Goal: Task Accomplishment & Management: Manage account settings

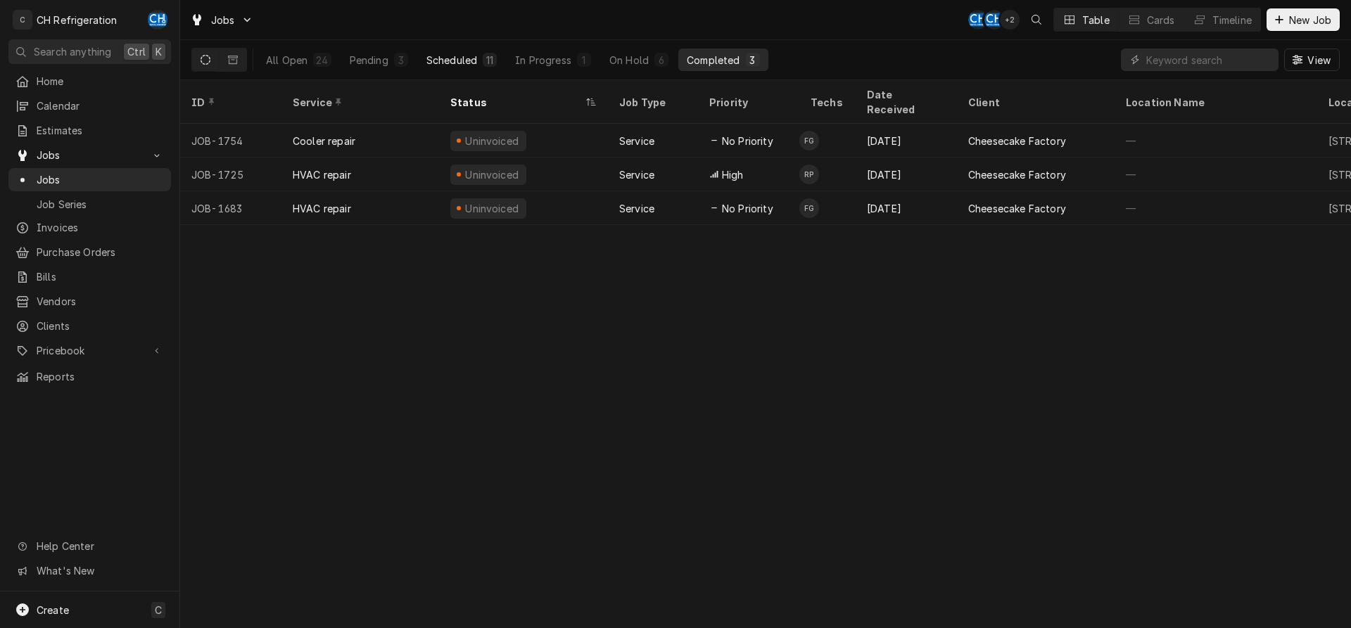
click at [476, 59] on div "Scheduled" at bounding box center [451, 60] width 51 height 15
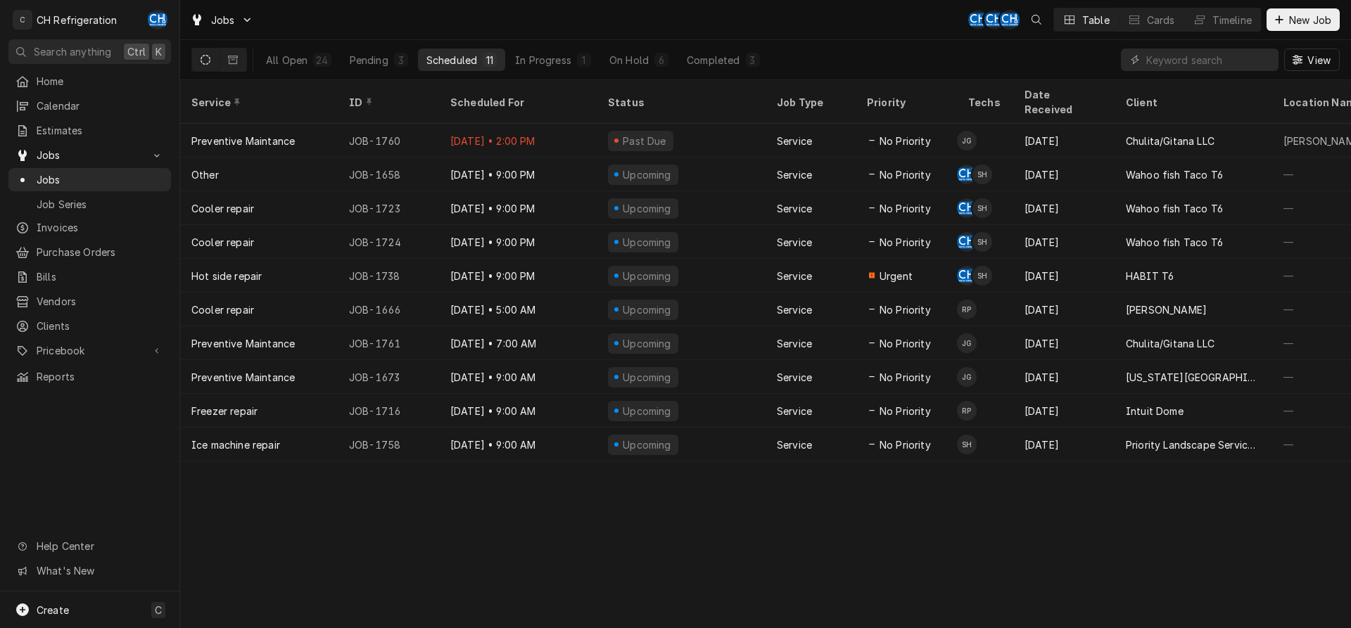
click at [514, 44] on div "All Open 24 Pending 3 Scheduled 11 In Progress 1 On Hold 6 Completed 3" at bounding box center [513, 59] width 511 height 39
click at [522, 46] on div "All Open 24 Pending 3 Scheduled 11 In Progress 1 On Hold 6 Completed 3" at bounding box center [513, 59] width 511 height 39
click at [529, 43] on div "All Open 24 Pending 3 Scheduled 11 In Progress 1 On Hold 6 Completed 3" at bounding box center [513, 59] width 511 height 39
click at [529, 49] on button "In Progress 1" at bounding box center [553, 60] width 93 height 23
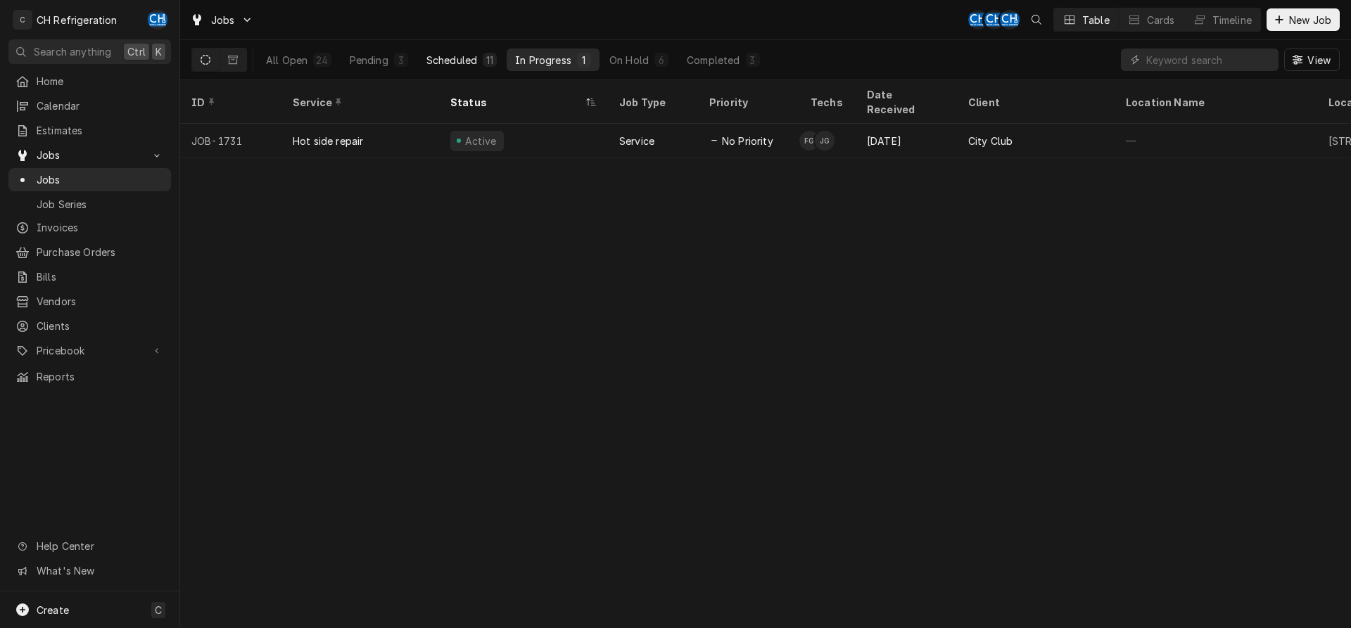
click at [445, 63] on div "Scheduled" at bounding box center [451, 60] width 51 height 15
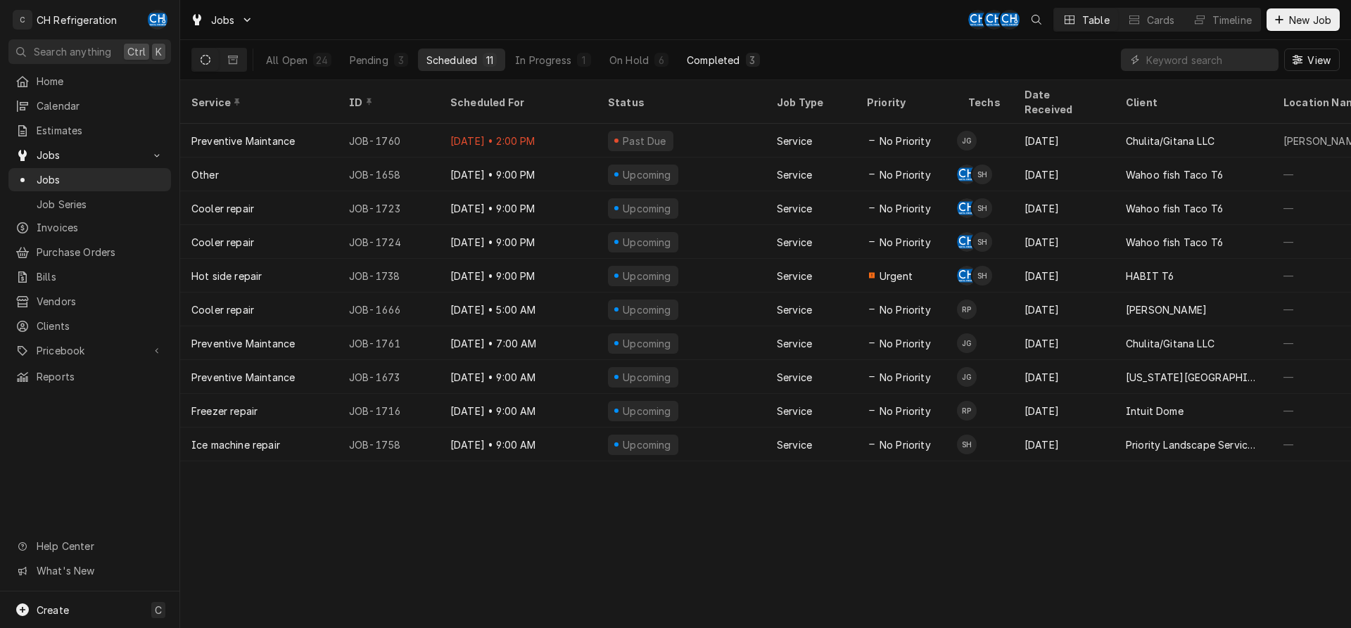
click at [730, 68] on button "Completed 3" at bounding box center [722, 60] width 89 height 23
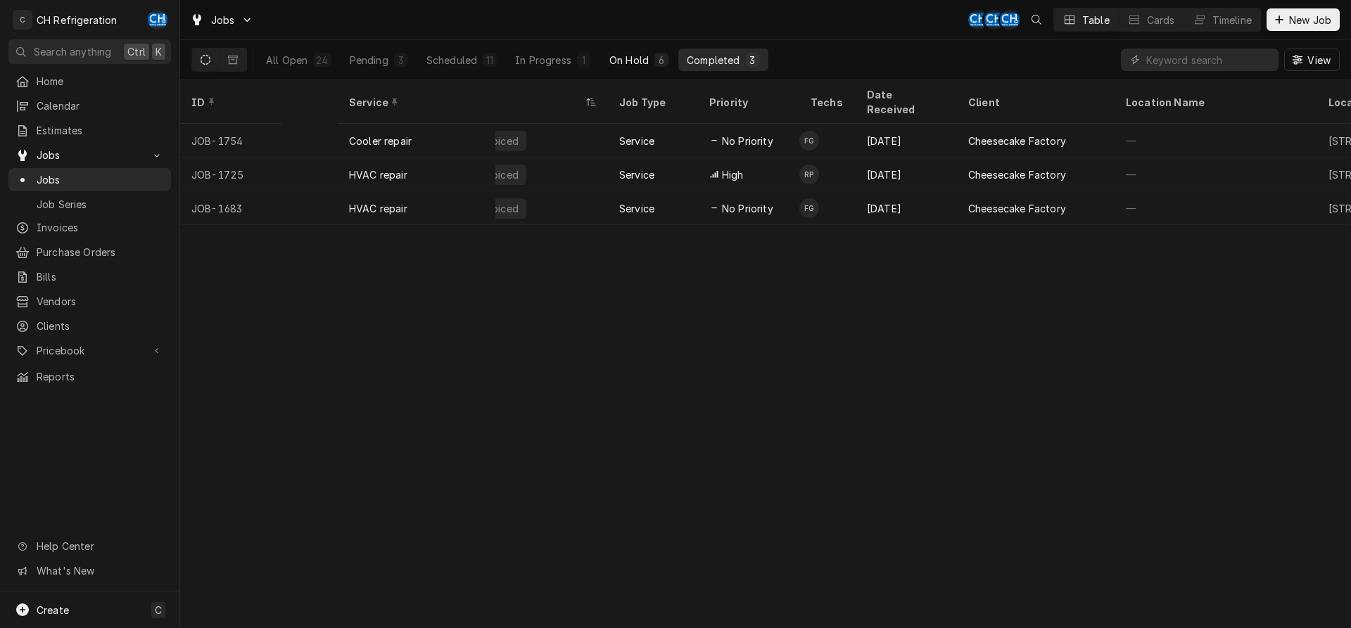
click at [623, 57] on div "On Hold" at bounding box center [628, 60] width 39 height 15
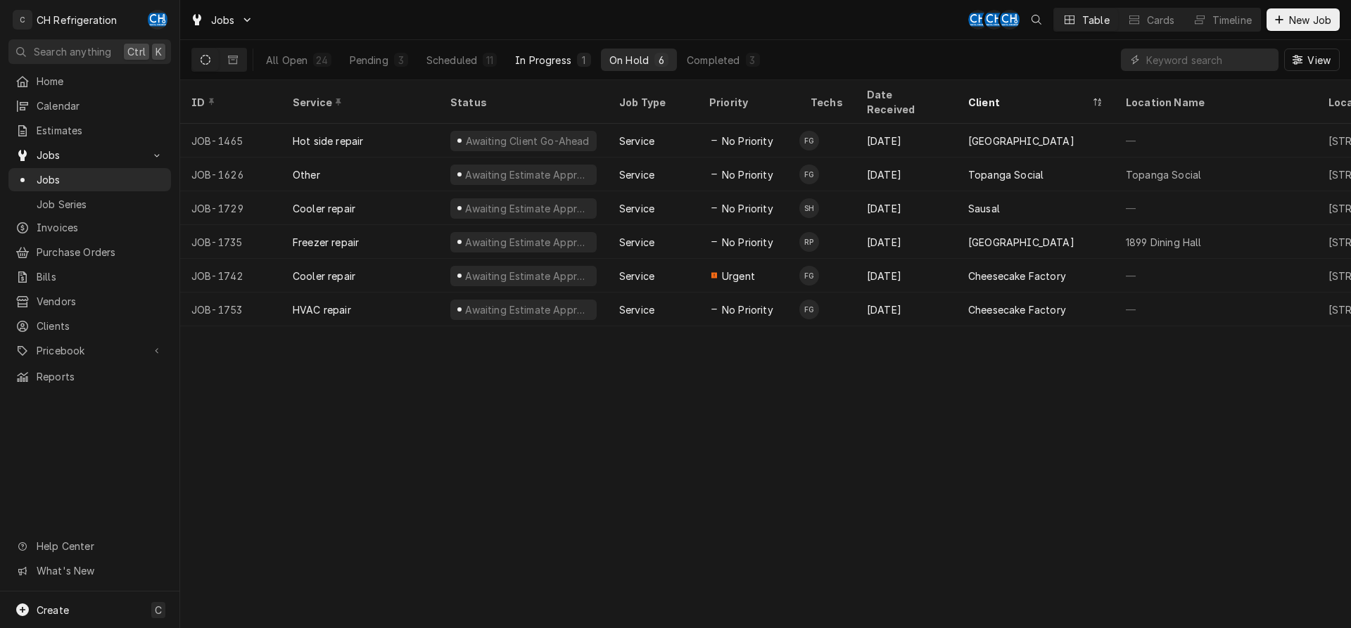
click at [553, 54] on div "In Progress" at bounding box center [543, 60] width 56 height 15
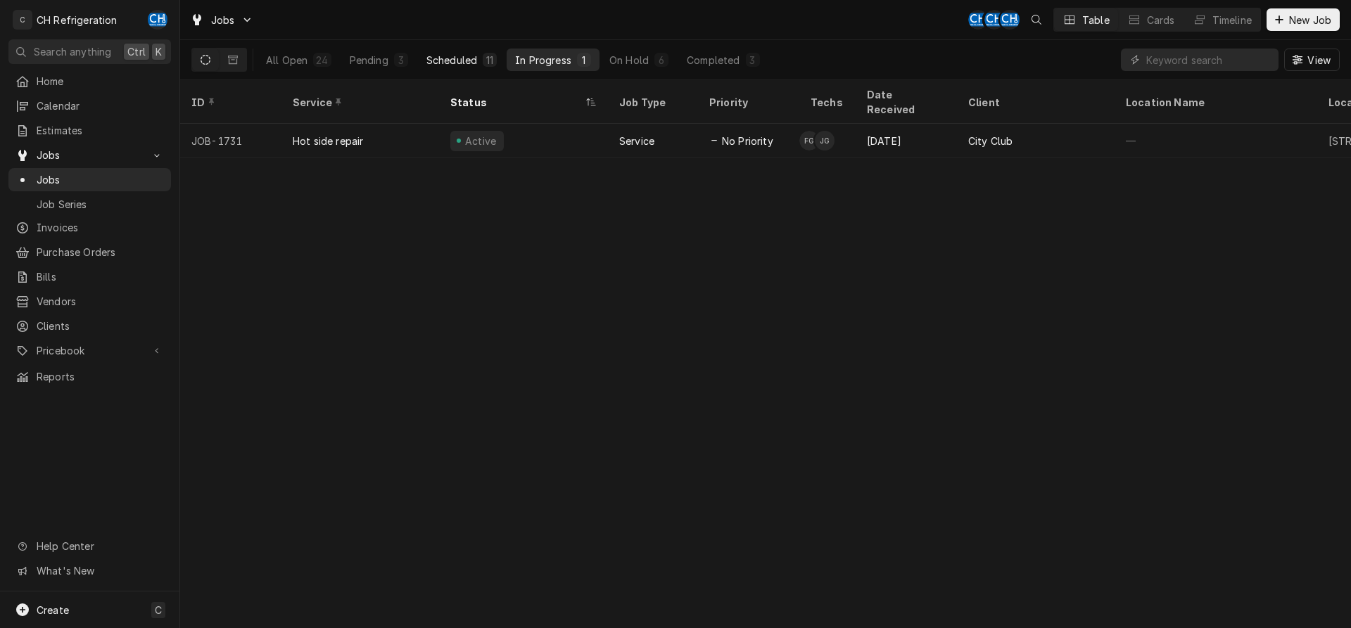
click at [443, 53] on div "Scheduled" at bounding box center [451, 60] width 51 height 15
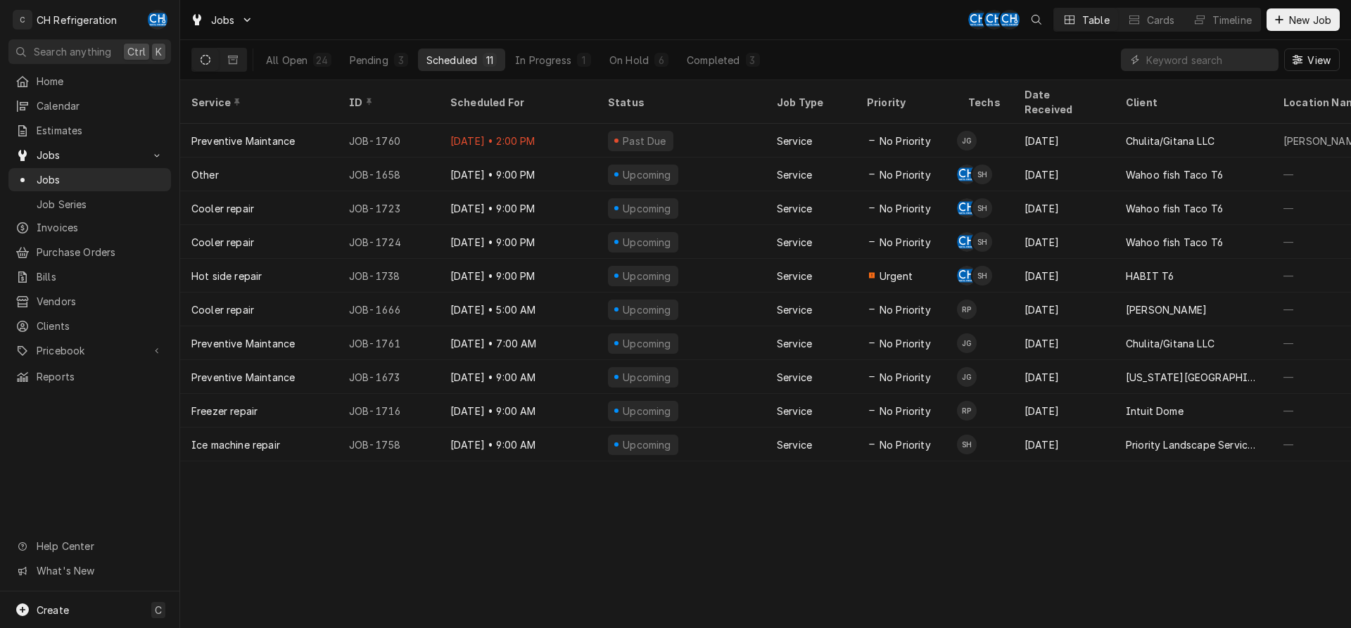
click at [481, 64] on button "Scheduled 11" at bounding box center [461, 60] width 87 height 23
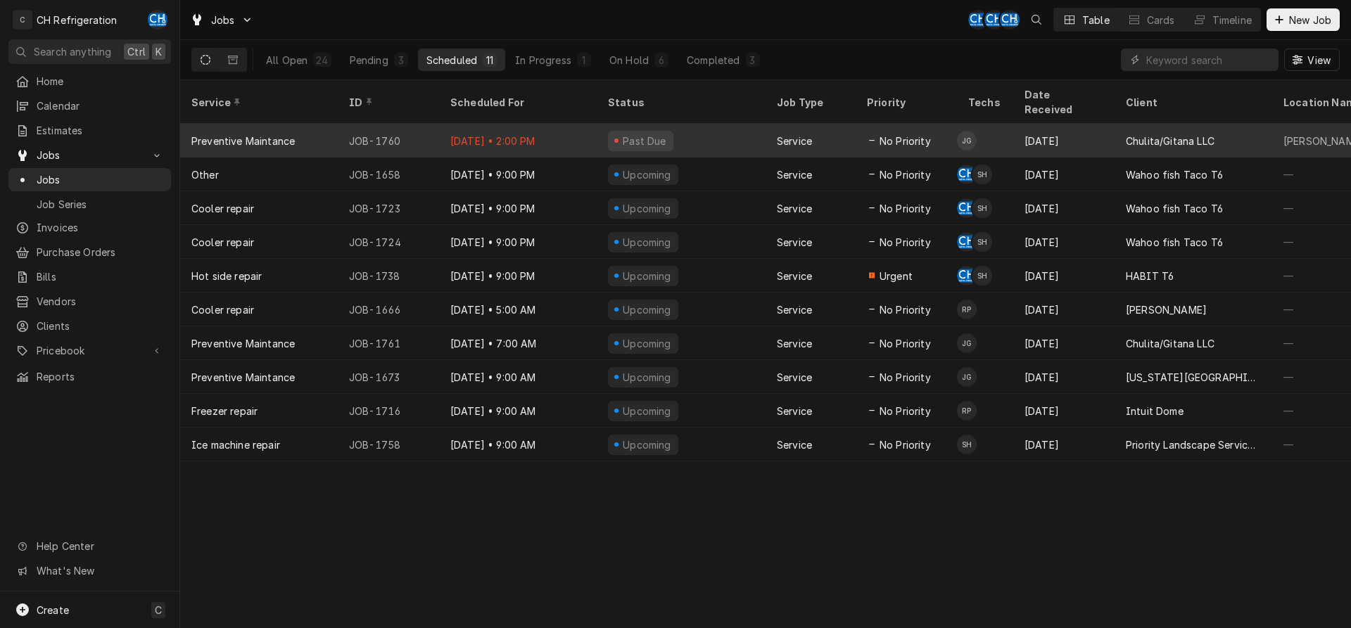
click at [697, 124] on div "Past Due" at bounding box center [681, 141] width 169 height 34
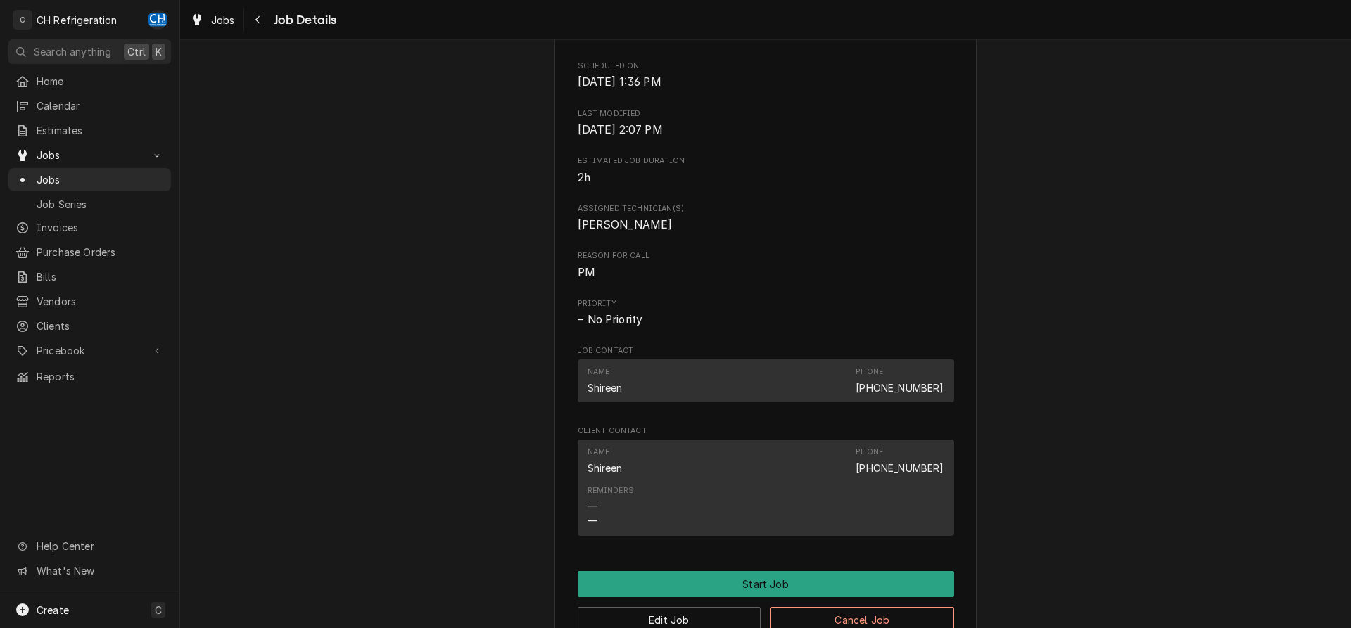
scroll to position [723, 0]
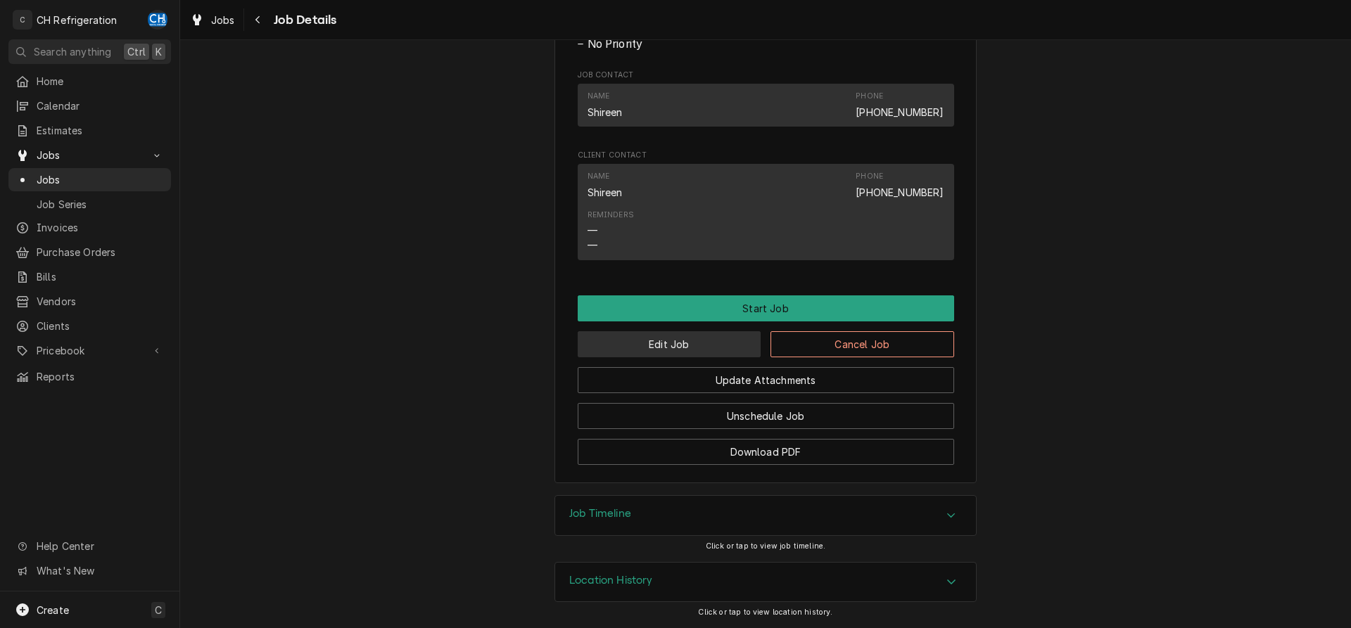
click at [647, 345] on button "Edit Job" at bounding box center [670, 344] width 184 height 26
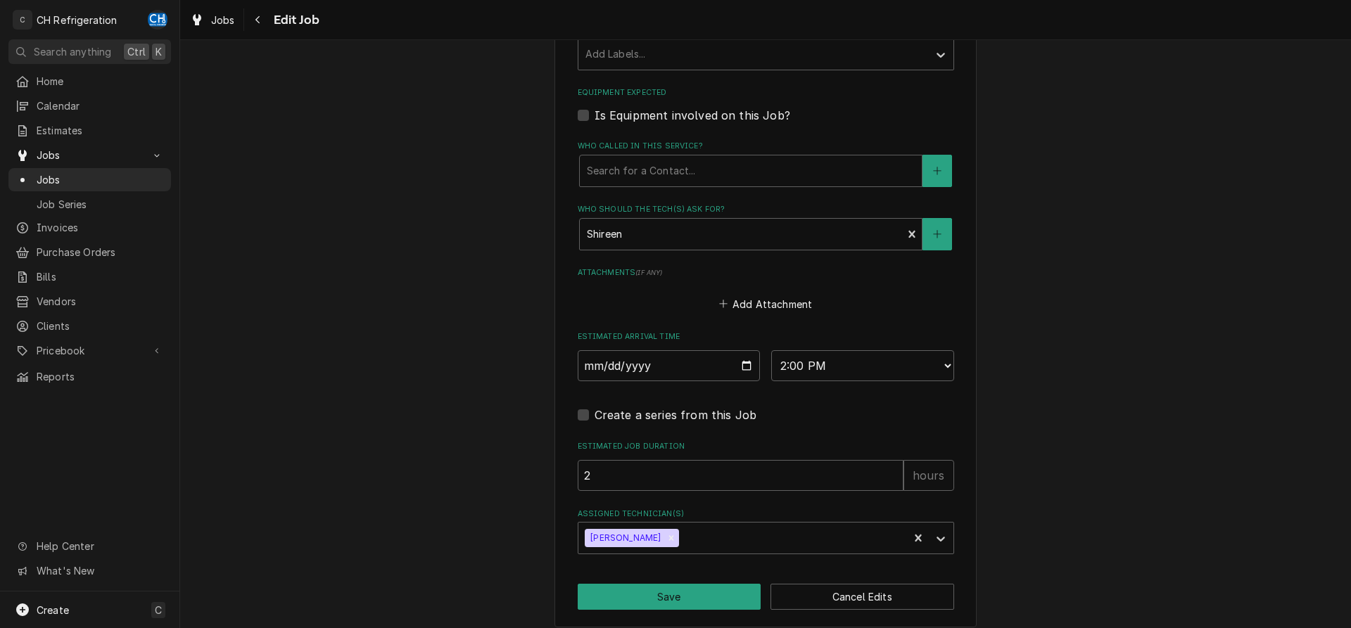
scroll to position [840, 0]
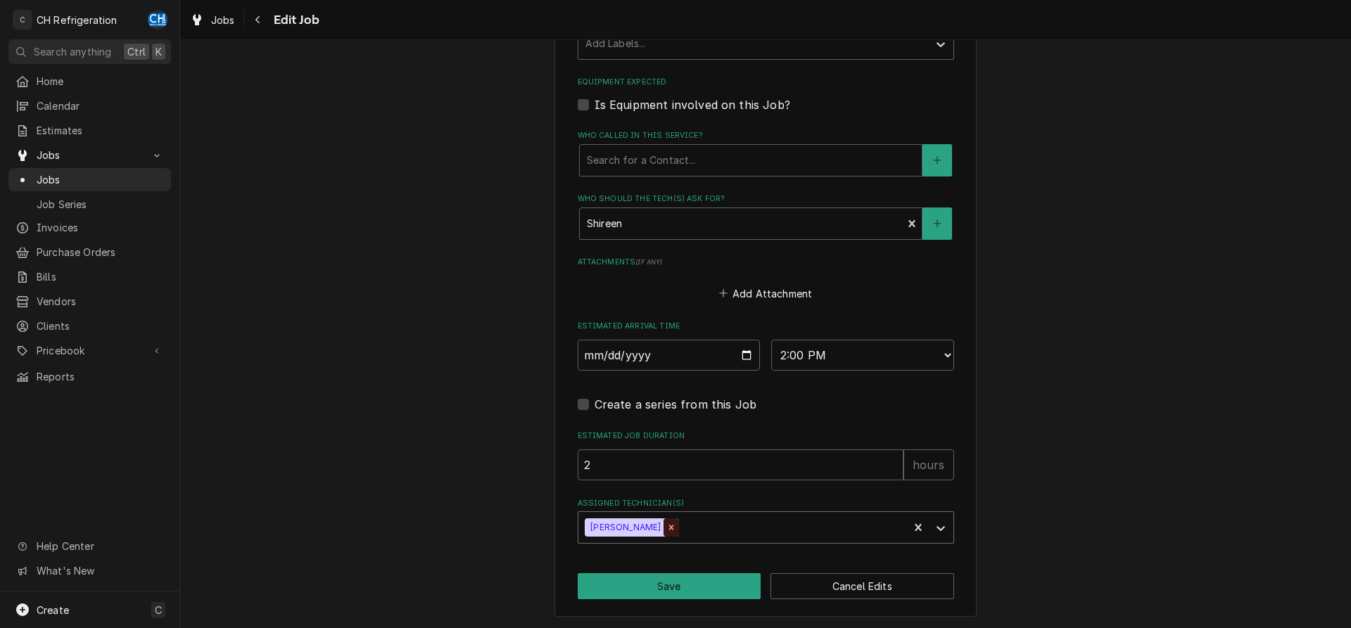
click at [666, 530] on icon "Remove Josh Galindo" at bounding box center [671, 528] width 10 height 10
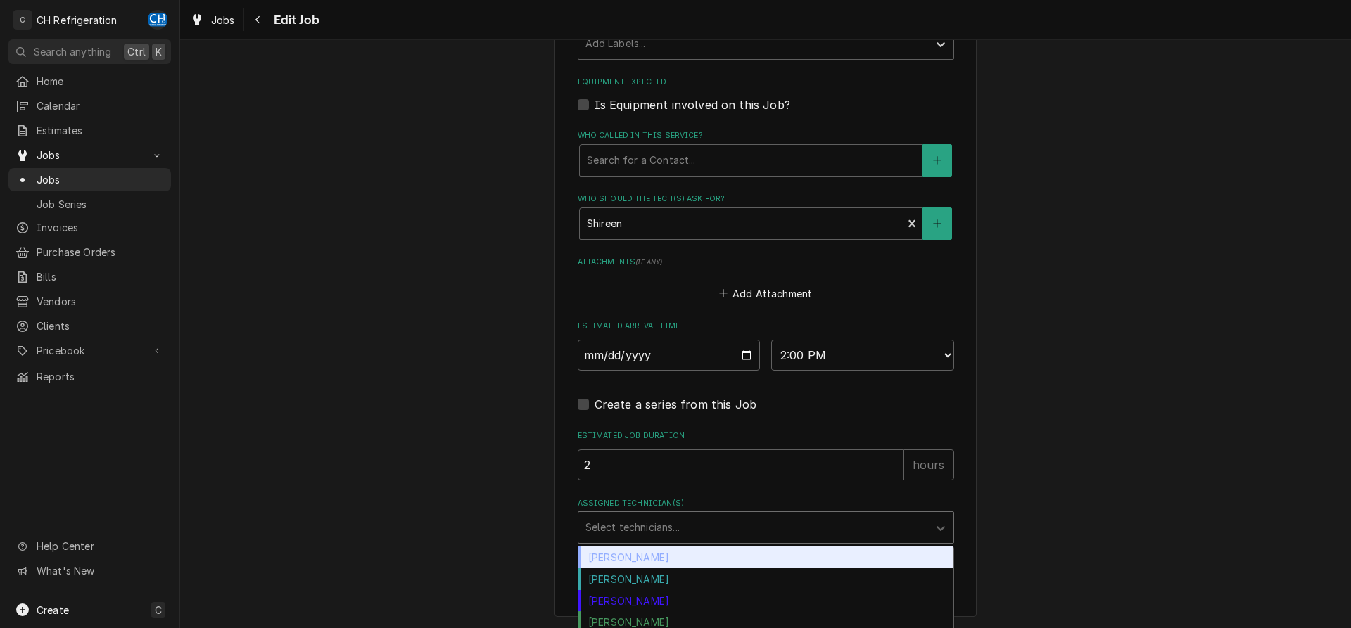
click at [671, 528] on div "Assigned Technician(s)" at bounding box center [753, 527] width 336 height 25
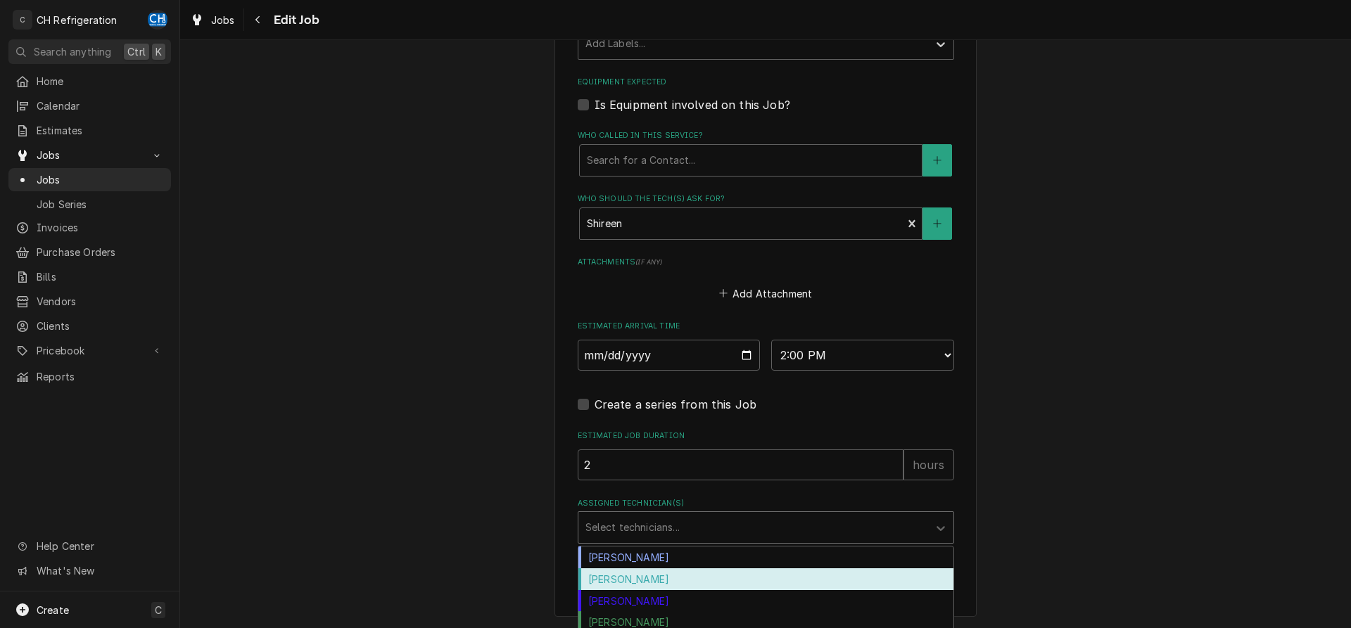
click at [656, 578] on div "Fred Gonzalez" at bounding box center [765, 579] width 375 height 22
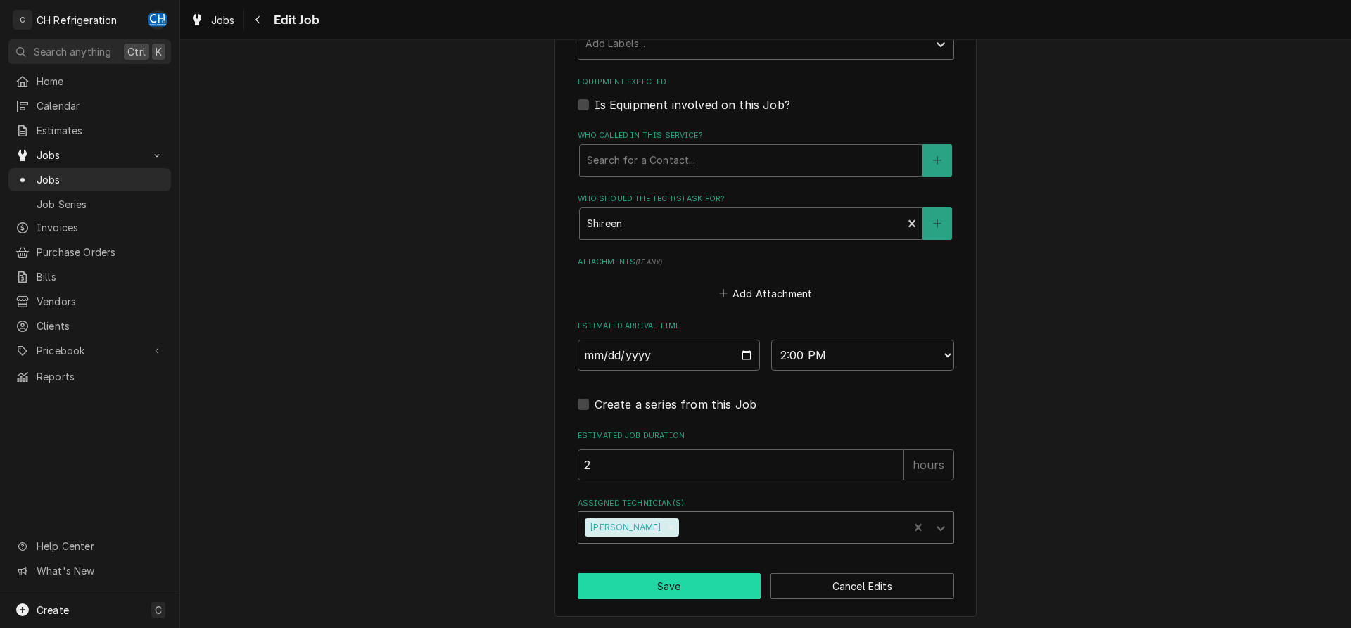
click at [681, 584] on button "Save" at bounding box center [670, 586] width 184 height 26
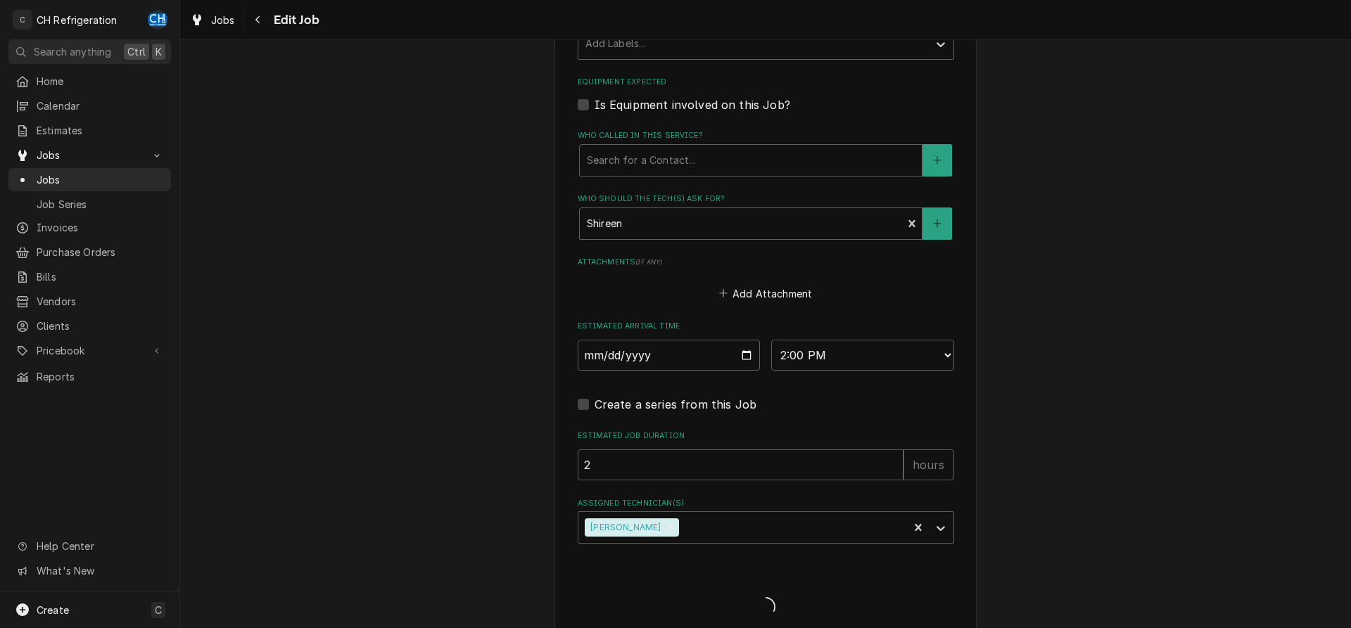
type textarea "x"
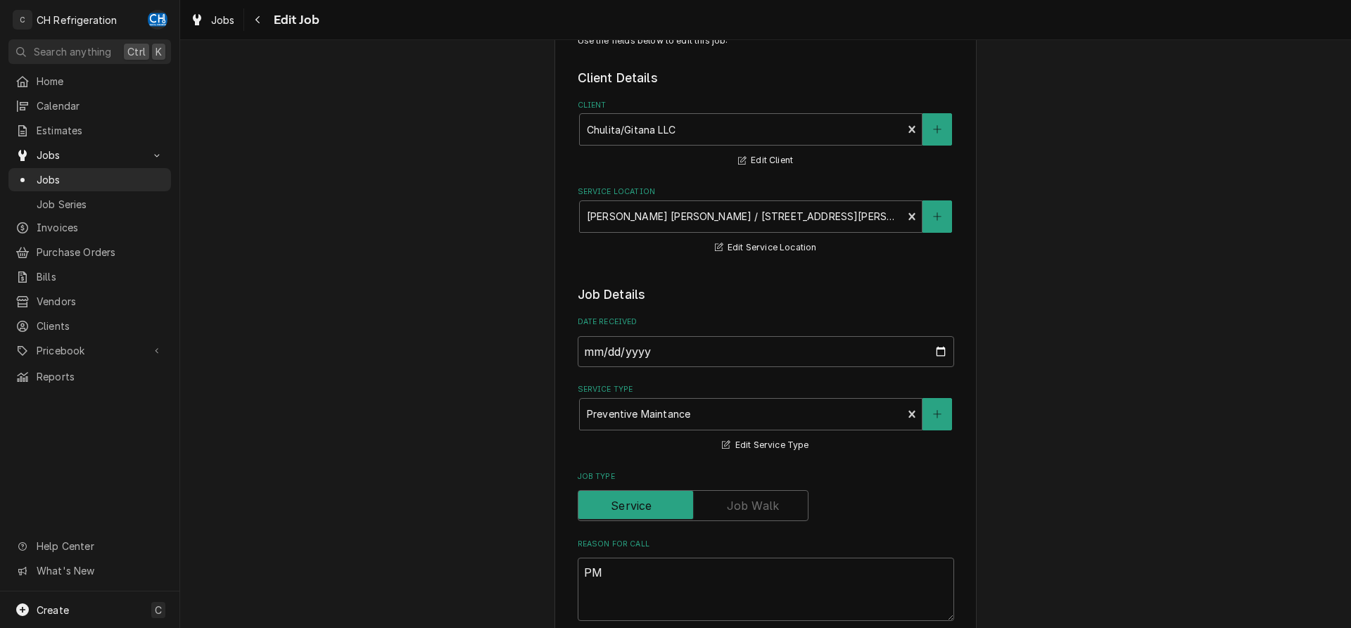
scroll to position [0, 0]
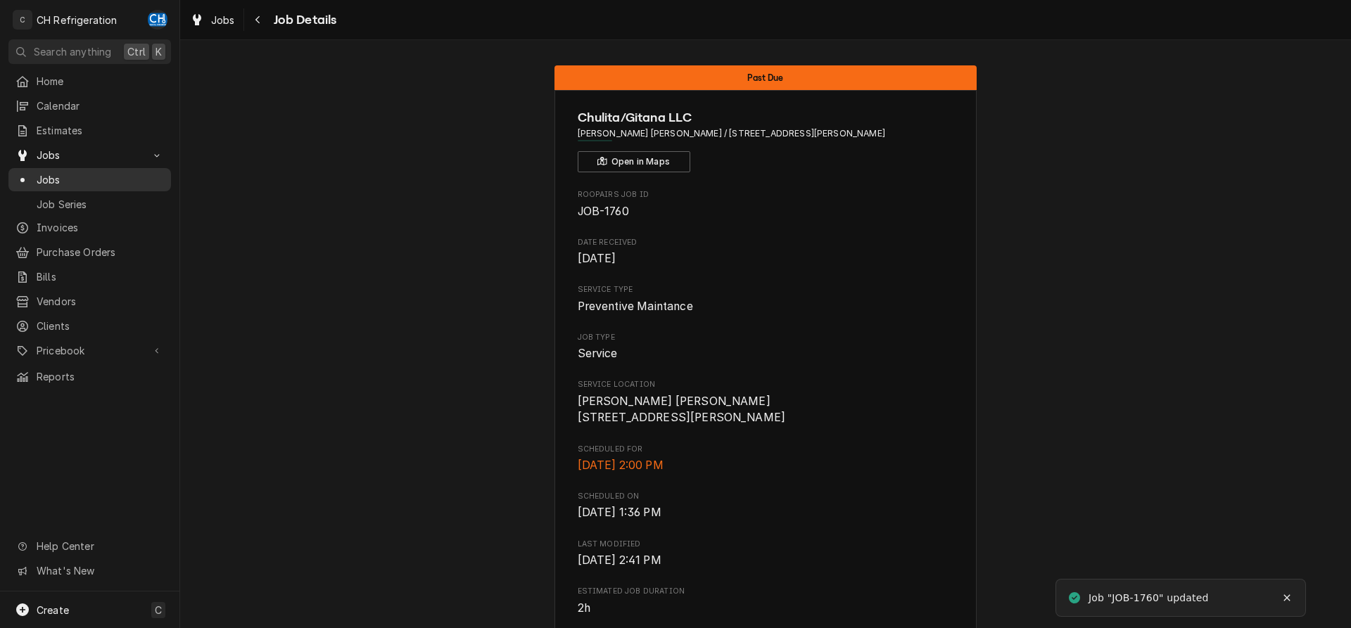
click at [37, 172] on span "Jobs" at bounding box center [100, 179] width 127 height 15
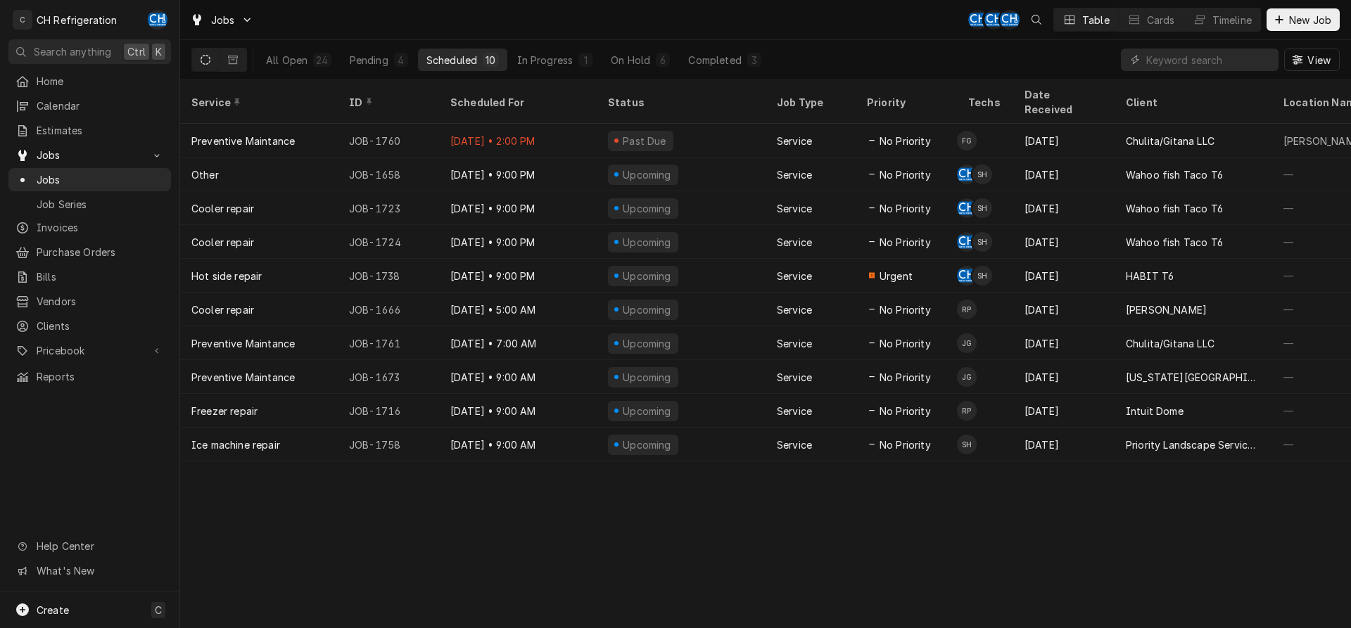
click at [454, 61] on div "Scheduled" at bounding box center [451, 60] width 51 height 15
click at [1295, 21] on span "New Job" at bounding box center [1310, 20] width 48 height 15
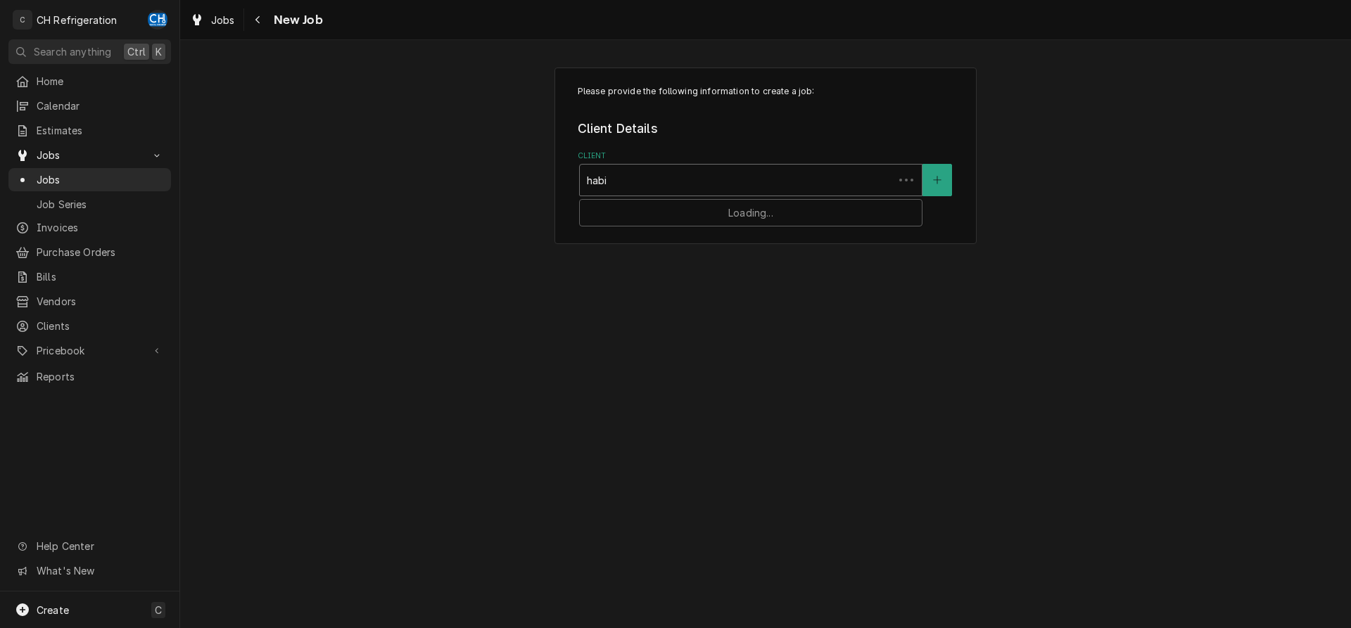
type input "habit"
click at [721, 204] on div "HABIT T6" at bounding box center [751, 211] width 342 height 22
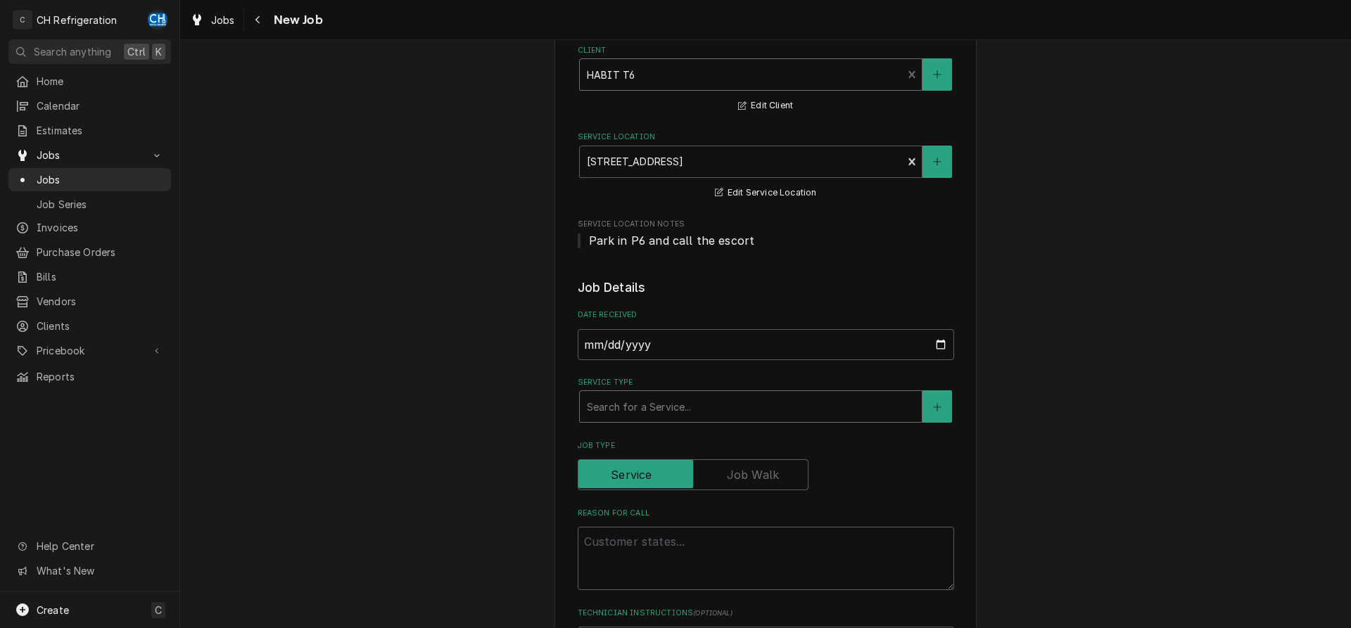
scroll to position [144, 0]
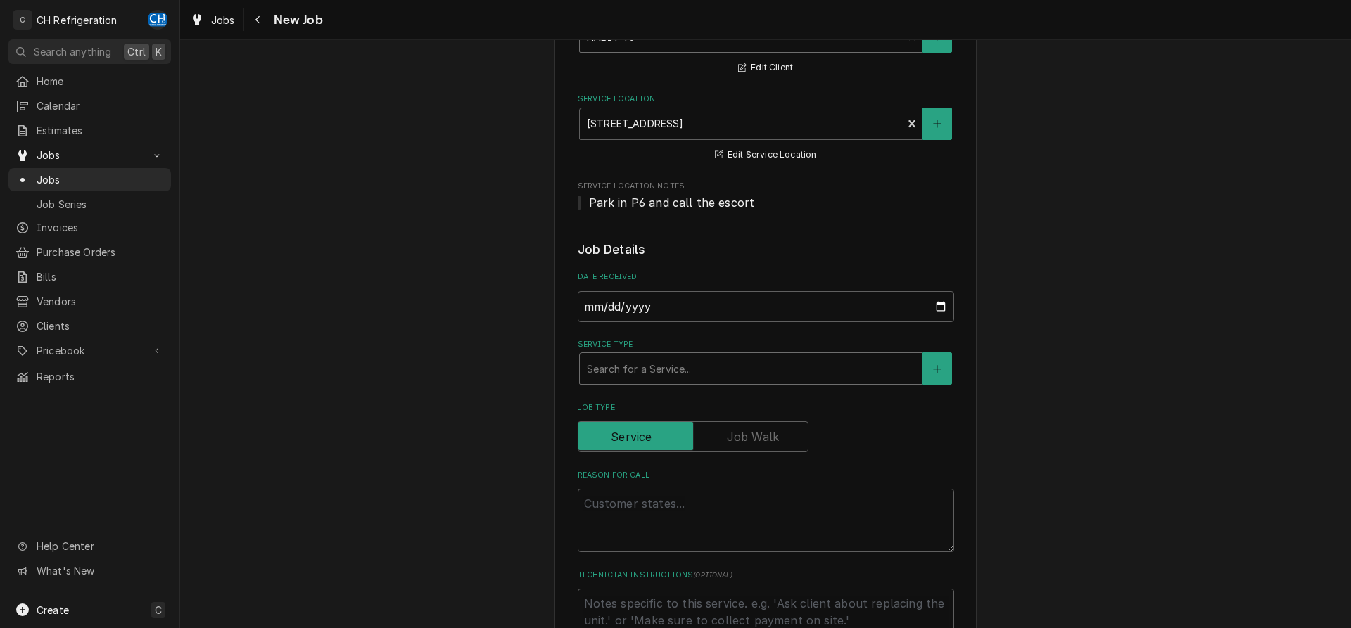
click at [732, 373] on div "Service Type" at bounding box center [751, 368] width 328 height 25
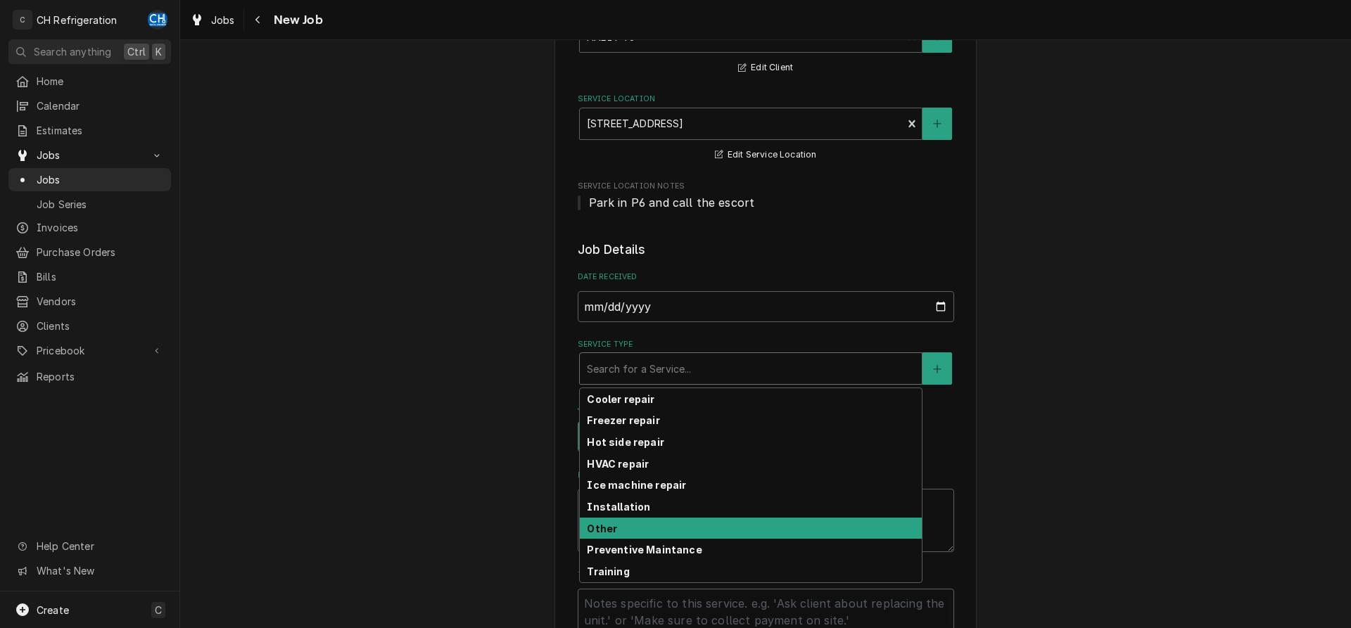
click at [645, 526] on div "Other" at bounding box center [751, 529] width 342 height 22
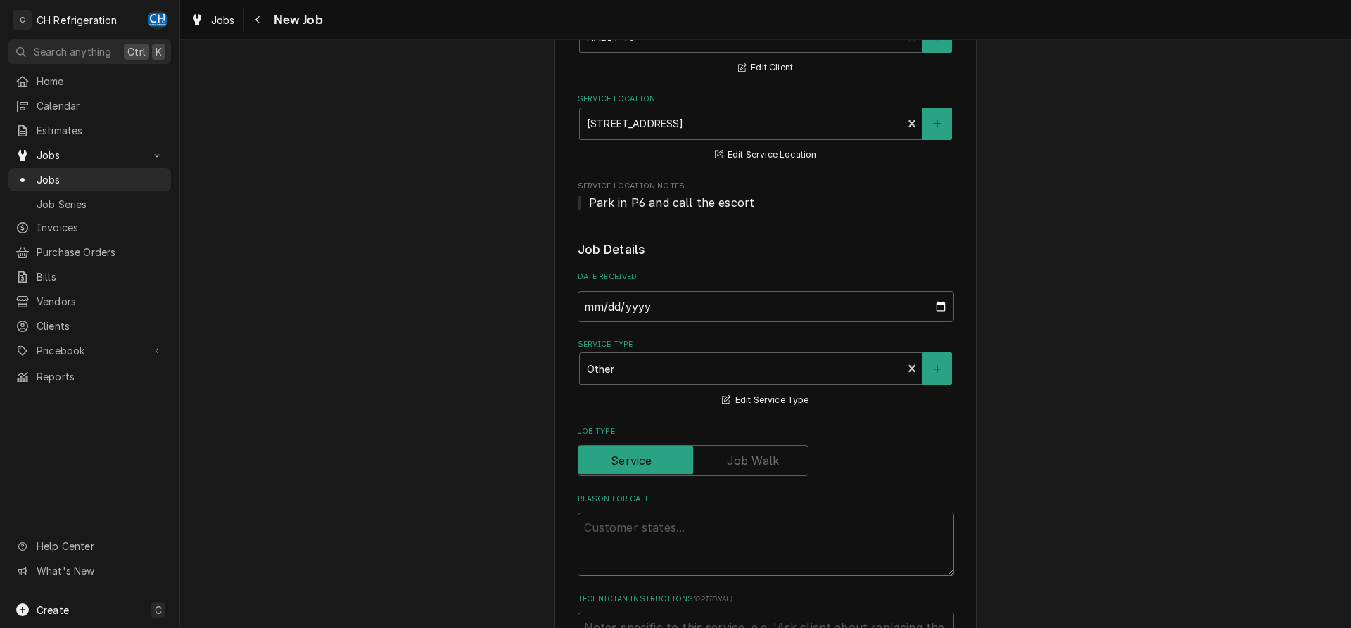
click at [713, 537] on textarea "Reason For Call" at bounding box center [766, 544] width 376 height 63
paste textarea "Wall is leaking, needs attention needs sealing."
type textarea "x"
type textarea "Wall is leaking, needs attention needs sealing."
type textarea "x"
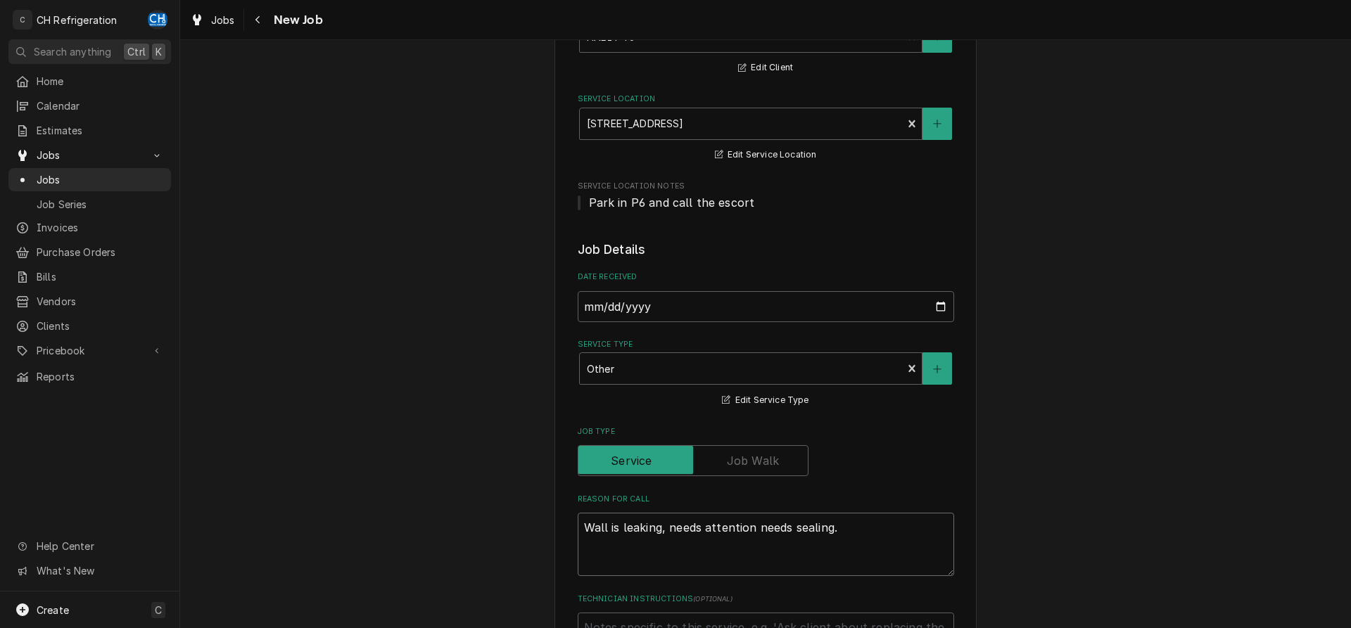
type textarea "Wall is leaking, needs attention needs sealing."
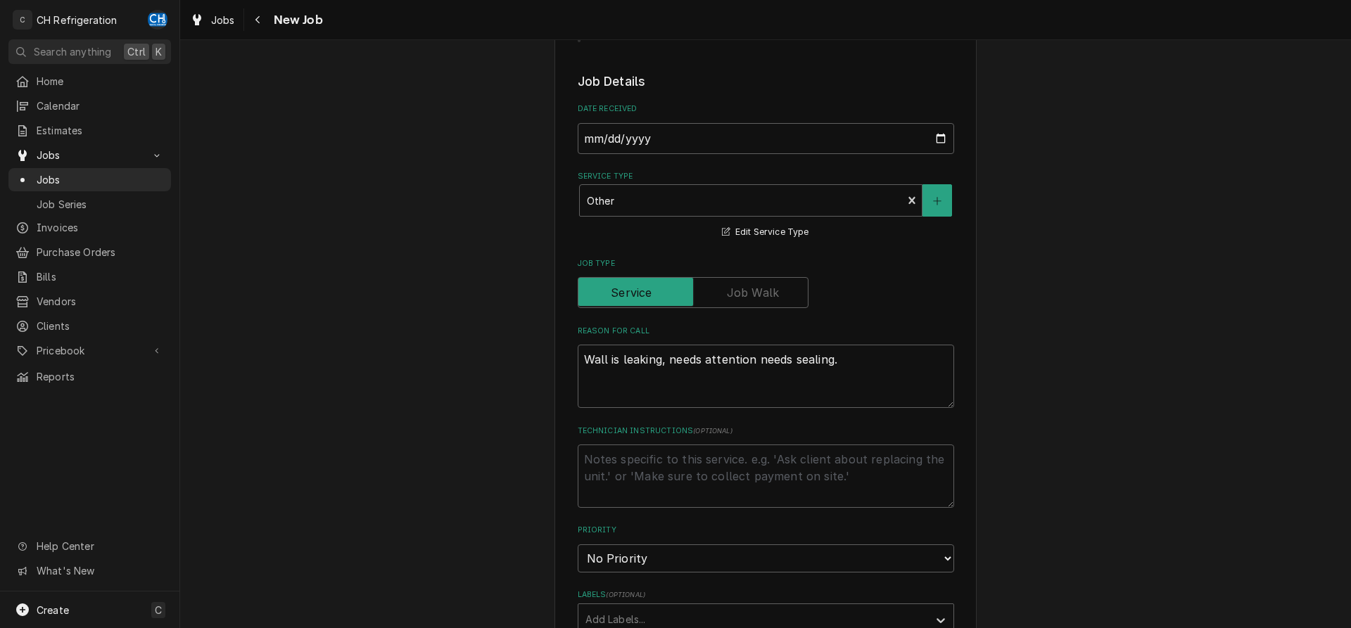
scroll to position [359, 0]
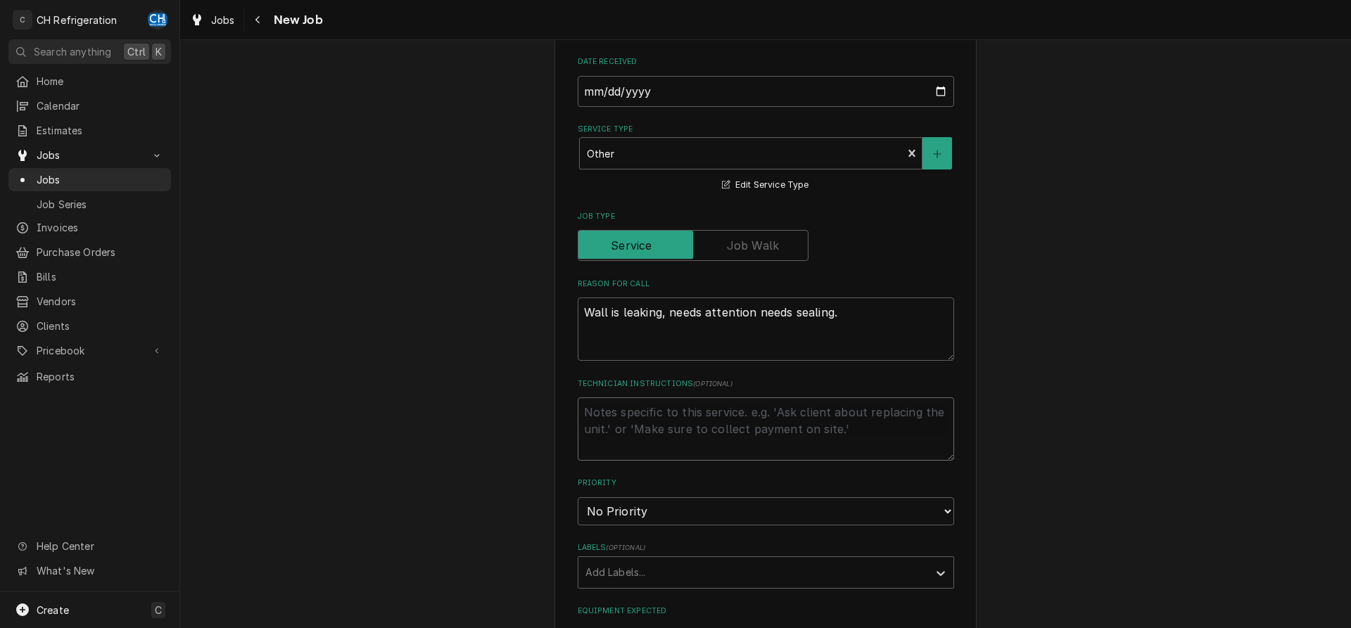
click at [641, 431] on textarea "Technician Instructions ( optional )" at bounding box center [766, 429] width 376 height 63
paste textarea "R0741679"
type textarea "x"
type textarea "R0741679"
click at [578, 414] on textarea "R0741679" at bounding box center [766, 429] width 376 height 63
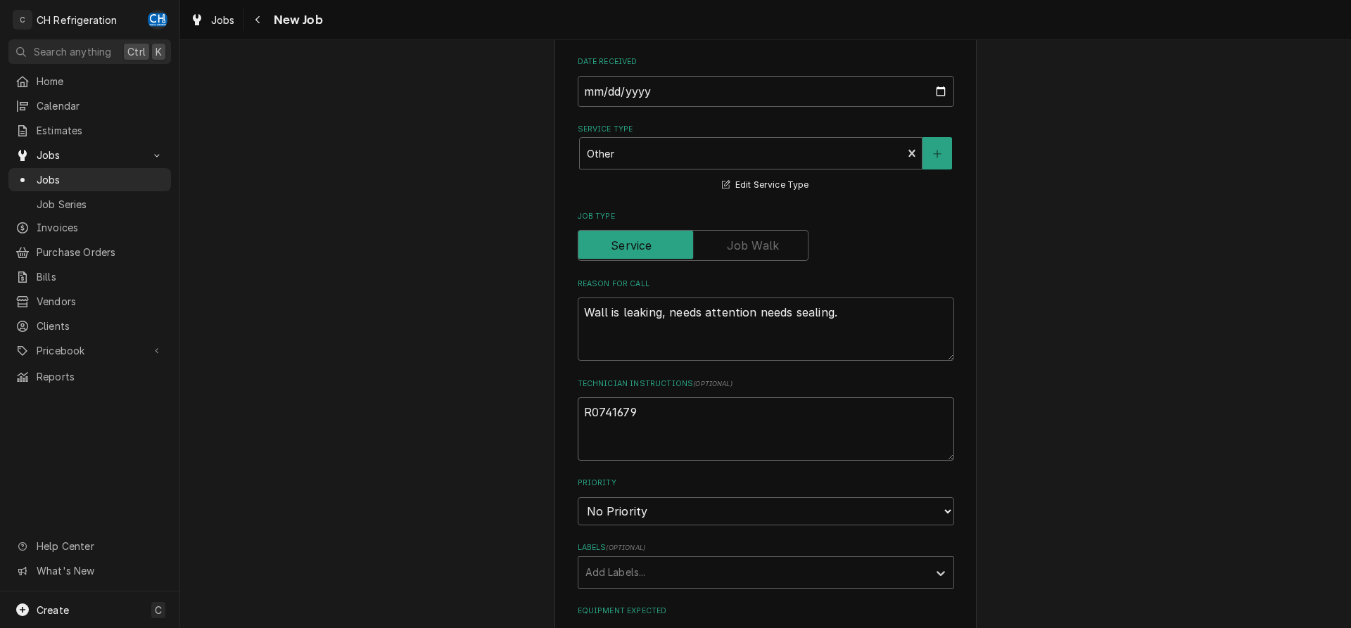
type textarea "x"
type textarea "LR0741679"
type textarea "x"
type textarea "LoR0741679"
type textarea "x"
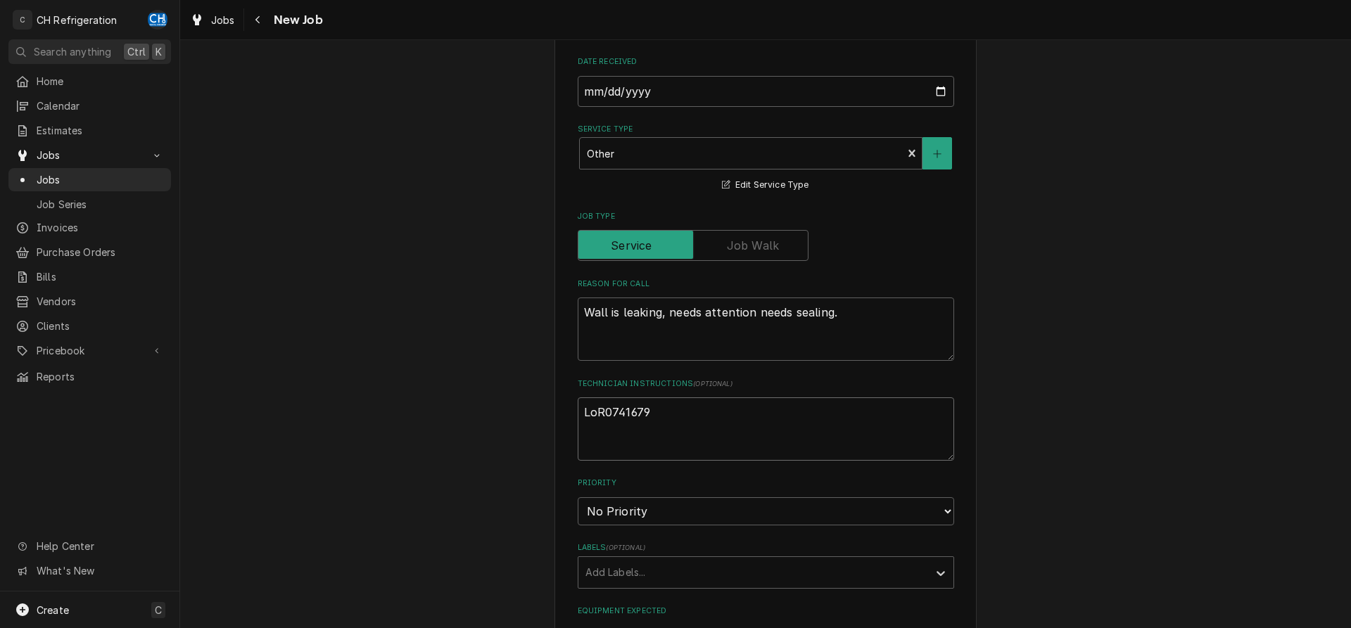
type textarea "LogR0741679"
type textarea "x"
type textarea "Log R0741679"
type textarea "x"
type textarea "Log iR0741679"
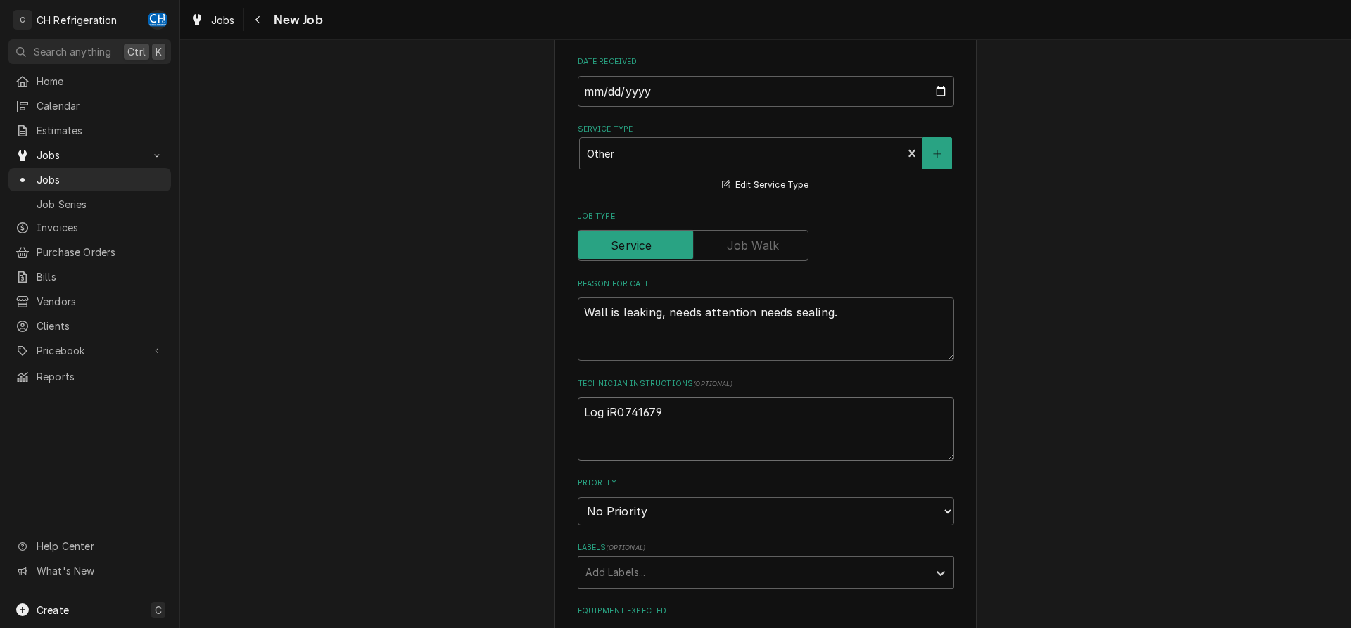
type textarea "x"
type textarea "Log inR0741679"
type textarea "x"
type textarea "Log intoR0741679"
type textarea "x"
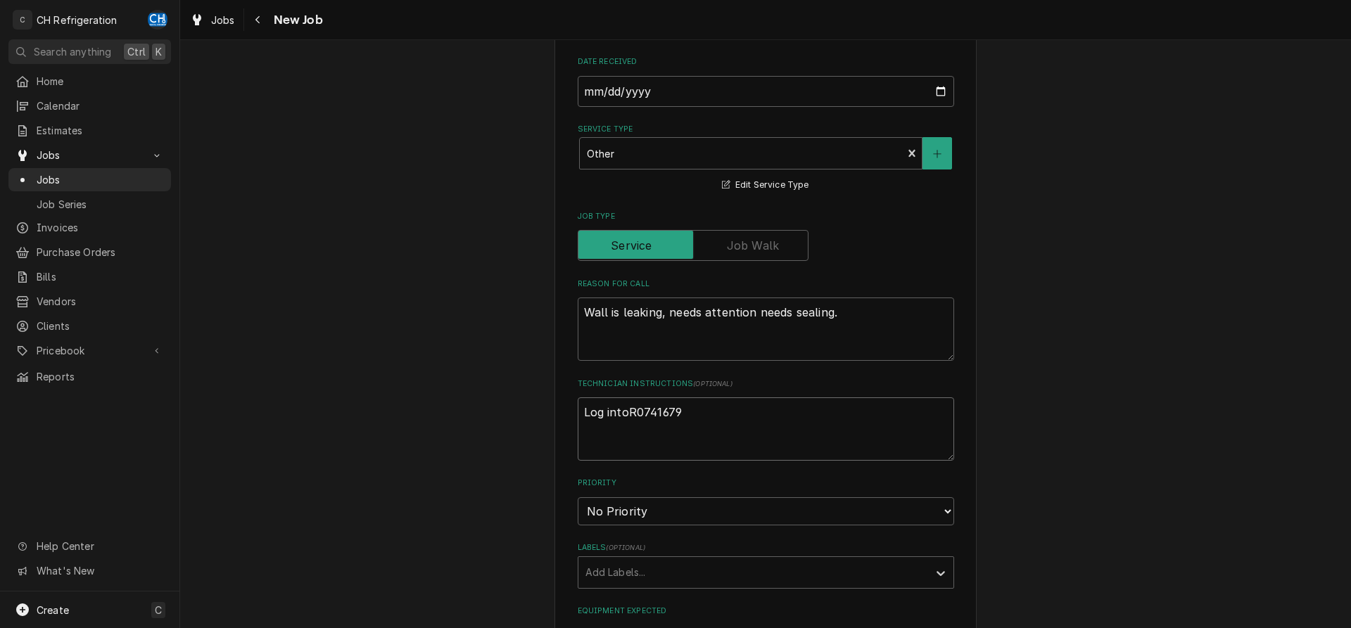
type textarea "Log into R0741679"
type textarea "x"
type textarea "Log into rR0741679"
type textarea "x"
type textarea "Log into reR0741679"
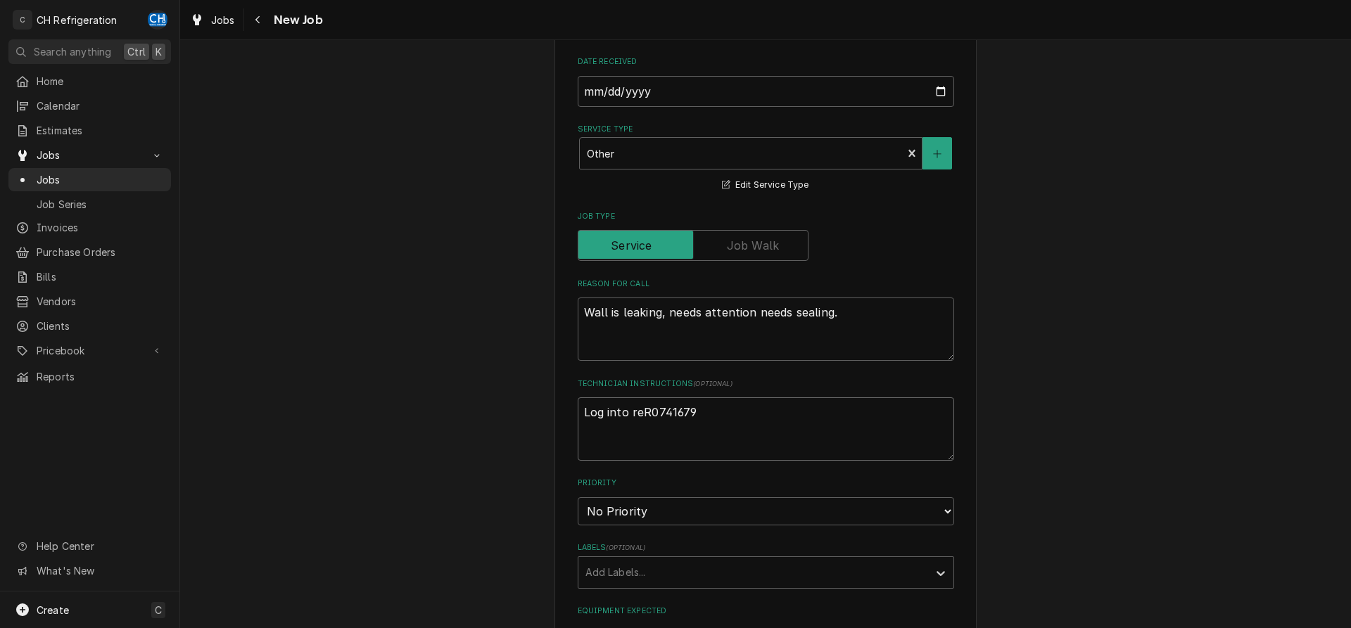
type textarea "x"
type textarea "Log into resR0741679"
type textarea "x"
type textarea "Log into resQR0741679"
type textarea "x"
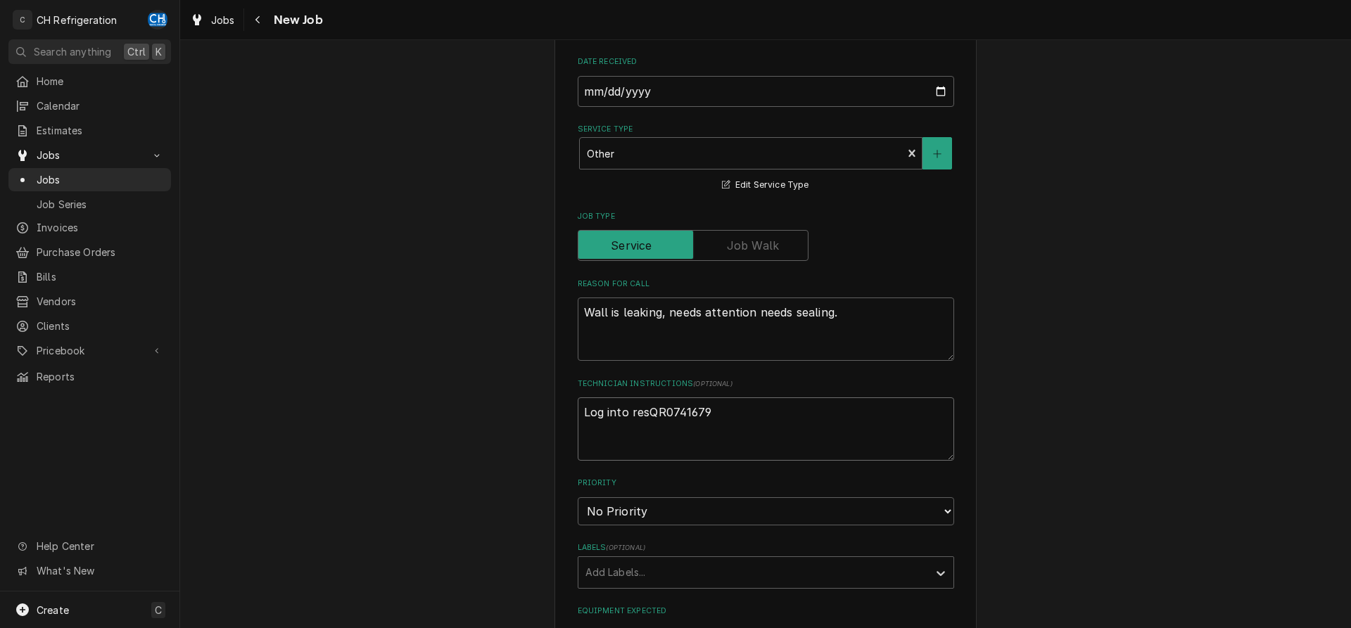
type textarea "Log into resQ R0741679"
type textarea "x"
type textarea "Log into resQ :R0741679"
type textarea "x"
type textarea "Log into resQ : R0741679"
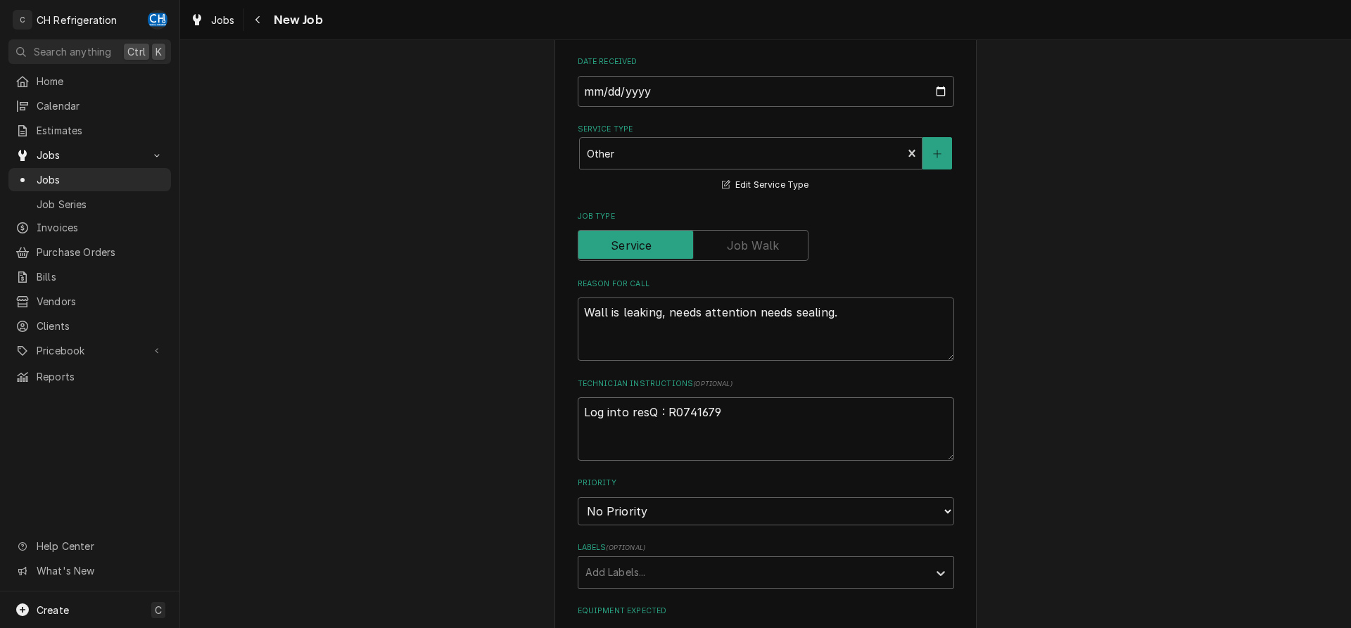
type textarea "x"
click at [824, 429] on textarea "Log into resQ : R0741679" at bounding box center [766, 429] width 376 height 63
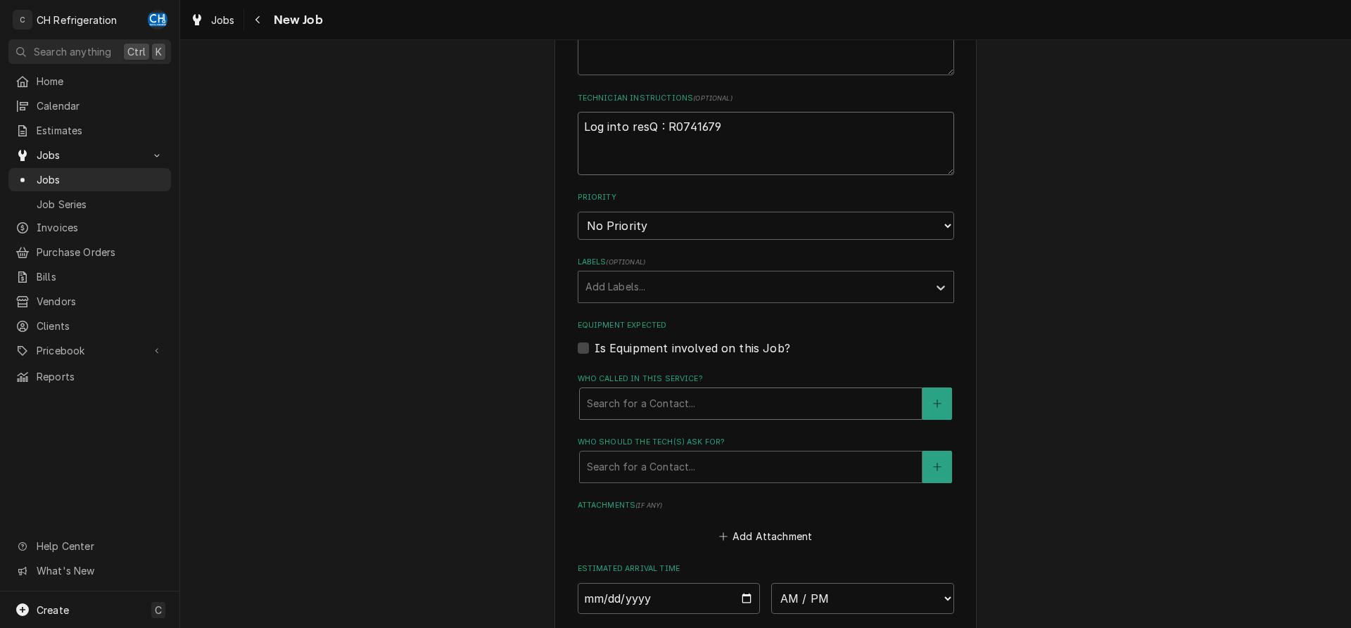
scroll to position [646, 0]
type textarea "Log into resQ : R0741679"
click at [670, 466] on div "Who should the tech(s) ask for?" at bounding box center [751, 465] width 328 height 25
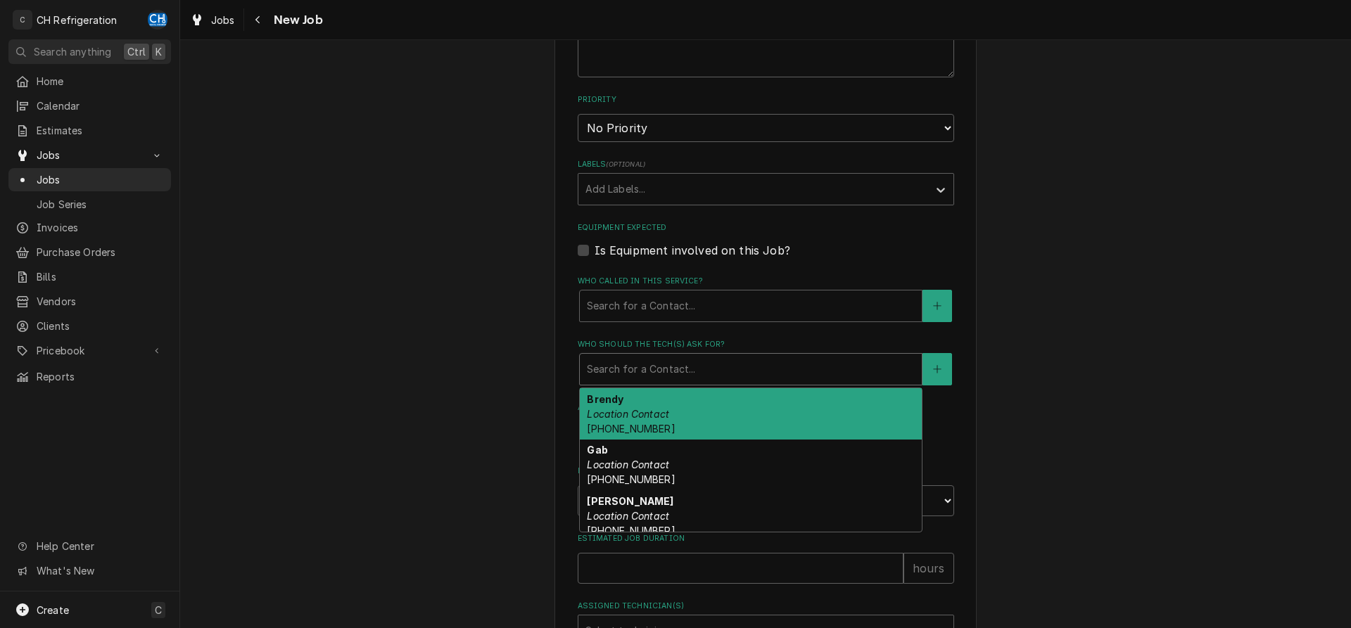
scroll to position [882, 0]
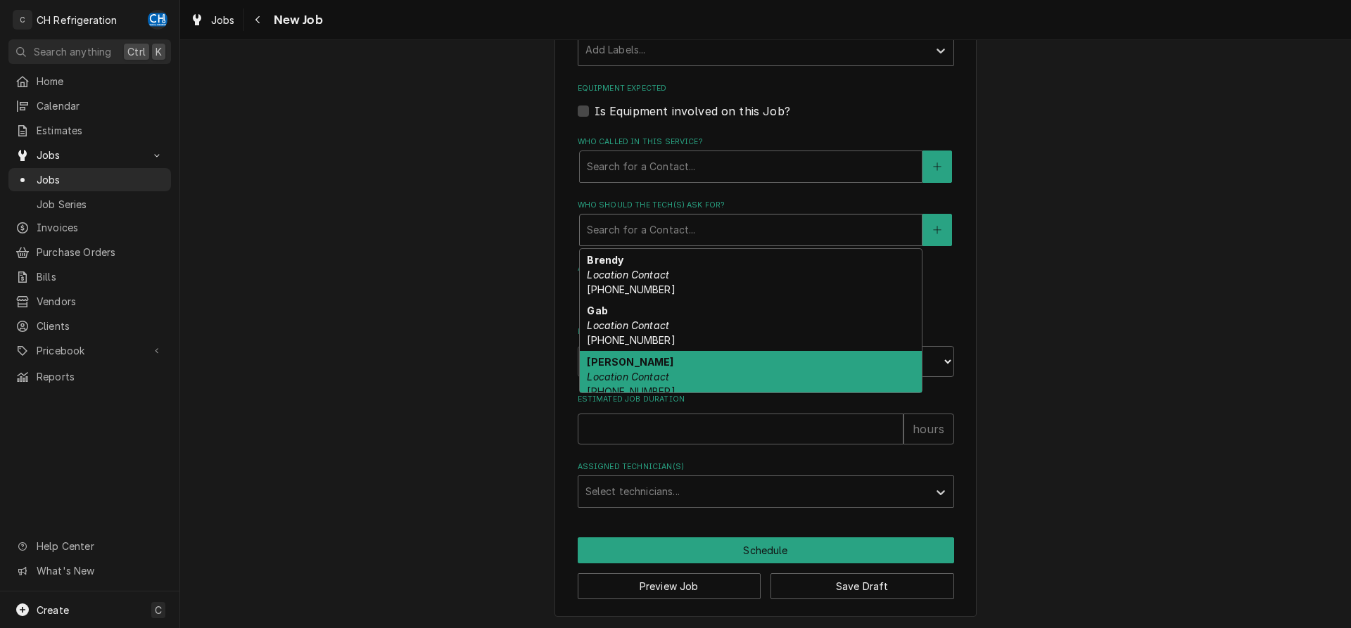
click at [680, 374] on div "Jenn Gonzalez Location Contact (310) 340-3053" at bounding box center [751, 376] width 342 height 51
type textarea "x"
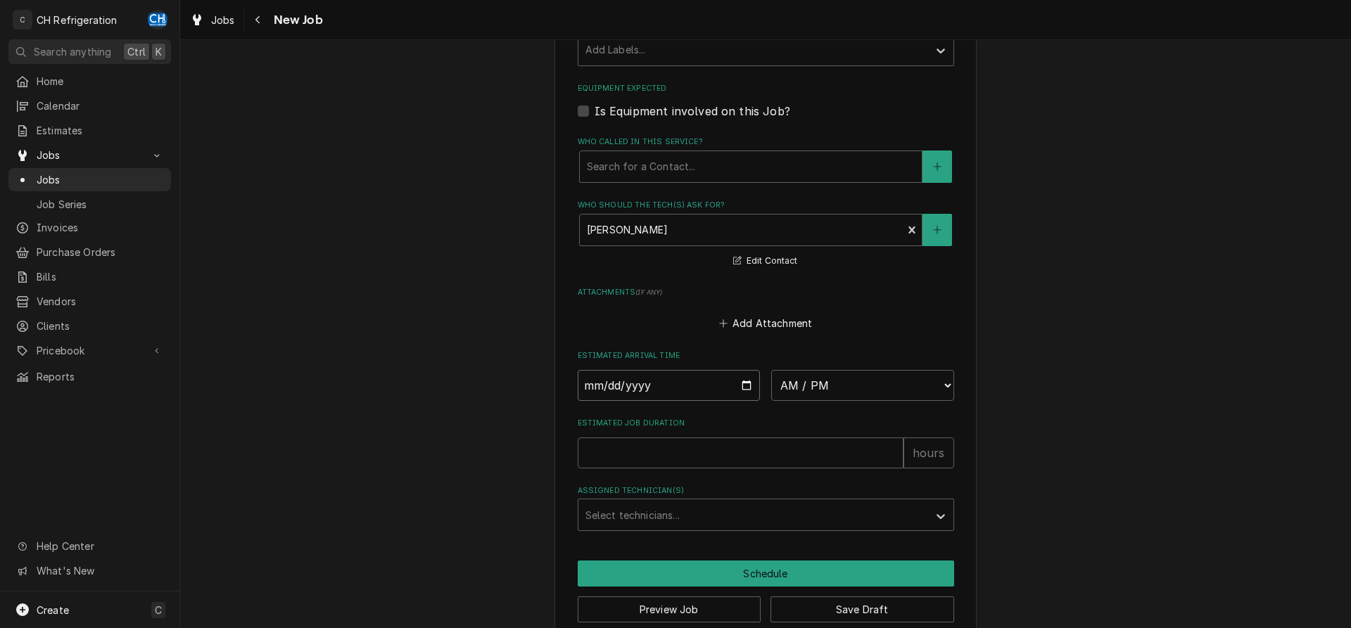
click at [746, 380] on input "Date" at bounding box center [669, 385] width 183 height 31
type input "[DATE]"
click at [771, 370] on select "AM / PM 6:00 AM 6:15 AM 6:30 AM 6:45 AM 7:00 AM 7:15 AM 7:30 AM 7:45 AM 8:00 AM…" at bounding box center [862, 385] width 183 height 31
type textarea "x"
select select "09:30:00"
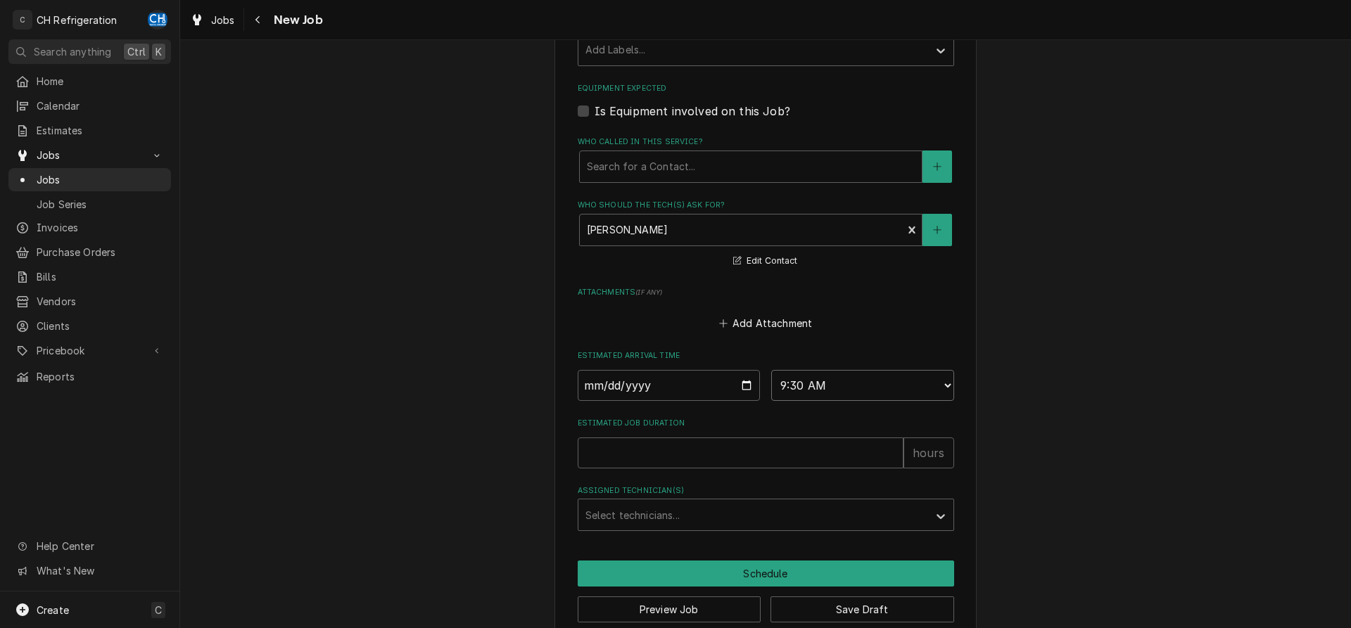
click option "9:30 AM" at bounding box center [0, 0] width 0 height 0
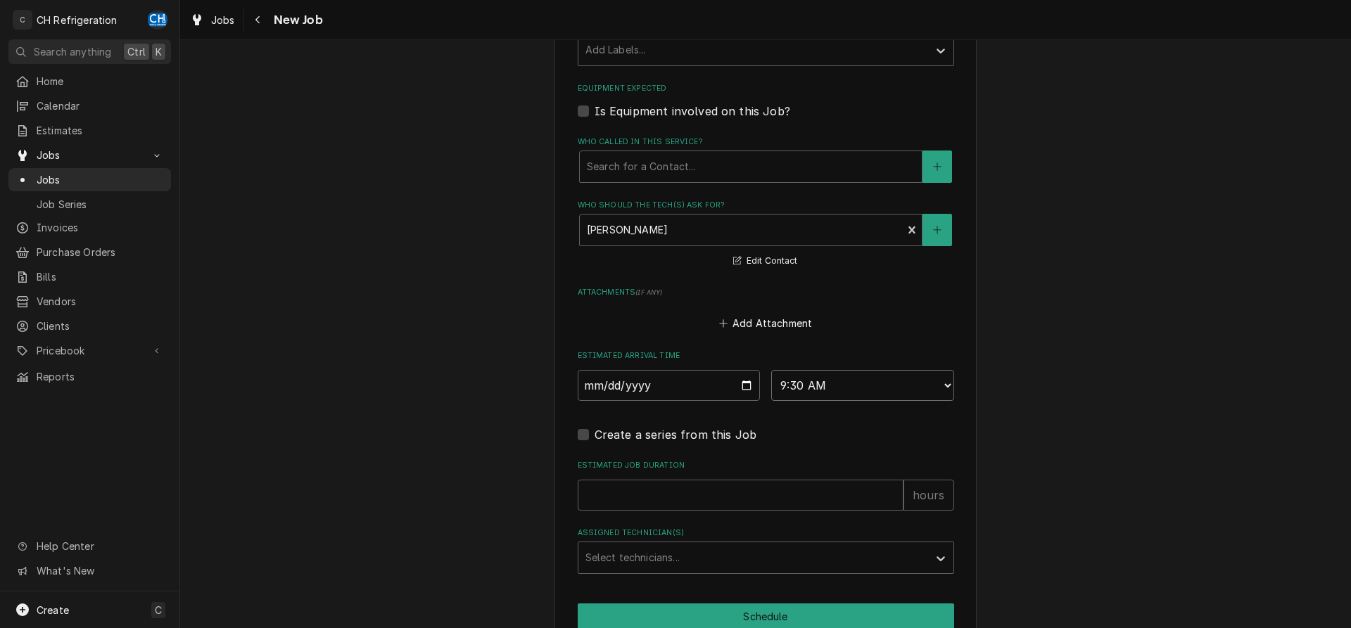
type textarea "x"
click at [771, 370] on select "AM / PM 6:00 AM 6:15 AM 6:30 AM 6:45 AM 7:00 AM 7:15 AM 7:30 AM 7:45 AM 8:00 AM…" at bounding box center [862, 385] width 183 height 31
select select "21:30:00"
click option "9:30 PM" at bounding box center [0, 0] width 0 height 0
click at [679, 502] on input "Estimated Job Duration" at bounding box center [741, 495] width 326 height 31
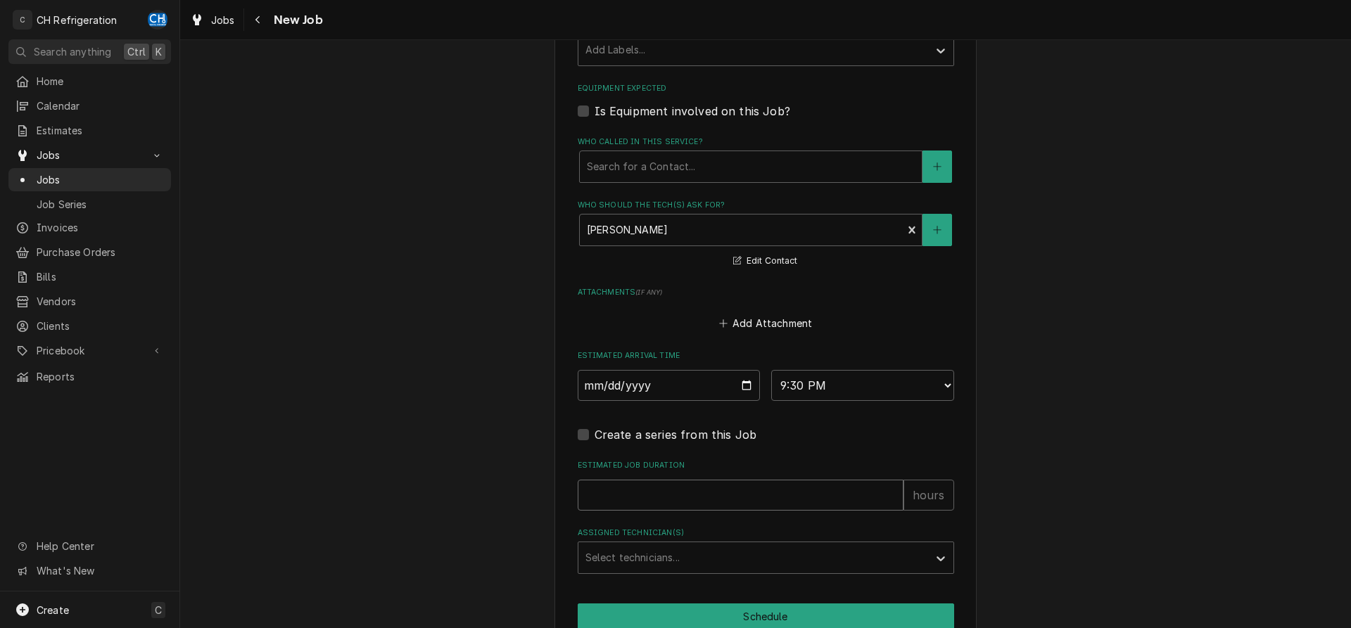
type textarea "x"
type input "2"
type textarea "x"
type input "2"
click at [663, 543] on div "Select technicians..." at bounding box center [753, 557] width 350 height 31
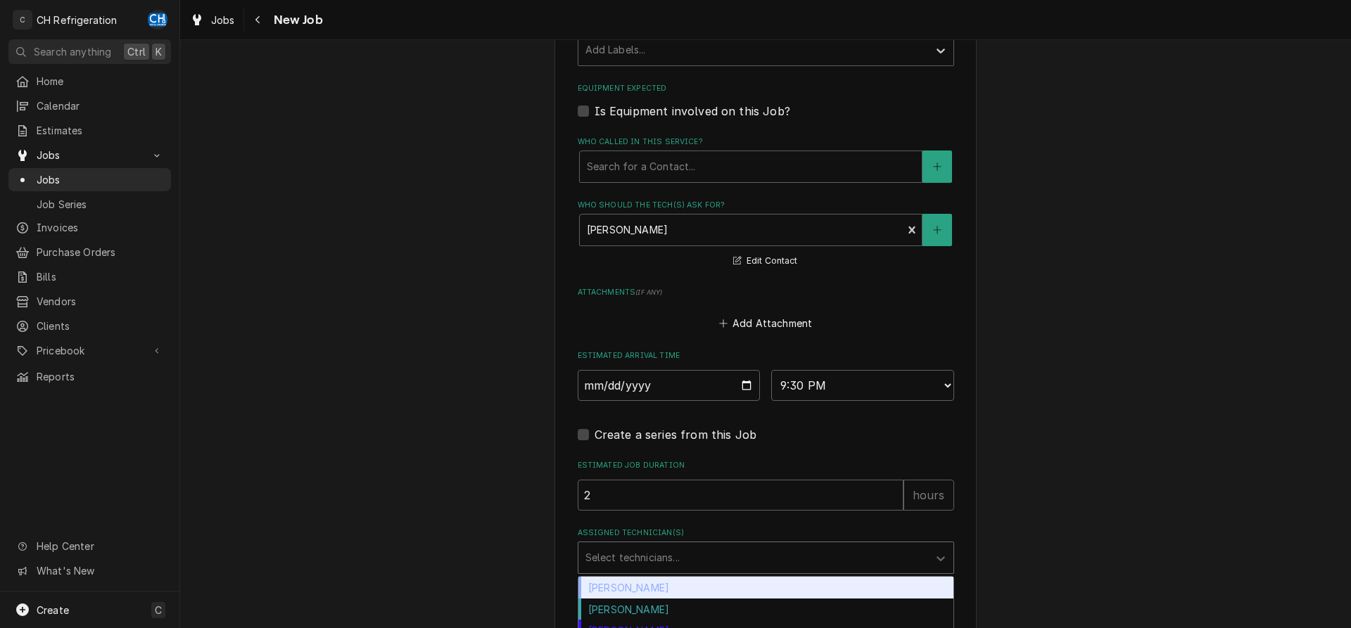
click at [654, 590] on div "Chris Hiraga" at bounding box center [765, 588] width 375 height 22
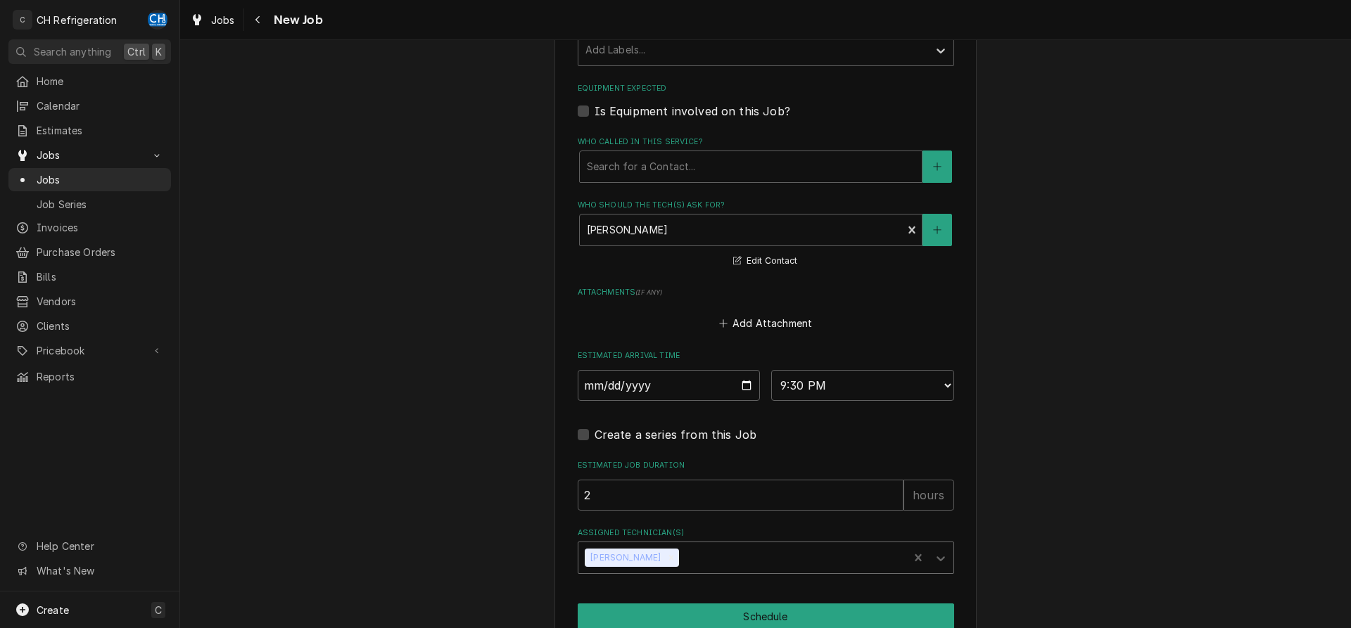
scroll to position [948, 0]
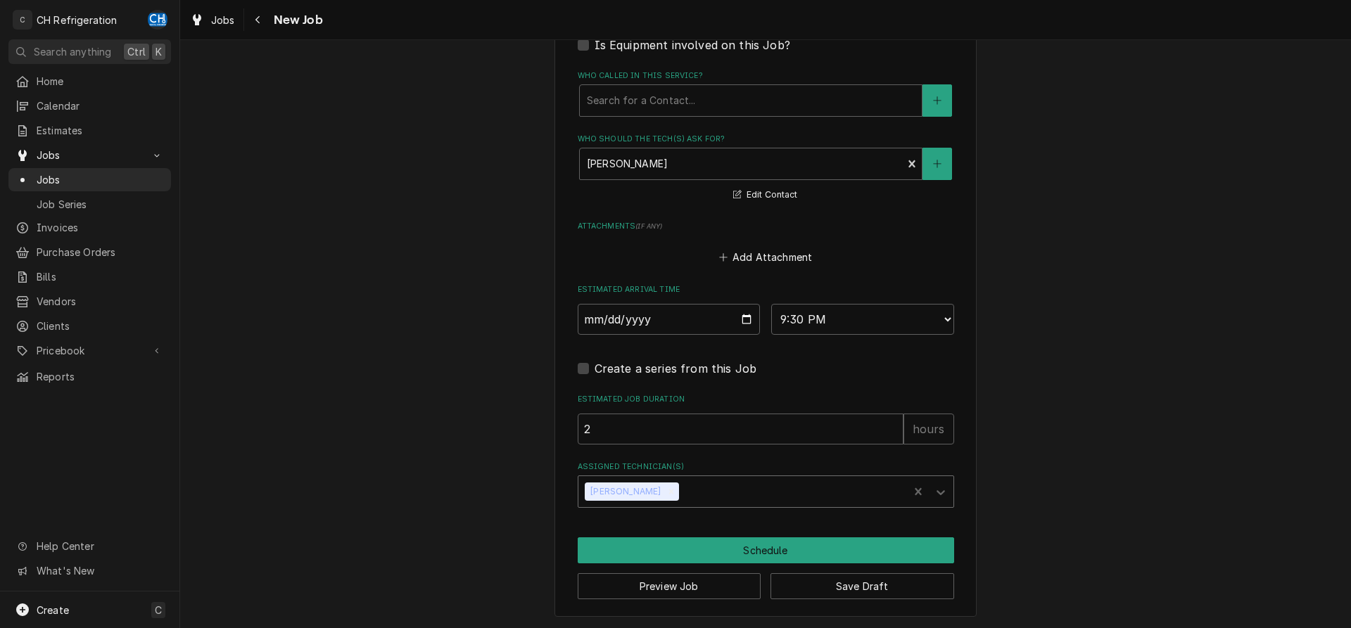
click at [695, 490] on div "Assigned Technician(s)" at bounding box center [792, 491] width 220 height 25
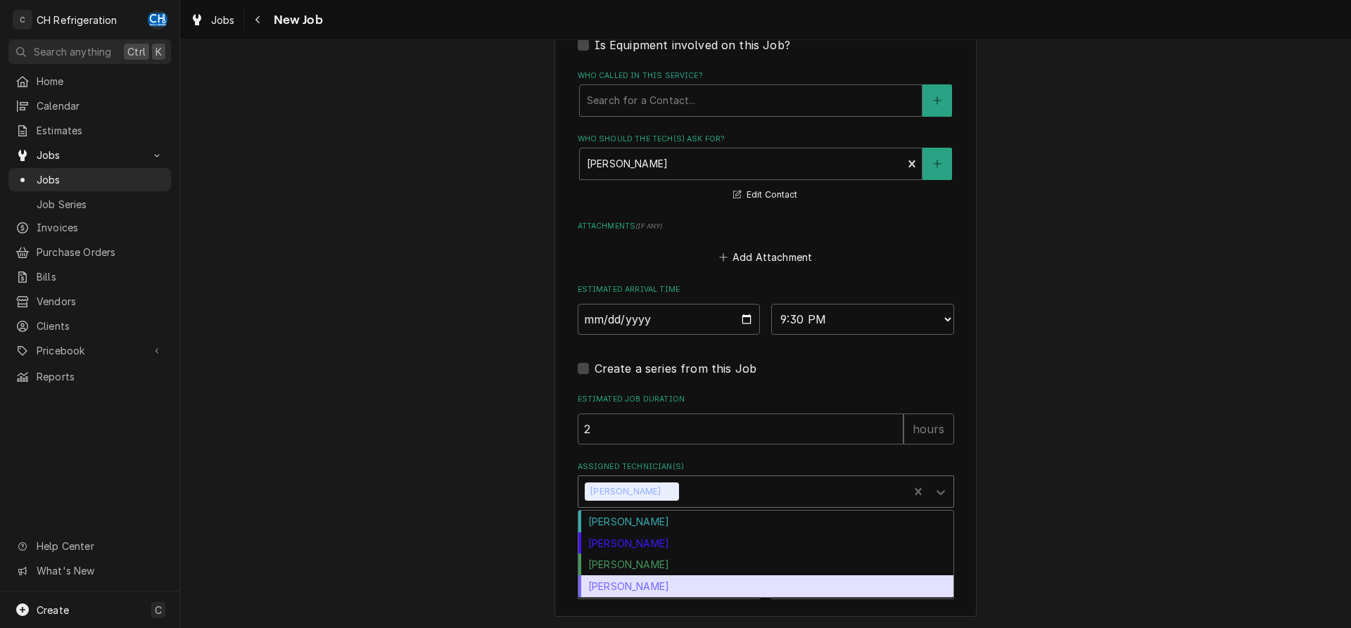
click at [663, 581] on div "Steven Hiraga" at bounding box center [765, 587] width 375 height 22
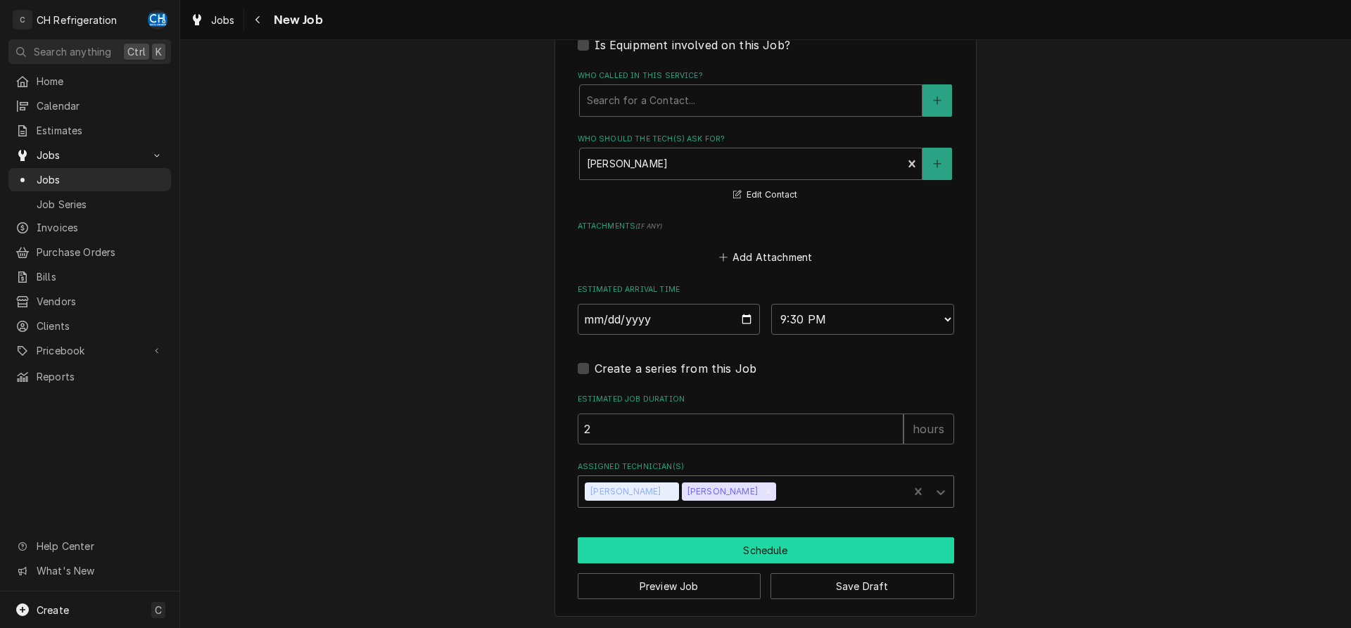
click at [708, 540] on button "Schedule" at bounding box center [766, 551] width 376 height 26
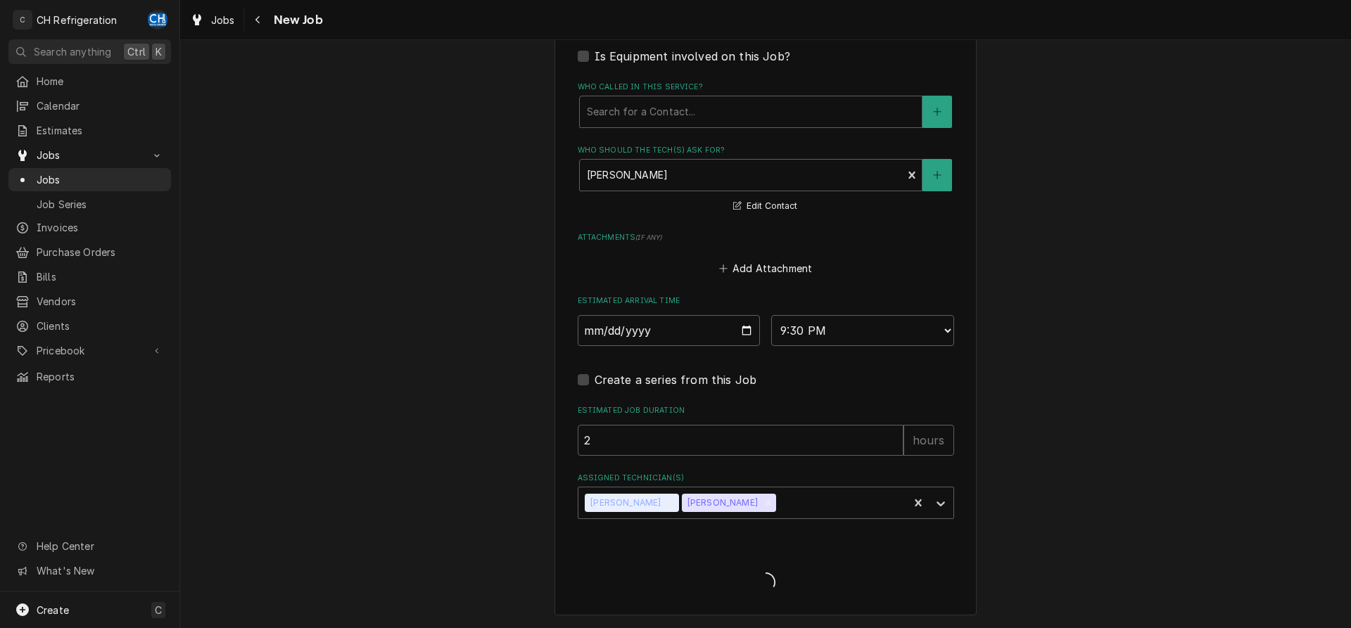
scroll to position [935, 0]
type textarea "x"
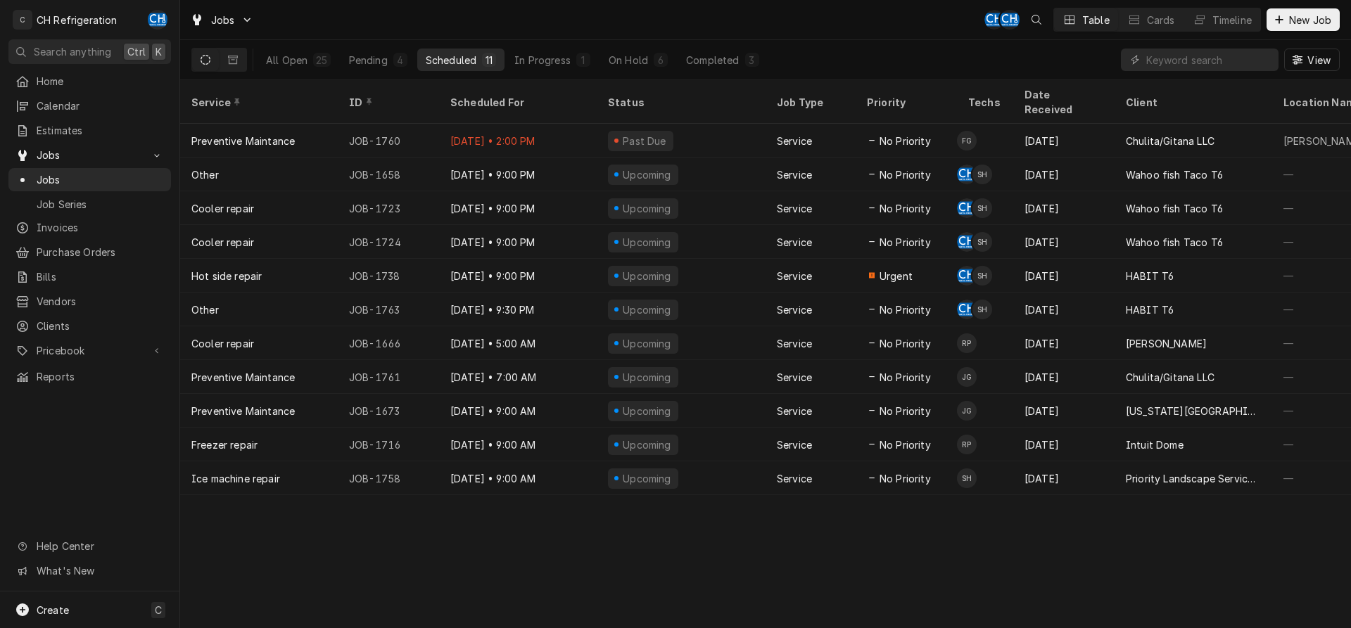
click at [479, 59] on button "Scheduled 11" at bounding box center [460, 60] width 87 height 23
click at [1295, 21] on span "New Job" at bounding box center [1310, 20] width 48 height 15
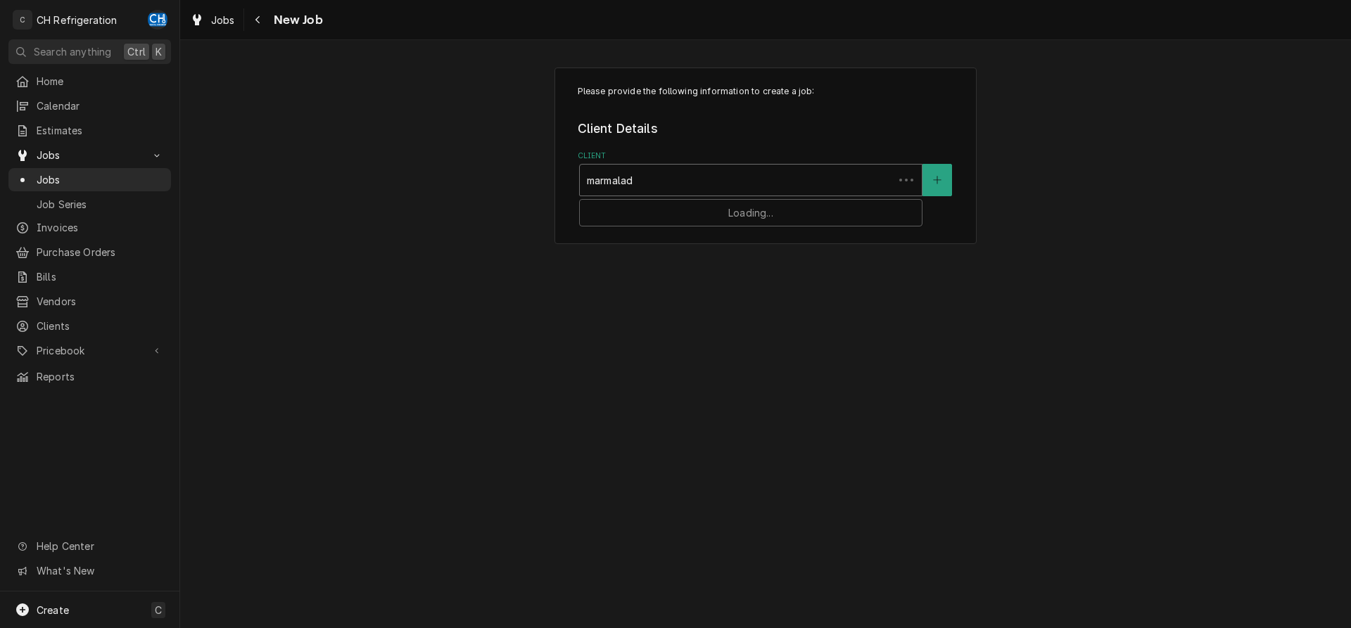
type input "marmalade"
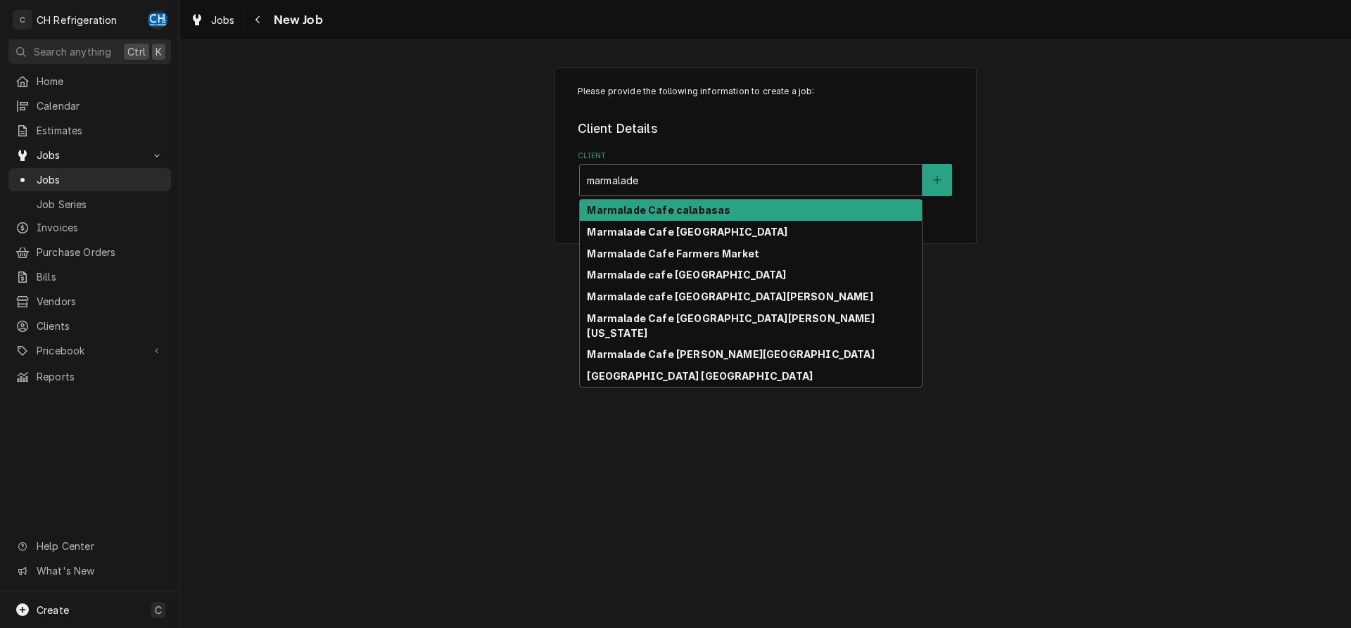
click at [735, 208] on div "Marmalade Cafe calabasas" at bounding box center [751, 211] width 342 height 22
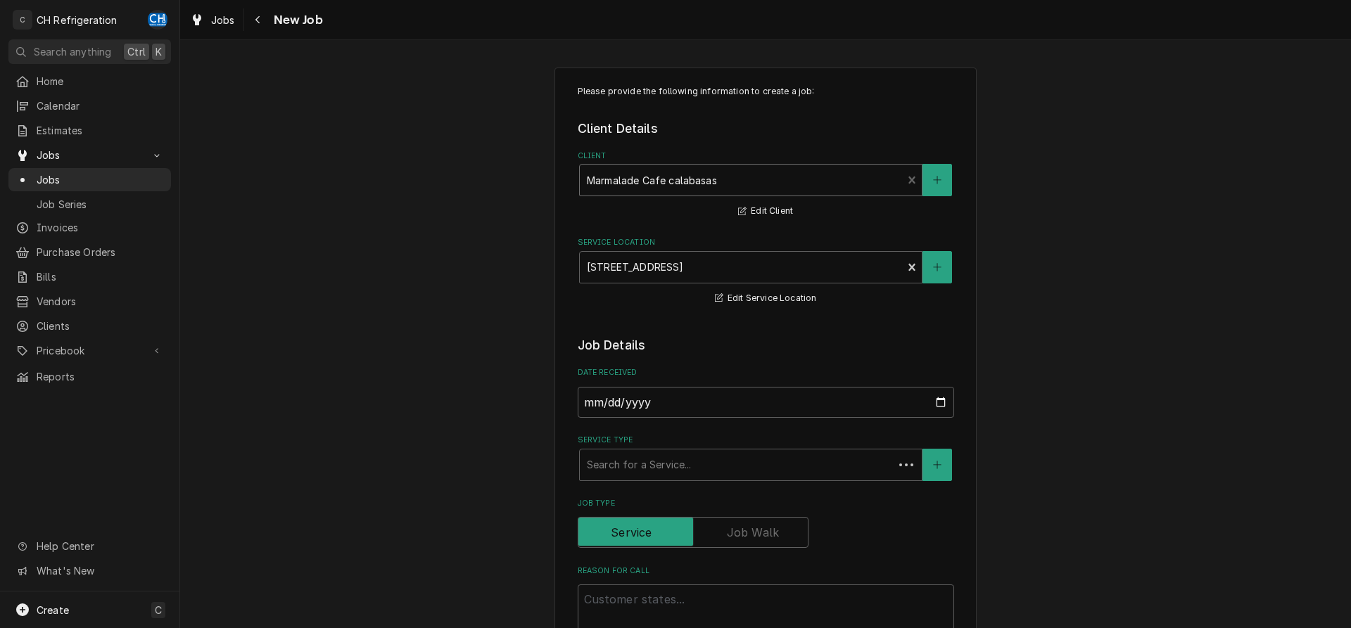
type textarea "x"
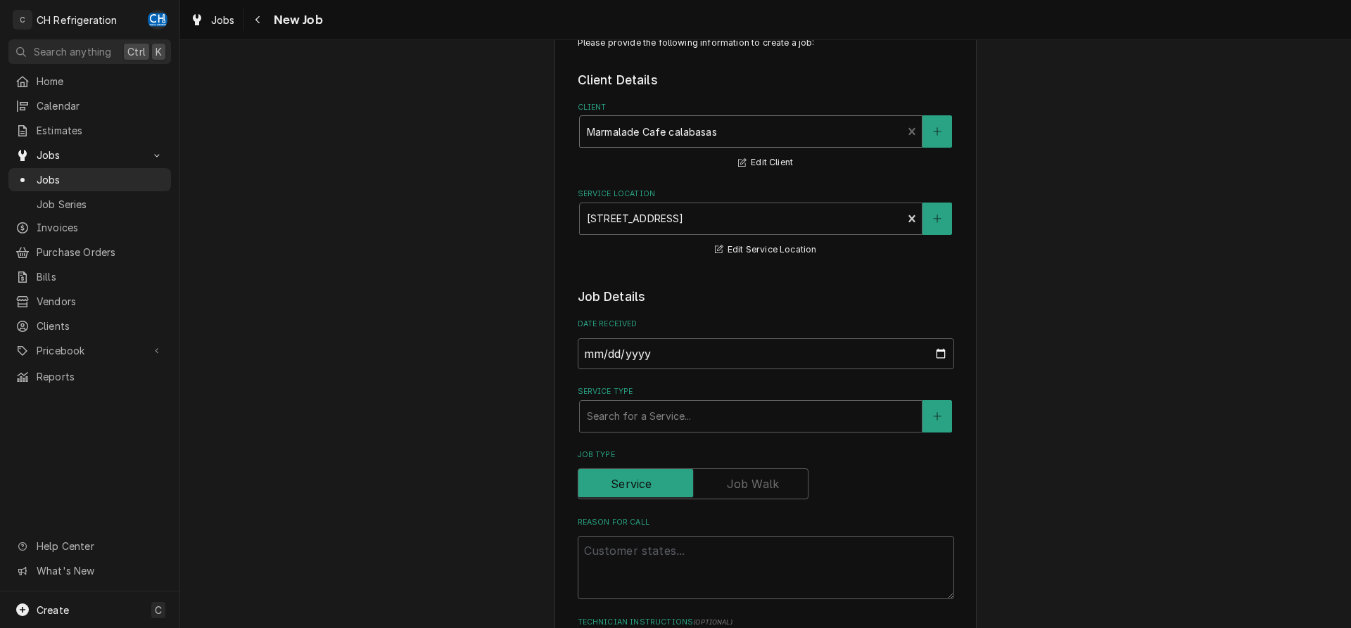
scroll to position [72, 0]
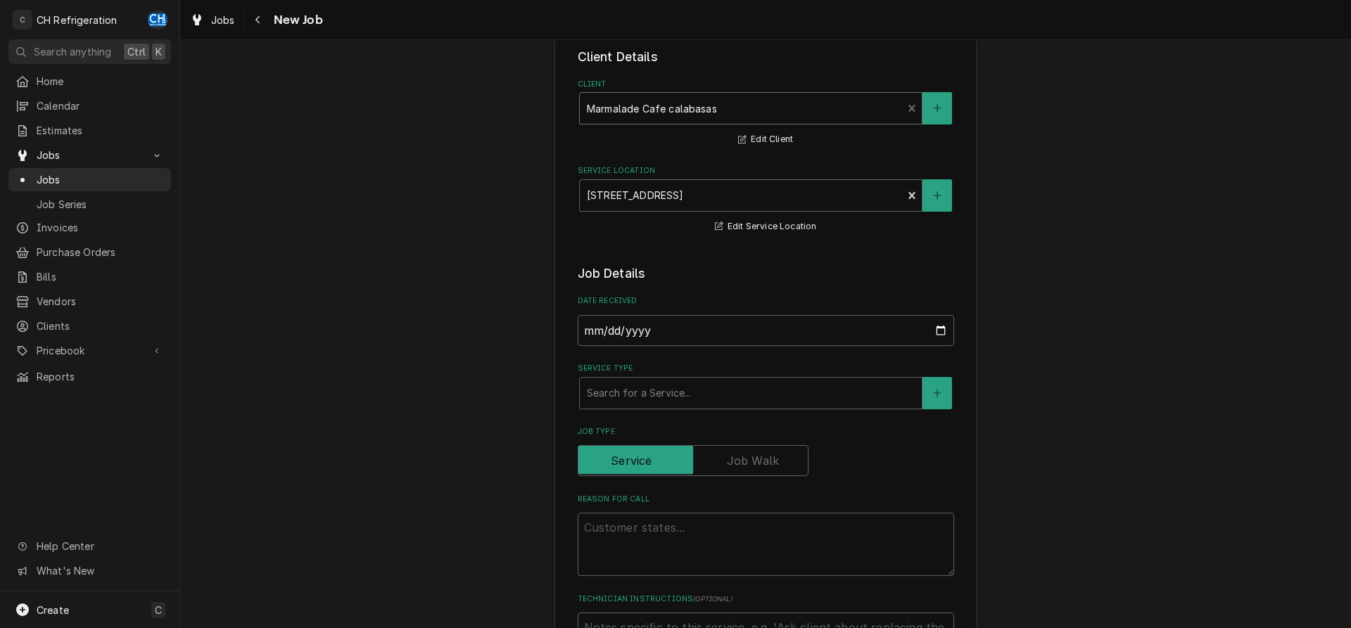
click at [672, 449] on span "Job Type" at bounding box center [635, 460] width 115 height 28
click at [672, 449] on input "Job Type" at bounding box center [693, 460] width 218 height 31
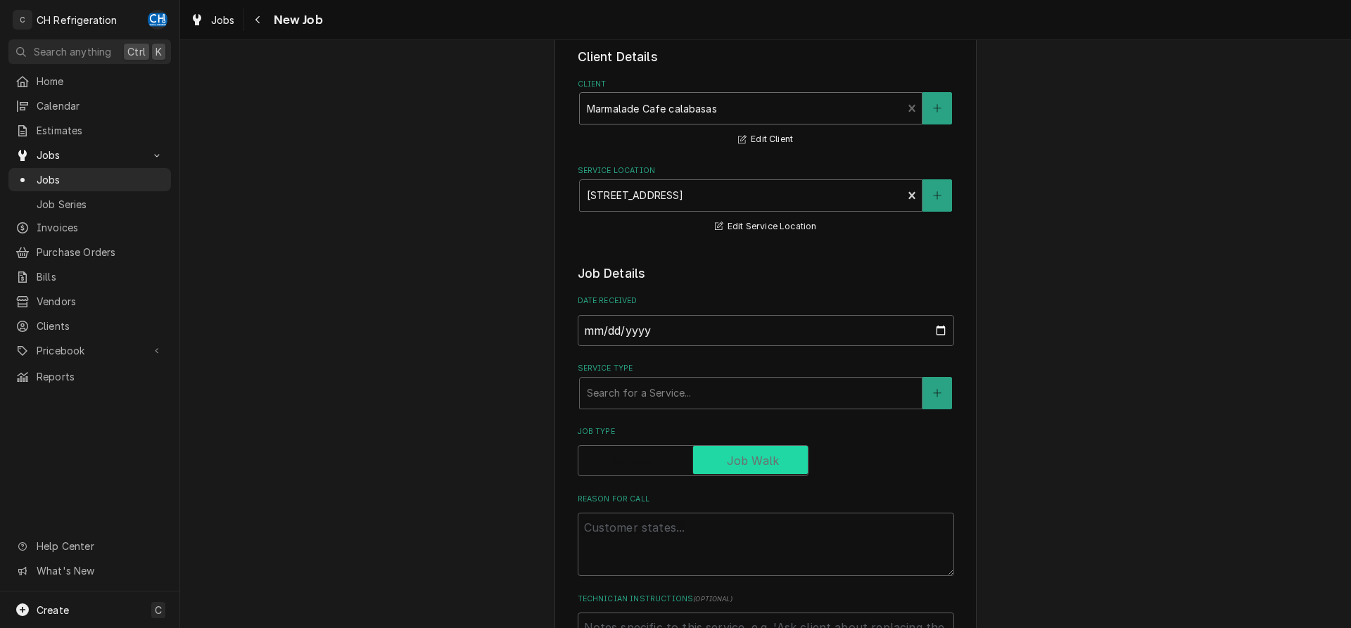
checkbox input "true"
click at [685, 400] on div "Service Type" at bounding box center [751, 393] width 328 height 25
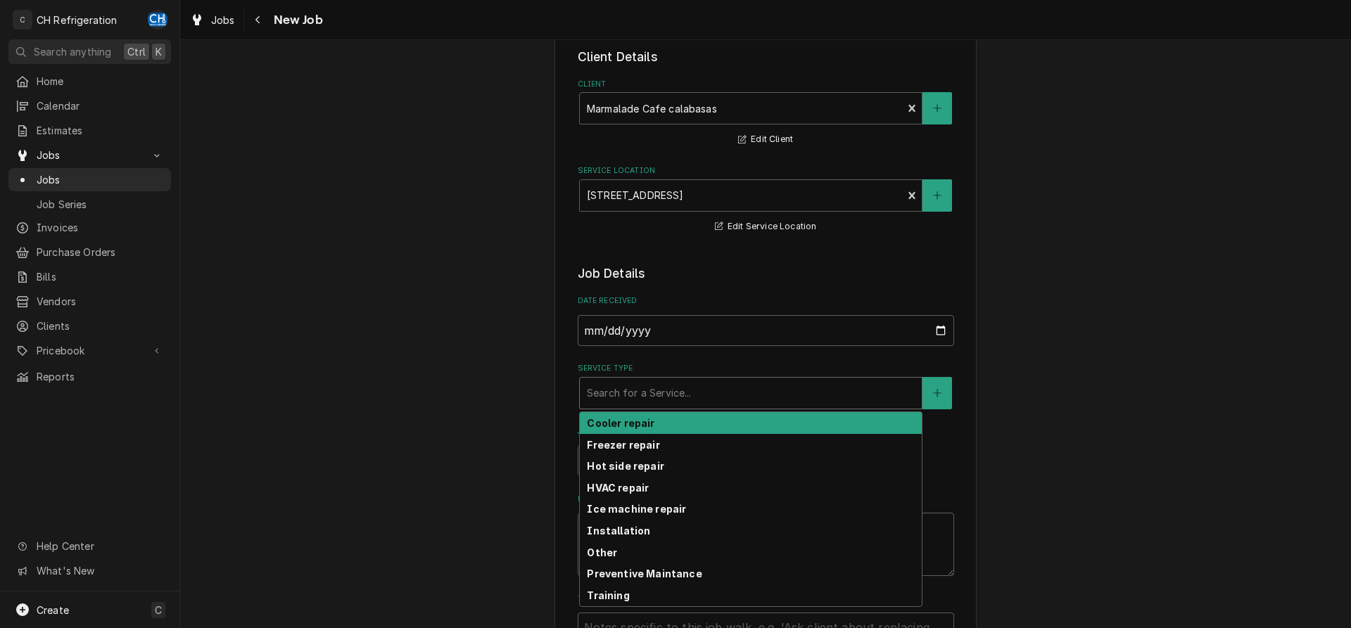
click at [673, 424] on div "Cooler repair" at bounding box center [751, 423] width 342 height 22
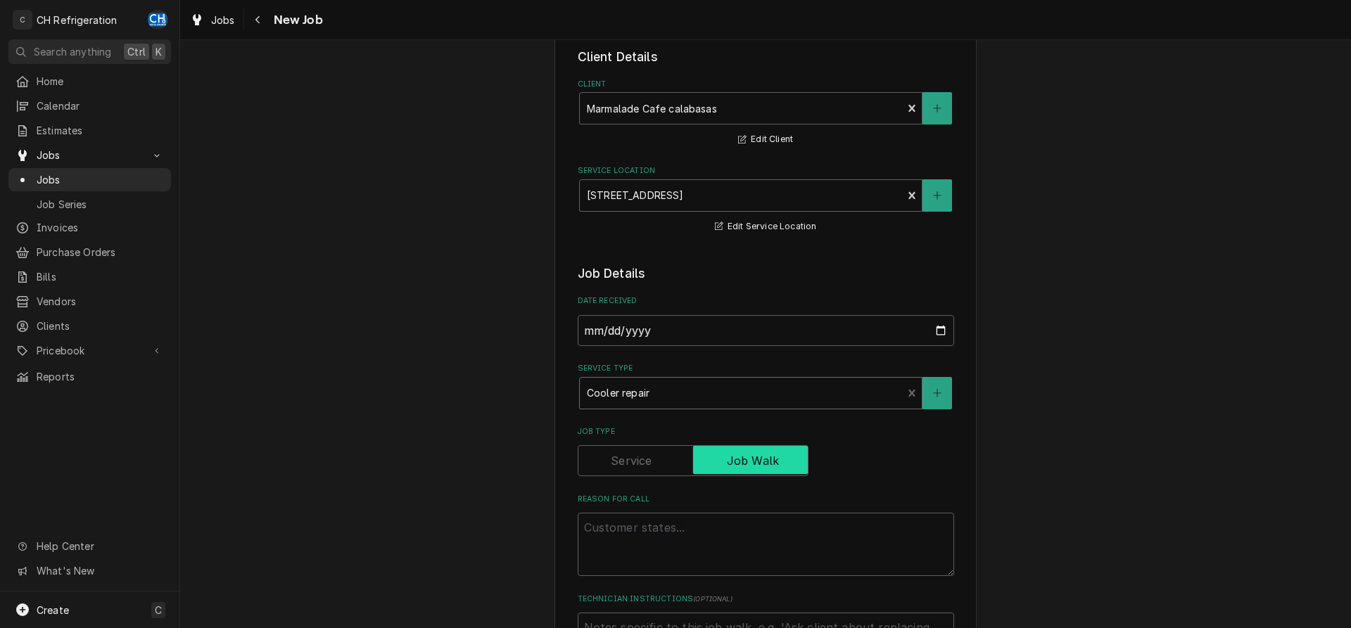
click at [632, 452] on div "Job Type" at bounding box center [766, 451] width 376 height 50
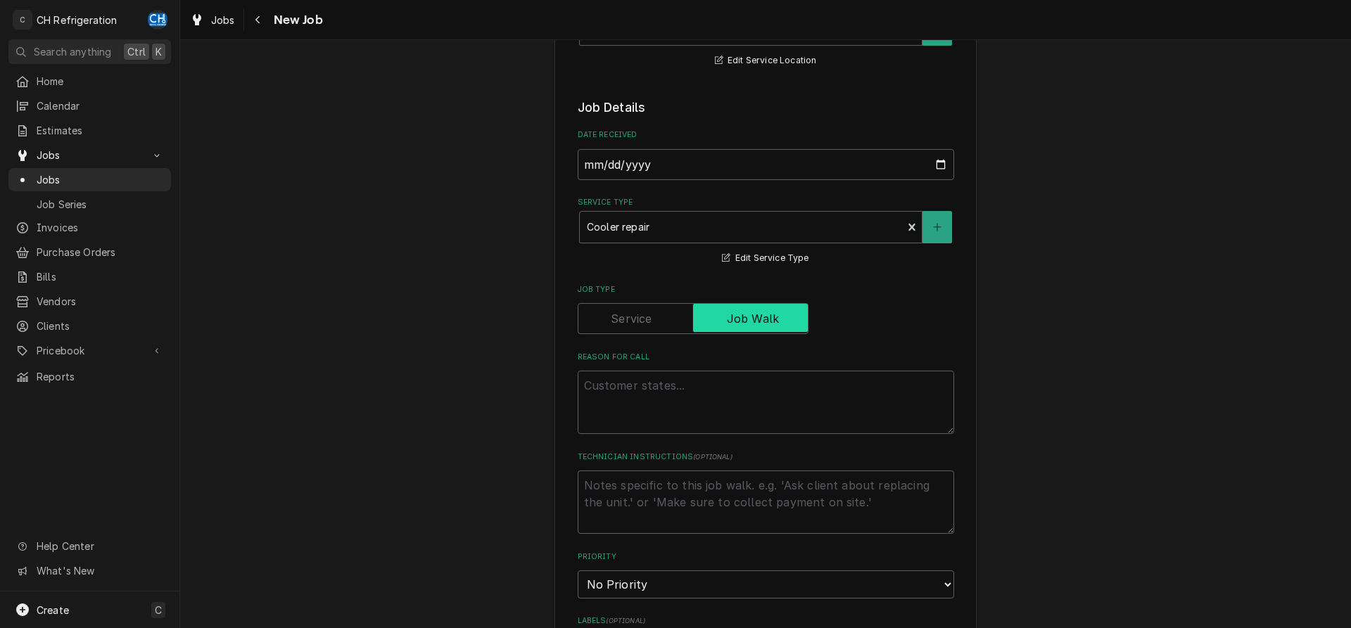
scroll to position [287, 0]
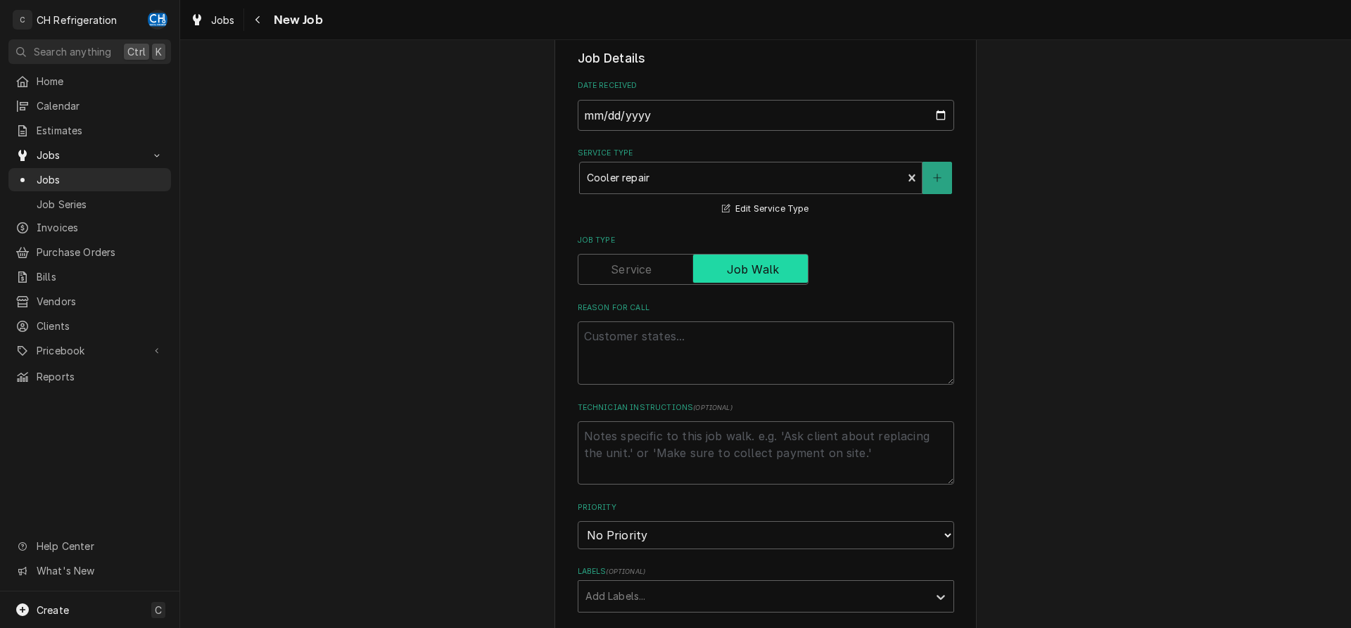
type textarea "x"
click at [635, 262] on label "Job Type" at bounding box center [693, 269] width 231 height 31
click at [635, 262] on input "Job Type" at bounding box center [693, 269] width 218 height 31
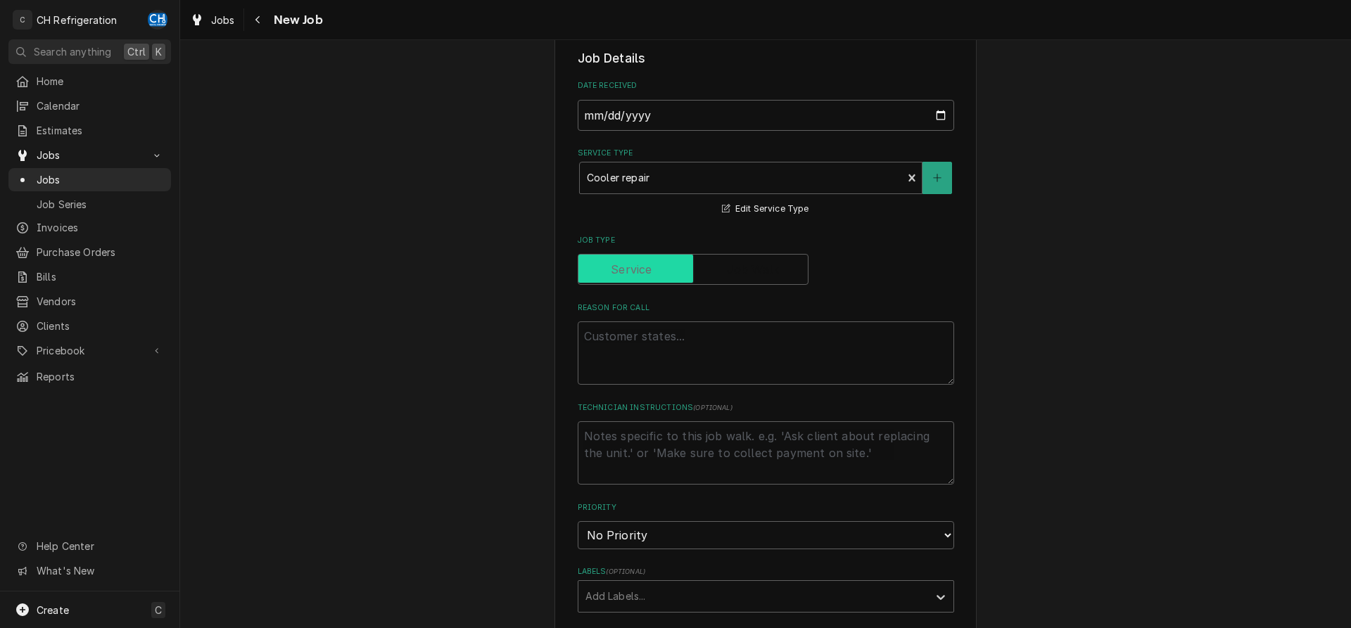
checkbox input "false"
click at [685, 345] on textarea "Reason For Call" at bounding box center [766, 353] width 376 height 63
type textarea "x"
type textarea "d"
type textarea "x"
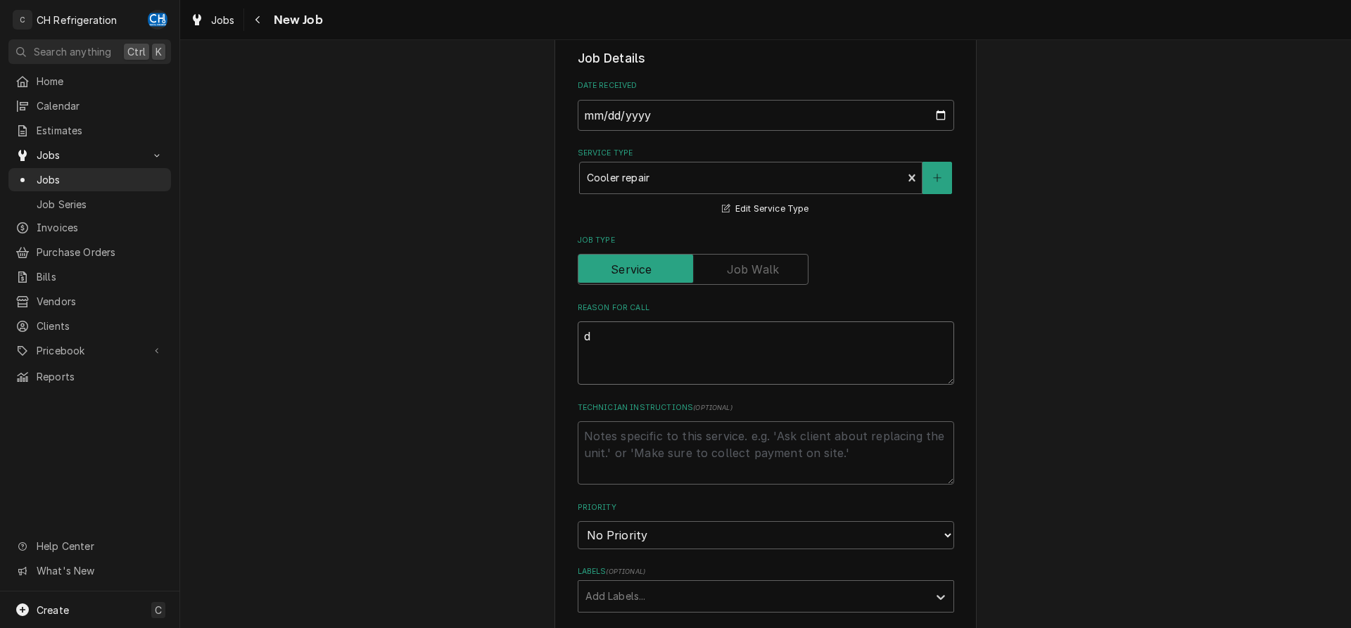
type textarea "dr"
type textarea "x"
type textarea "dra"
type textarea "x"
type textarea "draw"
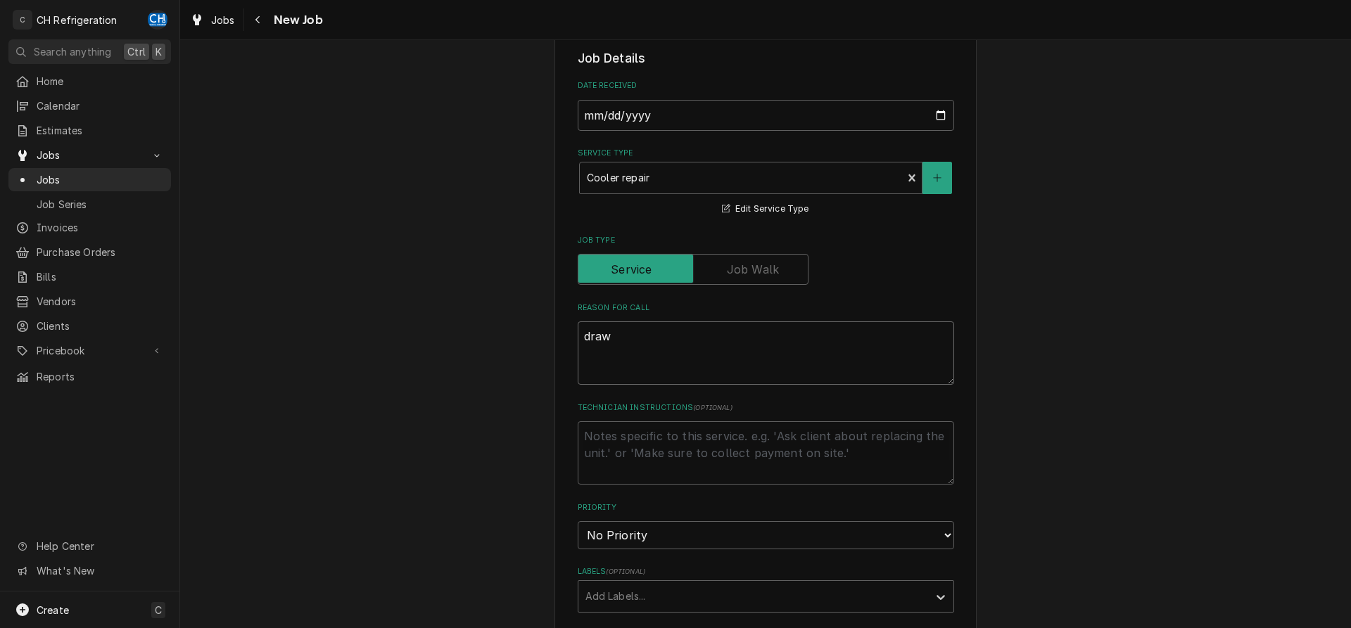
type textarea "x"
type textarea "drawe"
type textarea "x"
type textarea "drawer"
type textarea "x"
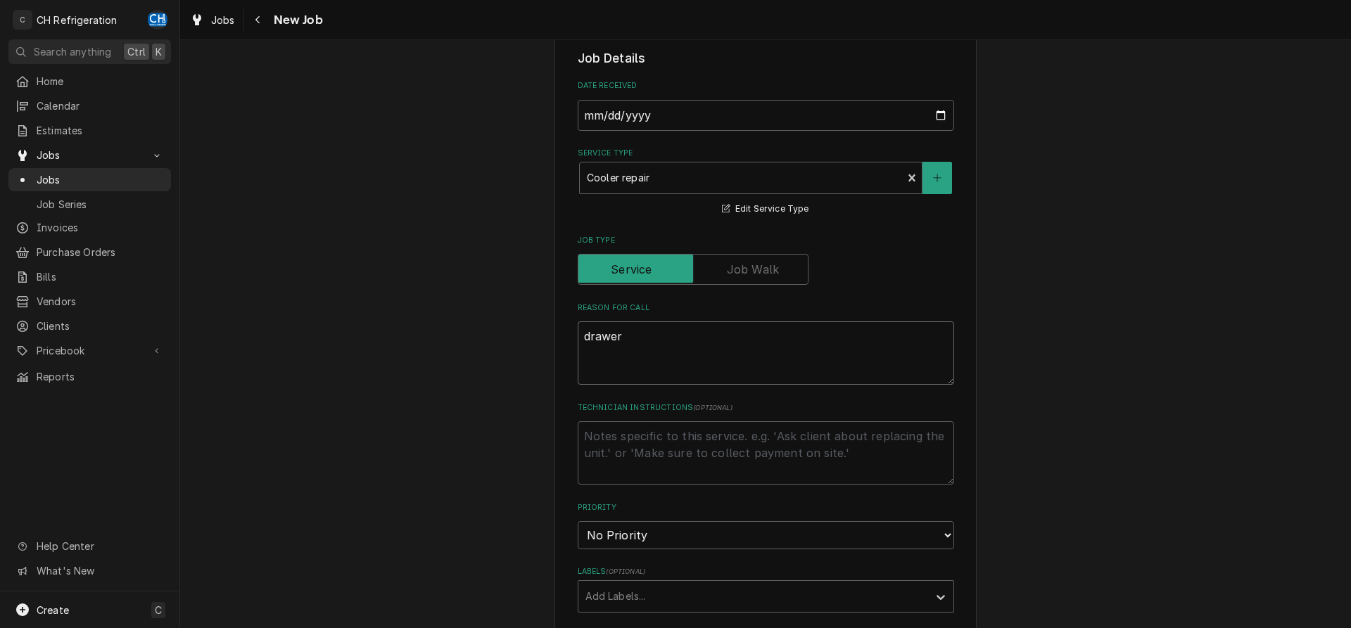
type textarea "drawers"
type textarea "x"
type textarea "drawers"
type textarea "x"
type textarea "drawers a"
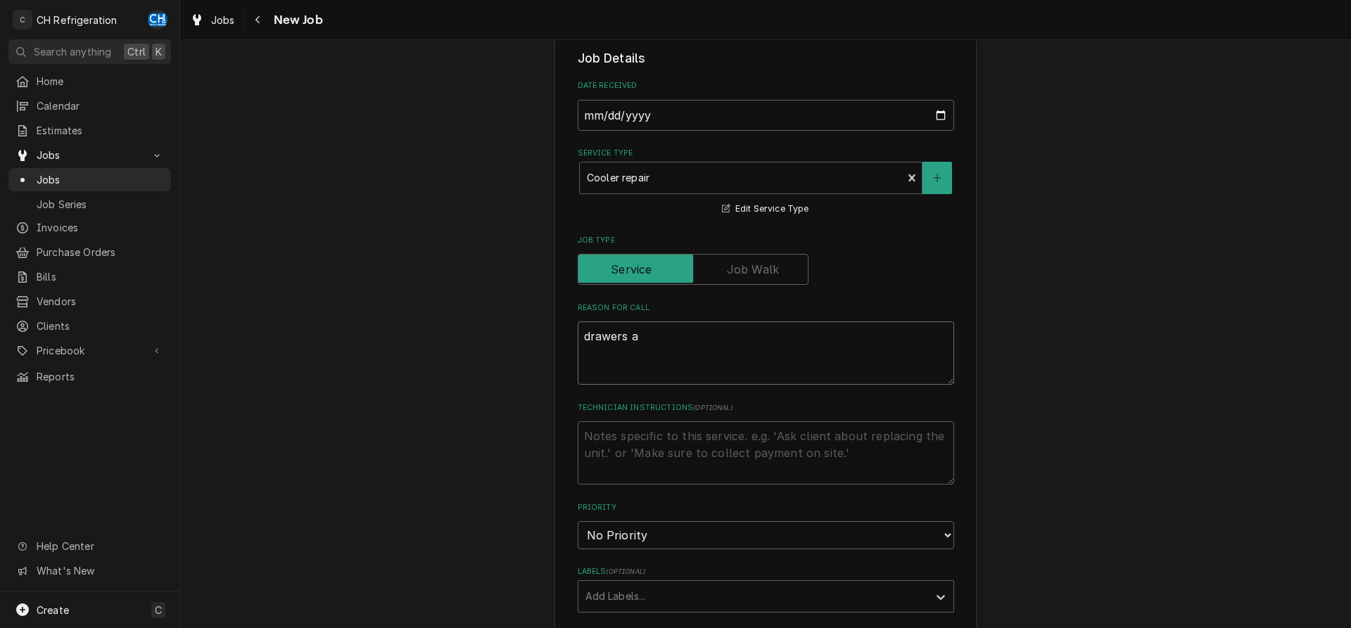
type textarea "x"
type textarea "drawers ar"
type textarea "x"
type textarea "drawers are"
type textarea "x"
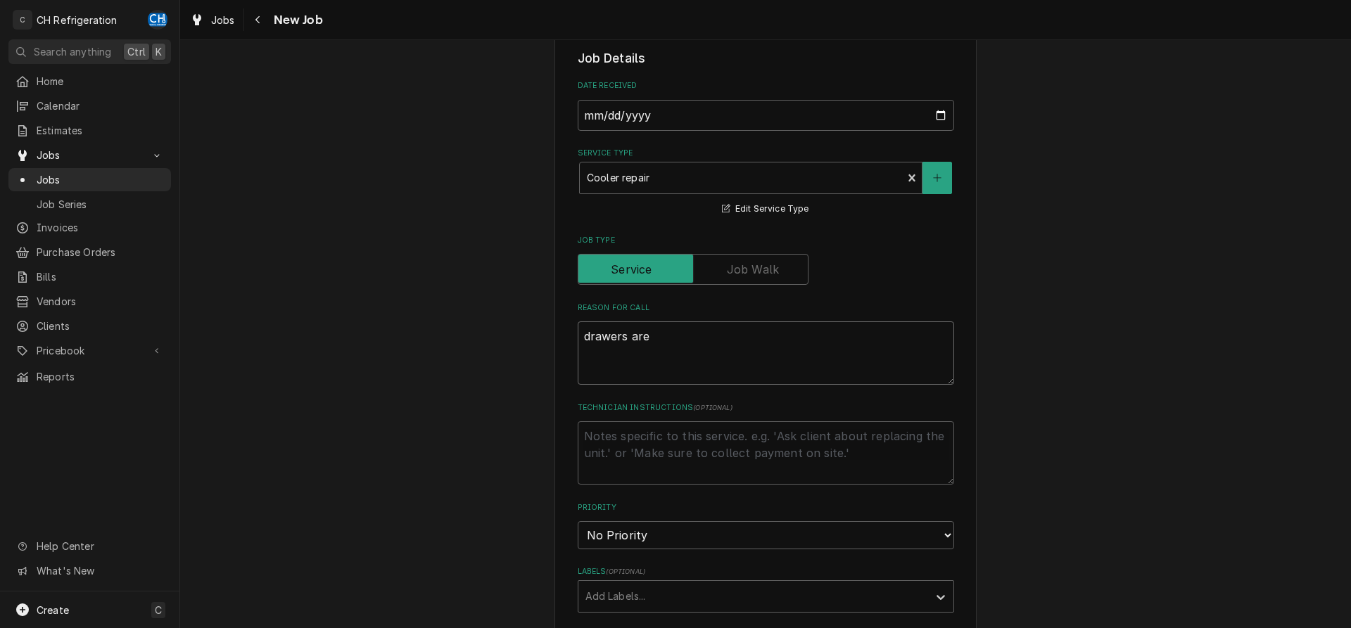
type textarea "drawers are"
type textarea "x"
type textarea "drawers are h"
type textarea "x"
type textarea "drawers are hi"
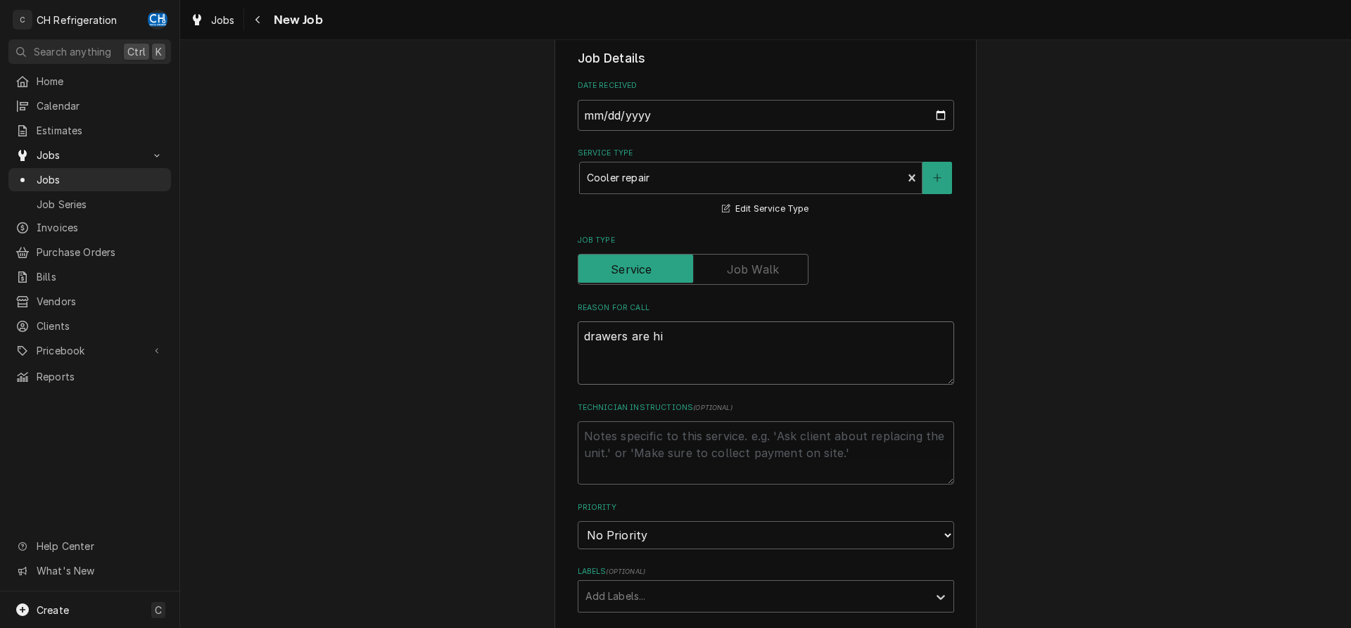
type textarea "x"
type textarea "drawers are hig"
type textarea "x"
type textarea "drawers are high"
type textarea "x"
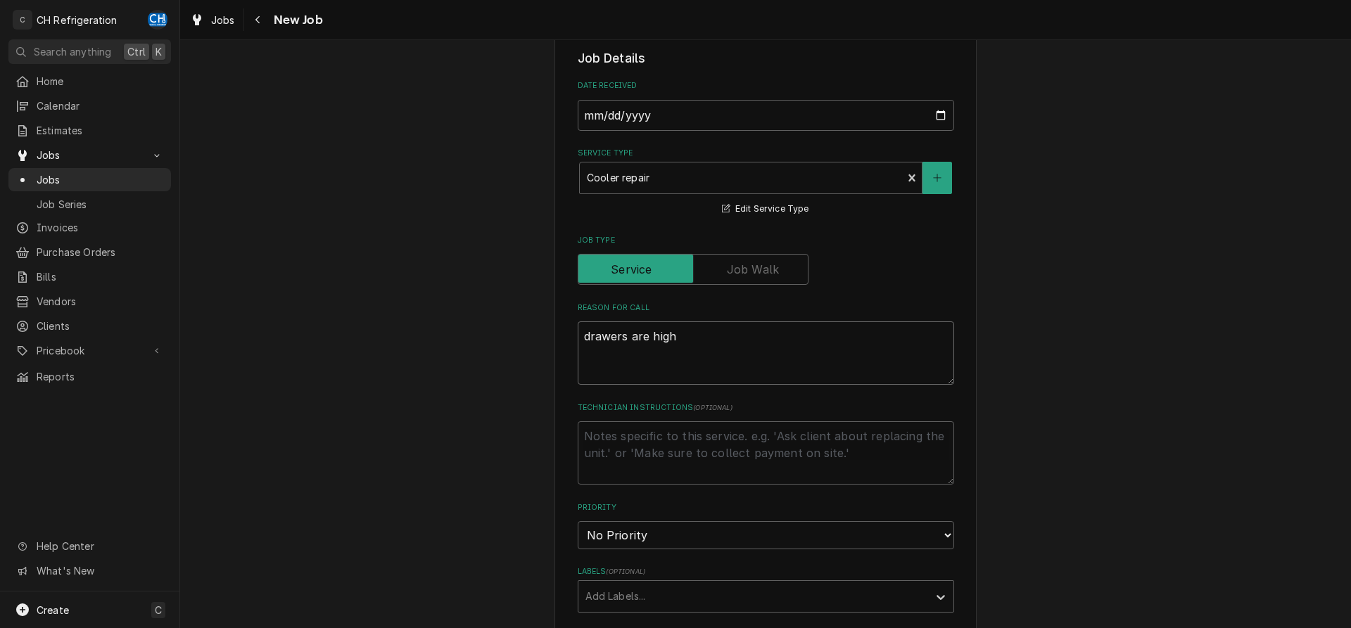
type textarea "drawers are high"
type textarea "x"
type textarea "drawers are high t"
type textarea "x"
type textarea "drawers are high te"
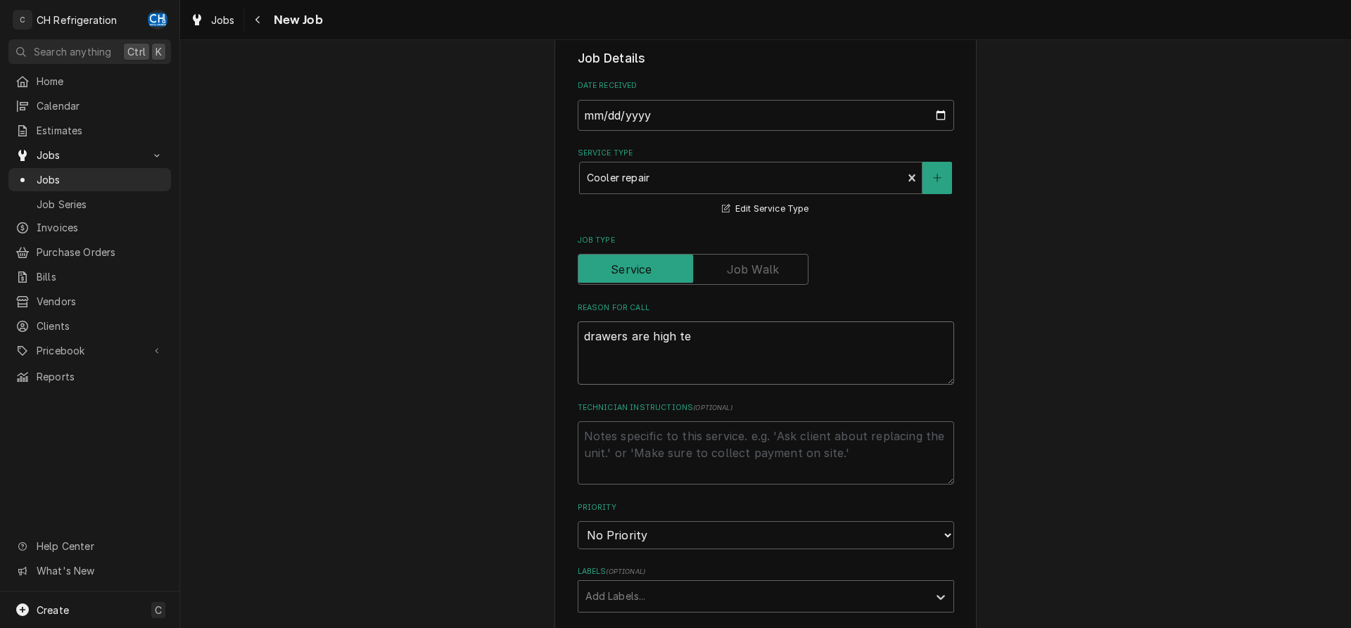
type textarea "x"
type textarea "drawers are high tem"
type textarea "x"
type textarea "drawers are high temp"
type textarea "x"
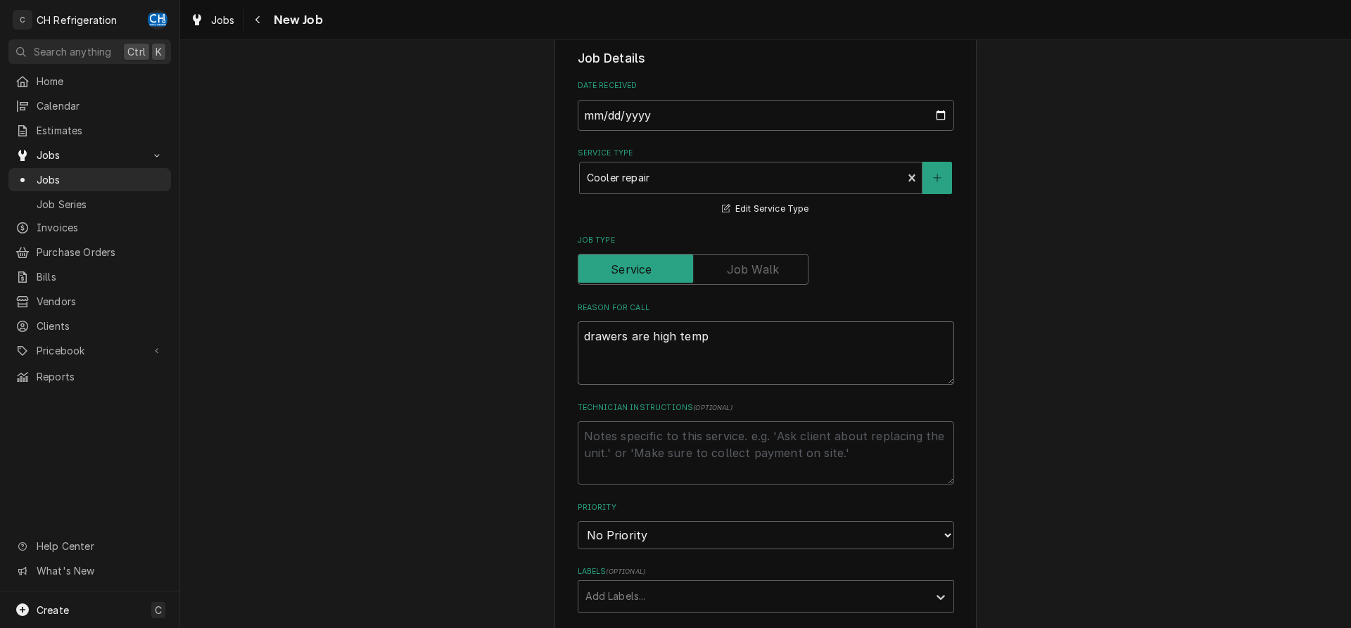
type textarea "drawers are high tempi"
type textarea "x"
type textarea "drawers are high tempin"
type textarea "x"
type textarea "drawers are high temping"
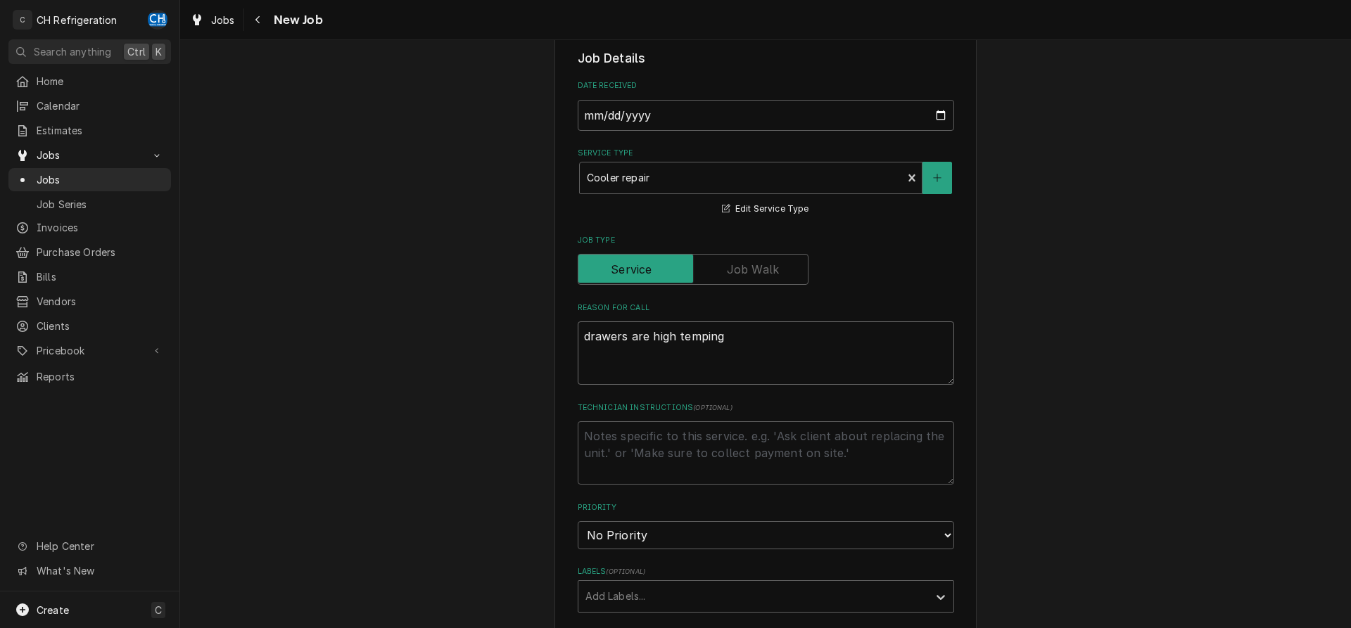
type textarea "x"
type textarea "drawers are high temping"
type textarea "x"
type textarea "drawers are high temping"
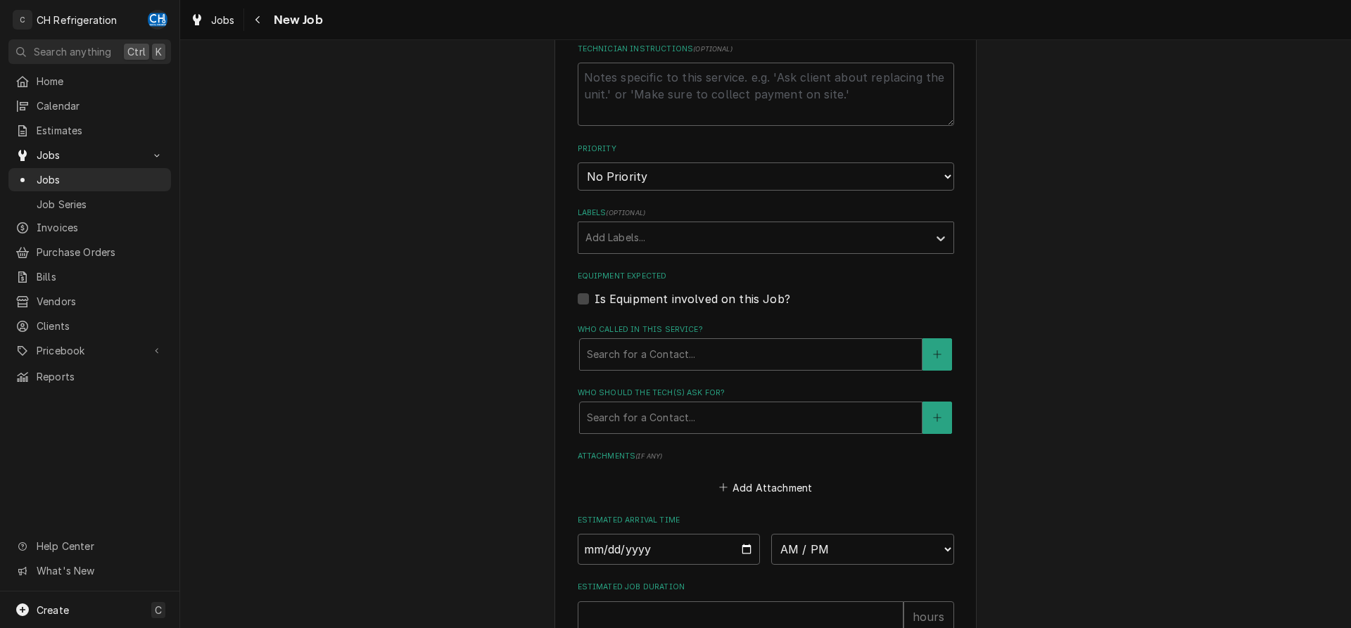
scroll to position [789, 0]
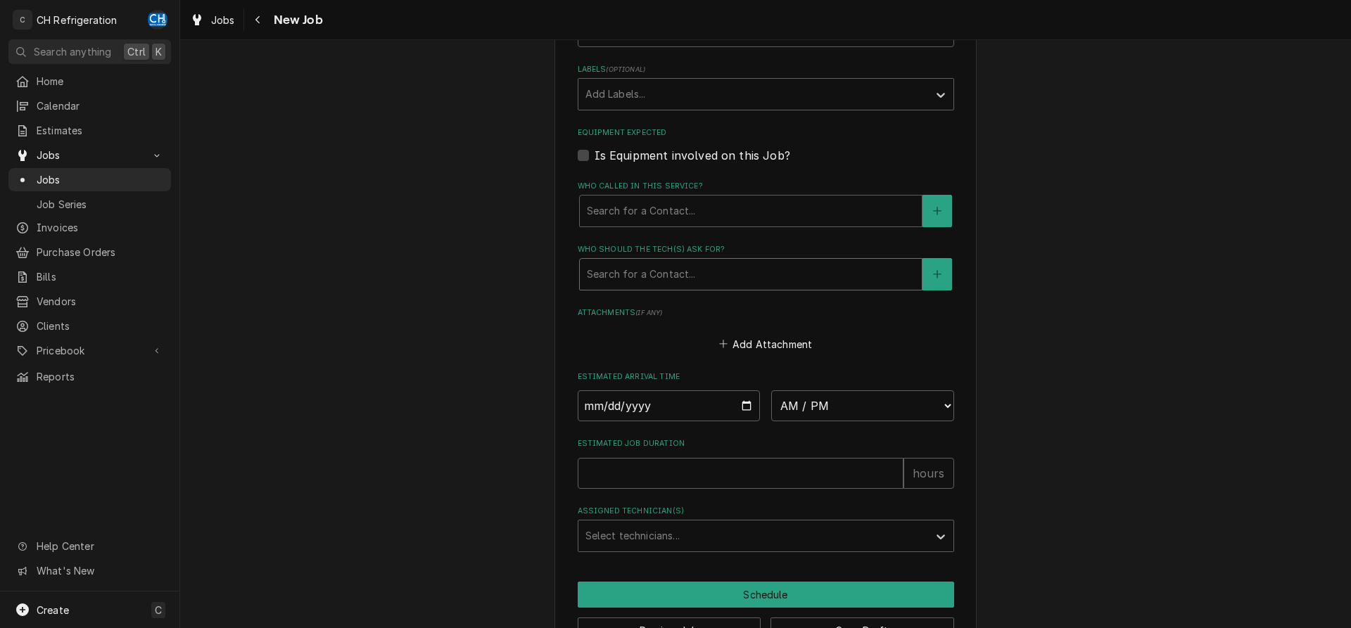
click at [663, 272] on div "Who should the tech(s) ask for?" at bounding box center [751, 274] width 328 height 25
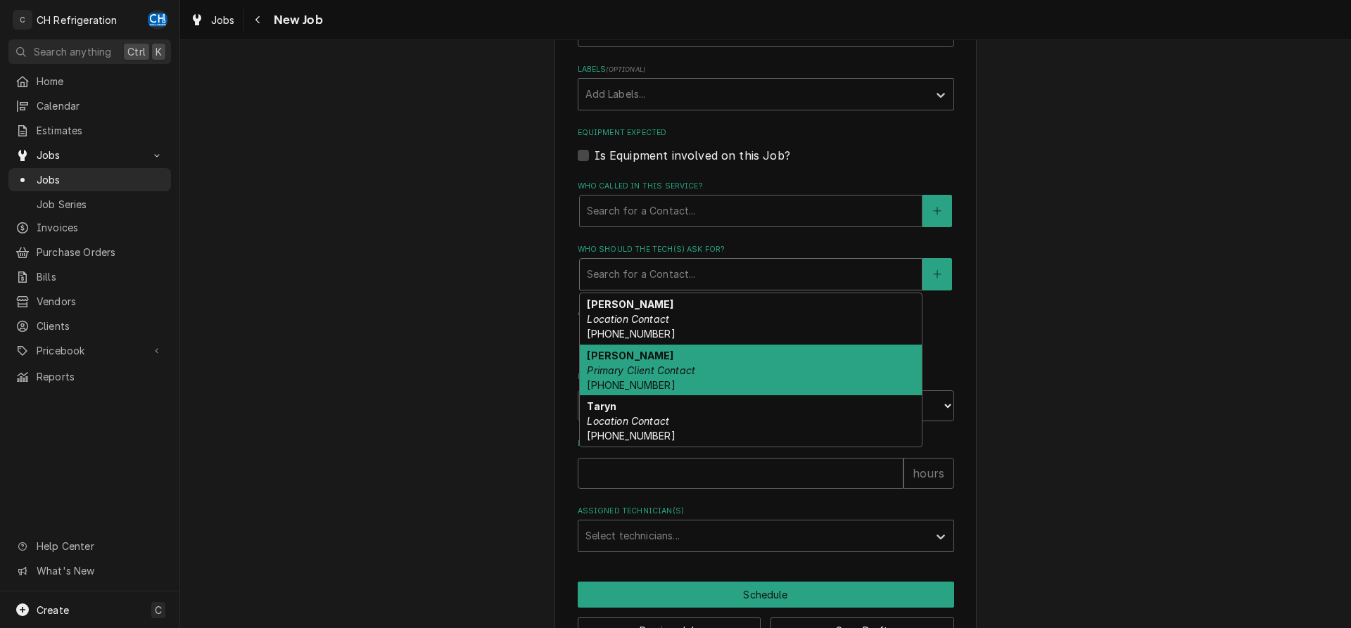
click at [739, 315] on div "Elmer Location Contact (240) 506-1513" at bounding box center [751, 318] width 342 height 51
type textarea "x"
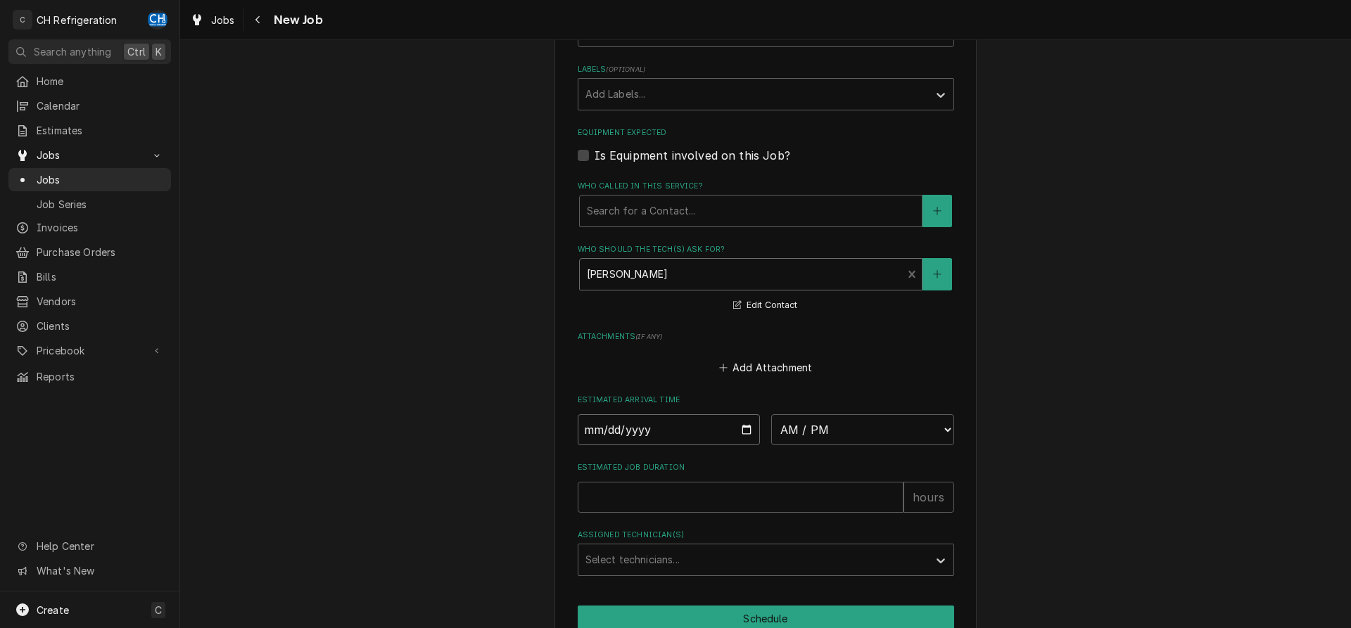
click at [741, 428] on input "Date" at bounding box center [669, 429] width 183 height 31
type input "2025-08-21"
click at [771, 414] on select "AM / PM 6:00 AM 6:15 AM 6:30 AM 6:45 AM 7:00 AM 7:15 AM 7:30 AM 7:45 AM 8:00 AM…" at bounding box center [862, 429] width 183 height 31
click at [761, 493] on input "Estimated Job Duration" at bounding box center [741, 497] width 326 height 31
type textarea "x"
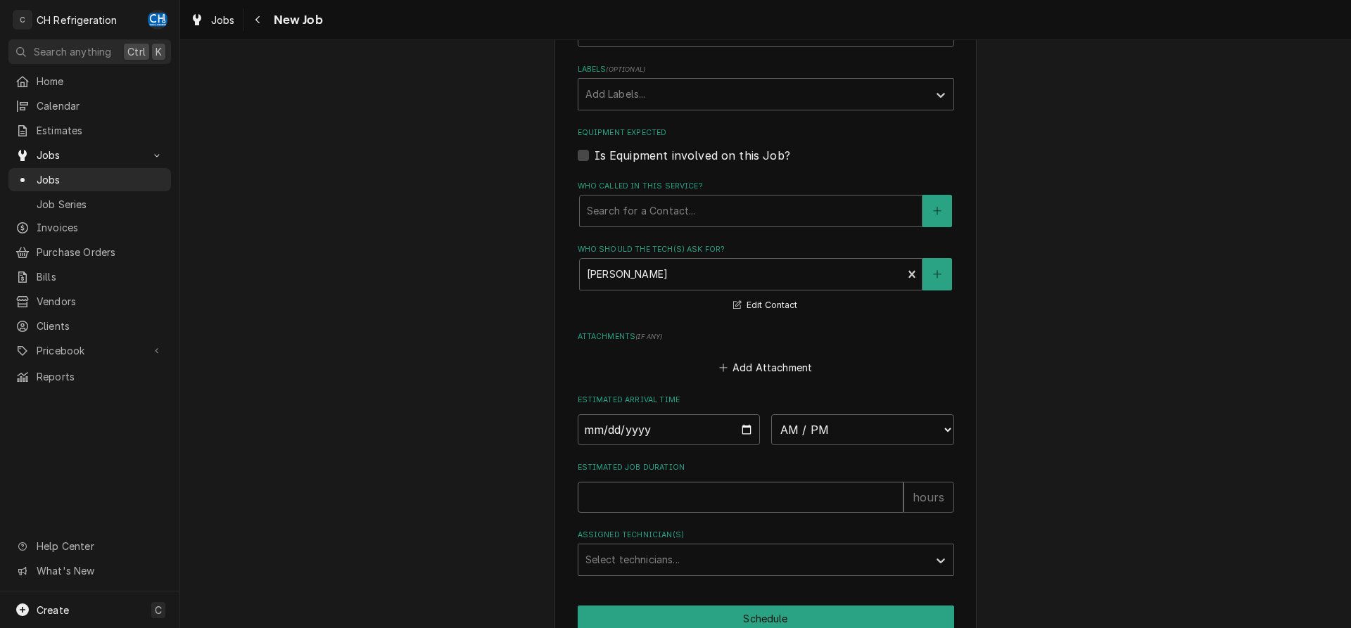
type input "2"
type textarea "x"
type input "2"
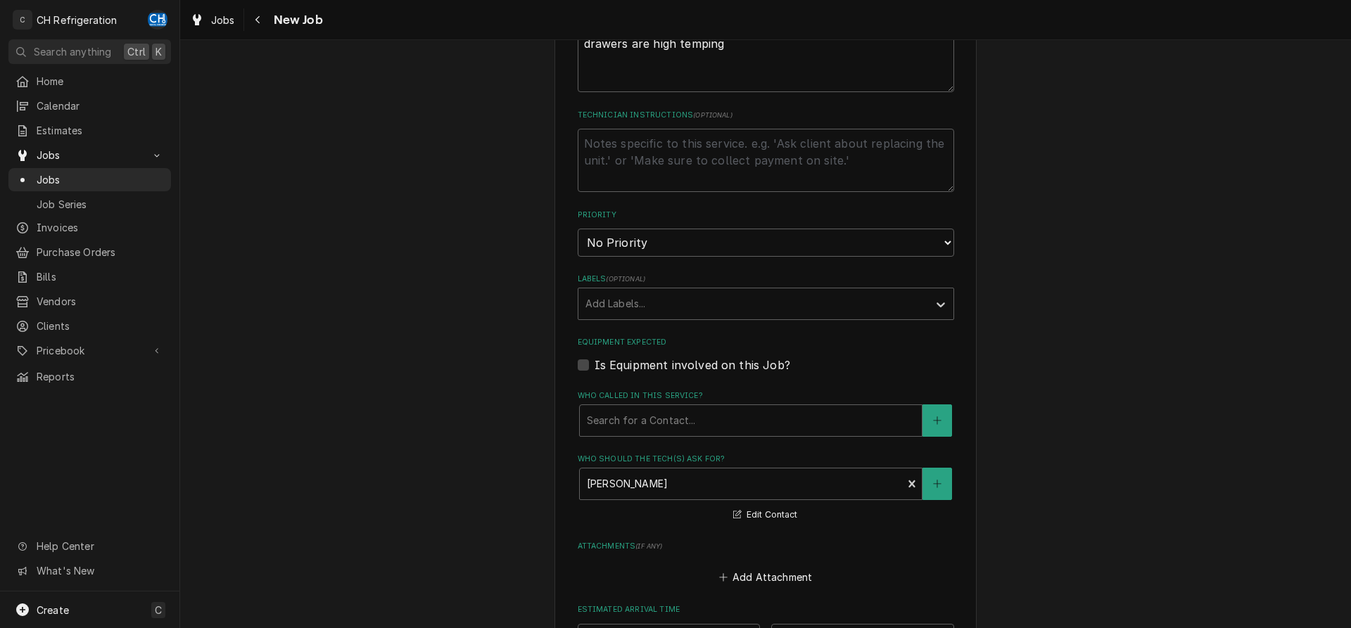
scroll to position [431, 0]
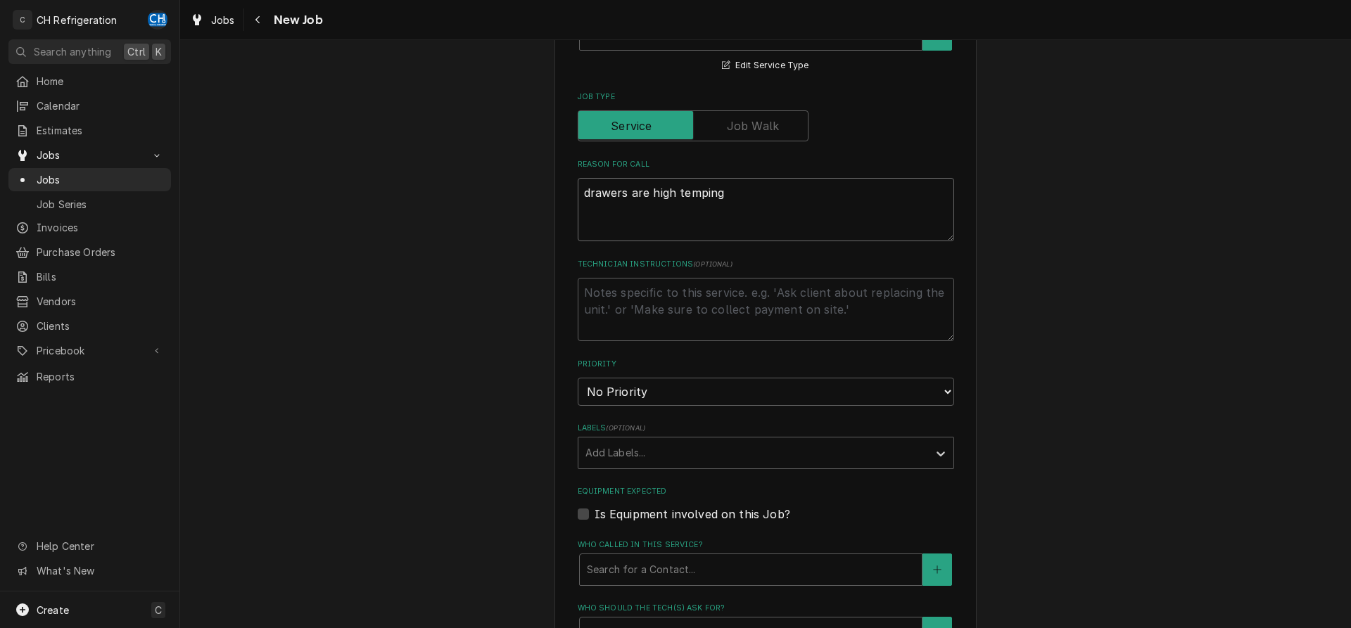
click at [762, 212] on textarea "drawers are high temping" at bounding box center [766, 209] width 376 height 63
type textarea "x"
type textarea "drawers are high temping"
type textarea "x"
type textarea "drawers are high temping"
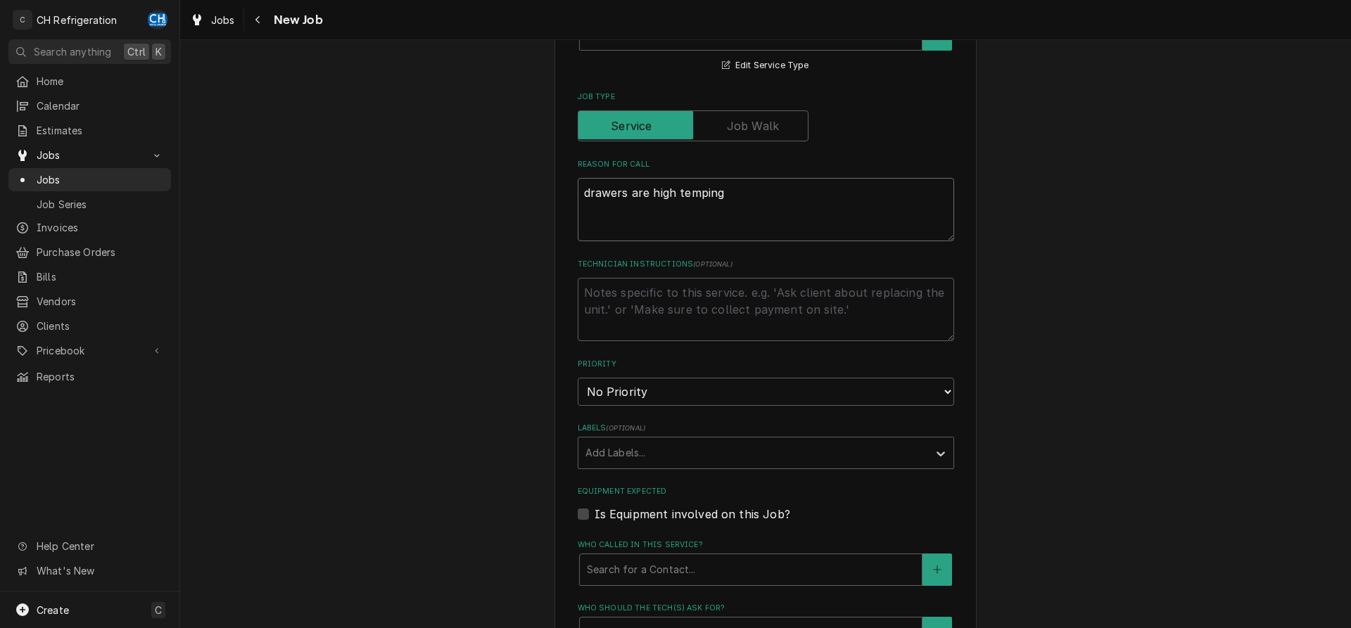
type textarea "x"
type textarea "drawers are high temping"
click at [723, 291] on textarea "Technician Instructions ( optional )" at bounding box center [766, 309] width 376 height 63
type textarea "x"
type textarea "t"
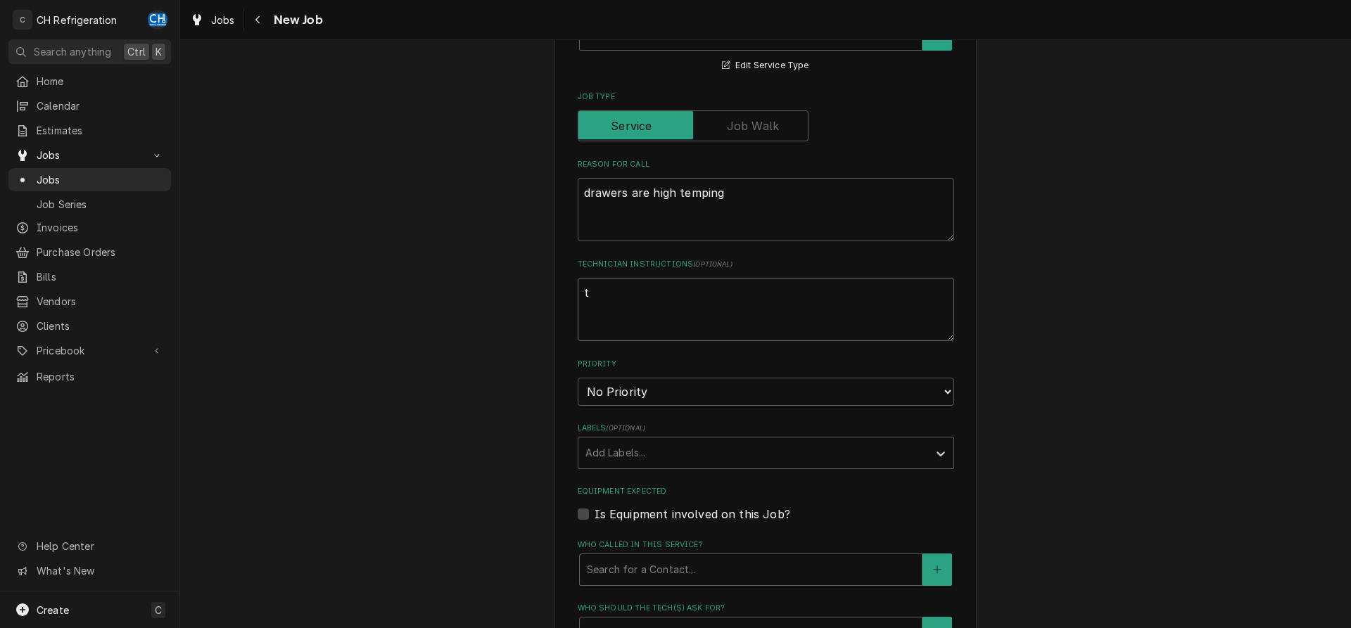
type textarea "x"
type textarea "th"
type textarea "x"
type textarea "the"
type textarea "x"
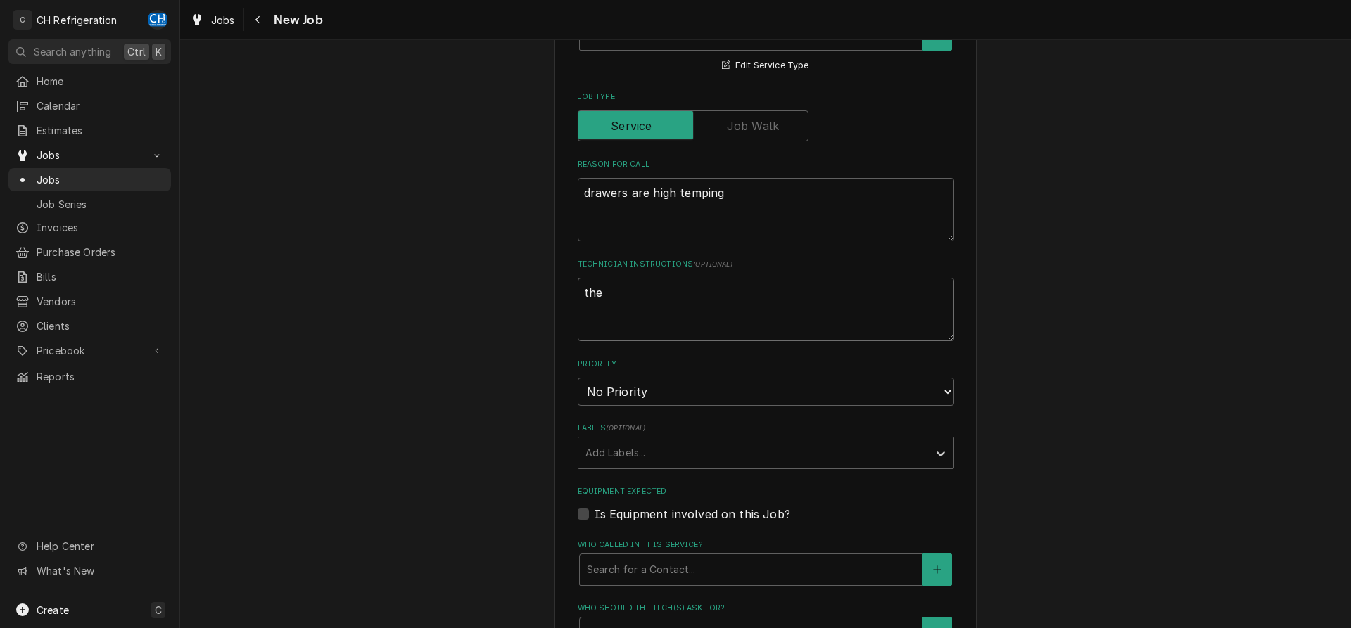
type textarea "they"
type textarea "x"
type textarea "they"
type textarea "x"
type textarea "they o"
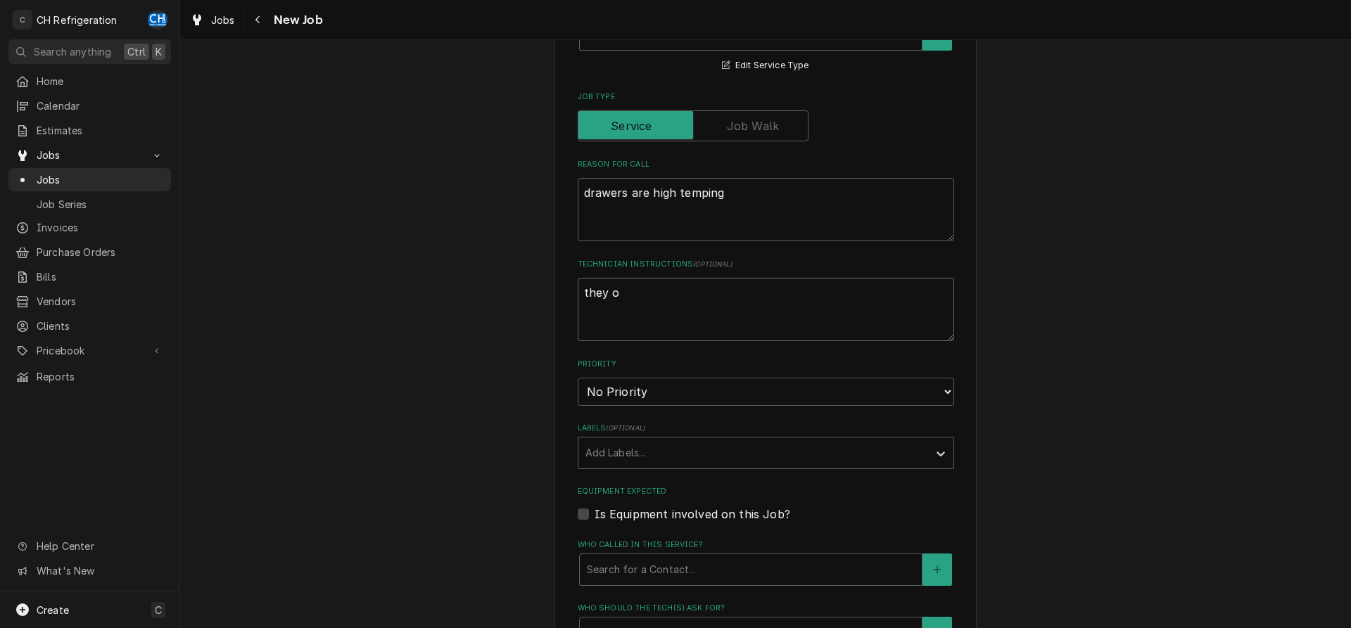
type textarea "x"
type textarea "they ow"
type textarea "x"
type textarea "they owe"
type textarea "x"
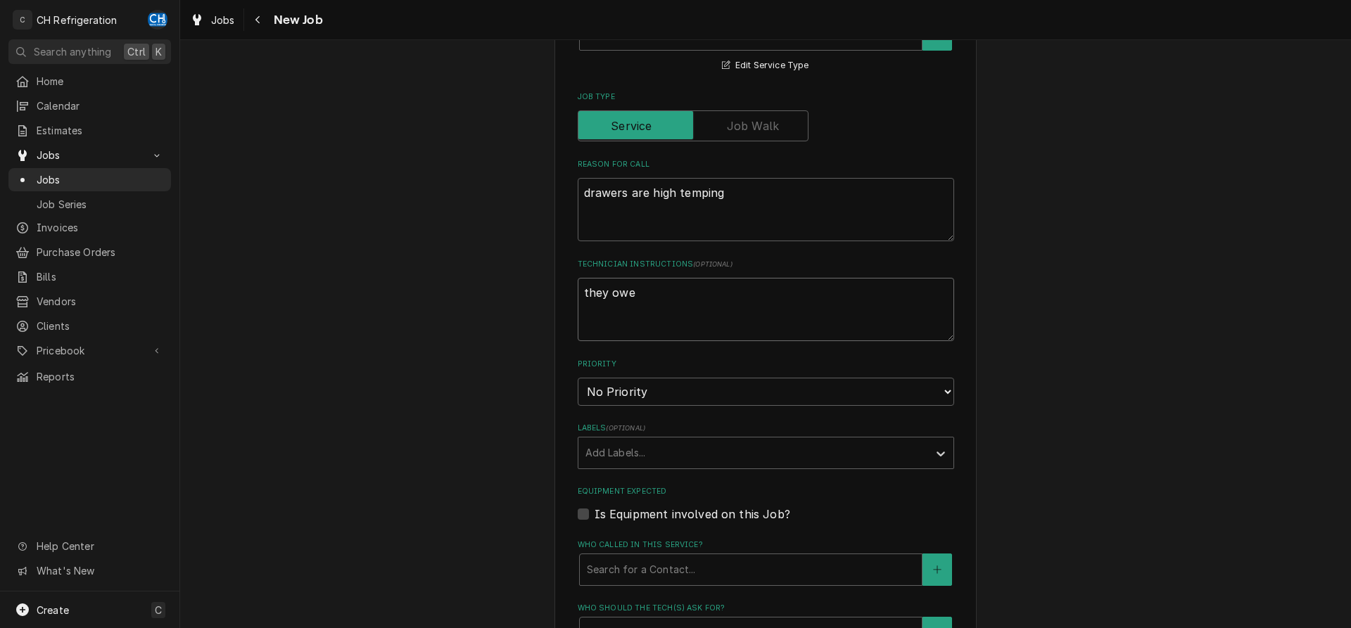
type textarea "they owe"
type textarea "x"
type textarea "they owe u"
type textarea "x"
type textarea "they owe us"
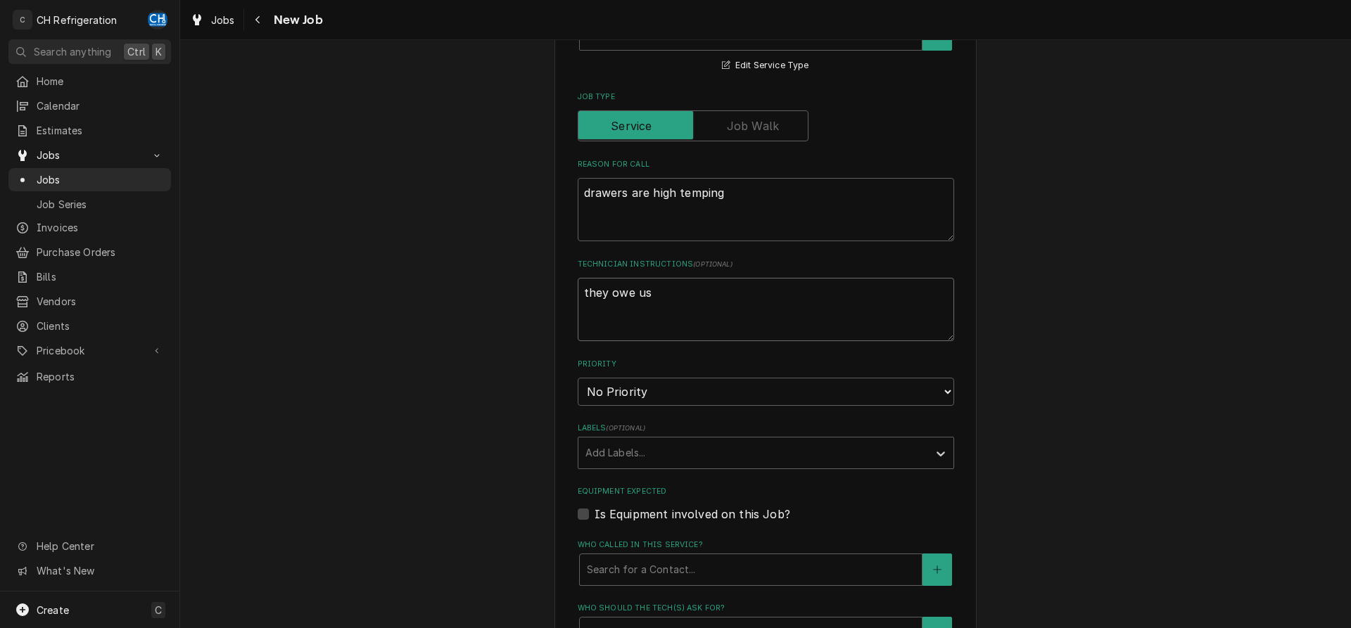
type textarea "x"
type textarea "they owe us"
type textarea "x"
type textarea "they owe us a"
type textarea "x"
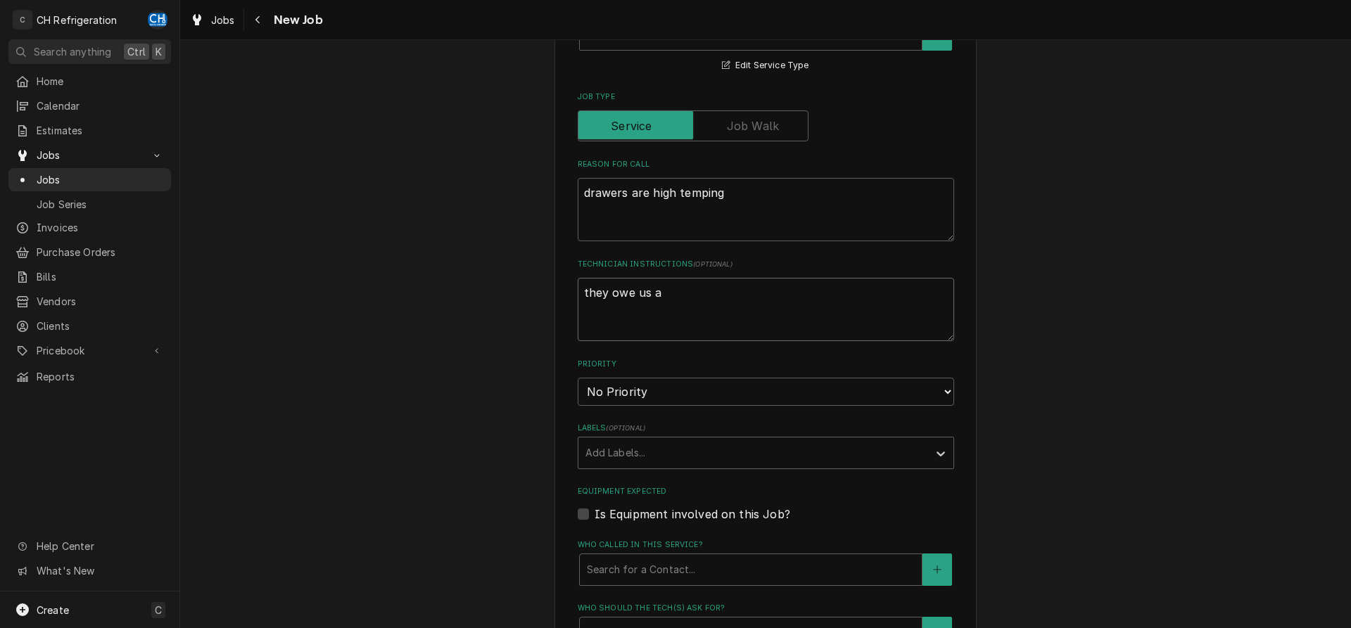
type textarea "they owe us a"
type textarea "x"
type textarea "they owe us a l"
type textarea "x"
type textarea "they owe us a lo"
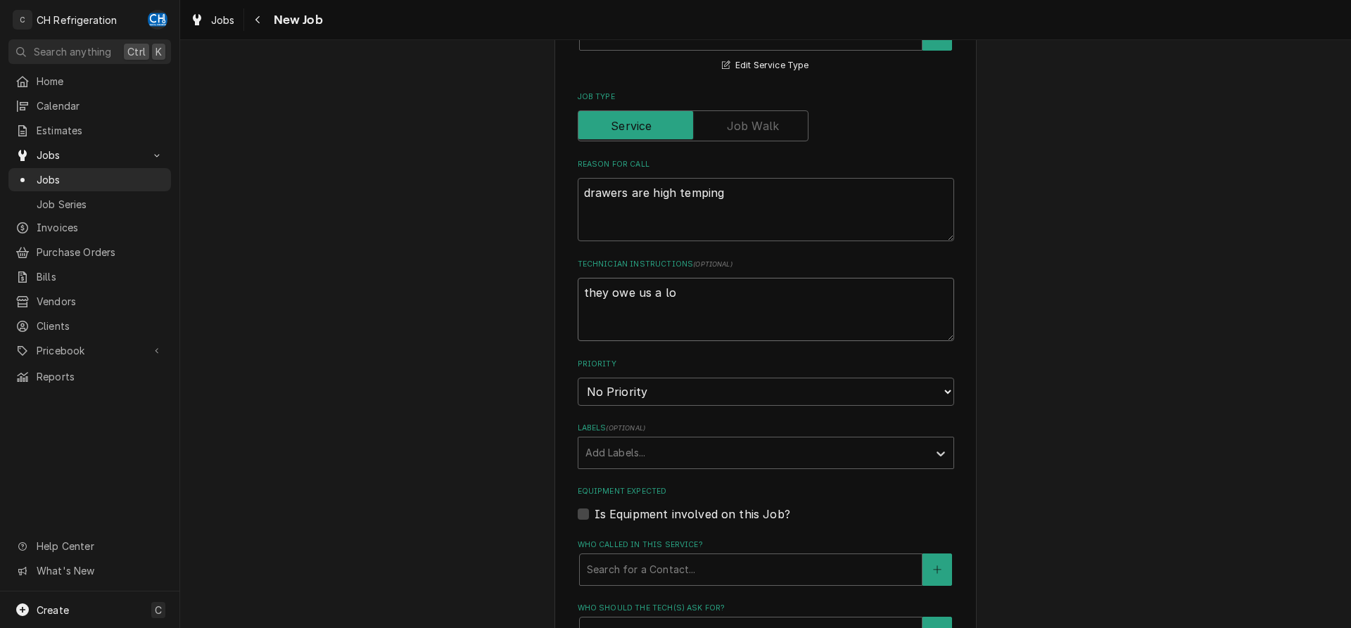
type textarea "x"
type textarea "they owe us a lot"
type textarea "x"
type textarea "they owe us a lot"
type textarea "x"
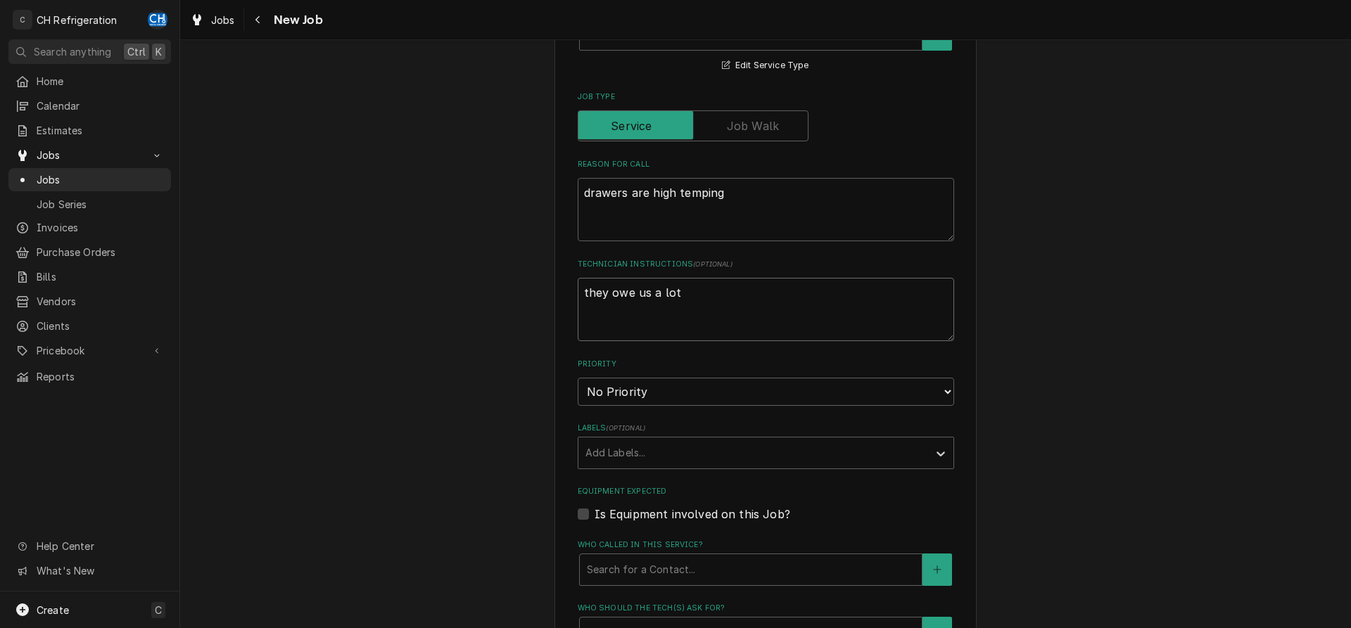
type textarea "they owe us a lot o"
type textarea "x"
type textarea "they owe us a lot of"
type textarea "x"
type textarea "they owe us a lot of"
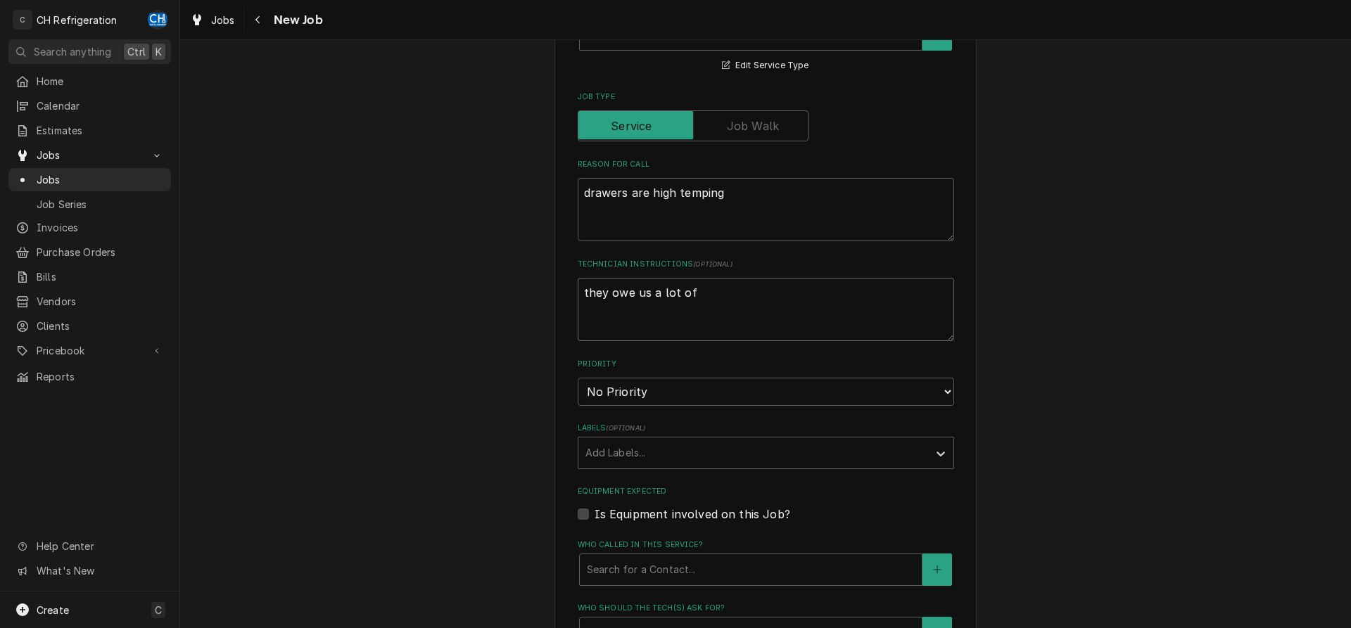
type textarea "x"
type textarea "they owe us a lot of m"
type textarea "x"
type textarea "they owe us a lot of mo"
type textarea "x"
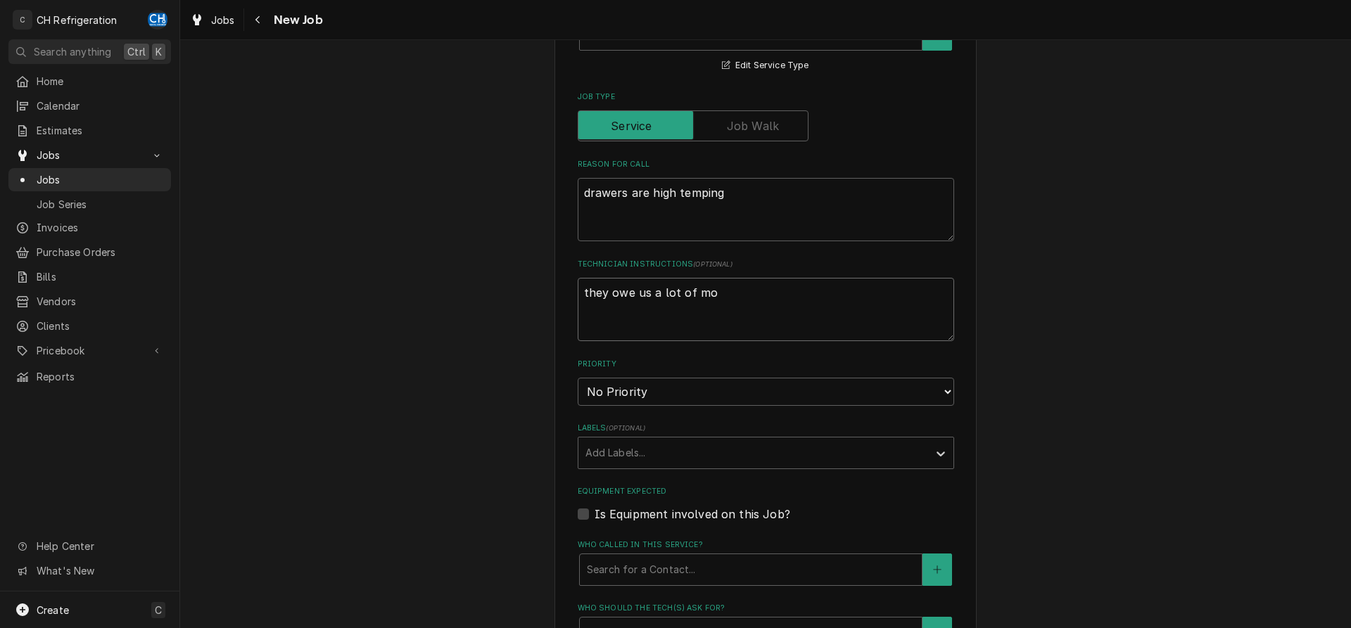
type textarea "they owe us a lot of mon"
type textarea "x"
type textarea "they owe us a lot of mone"
type textarea "x"
type textarea "they owe us a lot of money"
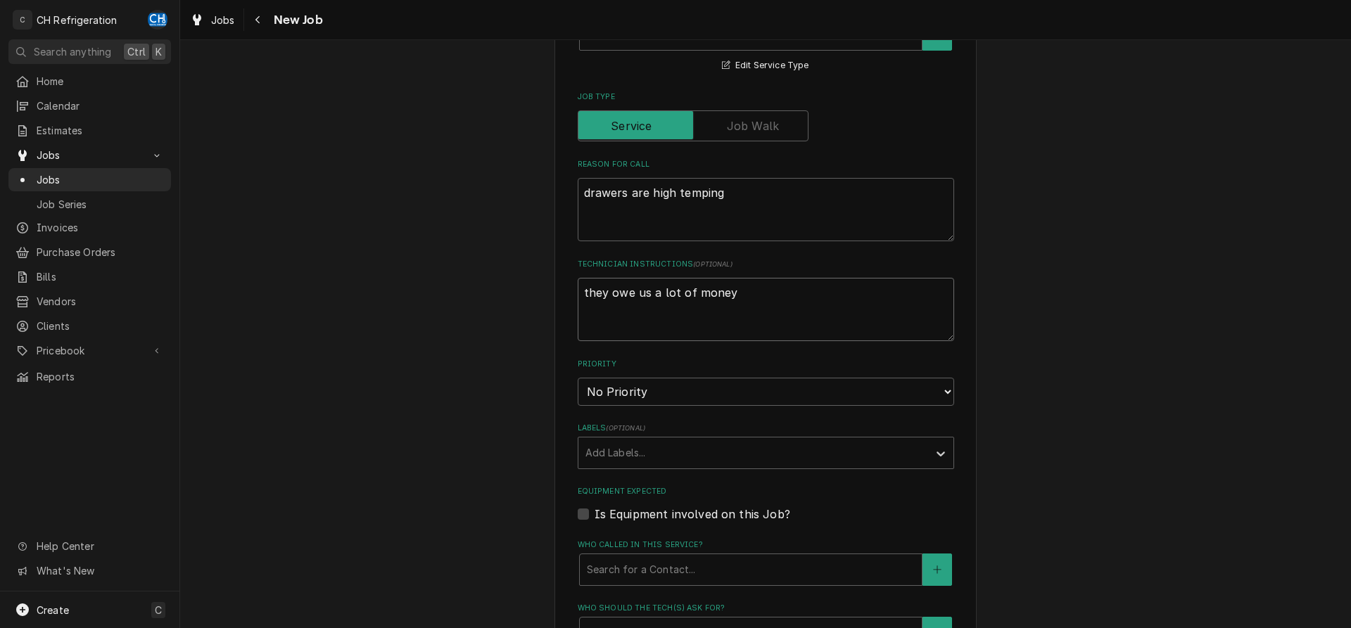
type textarea "x"
type textarea "they owe us a lot of money"
type textarea "x"
type textarea "they owe us a lot of money -"
type textarea "x"
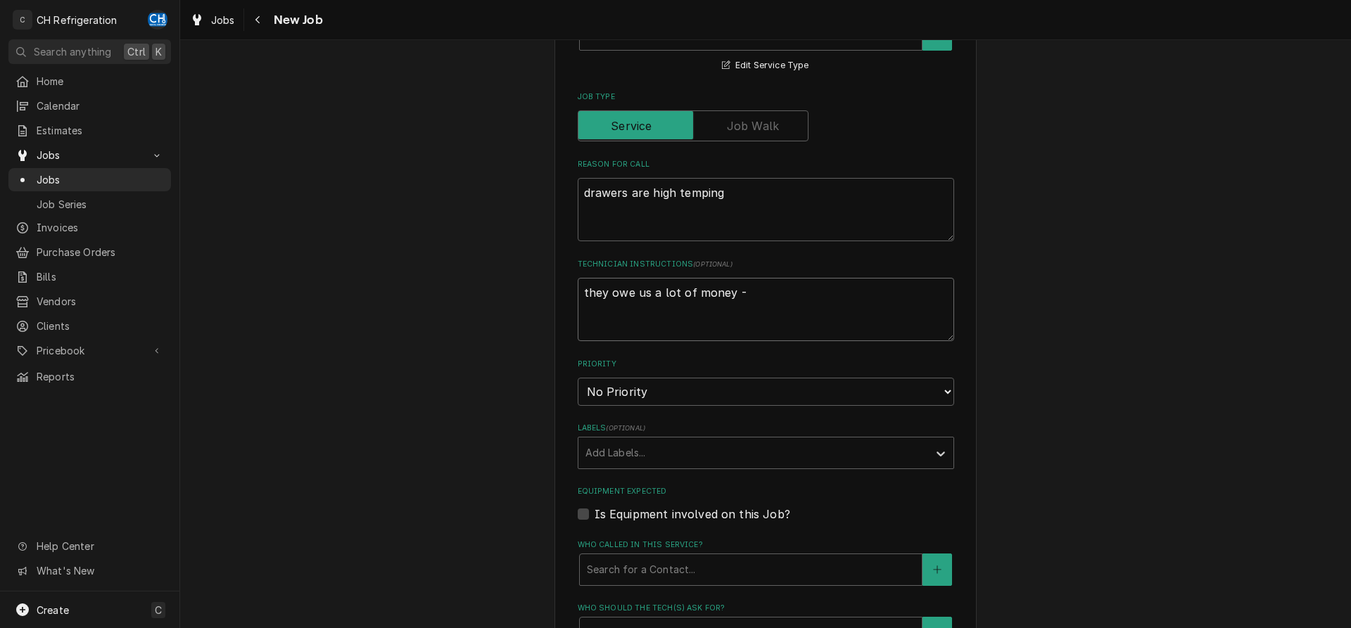
type textarea "they owe us a lot of money -"
type textarea "x"
type textarea "they owe us a lot of money - w"
type textarea "x"
type textarea "they owe us a lot of money - we"
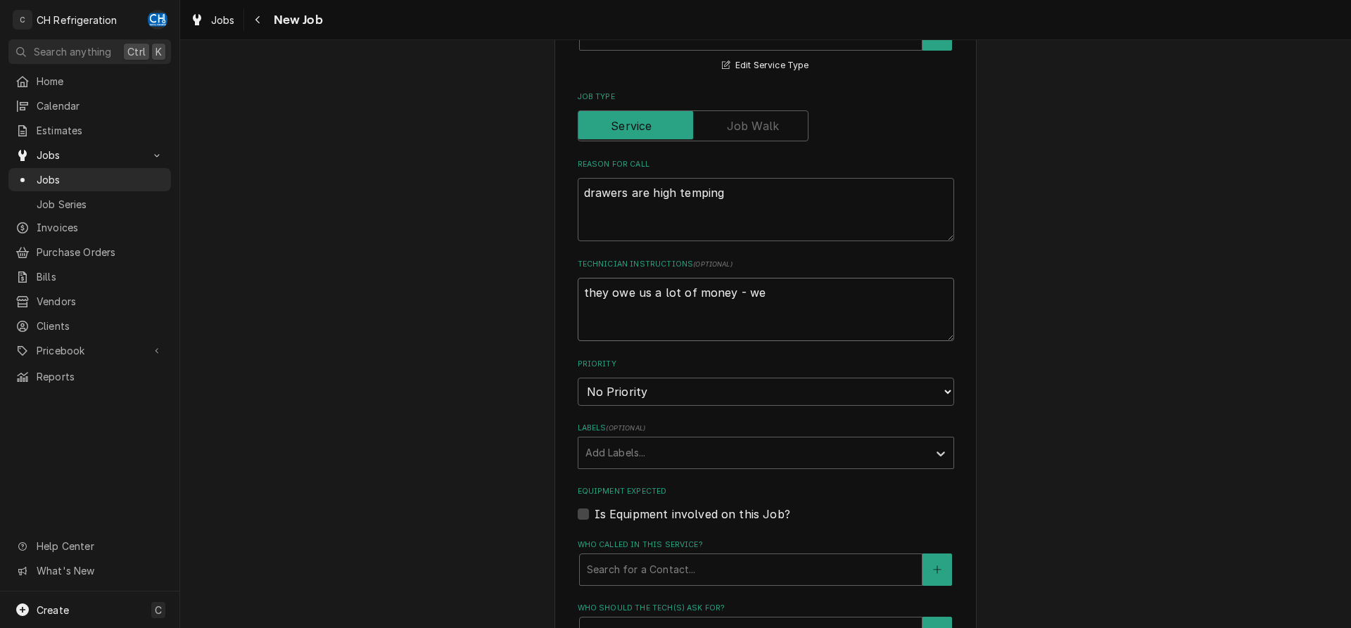
type textarea "x"
type textarea "they owe us a lot of money - we'"
type textarea "x"
type textarea "they owe us a lot of money - we'l"
type textarea "x"
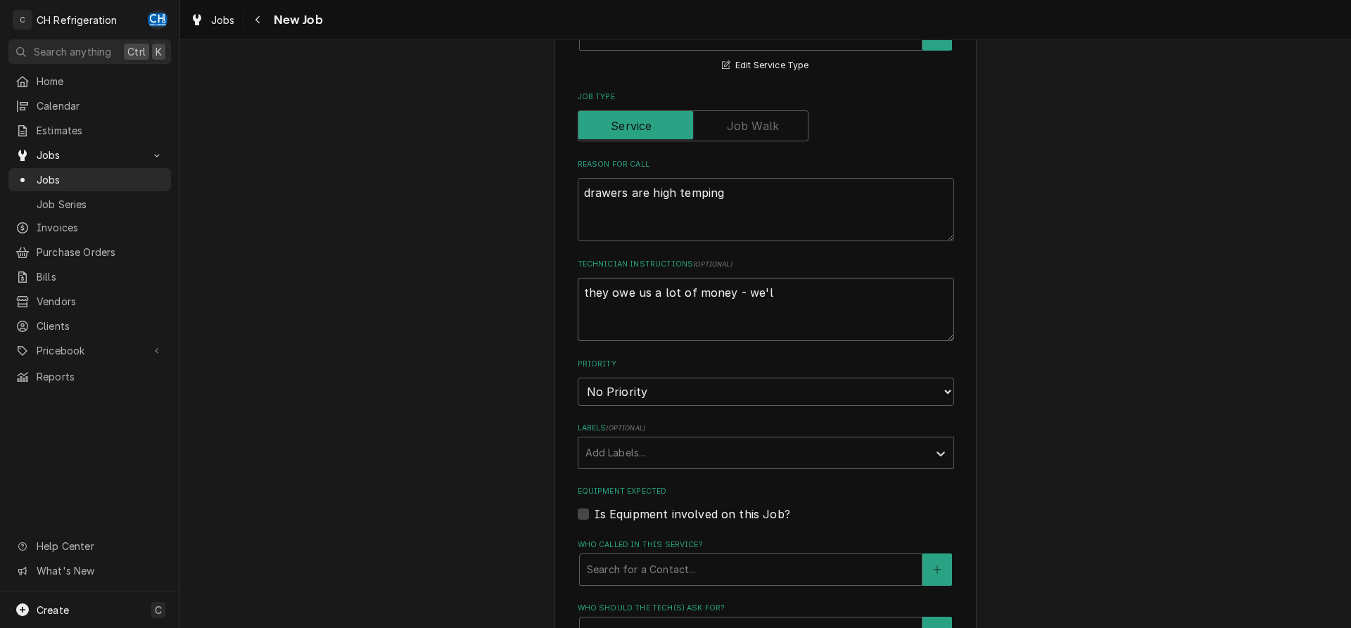
type textarea "they owe us a lot of money - we'll"
type textarea "x"
type textarea "they owe us a lot of money - we'll"
type textarea "x"
type textarea "they owe us a lot of money - we'll d"
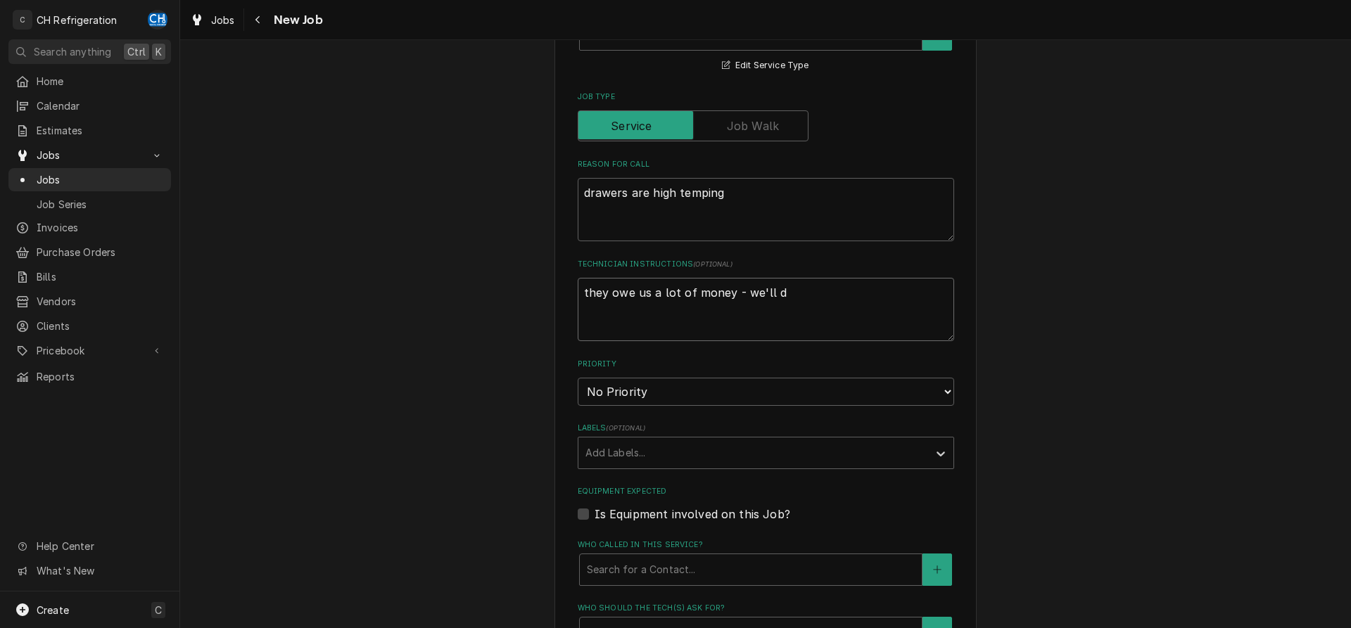
type textarea "x"
type textarea "they owe us a lot of money - we'll do"
type textarea "x"
type textarea "they owe us a lot of money - we'll do"
type textarea "x"
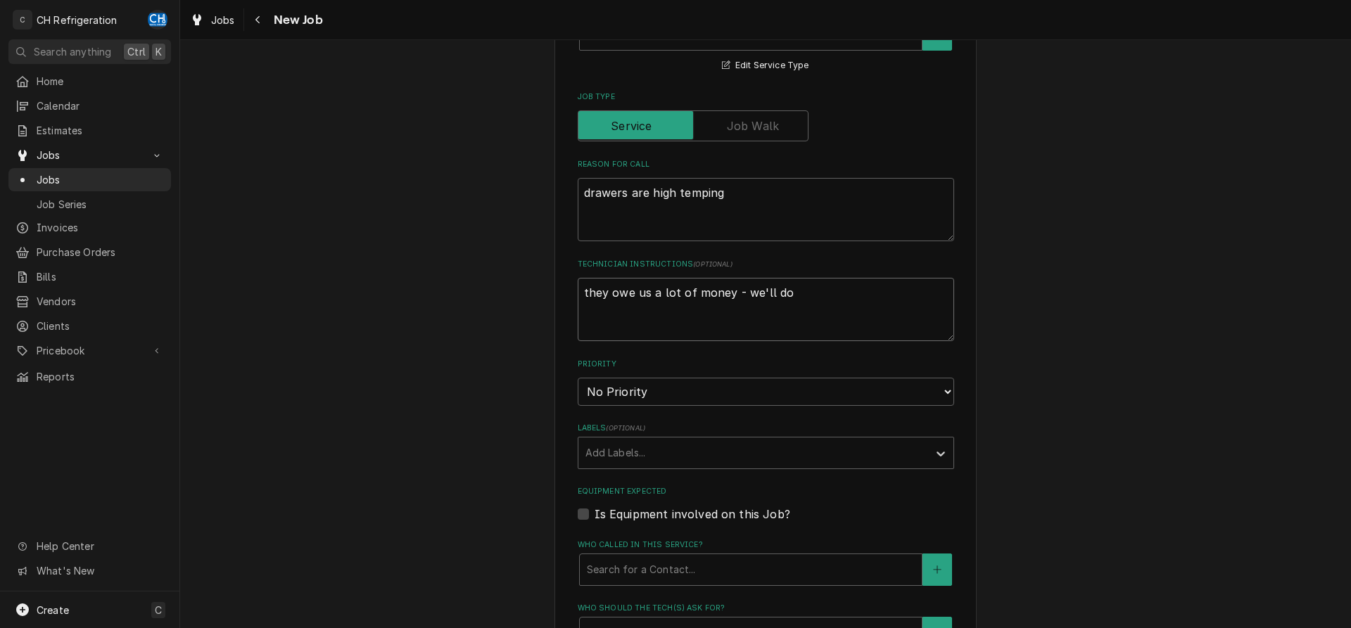
type textarea "they owe us a lot of money - we'll do a"
type textarea "x"
type textarea "they owe us a lot of money - we'll do a"
type textarea "x"
type textarea "they owe us a lot of money - we'll do a l"
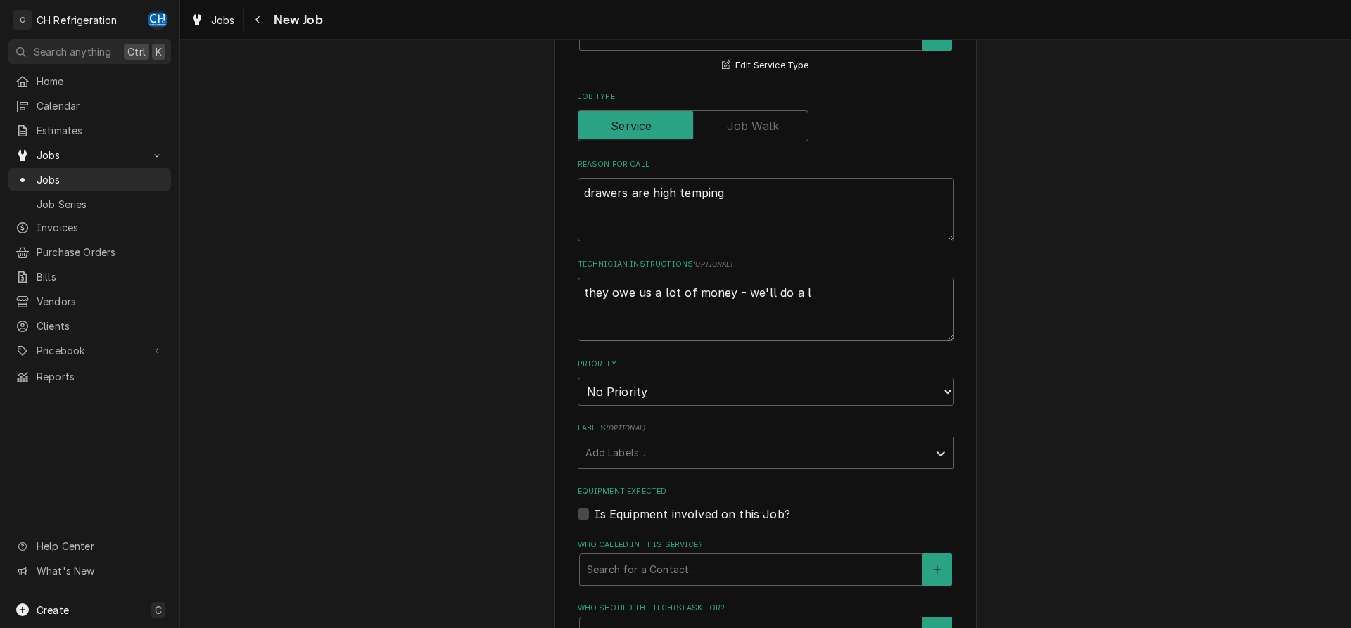
type textarea "x"
type textarea "they owe us a lot of money - we'll do a li"
type textarea "x"
type textarea "they owe us a lot of money - we'll do a lit"
type textarea "x"
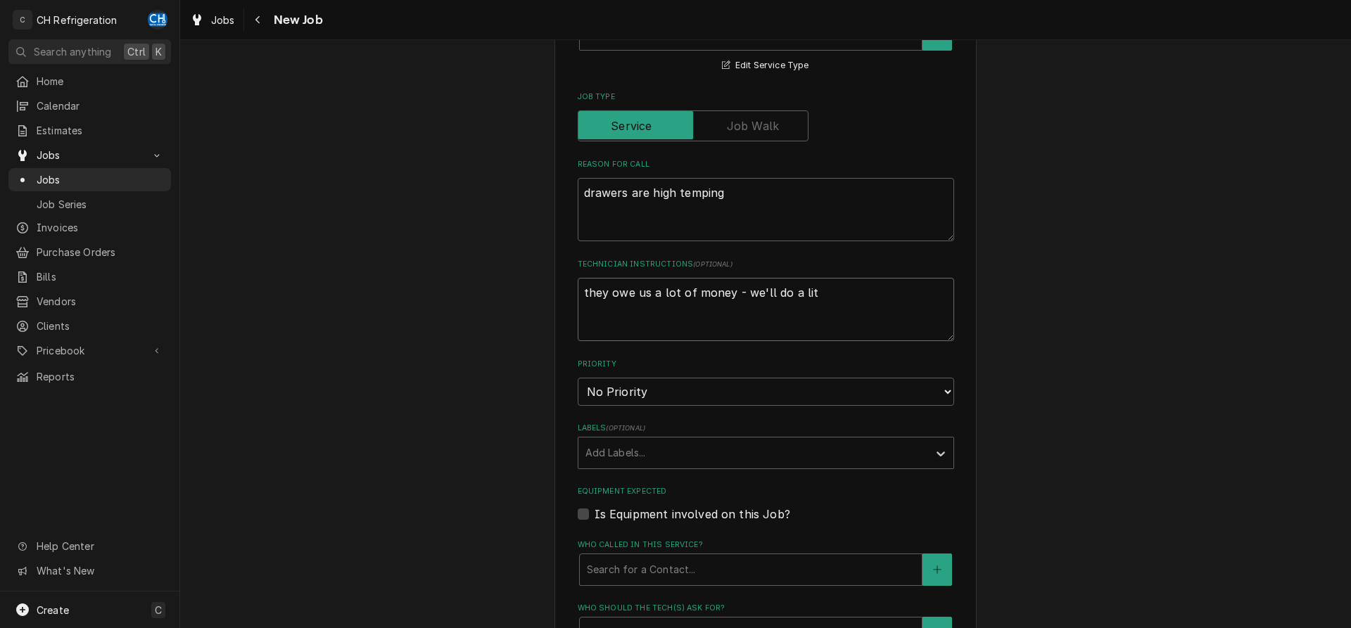
type textarea "they owe us a lot of money - we'll do a litt"
type textarea "x"
type textarea "they owe us a lot of money - we'll do a littl"
type textarea "x"
type textarea "they owe us a lot of money - we'll do a little"
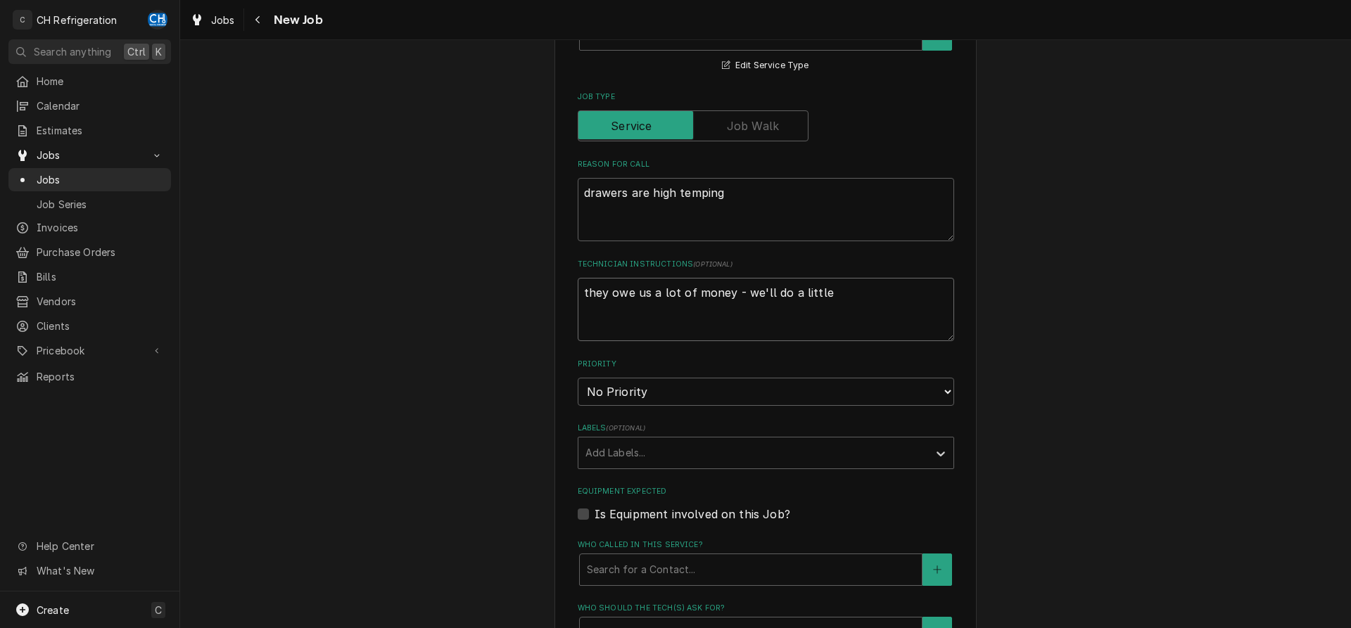
type textarea "x"
type textarea "they owe us a lot of money - we'll do a little"
type textarea "x"
type textarea "they owe us a lot of money - we'll do a little b"
type textarea "x"
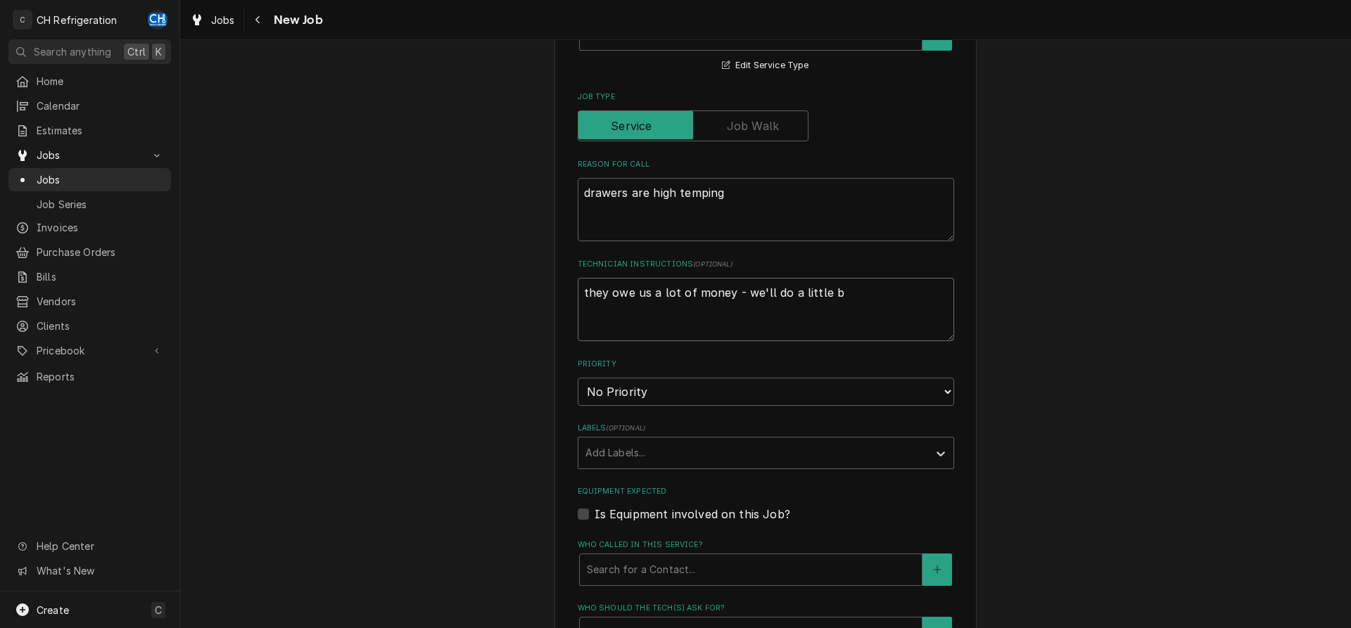
type textarea "they owe us a lot of money - we'll do a little bi"
type textarea "x"
type textarea "they owe us a lot of money - we'll do a little bit"
type textarea "x"
type textarea "they owe us a lot of money - we'll do a little bit"
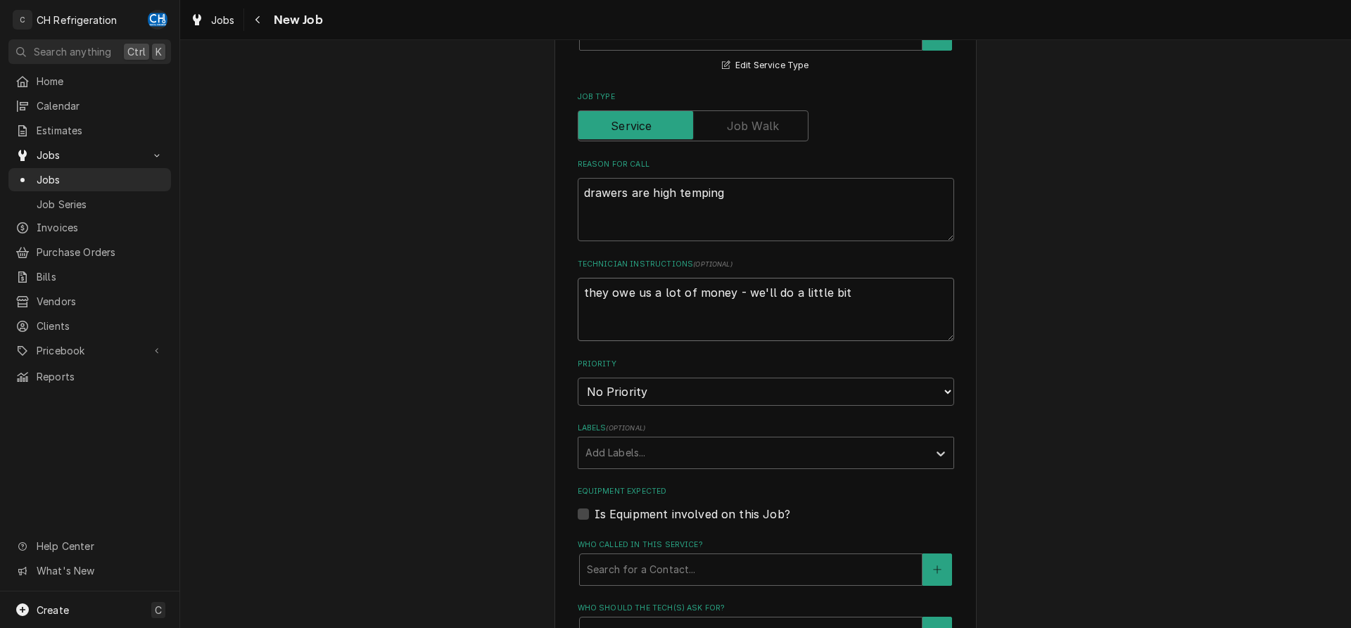
type textarea "x"
type textarea "they owe us a lot of money - we'll do a little bit of"
type textarea "x"
type textarea "they owe us a lot of money - we'll do a little bit of"
type textarea "x"
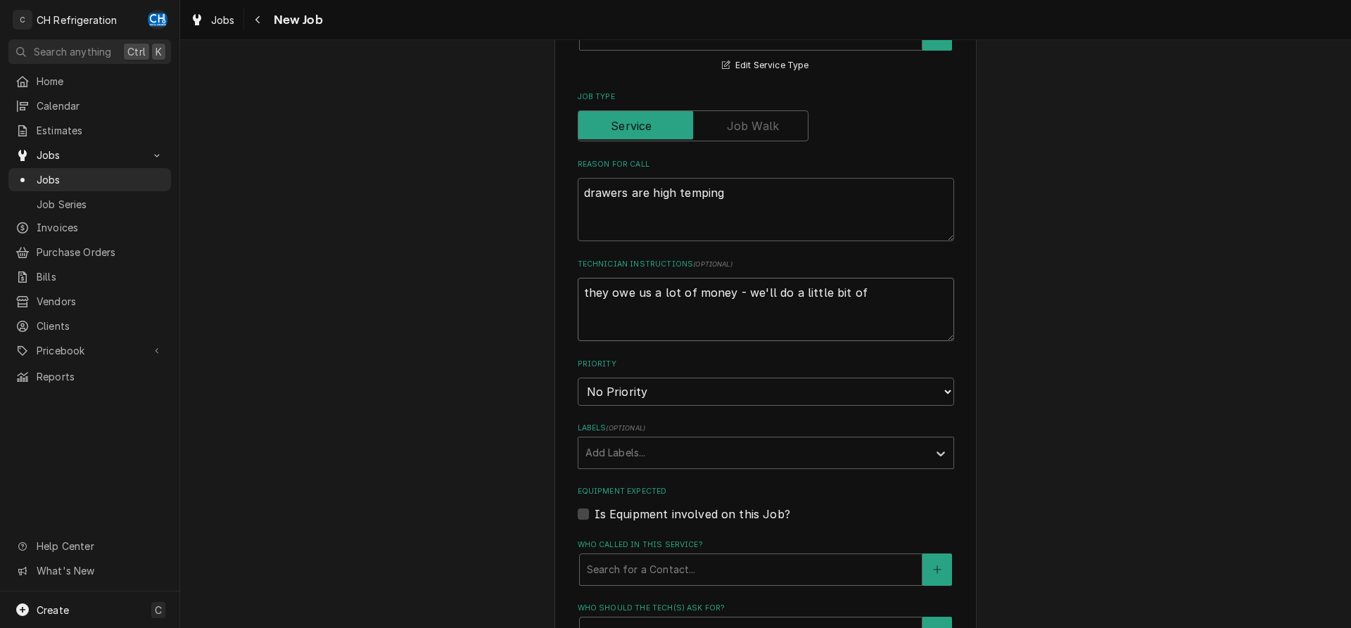
type textarea "they owe us a lot of money - we'll do a little bit of w"
type textarea "x"
type textarea "they owe us a lot of money - we'll do a little bit of wo"
type textarea "x"
type textarea "they owe us a lot of money - we'll do a little bit of wor"
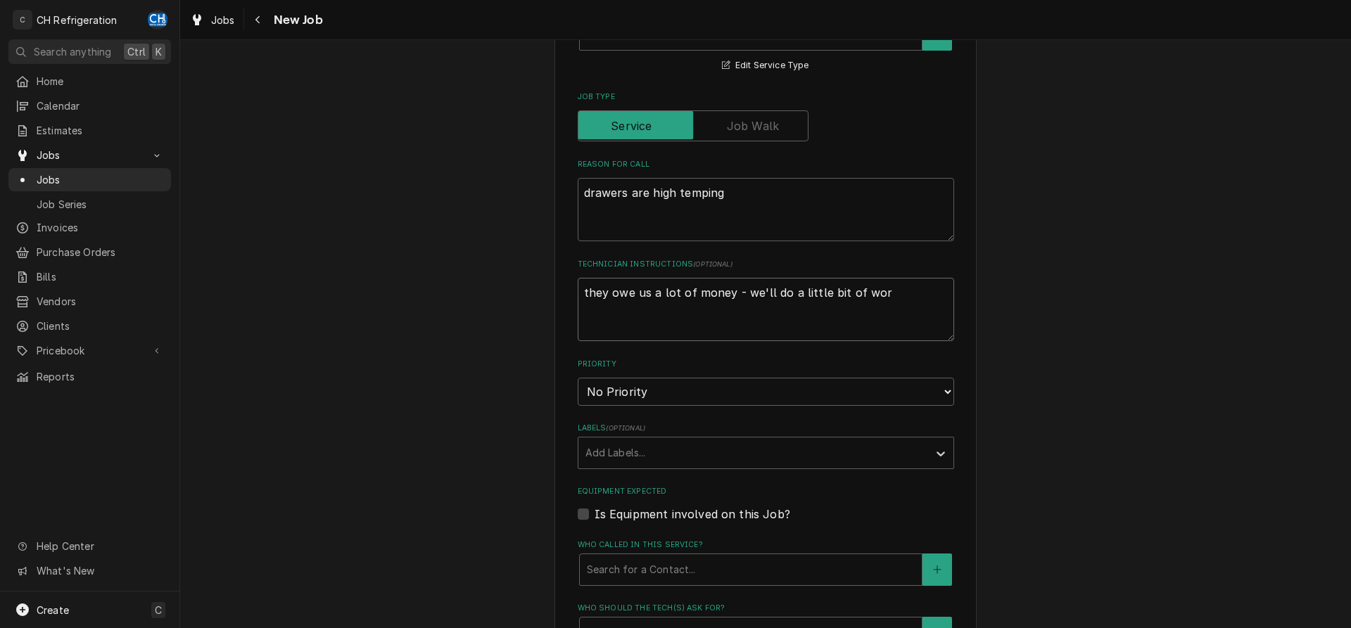
type textarea "x"
type textarea "they owe us a lot of money - we'll do a little bit of work"
type textarea "x"
type textarea "they owe us a lot of money - we'll do a little bit of work"
type textarea "x"
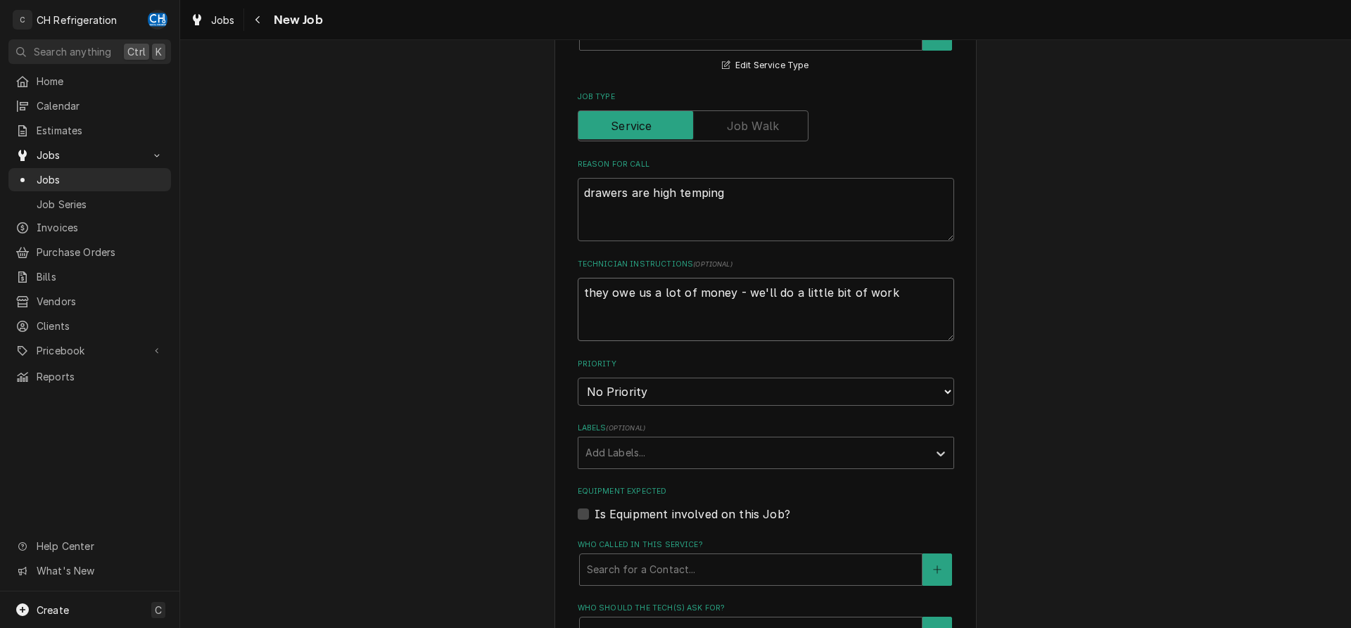
type textarea "they owe us a lot of money - we'll do a little bit of work b"
type textarea "x"
type textarea "they owe us a lot of money - we'll do a little bit of work bu"
type textarea "x"
type textarea "they owe us a lot of money - we'll do a little bit of work but"
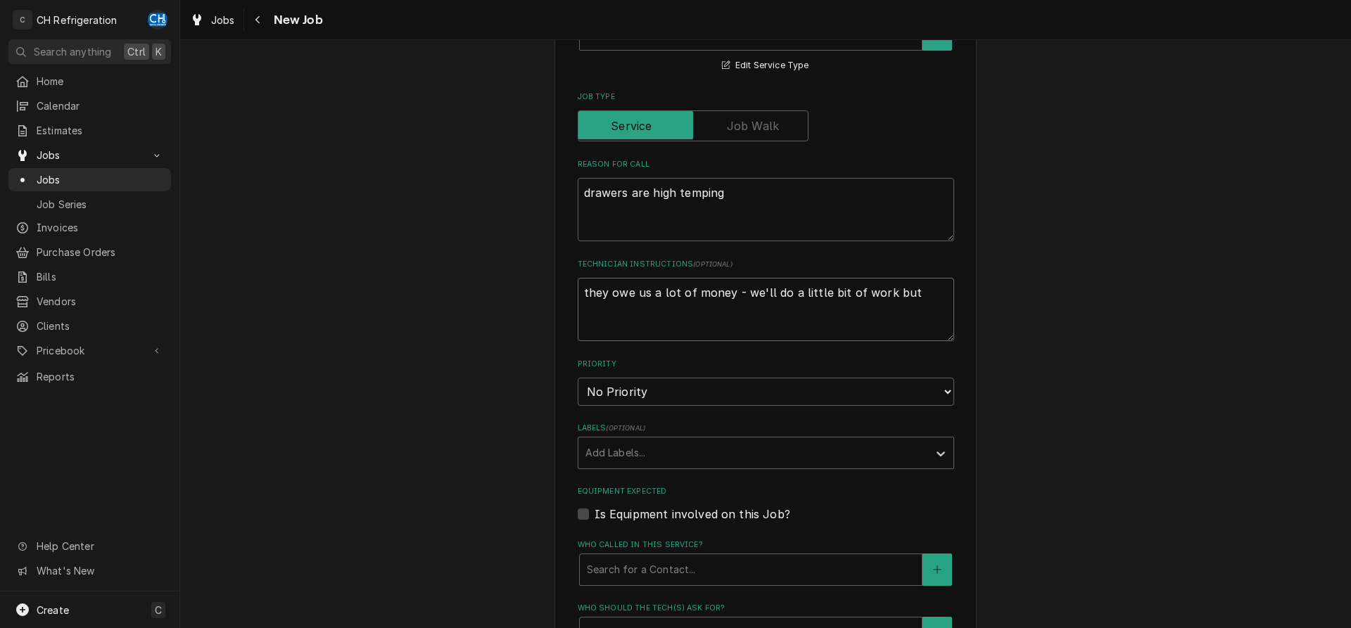
type textarea "x"
type textarea "they owe us a lot of money - we'll do a little bit of work but"
type textarea "x"
type textarea "they owe us a lot of money - we'll do a little bit of work but a"
type textarea "x"
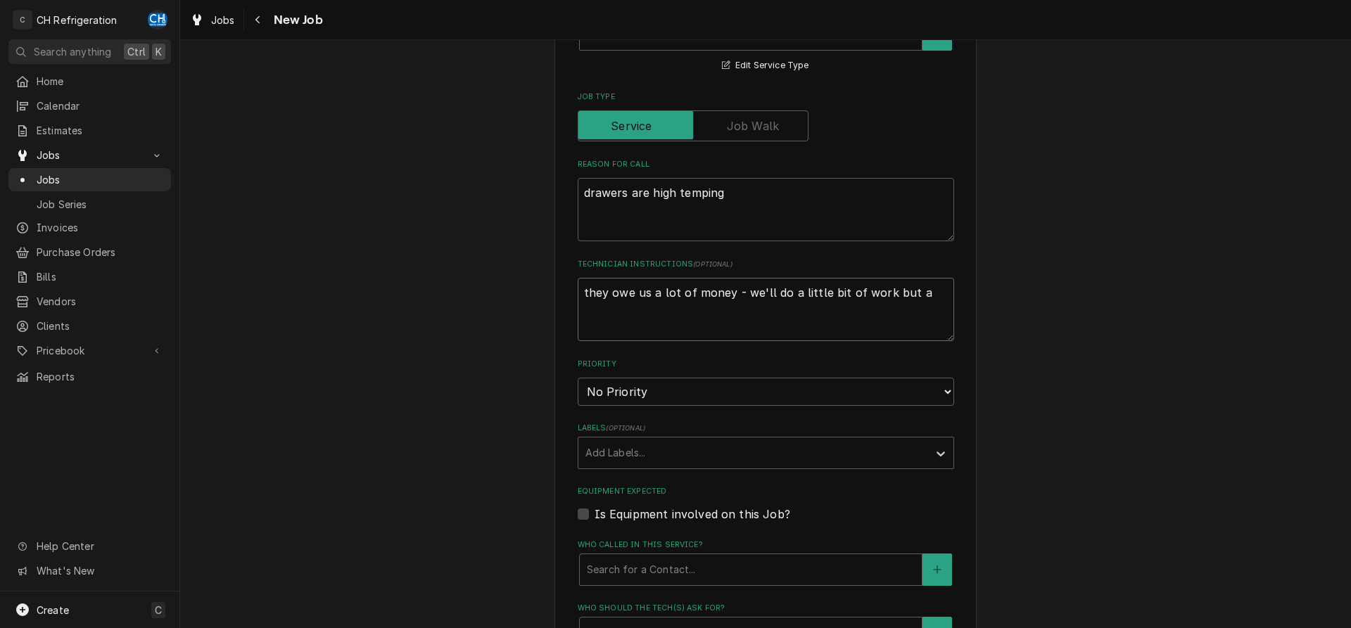
type textarea "they owe us a lot of money - we'll do a little bit of work but an"
type textarea "x"
type textarea "they owe us a lot of money - we'll do a little bit of work but any"
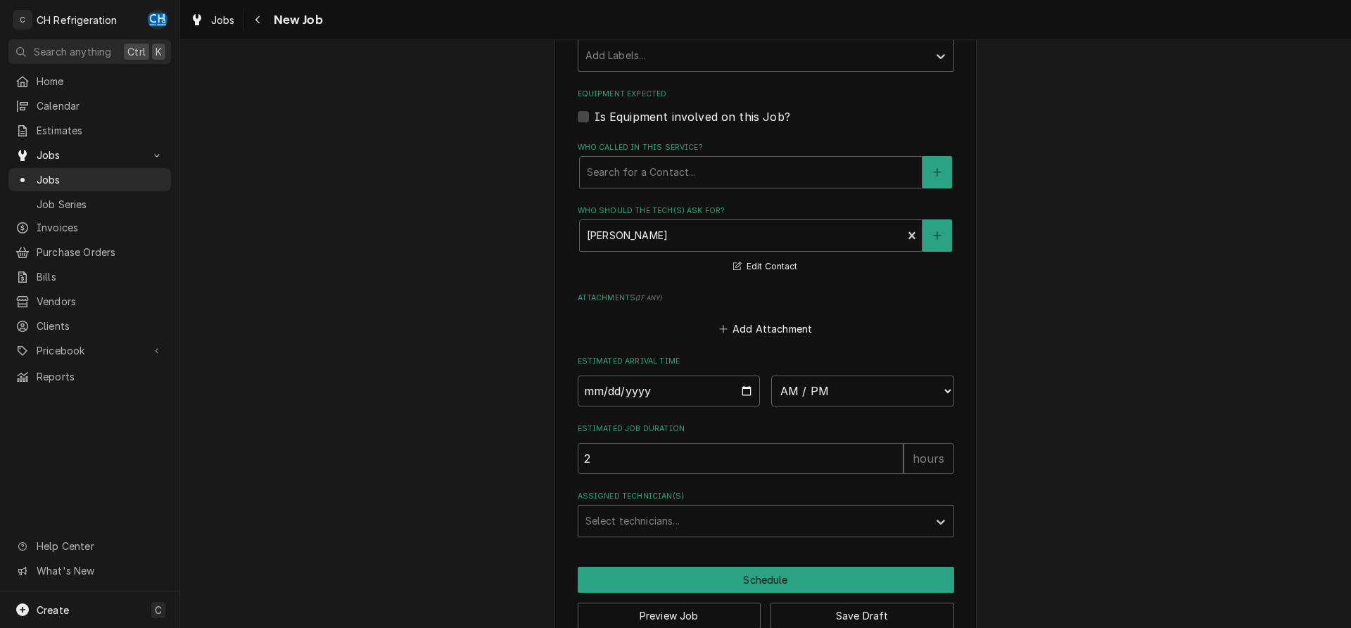
scroll to position [858, 0]
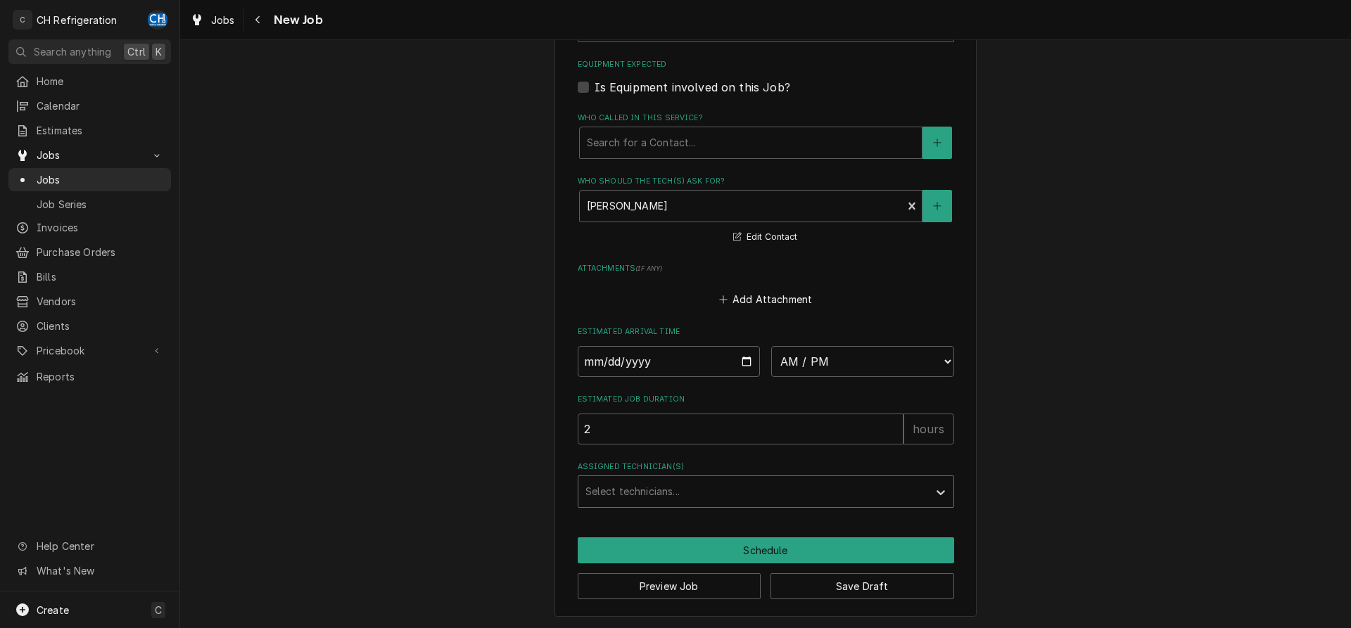
click at [687, 483] on div "Assigned Technician(s)" at bounding box center [753, 491] width 336 height 25
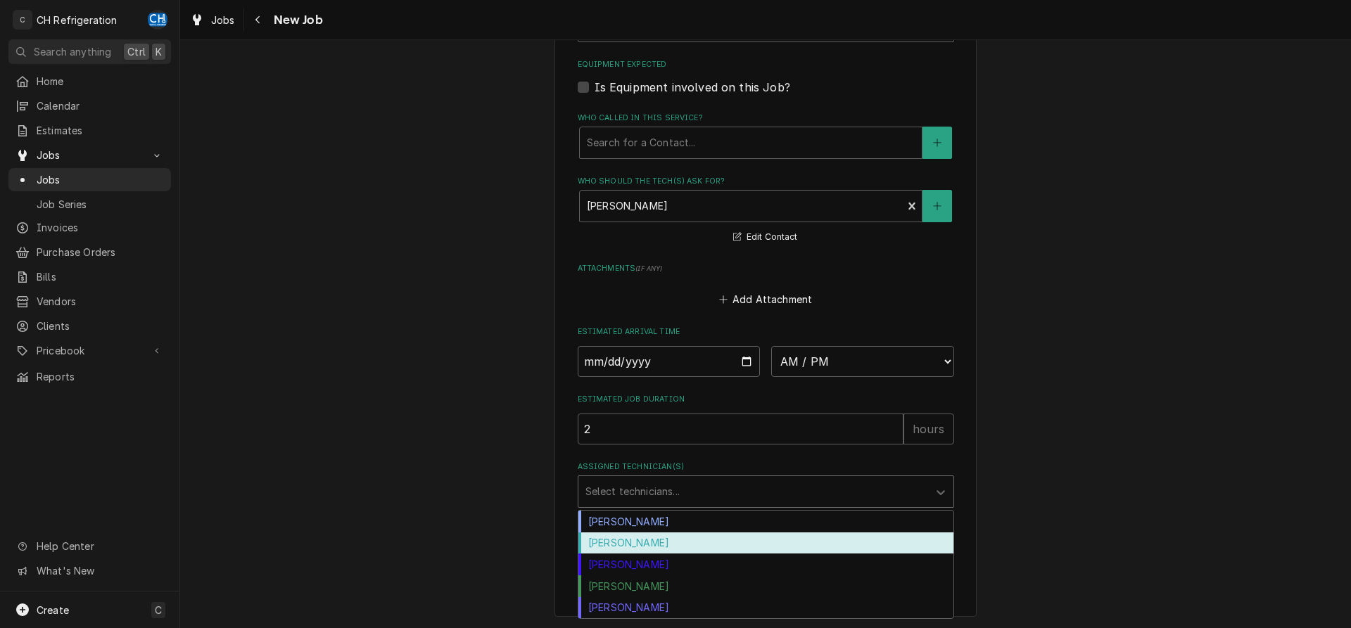
click at [659, 538] on div "Fred Gonzalez" at bounding box center [765, 544] width 375 height 22
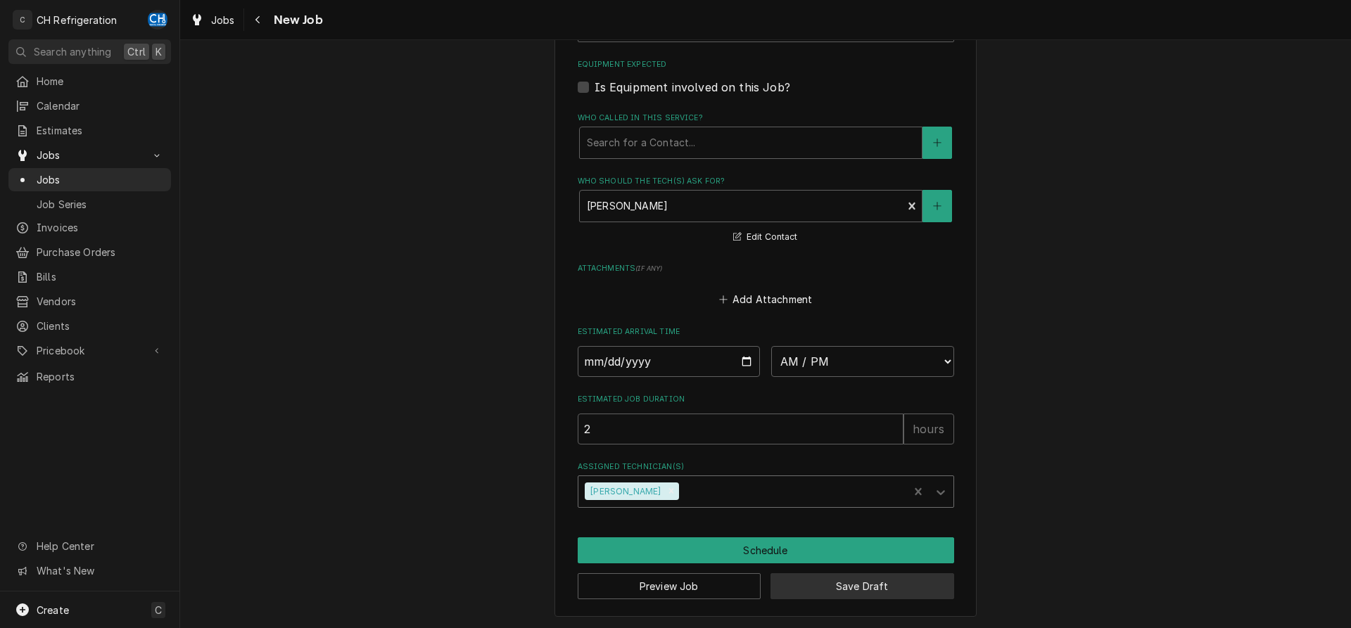
click at [892, 583] on button "Save Draft" at bounding box center [862, 586] width 184 height 26
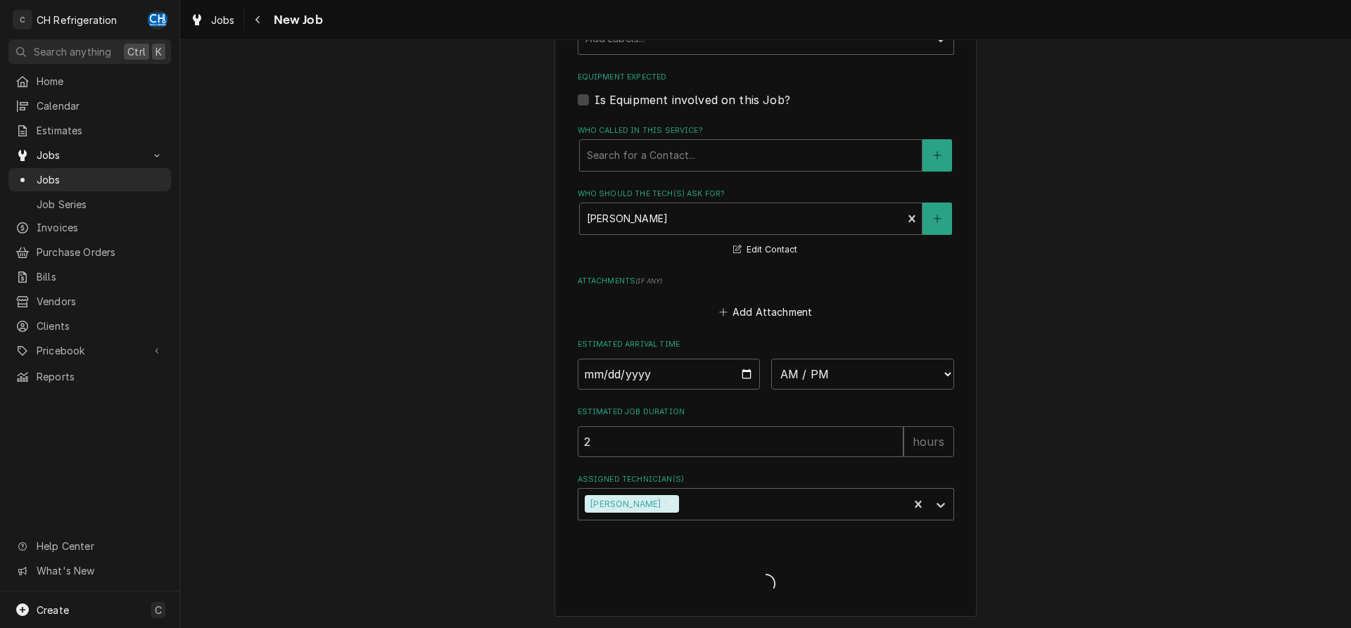
scroll to position [486, 0]
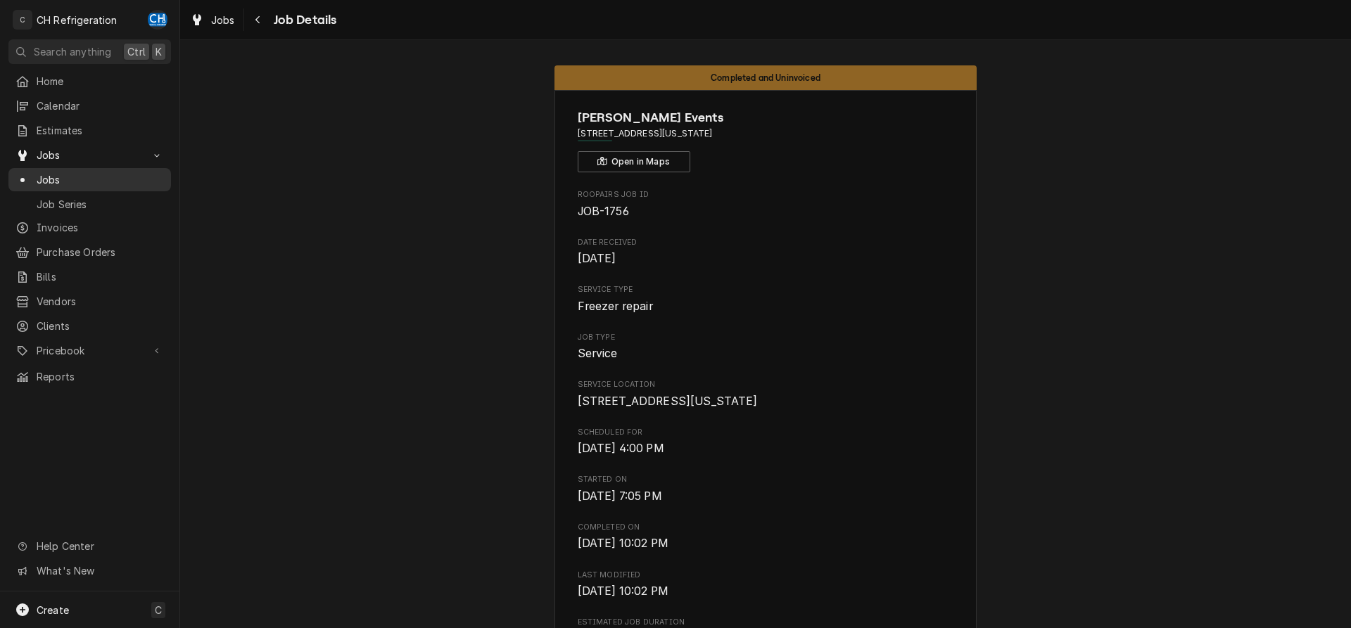
click at [80, 171] on div "Jobs" at bounding box center [89, 180] width 157 height 18
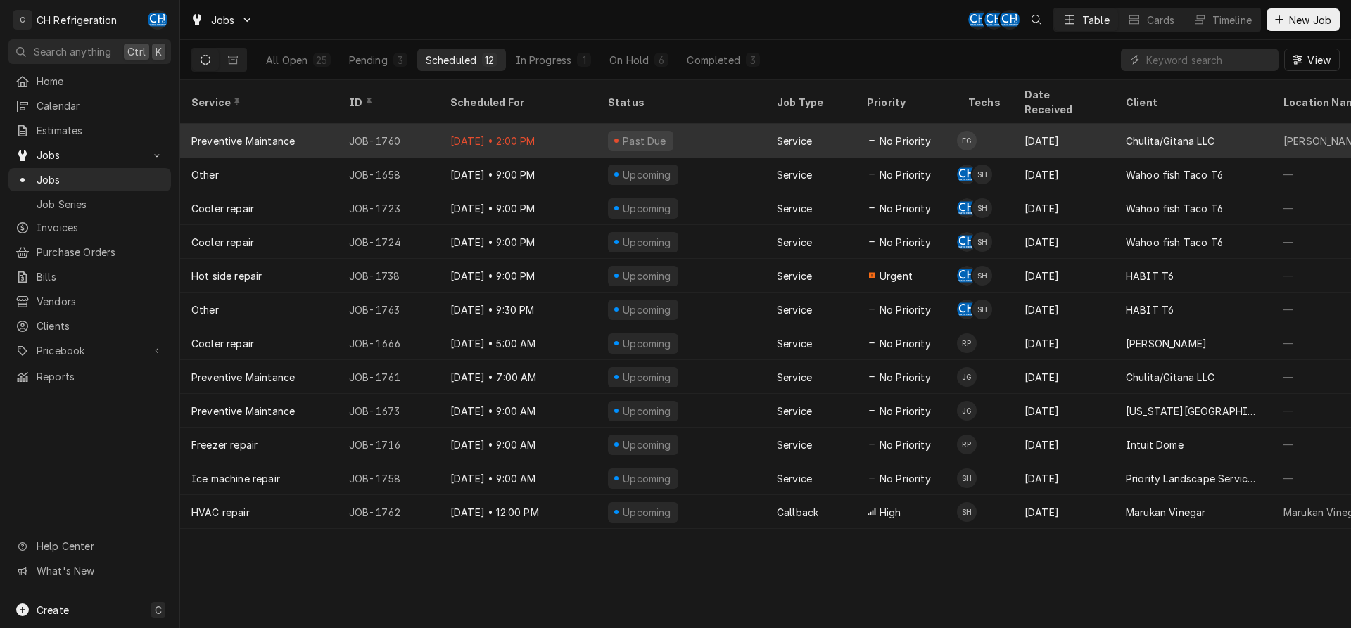
click at [1007, 134] on td "FG" at bounding box center [985, 141] width 56 height 34
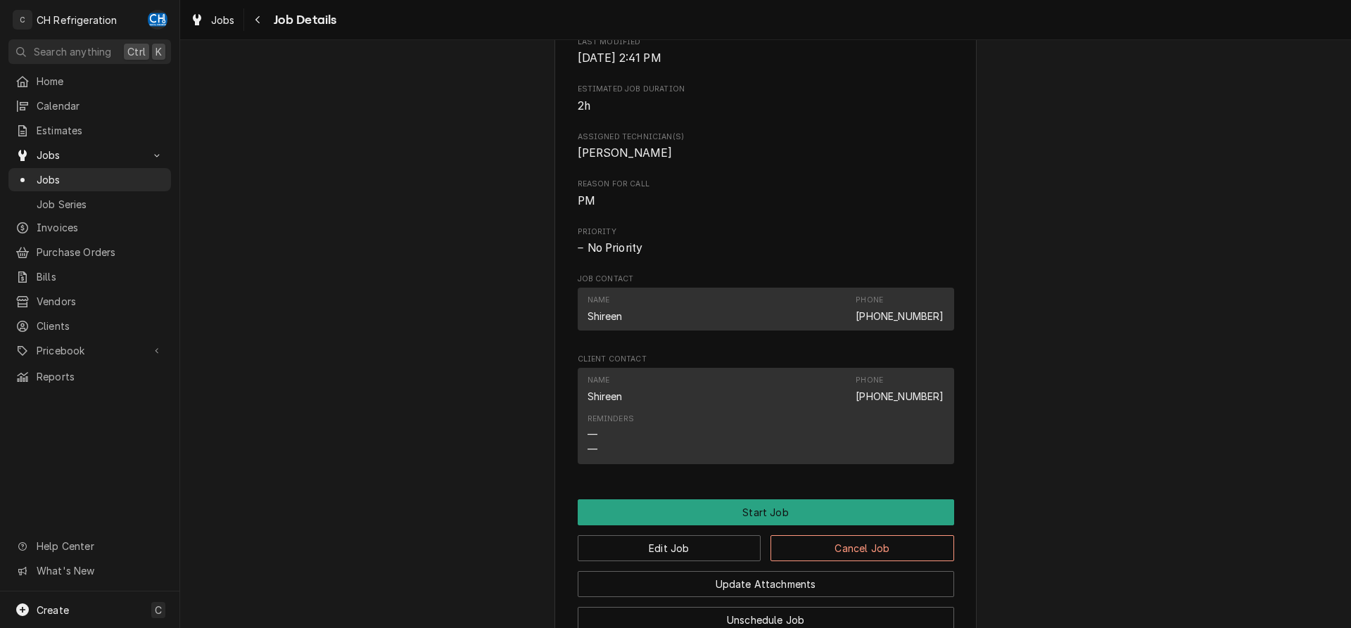
scroll to position [723, 0]
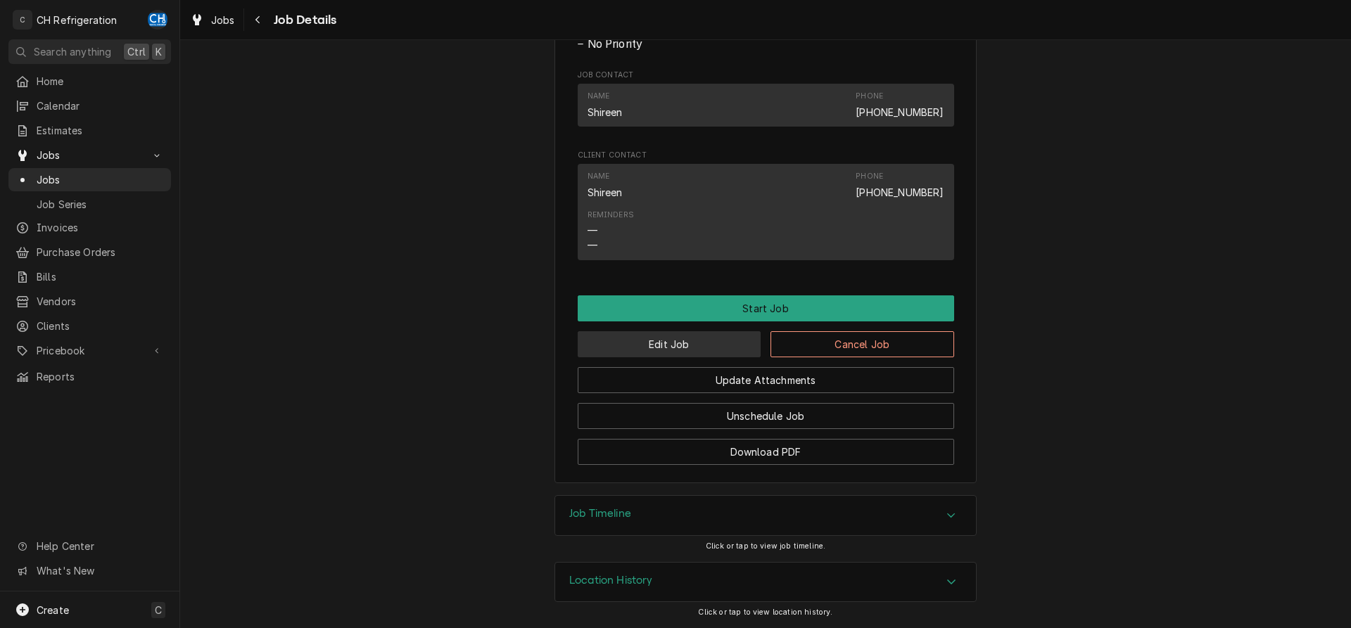
click at [668, 352] on button "Edit Job" at bounding box center [670, 344] width 184 height 26
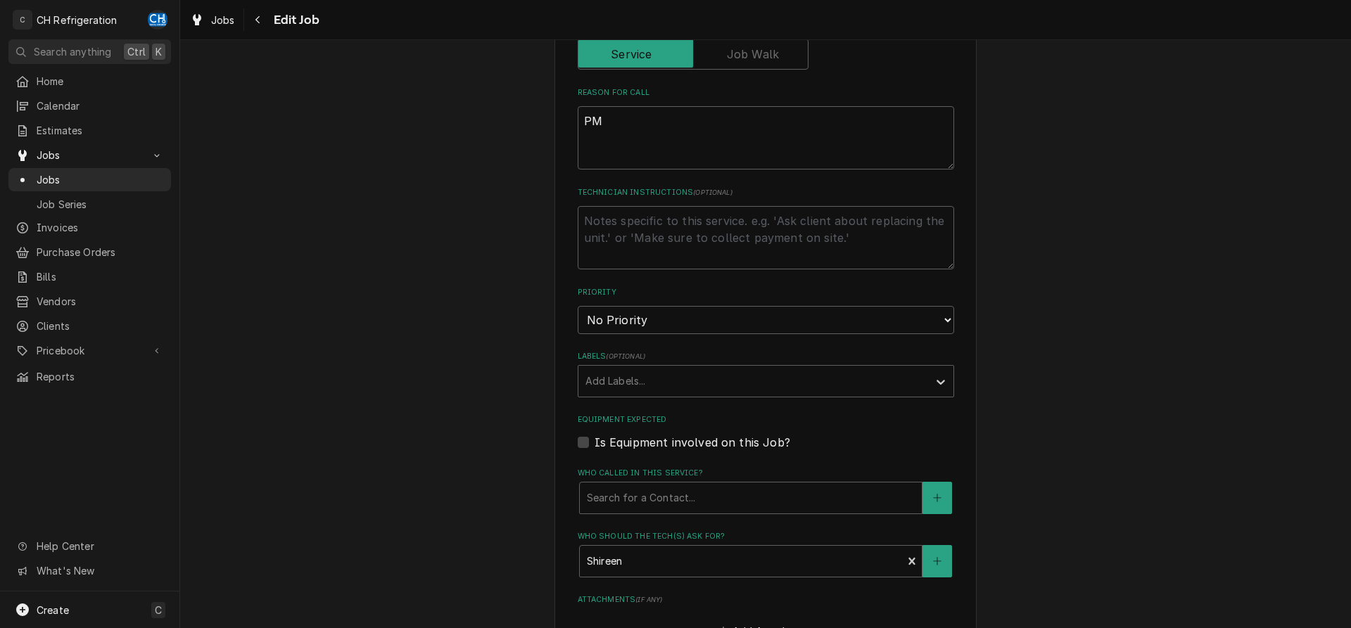
type textarea "x"
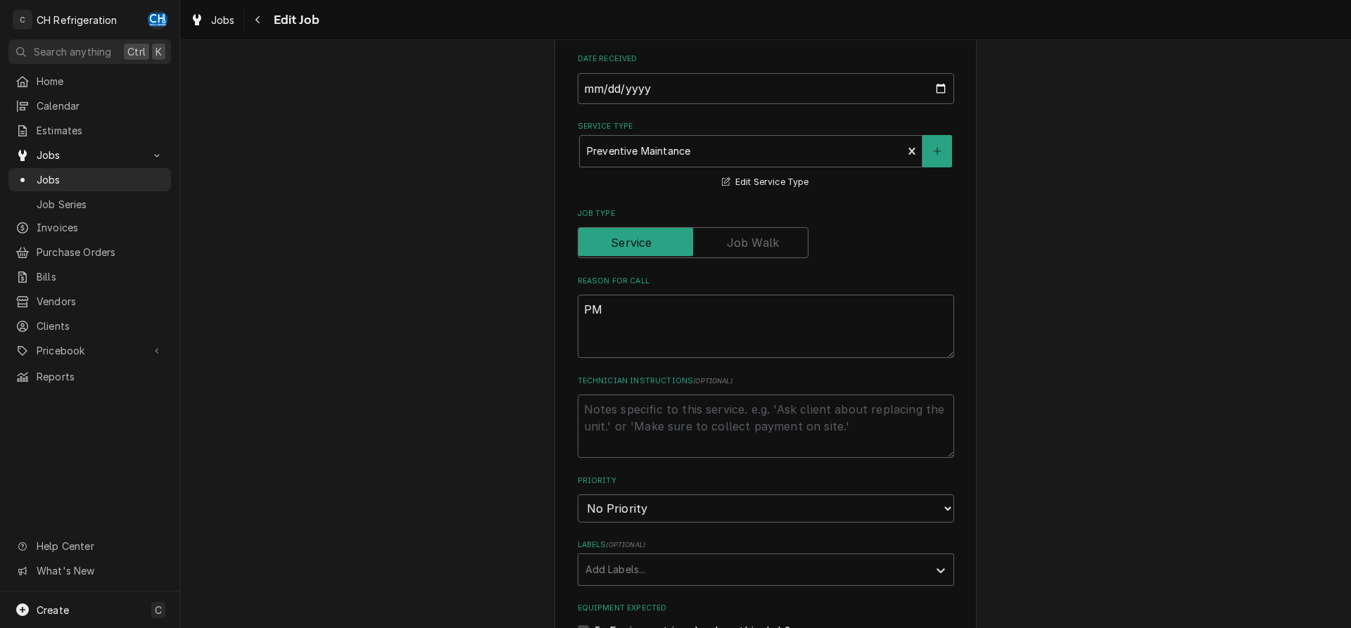
scroll to position [409, 0]
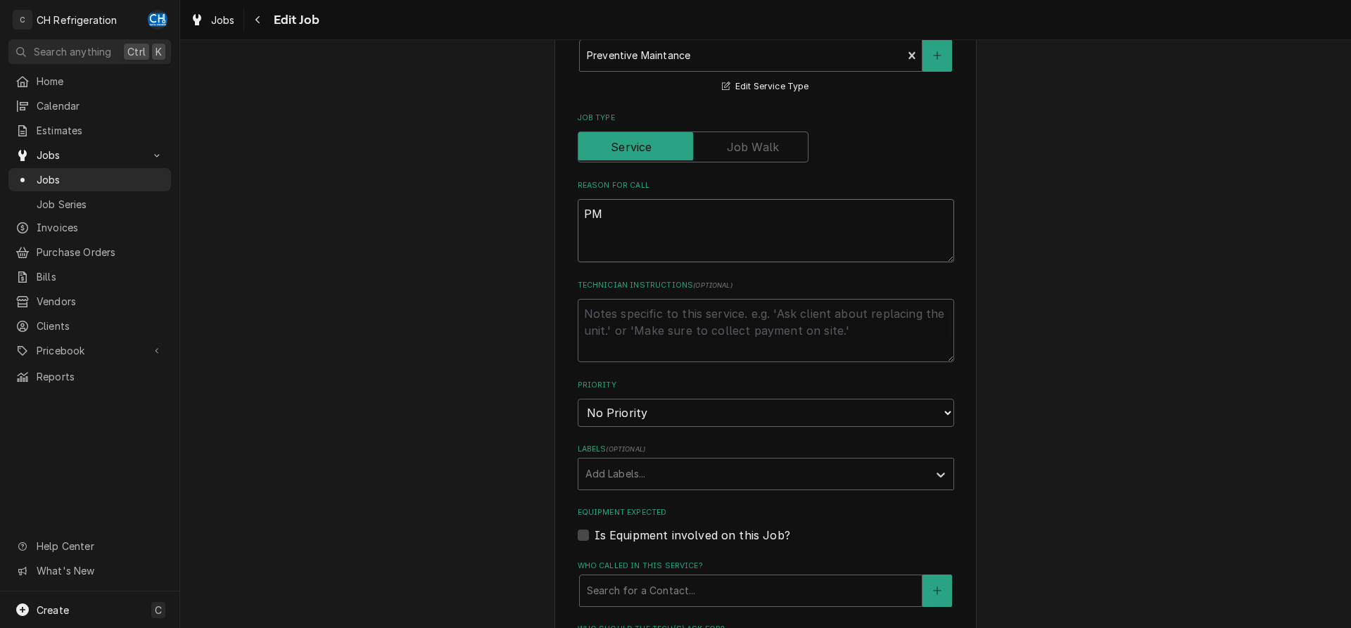
click at [651, 252] on textarea "PM" at bounding box center [766, 230] width 376 height 63
type textarea "PM"
type textarea "x"
paste textarea "Ice Machine - complete a OEM recommended cleaning to ice machine and wash the r…"
type textarea "PM Ice Machine - complete a OEM recommended cleaning to ice machine and wash th…"
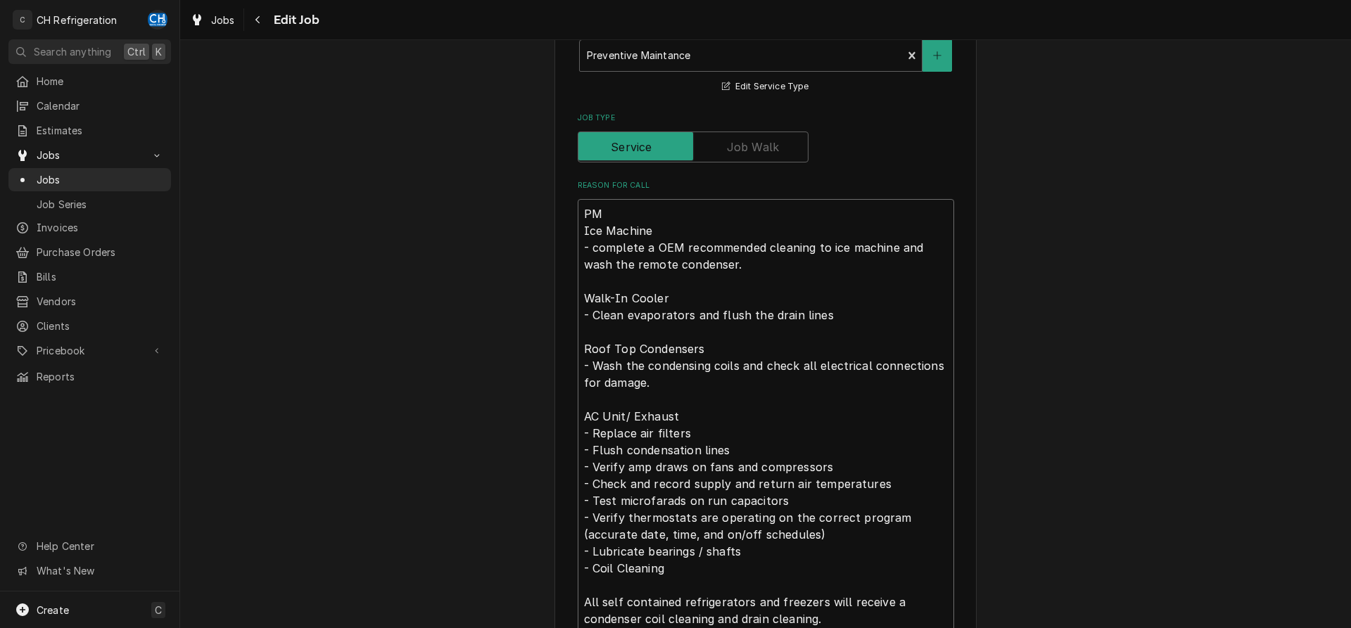
scroll to position [493, 0]
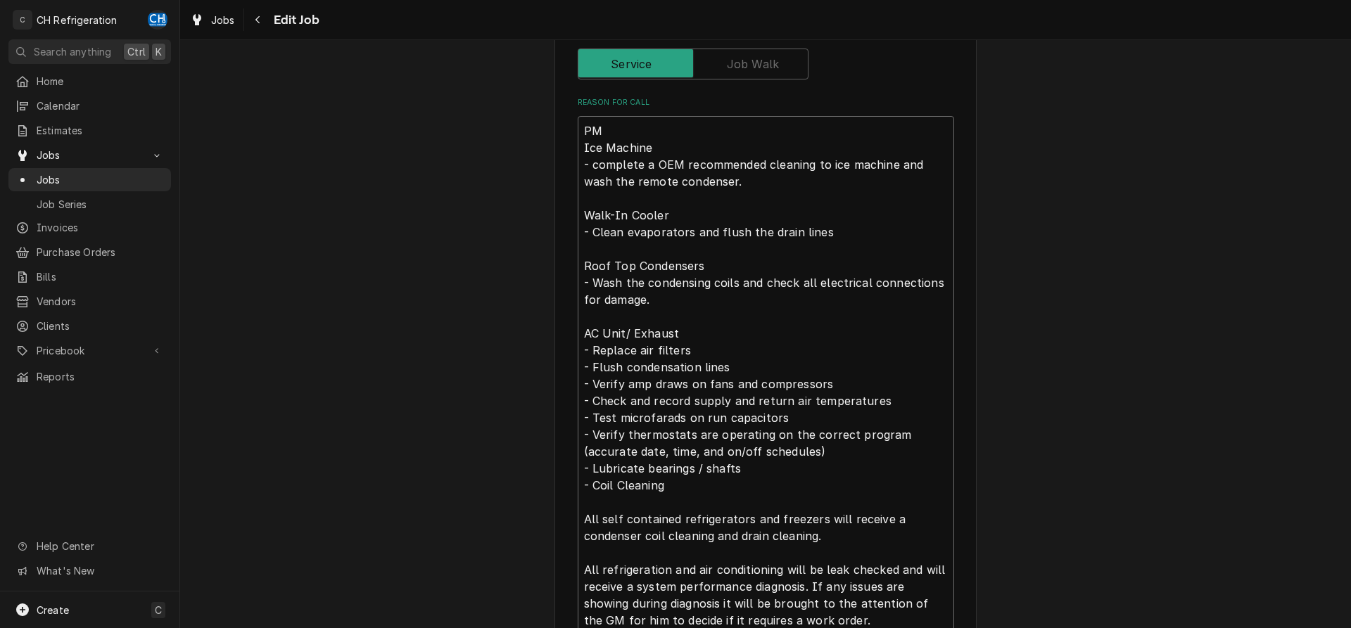
type textarea "x"
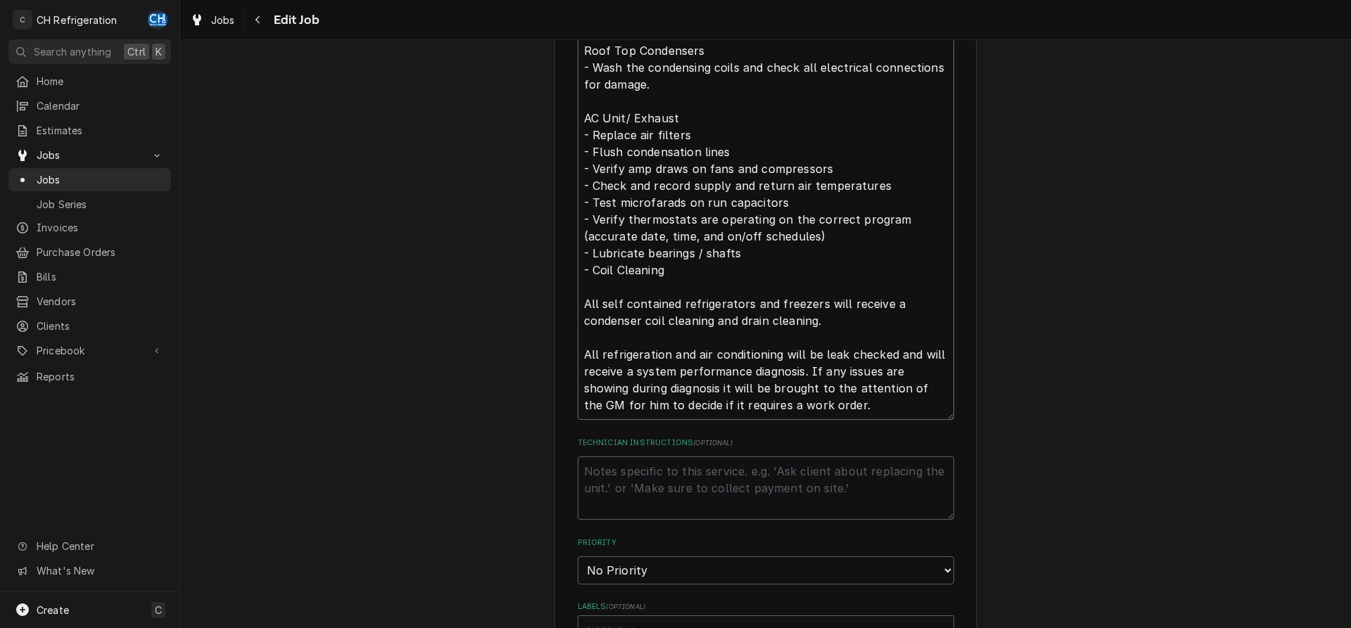
scroll to position [636, 0]
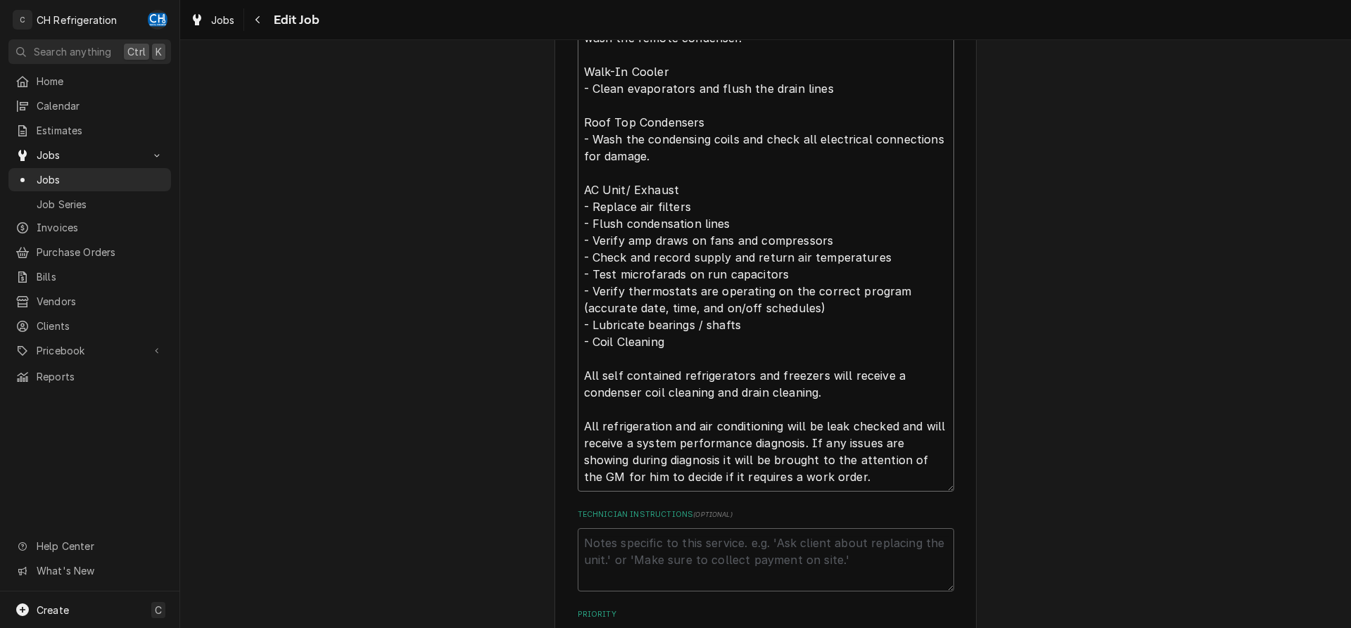
type textarea "PM Ice Machine - complete a OEM recommended cleaning to ice machine and wash th…"
click at [1100, 386] on div "Use the fields below to edit this job: Client Details Client Chulita/Gitana LLC…" at bounding box center [765, 354] width 1171 height 1871
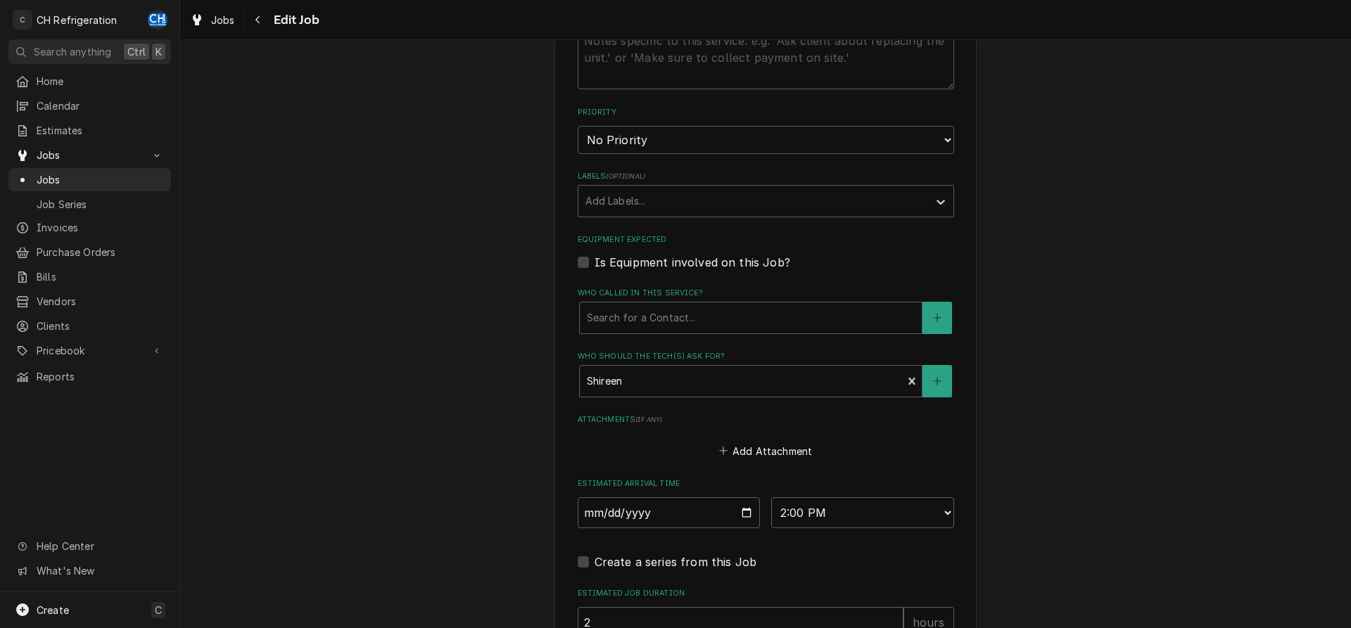
scroll to position [1296, 0]
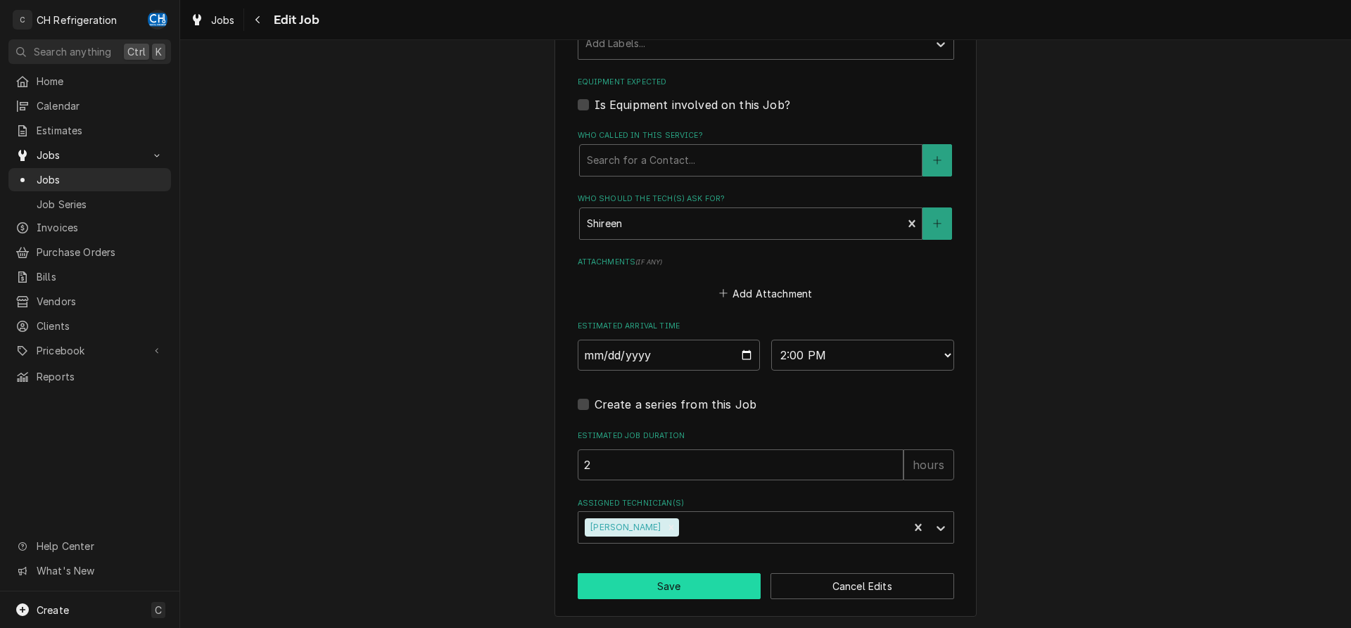
click at [664, 588] on button "Save" at bounding box center [670, 586] width 184 height 26
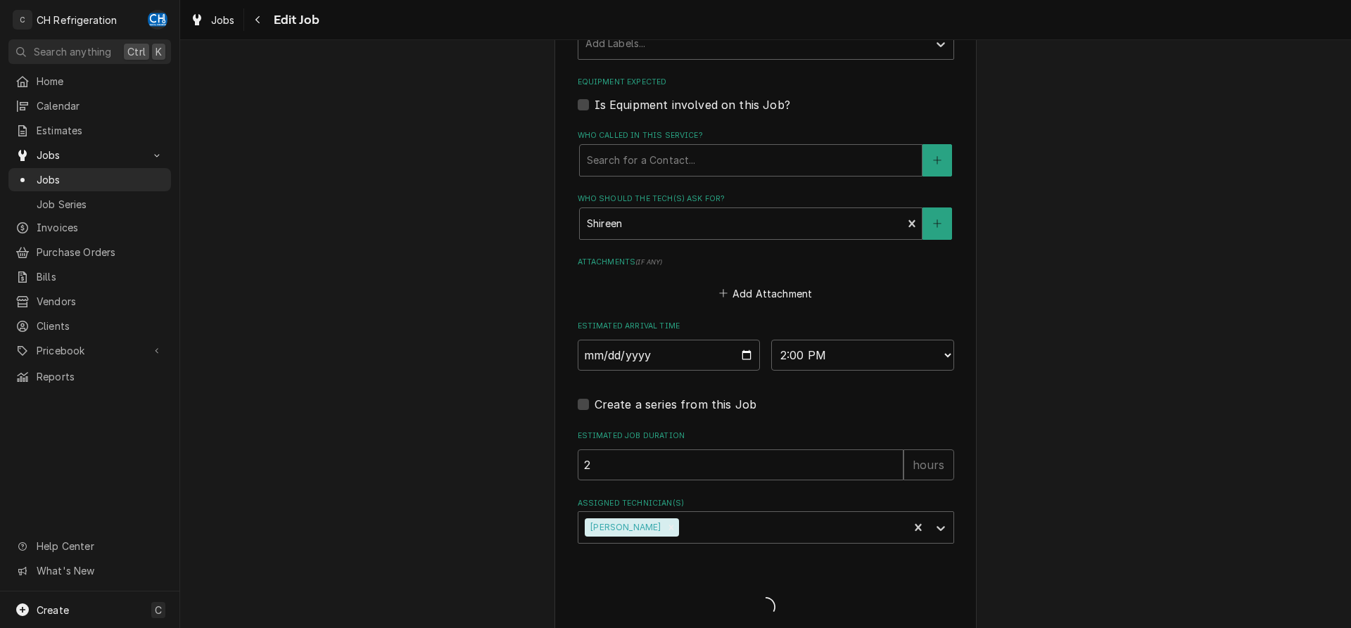
type textarea "x"
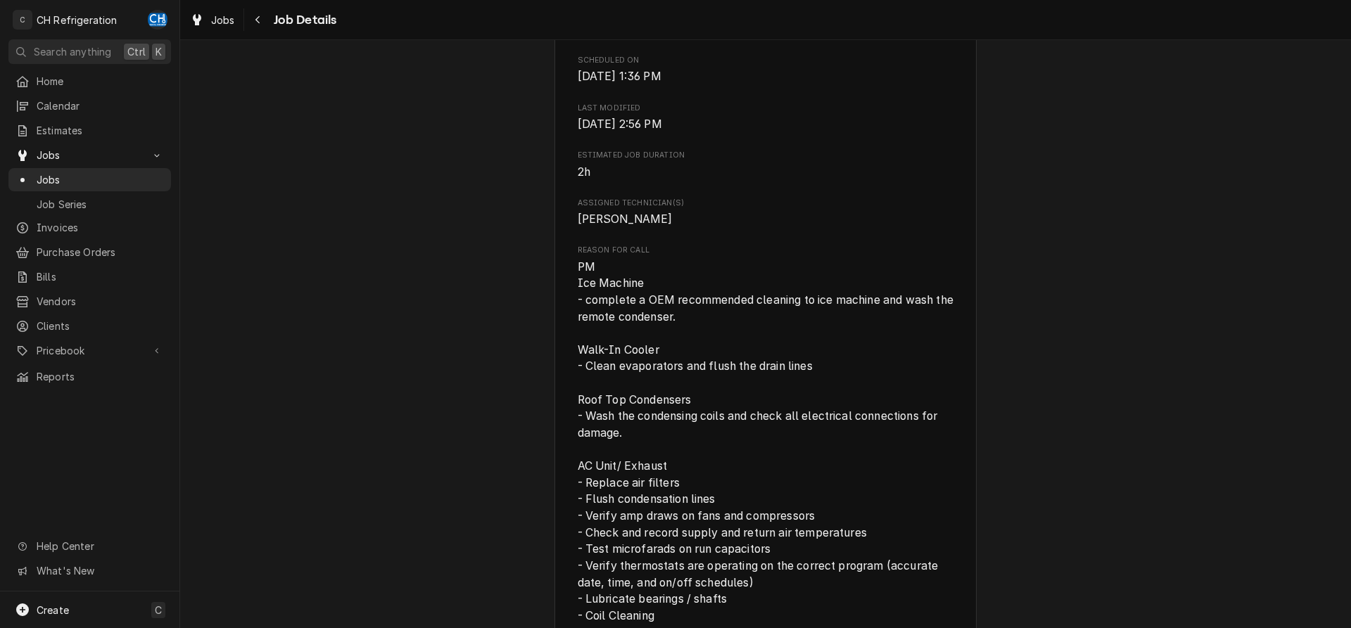
scroll to position [431, 0]
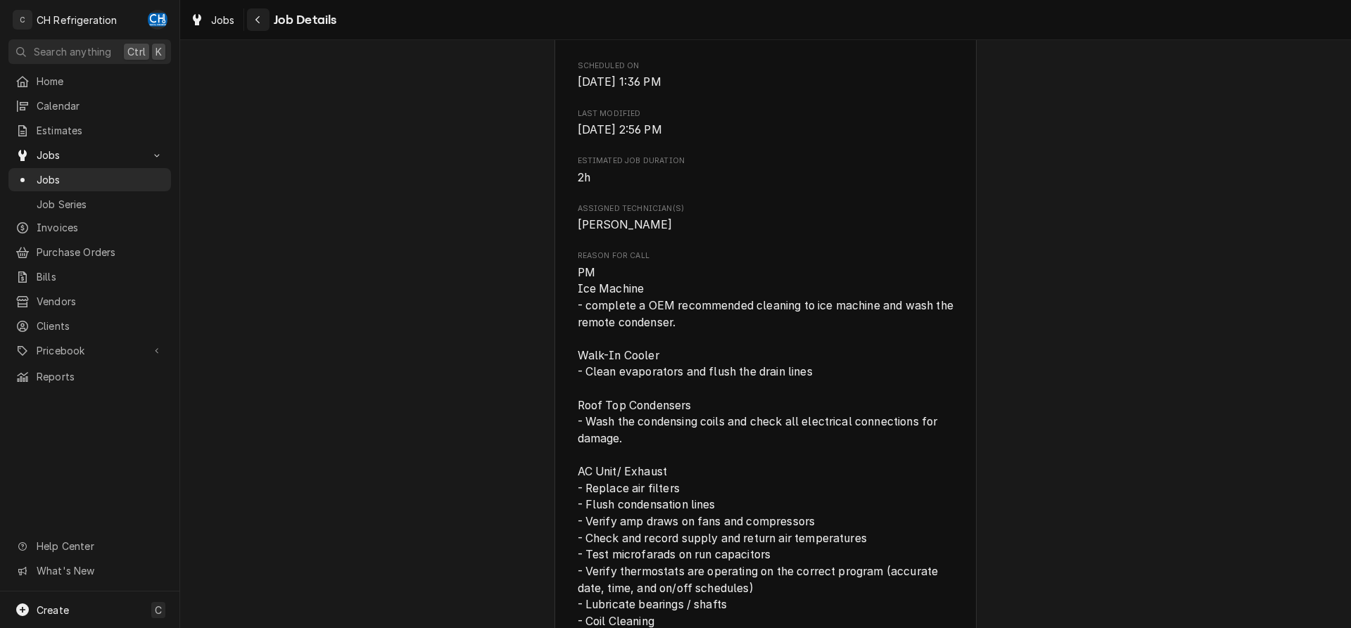
click at [261, 19] on div "Navigate back" at bounding box center [258, 20] width 14 height 14
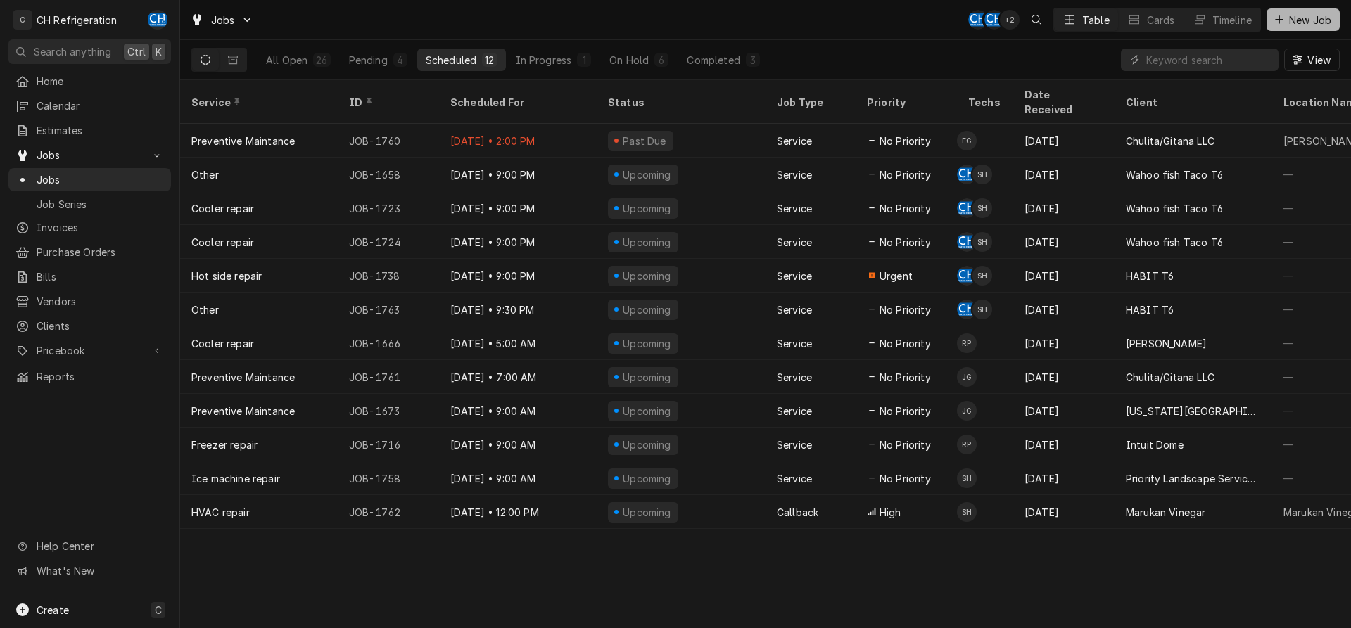
click at [1302, 17] on span "New Job" at bounding box center [1310, 20] width 48 height 15
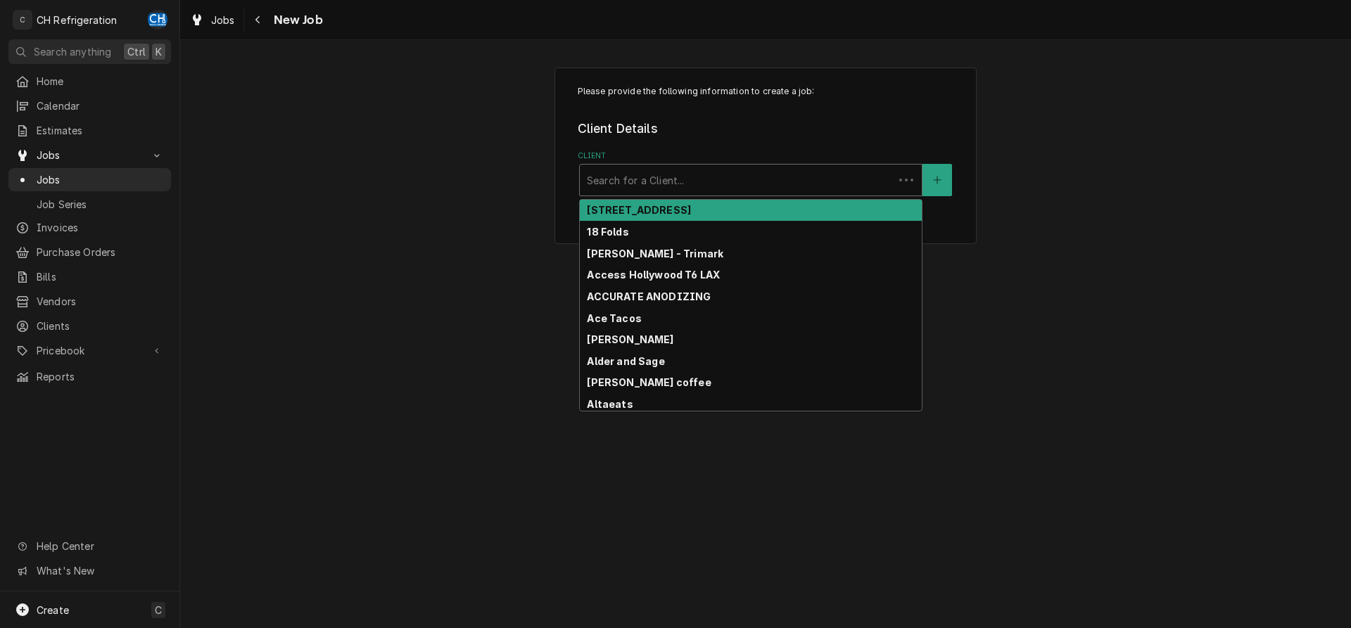
click at [684, 184] on div "Client" at bounding box center [737, 179] width 300 height 25
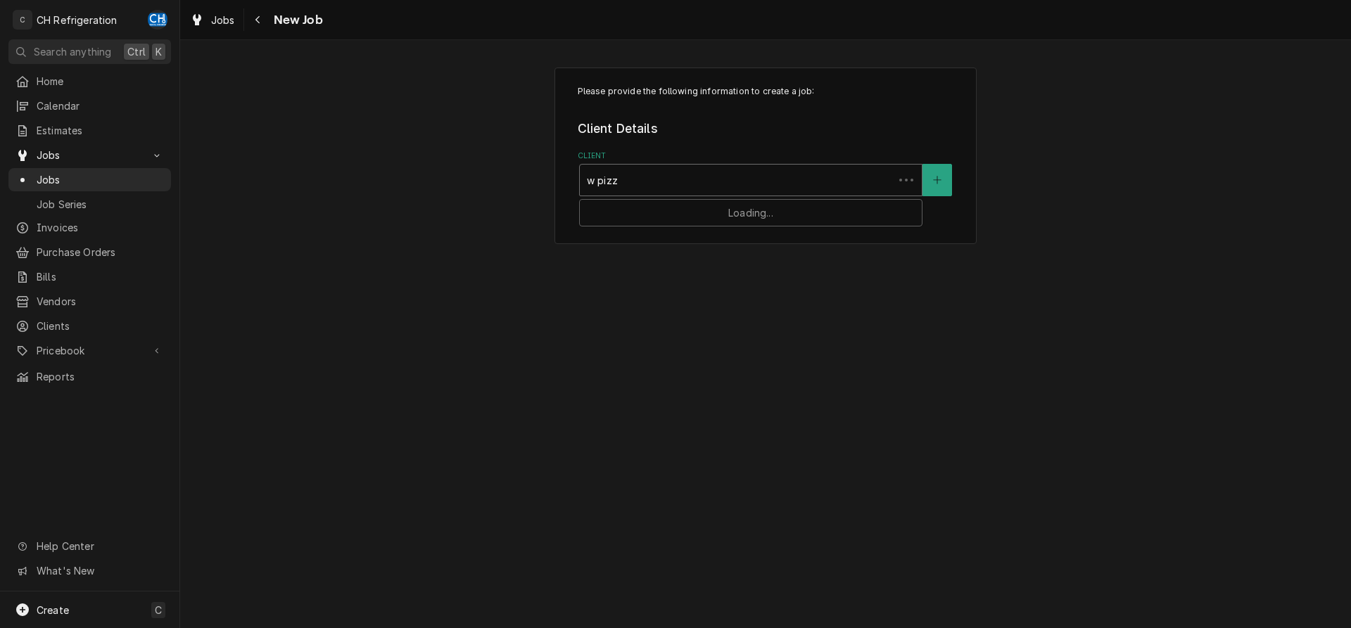
type input "w pizza"
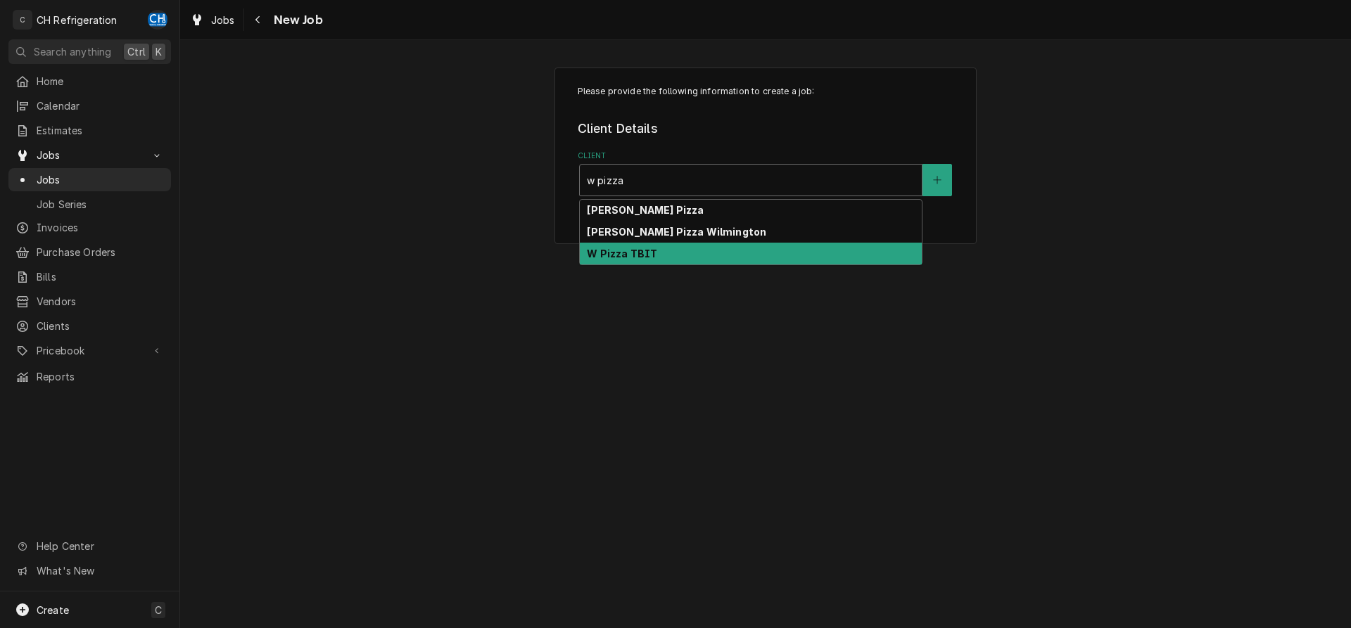
click at [691, 257] on div "W Pizza TBIT" at bounding box center [751, 254] width 342 height 22
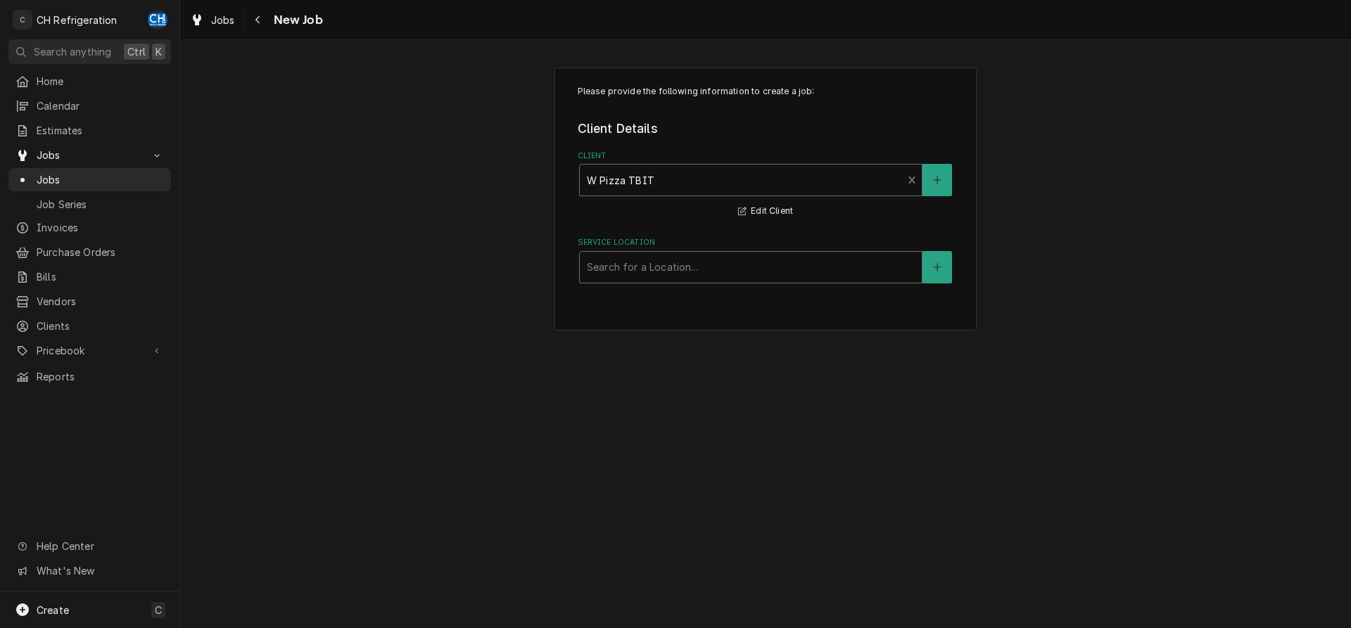
click at [694, 261] on div "Service Location" at bounding box center [751, 267] width 328 height 25
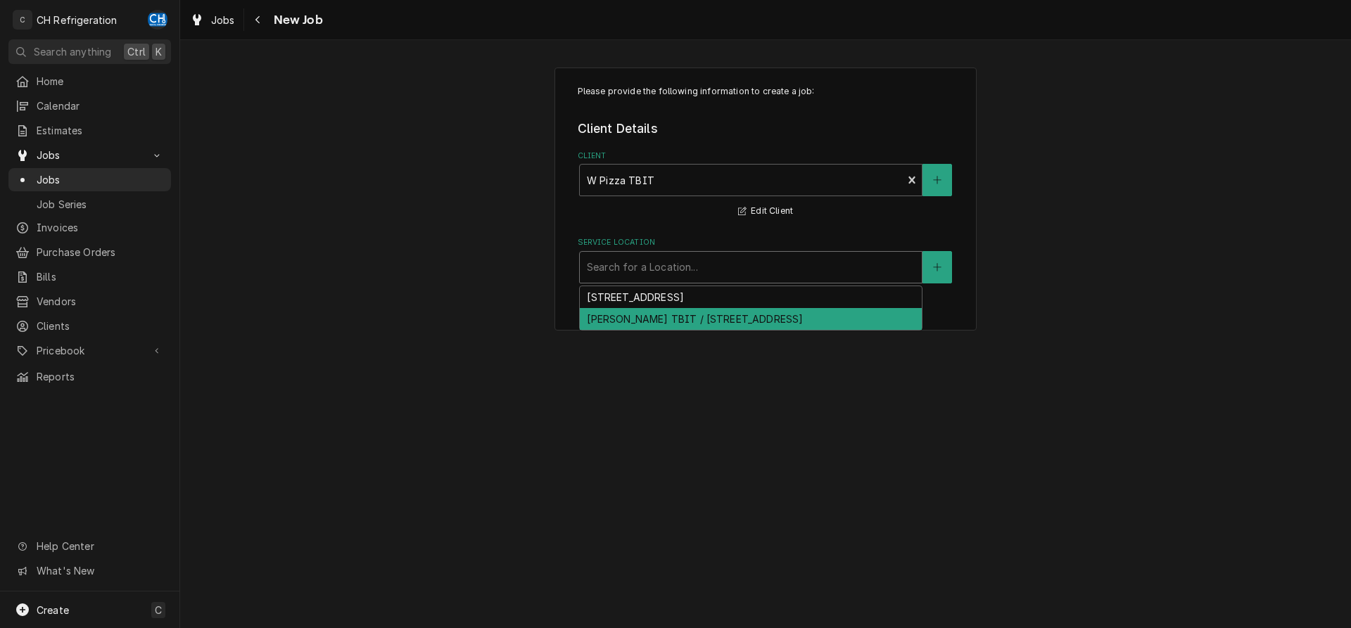
click at [762, 319] on div "[PERSON_NAME] TBIT / [STREET_ADDRESS]" at bounding box center [751, 319] width 342 height 22
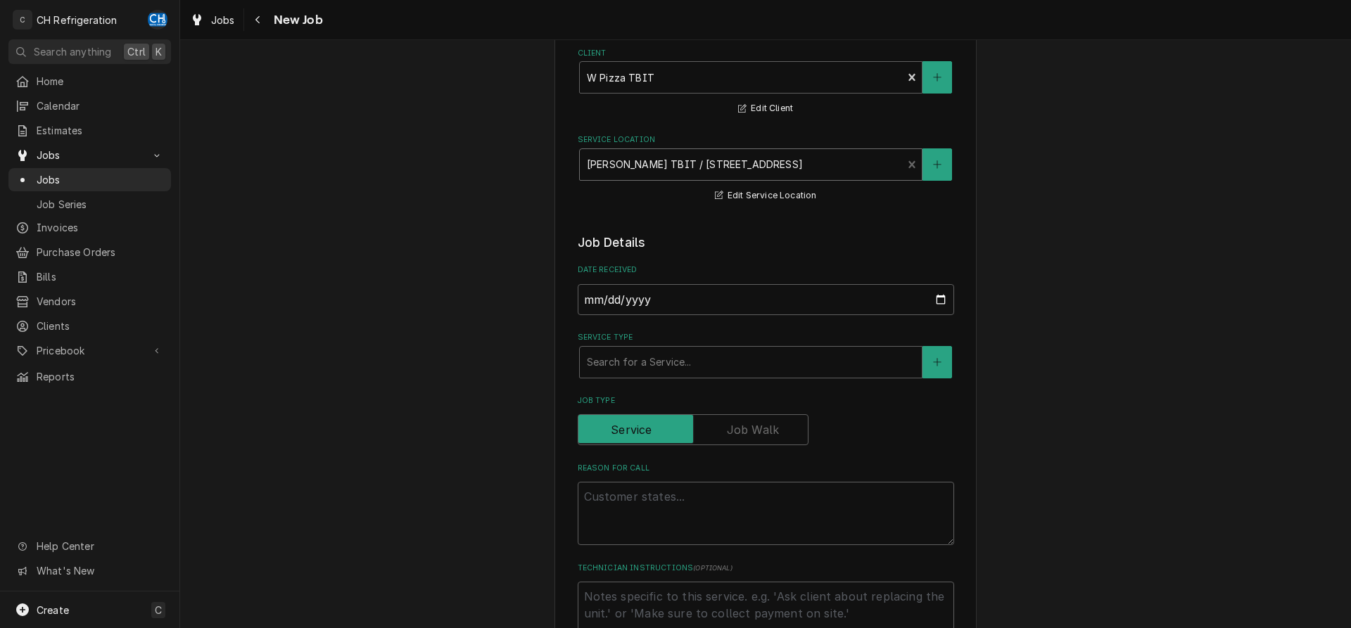
scroll to position [144, 0]
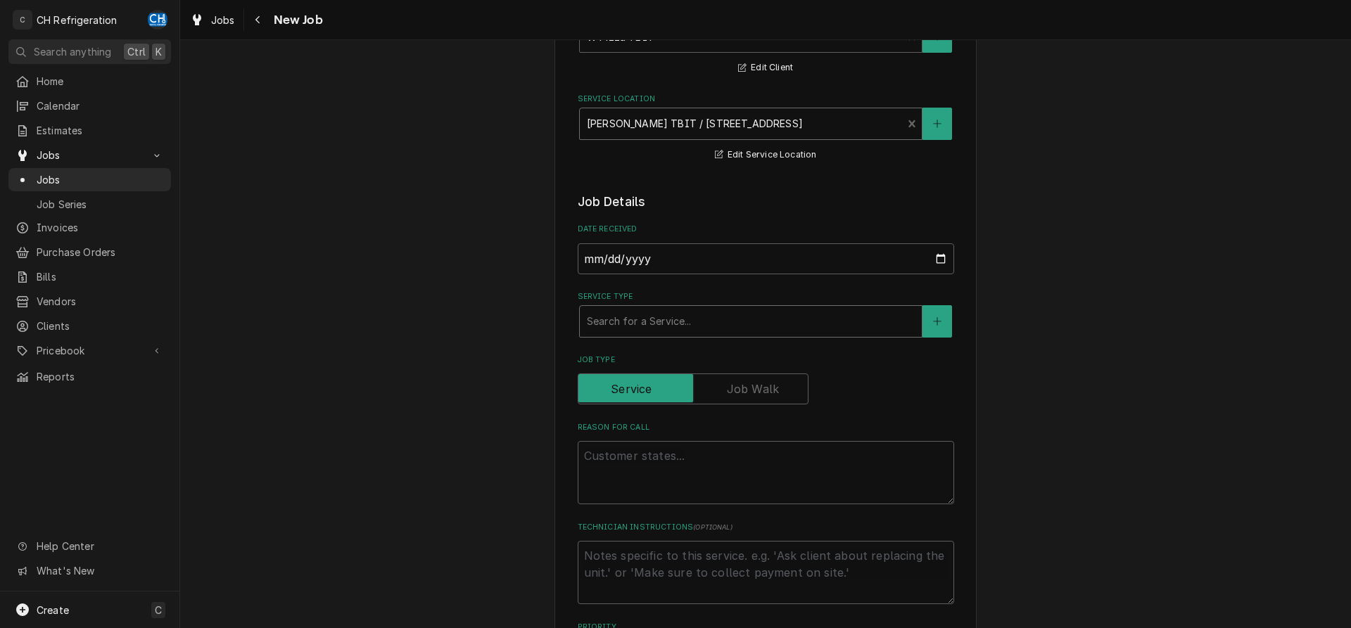
click at [754, 322] on div "Service Type" at bounding box center [751, 321] width 328 height 25
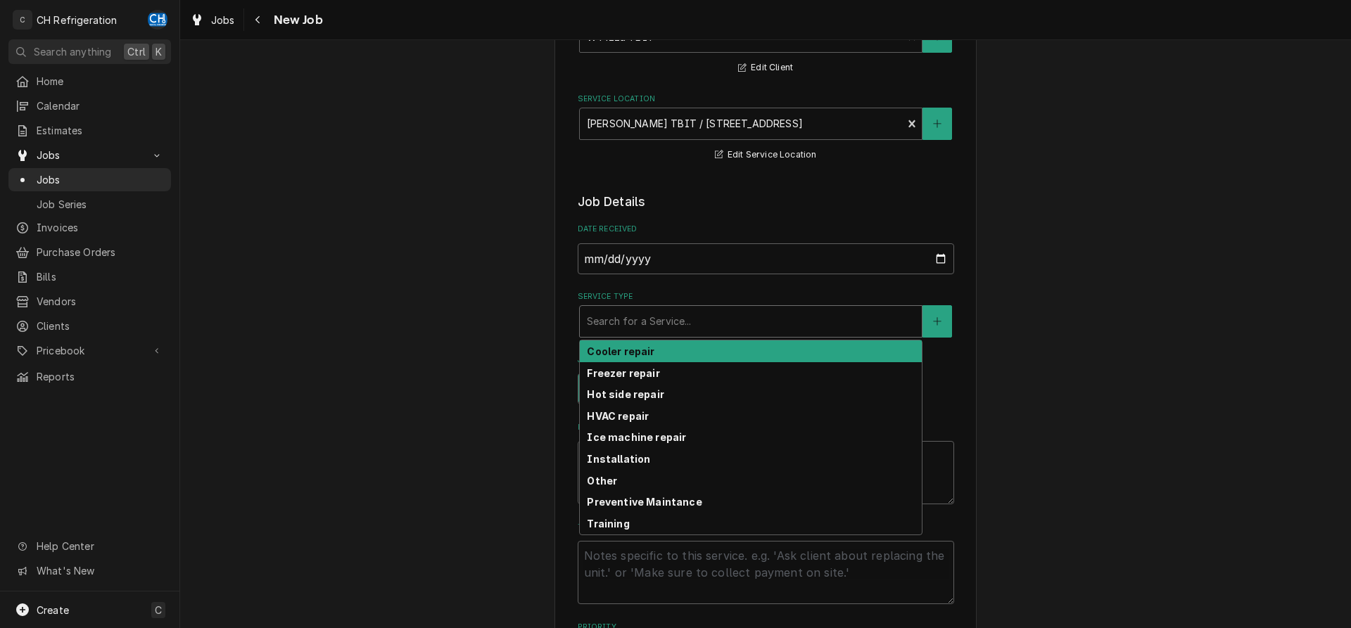
click at [739, 352] on div "Cooler repair" at bounding box center [751, 352] width 342 height 22
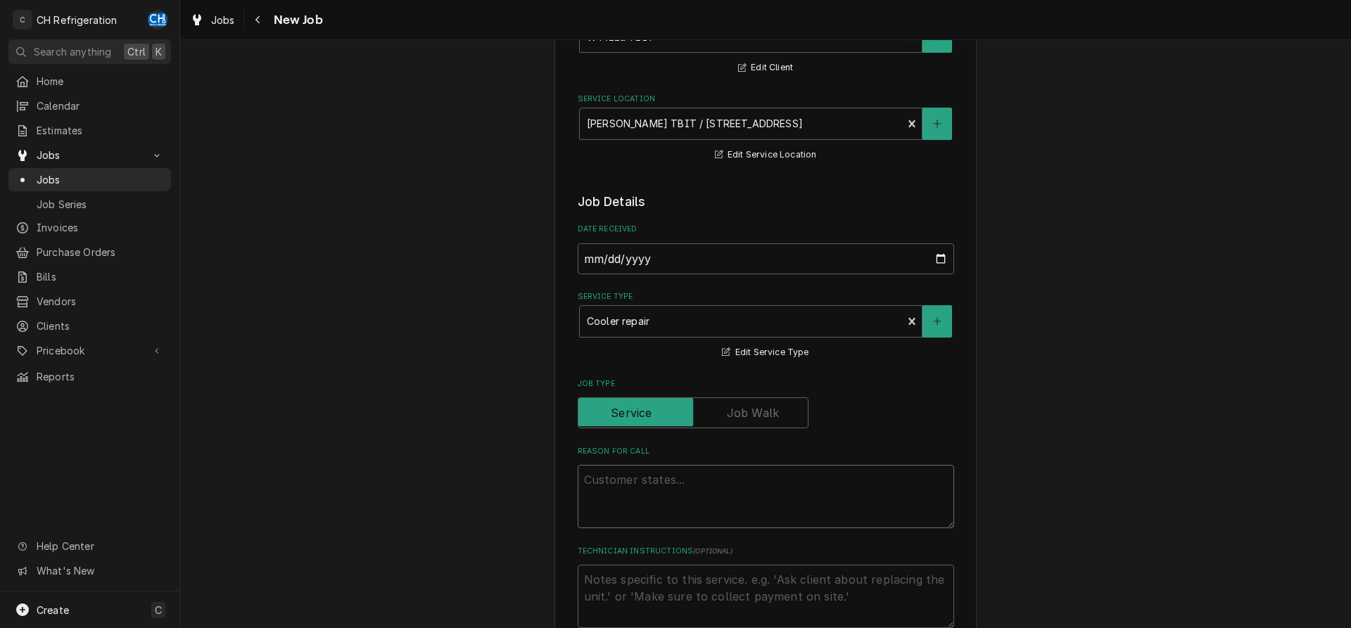
click at [682, 476] on textarea "Reason For Call" at bounding box center [766, 496] width 376 height 63
paste textarea "Cooler issue/per Dean"
type textarea "x"
type textarea "Cooler issue/per Dean"
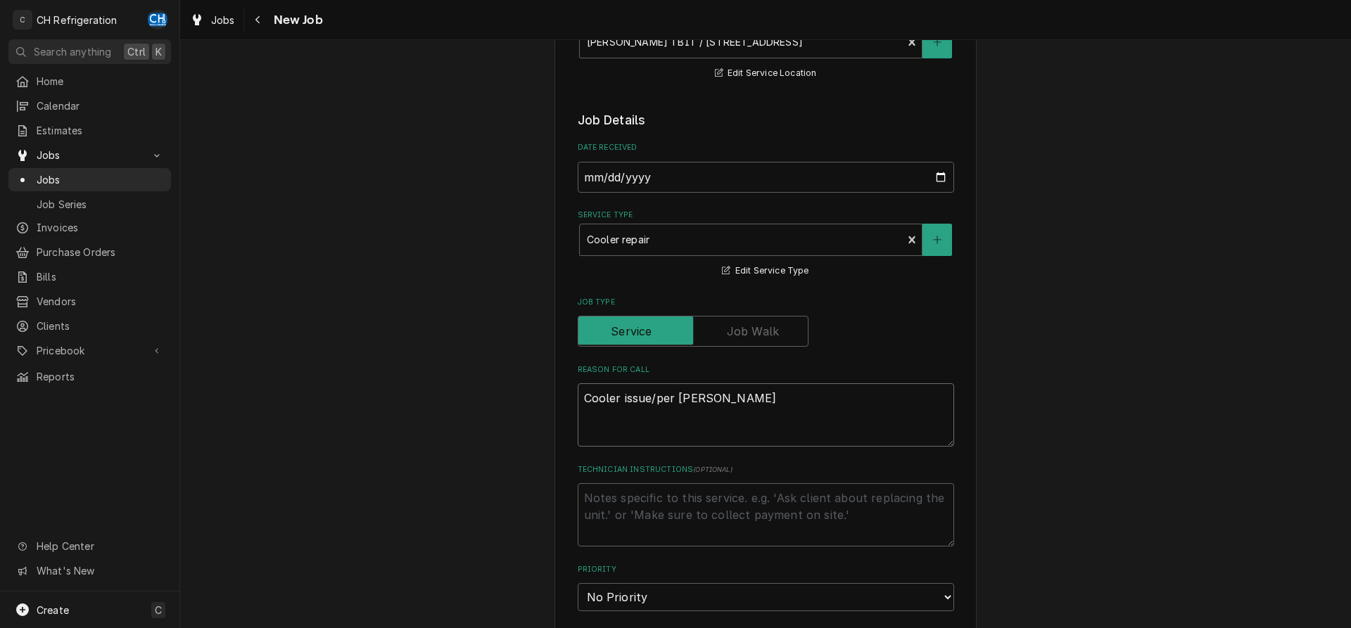
type textarea "x"
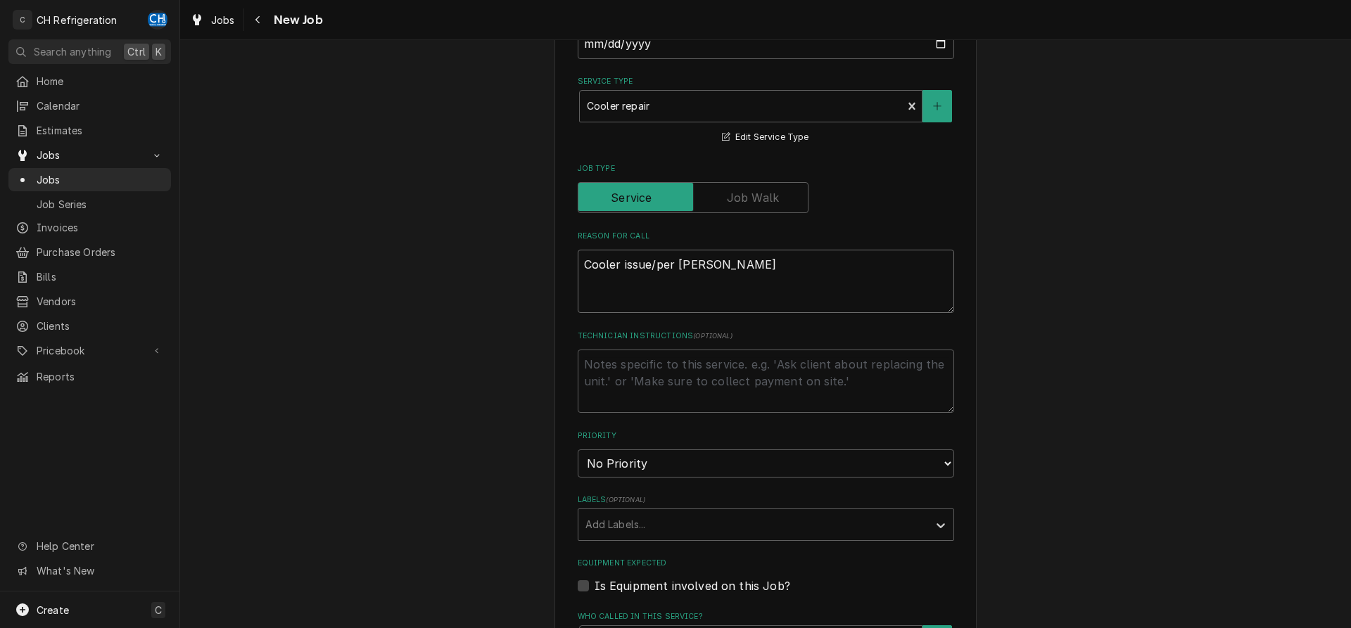
type textarea "Cooler issue/per Dean"
click at [679, 395] on textarea "Technician Instructions ( optional )" at bounding box center [766, 381] width 376 height 63
type textarea "x"
type textarea "L"
type textarea "x"
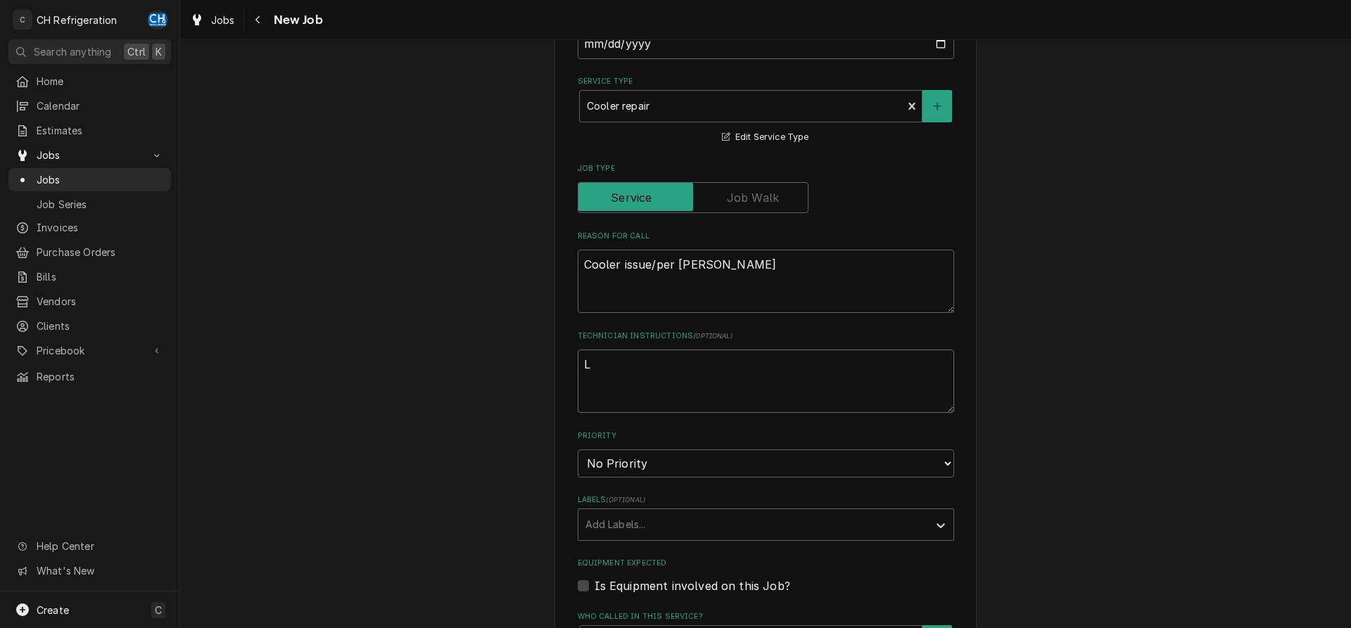
type textarea "Lo"
type textarea "x"
type textarea "Log"
type textarea "x"
type textarea "Log"
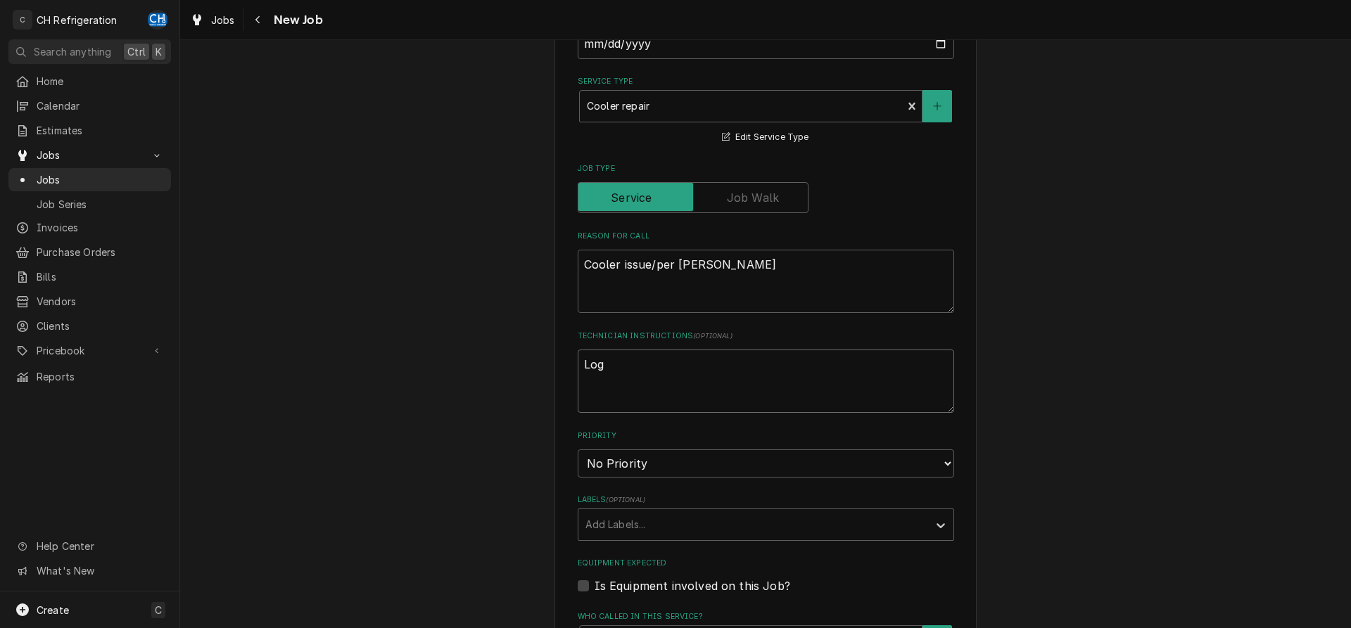
type textarea "x"
type textarea "Log I"
type textarea "x"
type textarea "Log In"
type textarea "x"
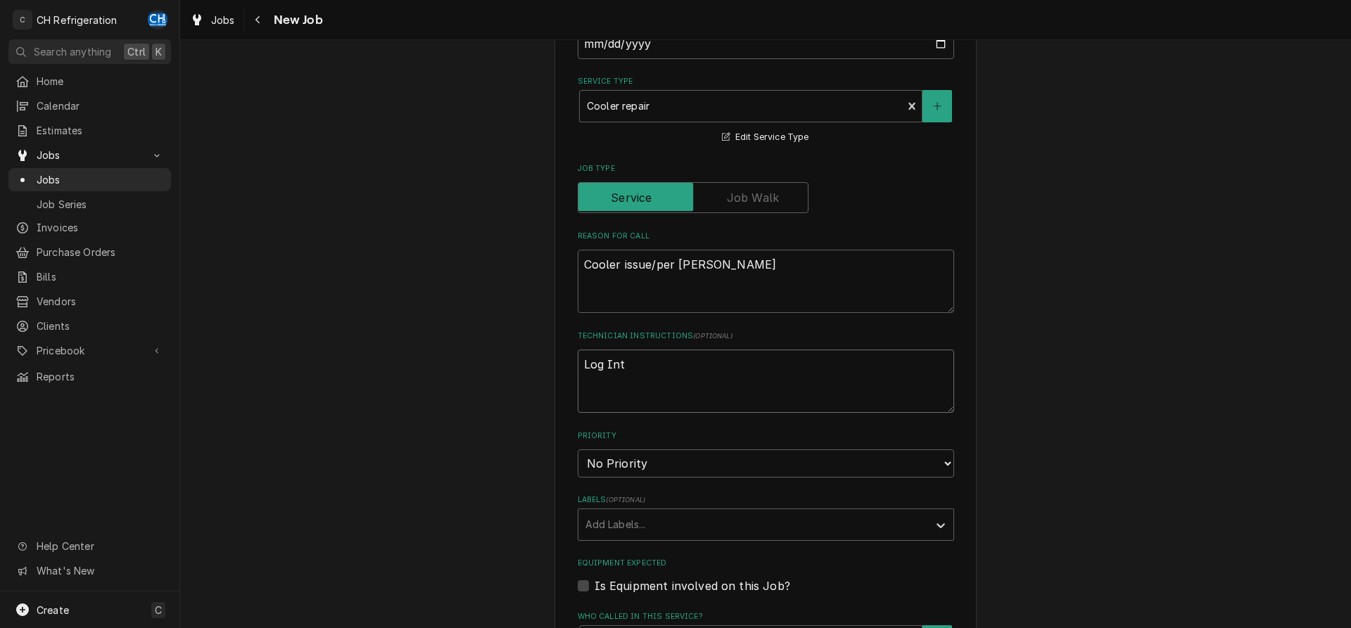
type textarea "Log Into"
type textarea "x"
type textarea "Log Intol"
type textarea "x"
type textarea "Log Into"
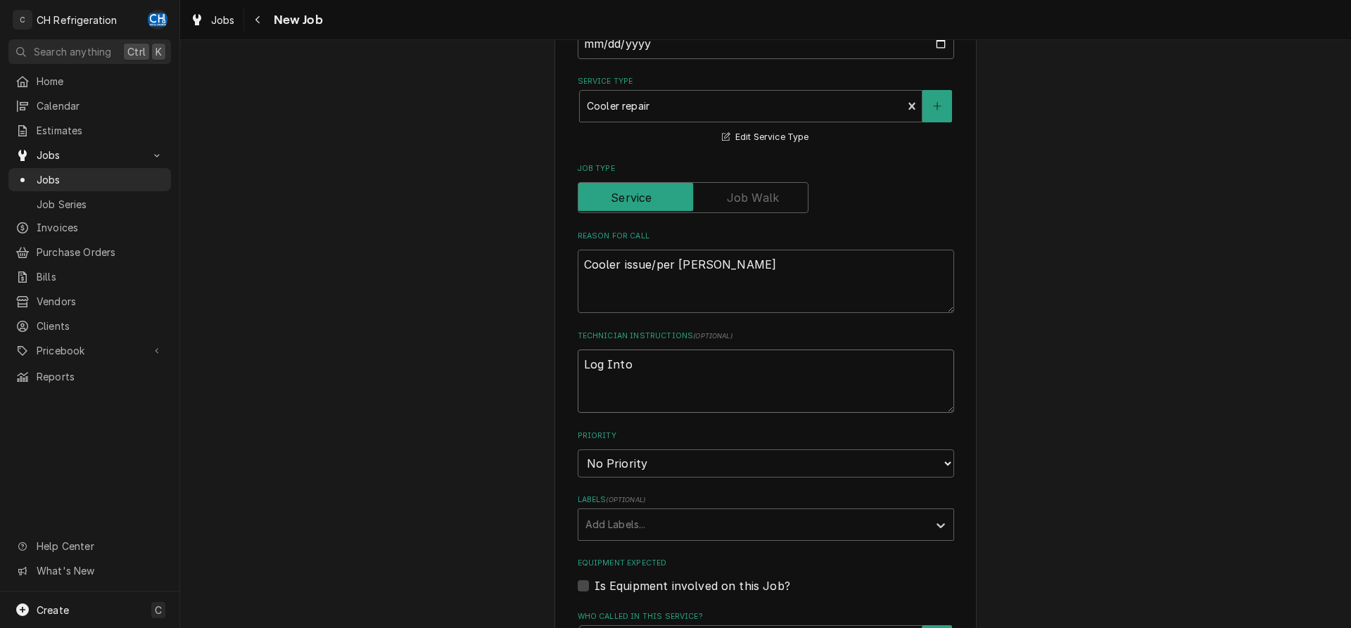
type textarea "x"
type textarea "Log Into"
type textarea "x"
type textarea "Log Into R"
type textarea "x"
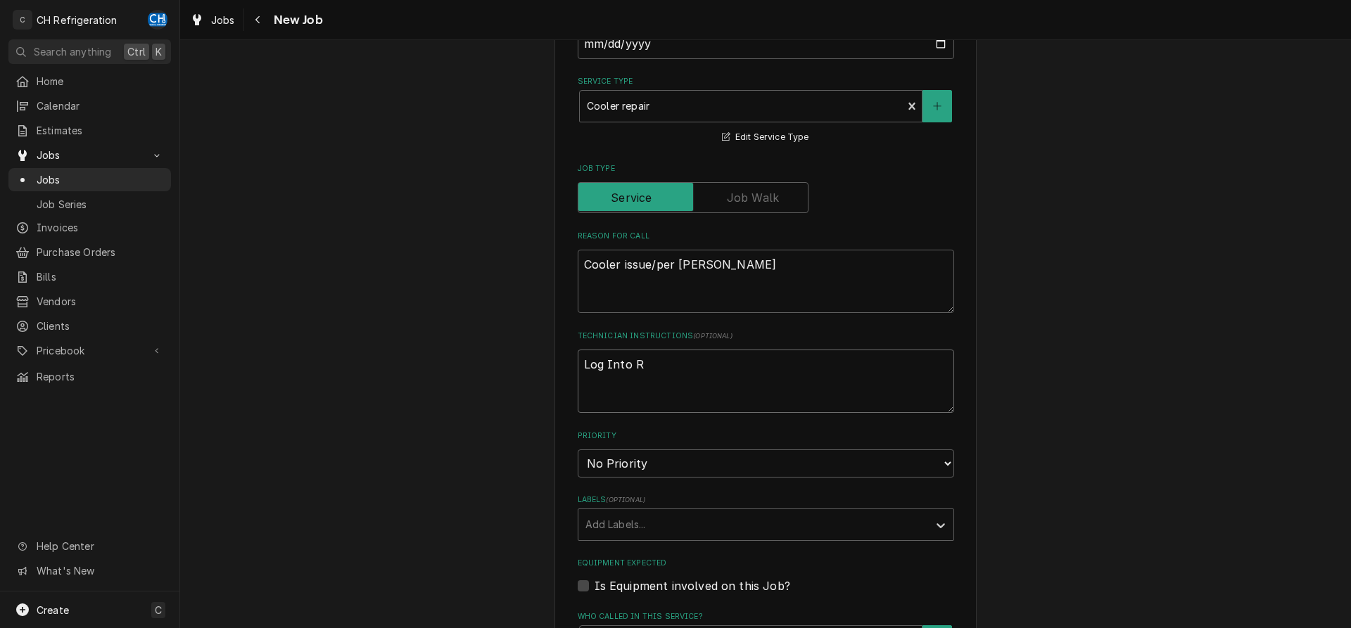
type textarea "Log Into Re"
type textarea "x"
type textarea "Log Into Res"
type textarea "x"
type textarea "Log Into ResQ"
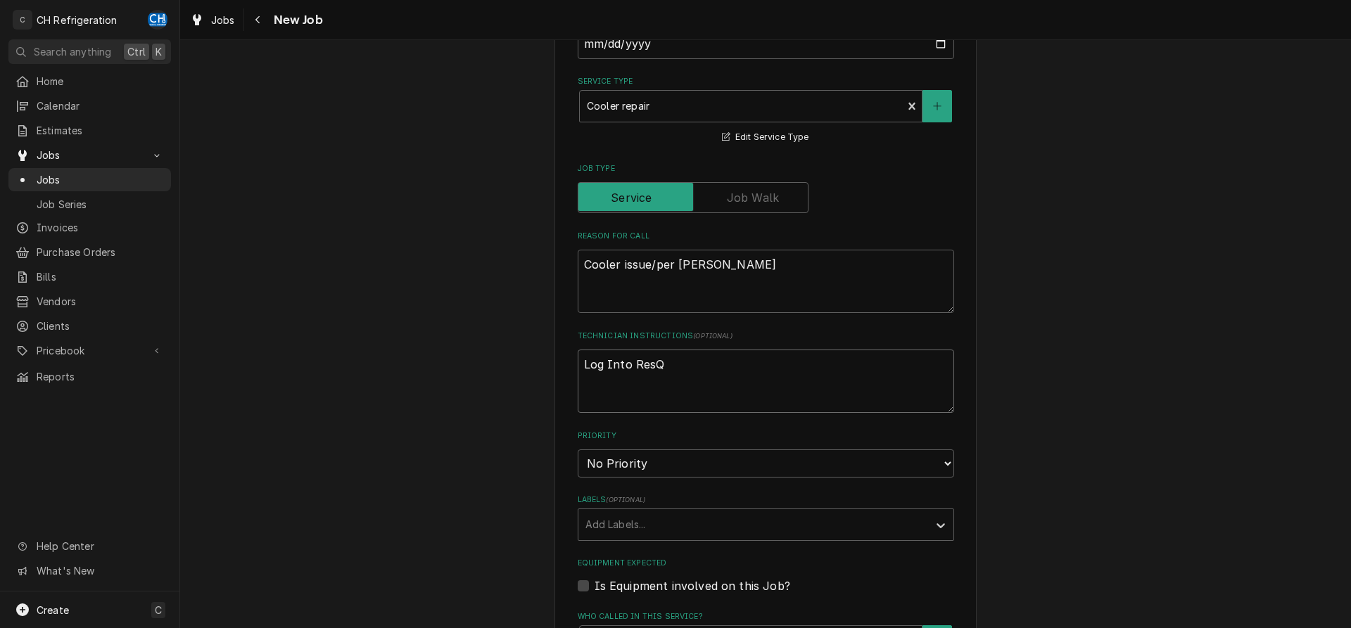
type textarea "x"
type textarea "Log Into ResQ"
type textarea "x"
type textarea "Log Into ResQ J"
type textarea "x"
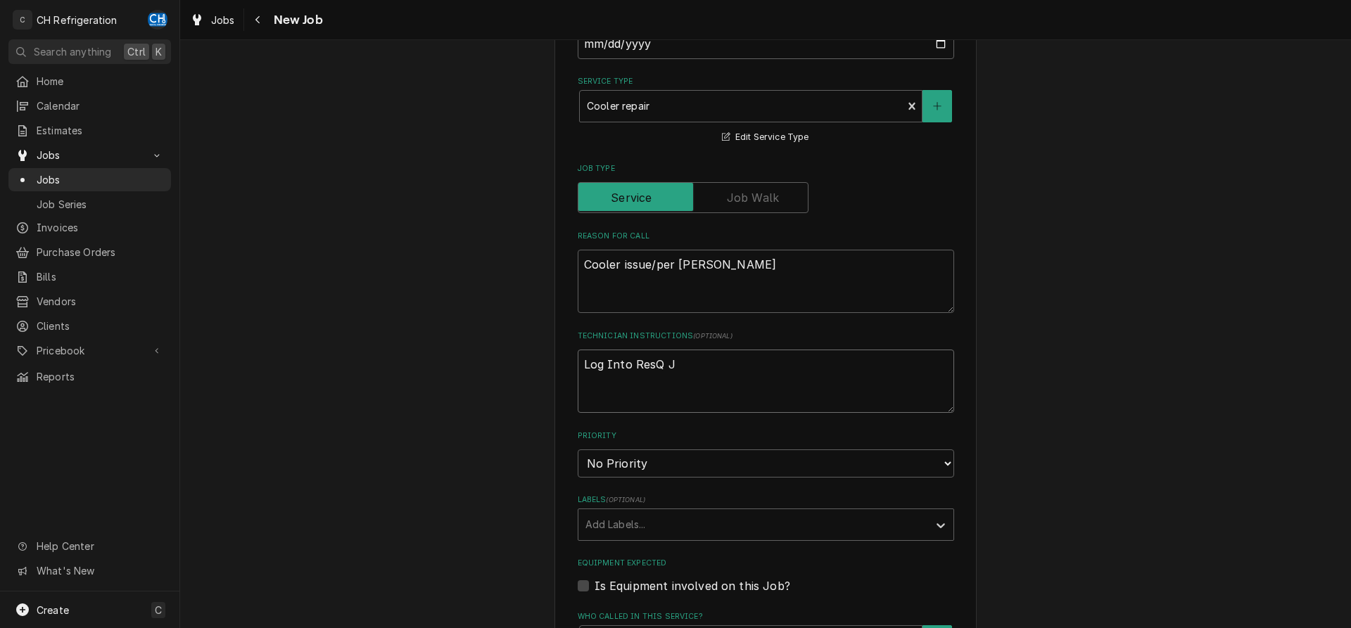
type textarea "Log Into ResQ Jo"
type textarea "x"
type textarea "Log Into ResQ Job"
type textarea "x"
type textarea "Log Into ResQ Job#"
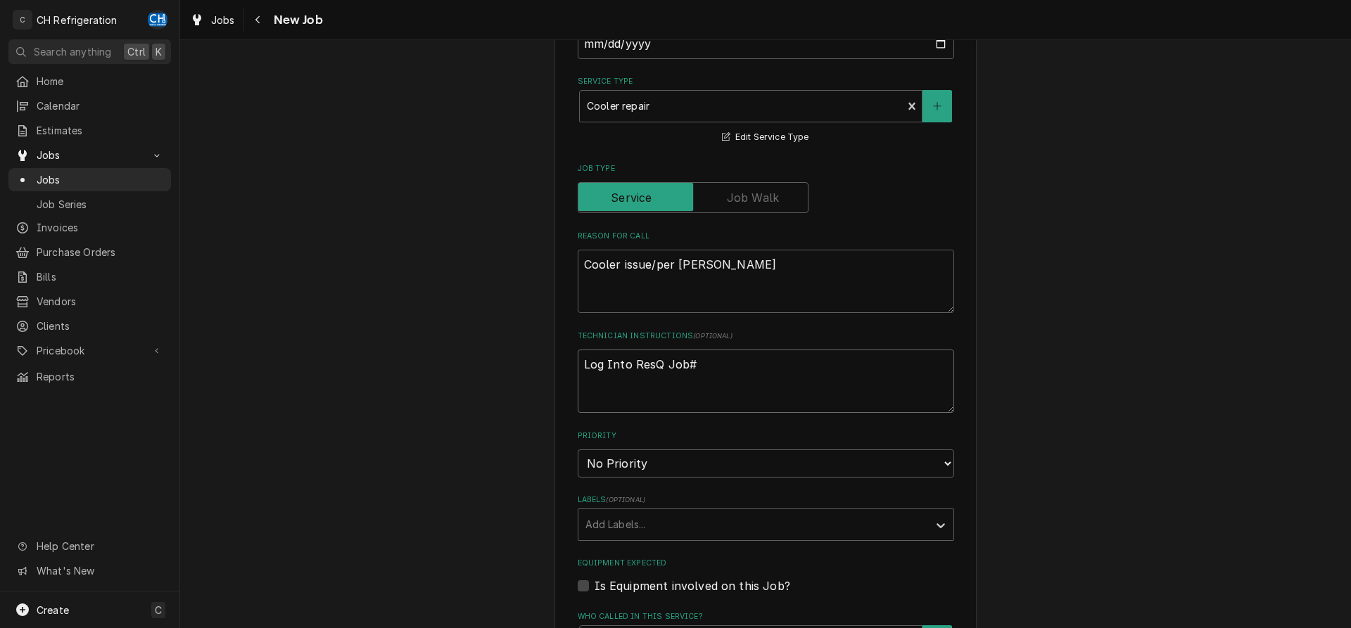
type textarea "x"
type textarea "Log Into ResQ Job#"
paste textarea "R0742692"
type textarea "x"
type textarea "Log Into ResQ Job# R0742692"
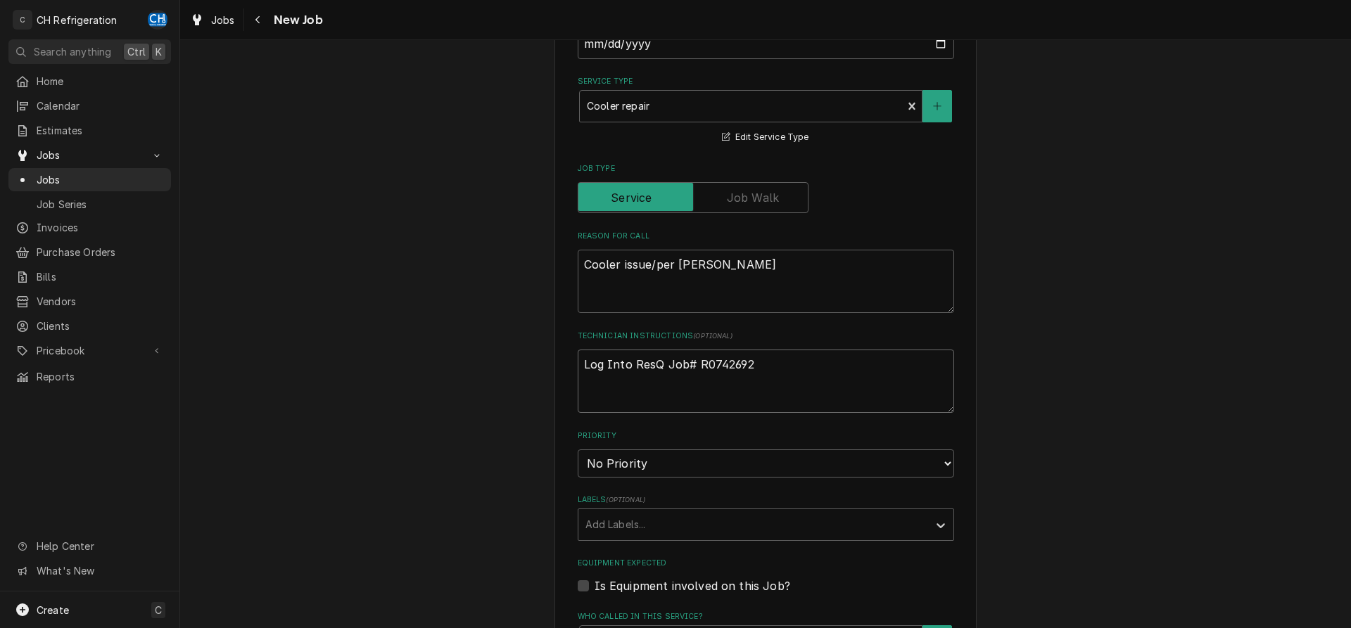
type textarea "x"
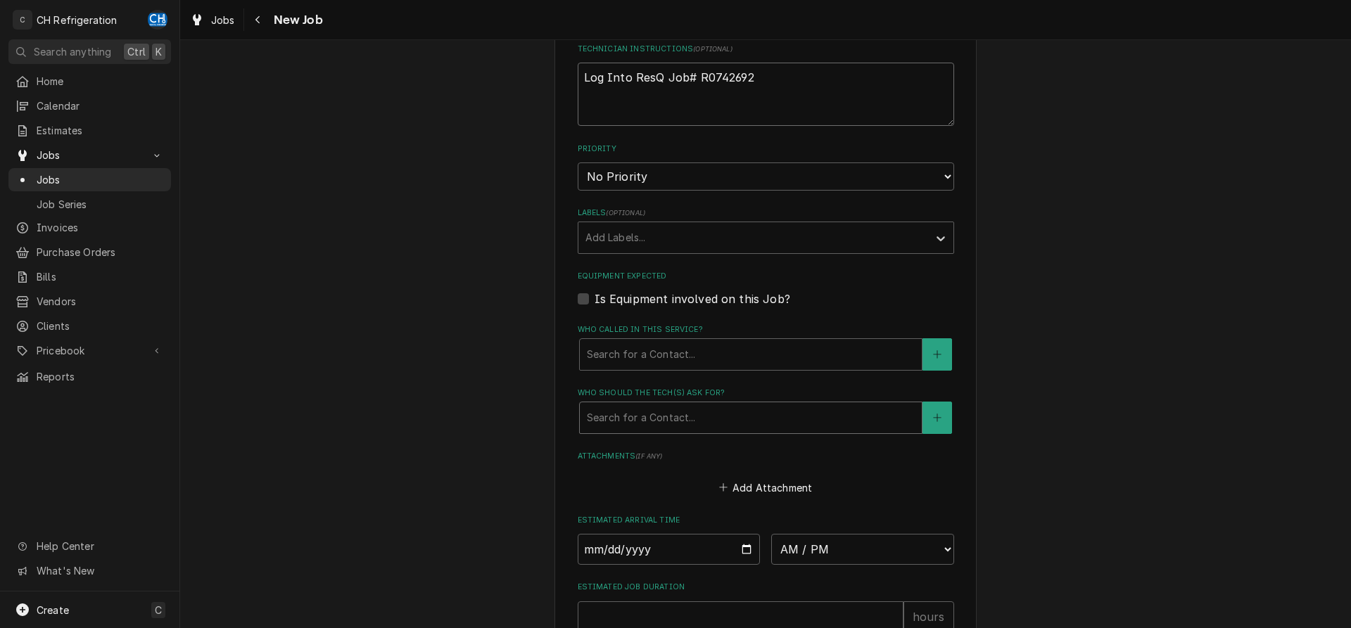
type textarea "Log Into ResQ Job# R0742692"
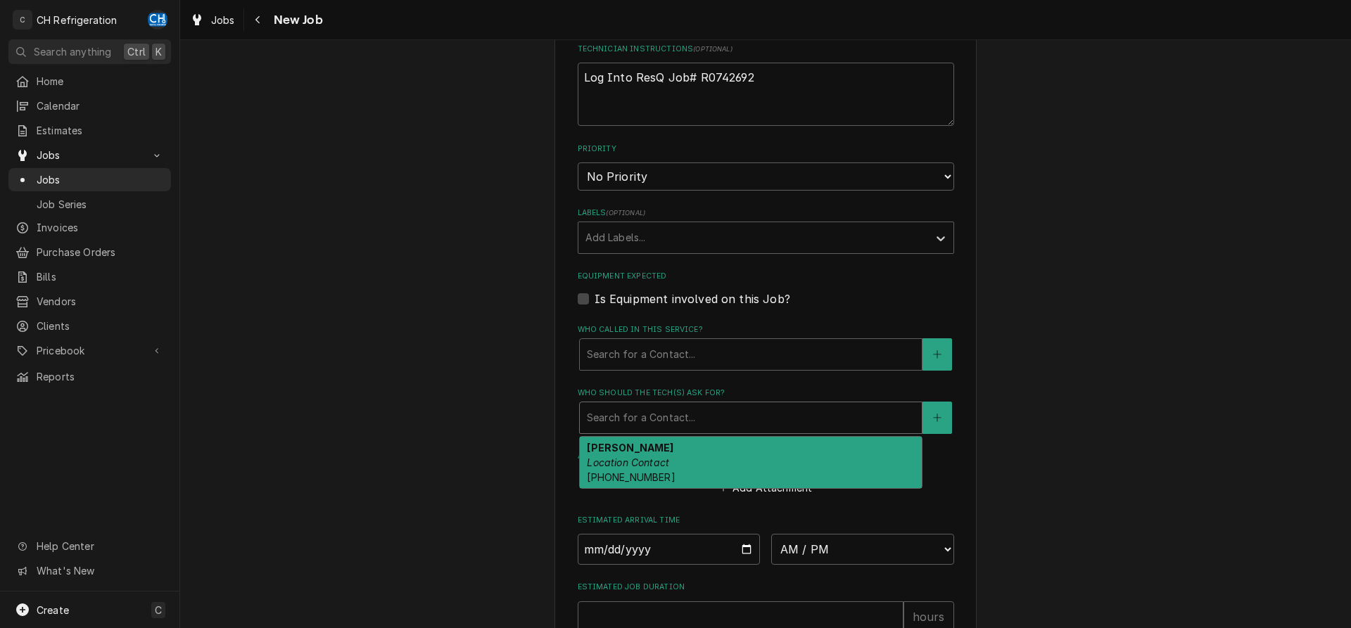
click at [709, 414] on div "Who should the tech(s) ask for?" at bounding box center [751, 417] width 328 height 25
click at [703, 459] on div "Omar Romani Location Contact (310) 486-6267" at bounding box center [751, 462] width 342 height 51
type textarea "x"
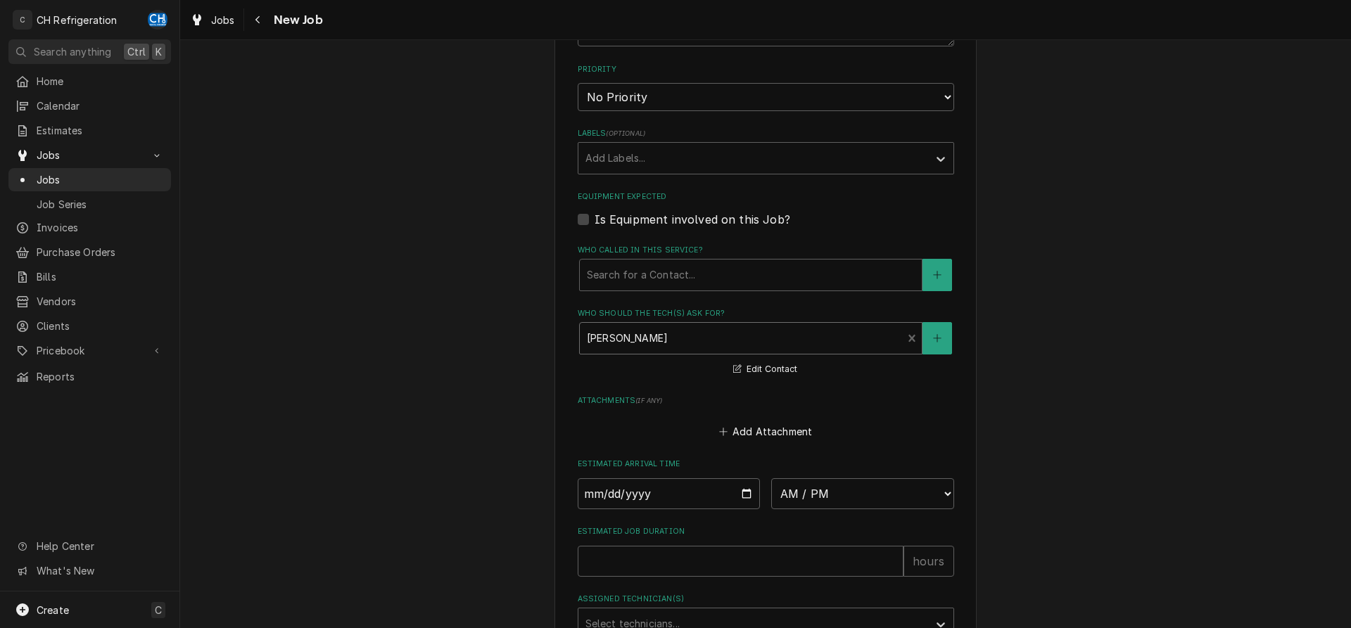
scroll to position [789, 0]
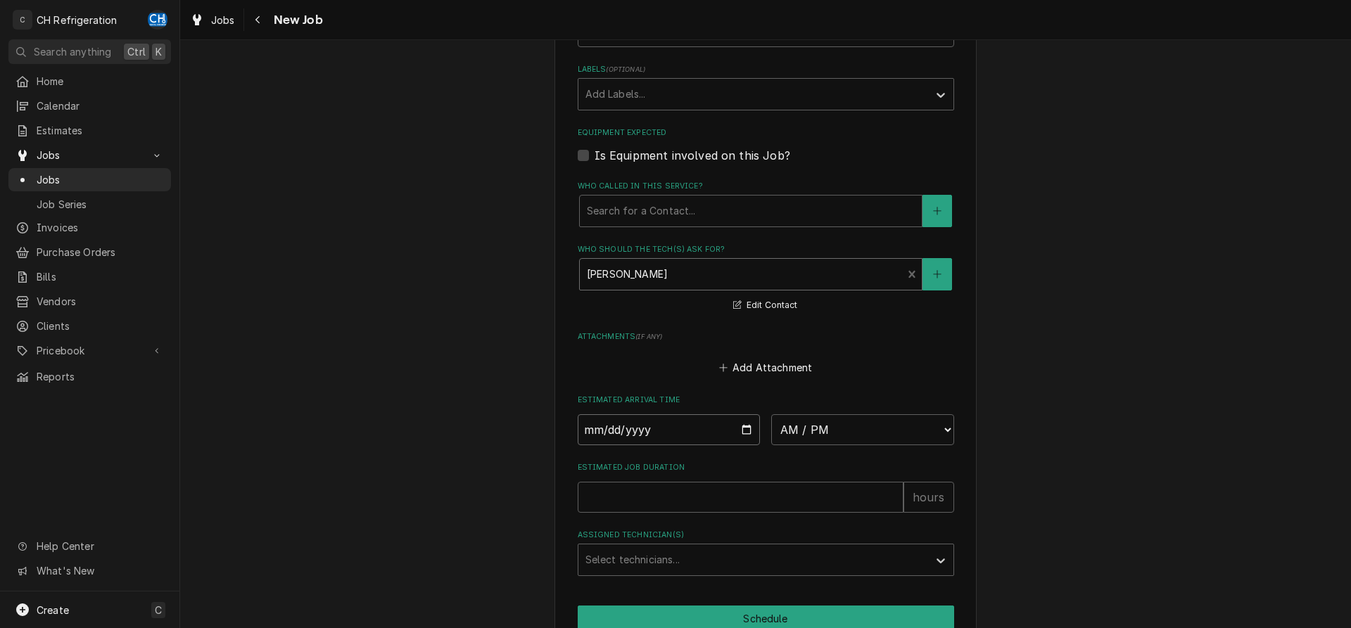
click at [753, 425] on input "Date" at bounding box center [669, 429] width 183 height 31
click at [744, 427] on input "Date" at bounding box center [669, 429] width 183 height 31
type input "2025-08-20"
click at [771, 414] on select "AM / PM 6:00 AM 6:15 AM 6:30 AM 6:45 AM 7:00 AM 7:15 AM 7:30 AM 7:45 AM 8:00 AM…" at bounding box center [862, 429] width 183 height 31
type textarea "x"
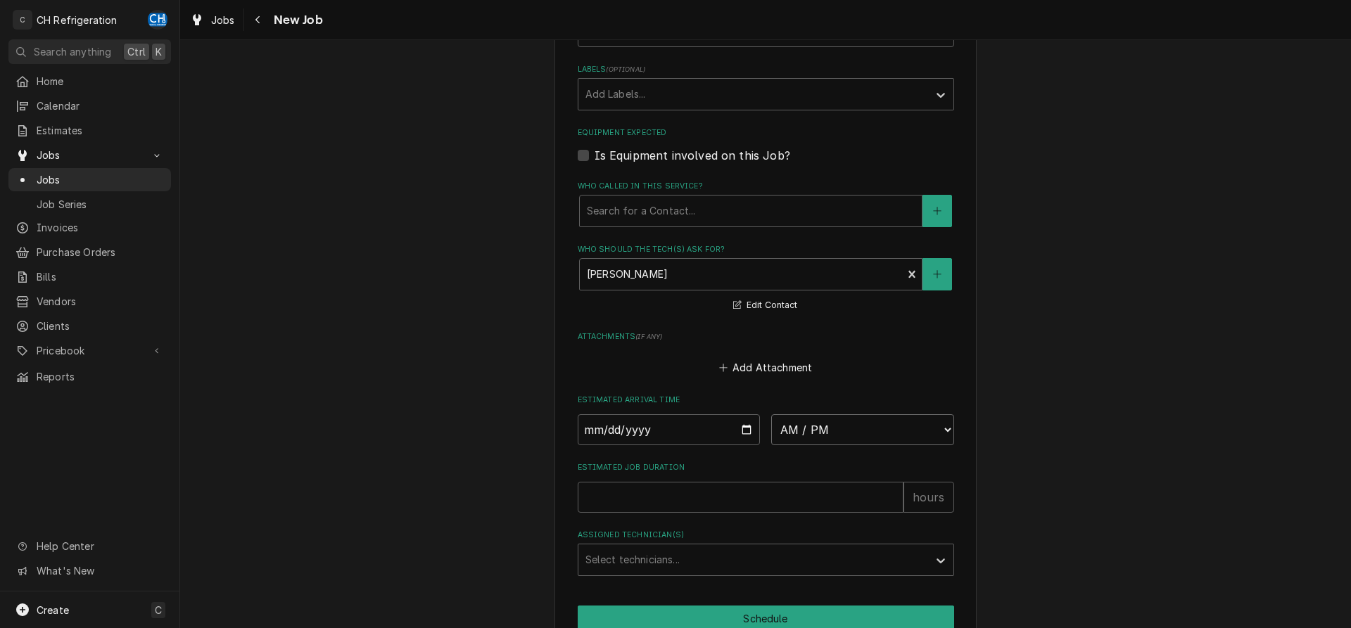
select select "19:00:00"
click option "7:00 PM" at bounding box center [0, 0] width 0 height 0
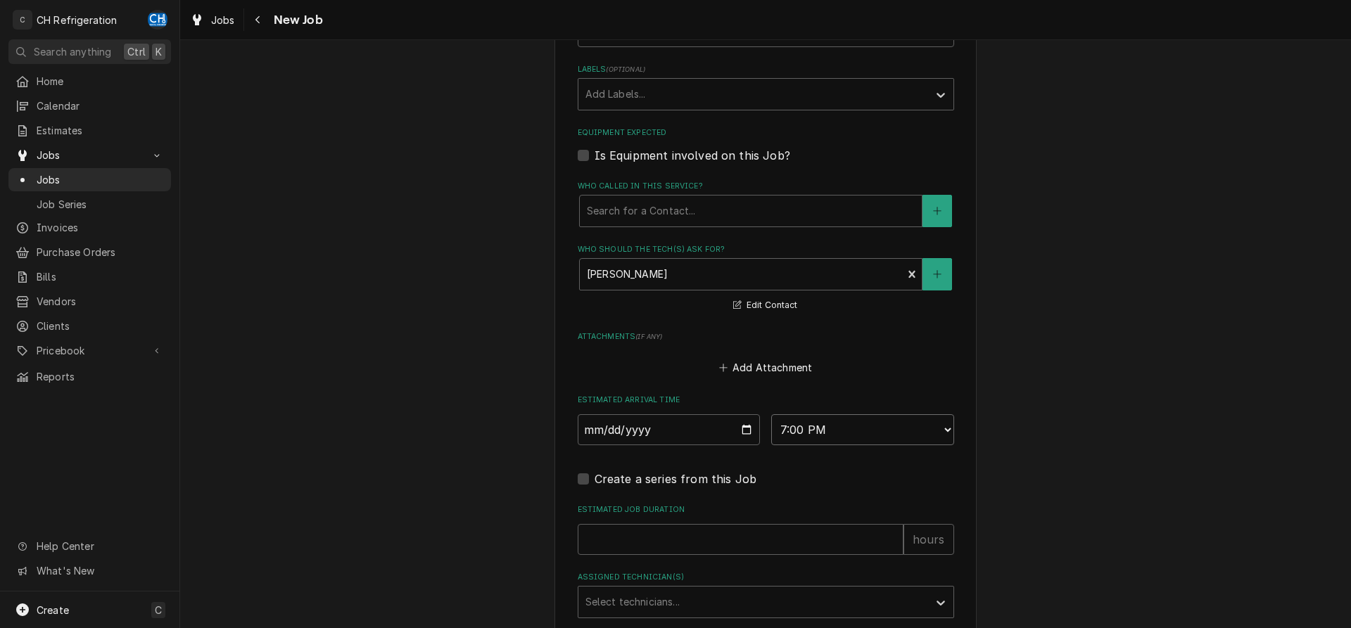
type textarea "x"
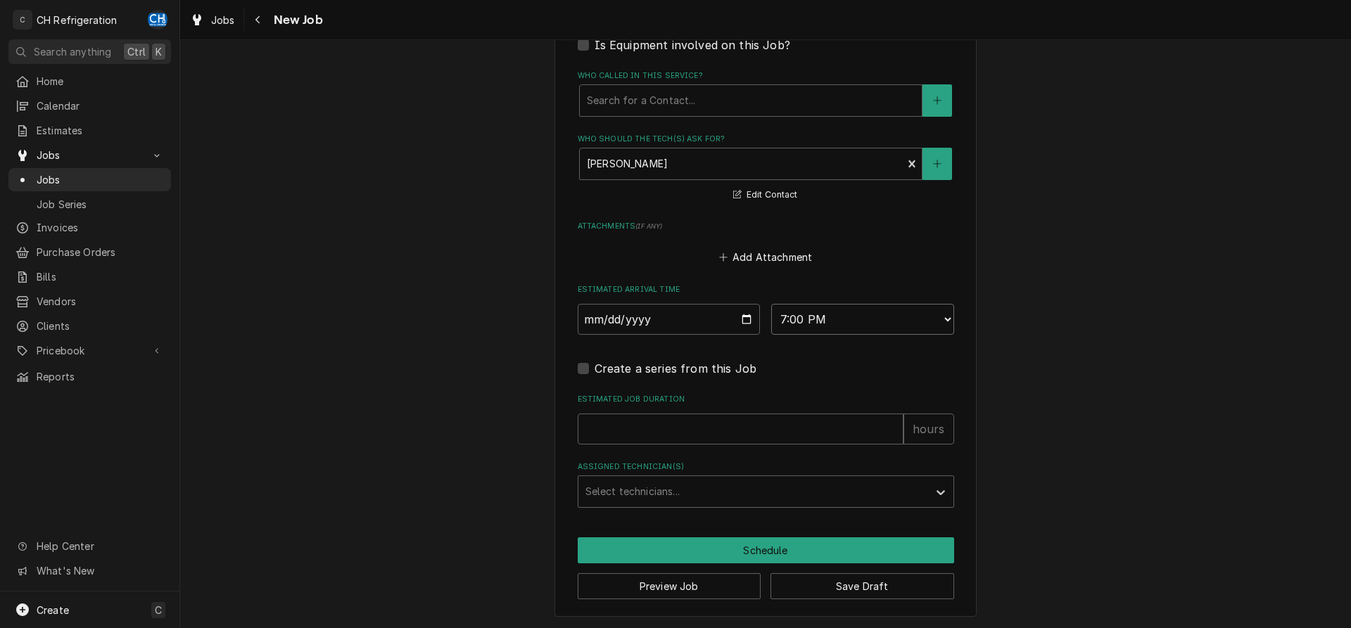
click at [771, 304] on select "AM / PM 6:00 AM 6:15 AM 6:30 AM 6:45 AM 7:00 AM 7:15 AM 7:30 AM 7:45 AM 8:00 AM…" at bounding box center [862, 319] width 183 height 31
select select "18:30:00"
click option "6:30 PM" at bounding box center [0, 0] width 0 height 0
type textarea "x"
click at [771, 304] on select "AM / PM 6:00 AM 6:15 AM 6:30 AM 6:45 AM 7:00 AM 7:15 AM 7:30 AM 7:45 AM 8:00 AM…" at bounding box center [862, 319] width 183 height 31
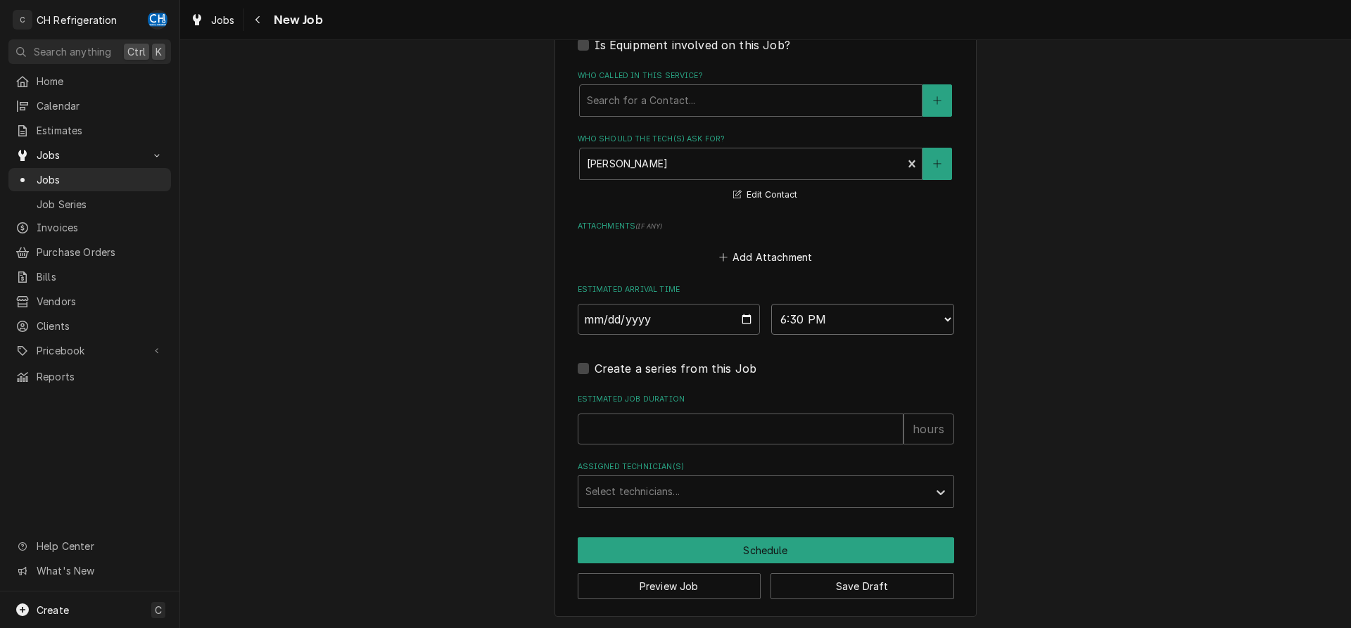
select select "19:00:00"
click option "7:00 PM" at bounding box center [0, 0] width 0 height 0
click at [770, 421] on input "Estimated Job Duration" at bounding box center [741, 429] width 326 height 31
type textarea "x"
type input "2"
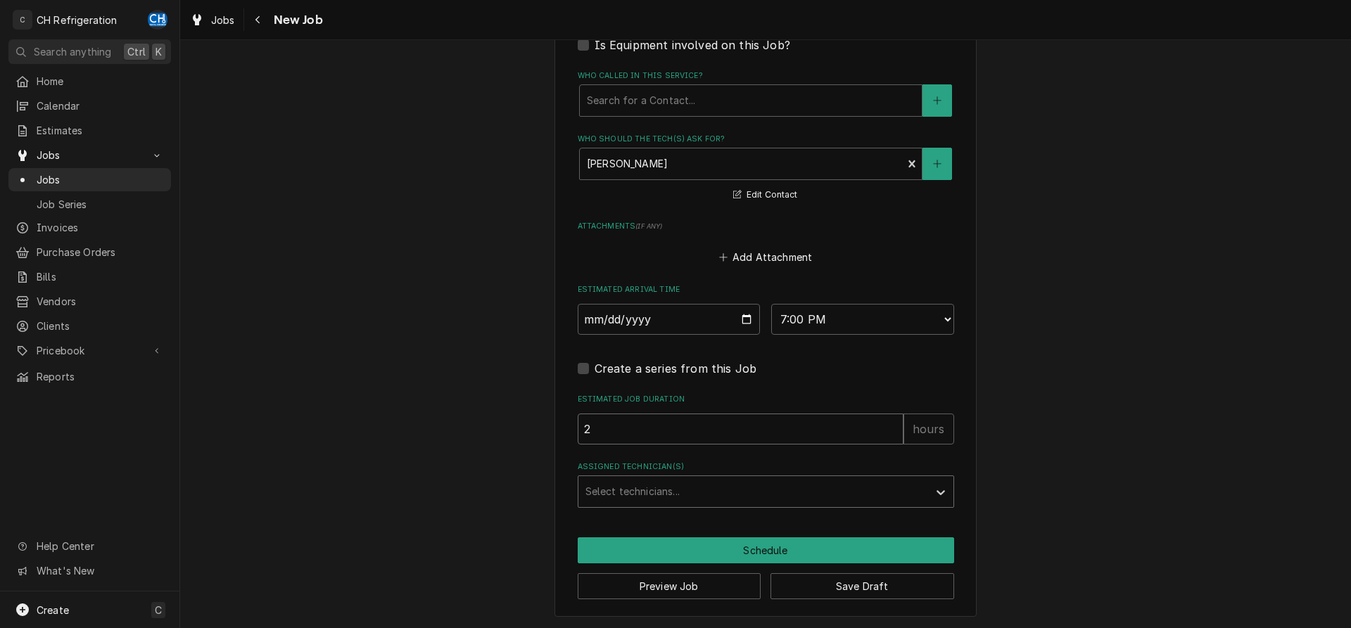
type textarea "x"
type input "2"
click at [718, 481] on div "Assigned Technician(s)" at bounding box center [753, 491] width 336 height 25
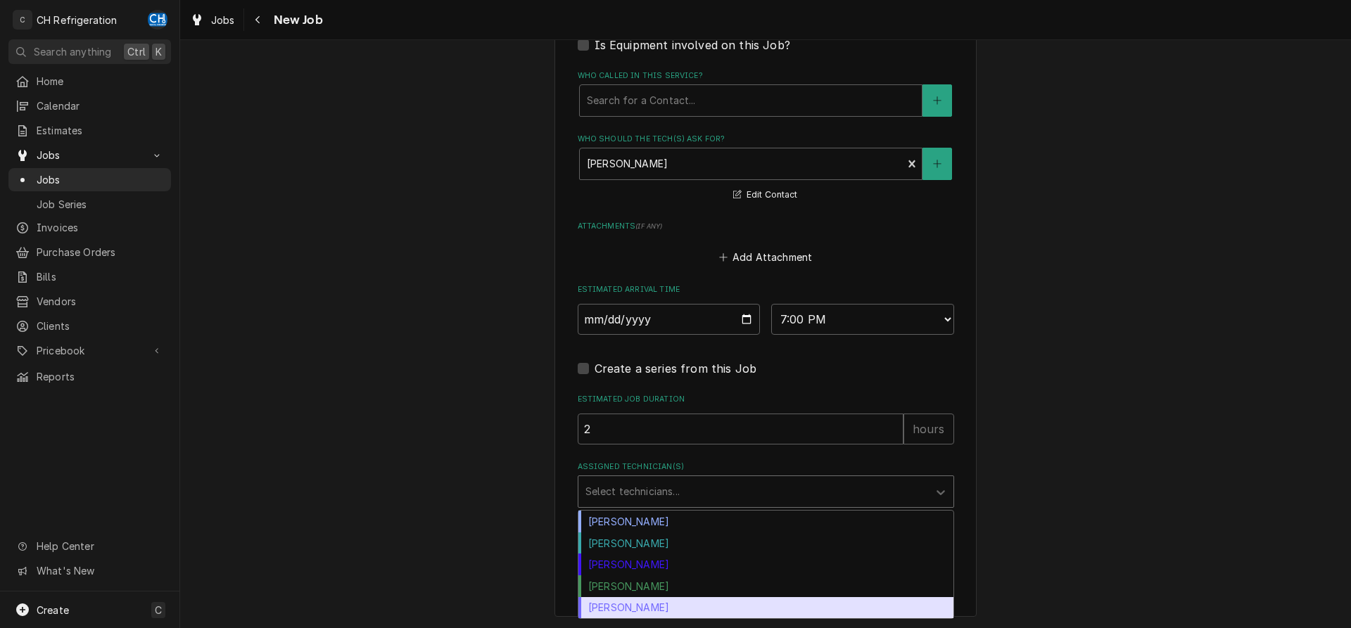
click at [637, 602] on div "Steven Hiraga" at bounding box center [765, 608] width 375 height 22
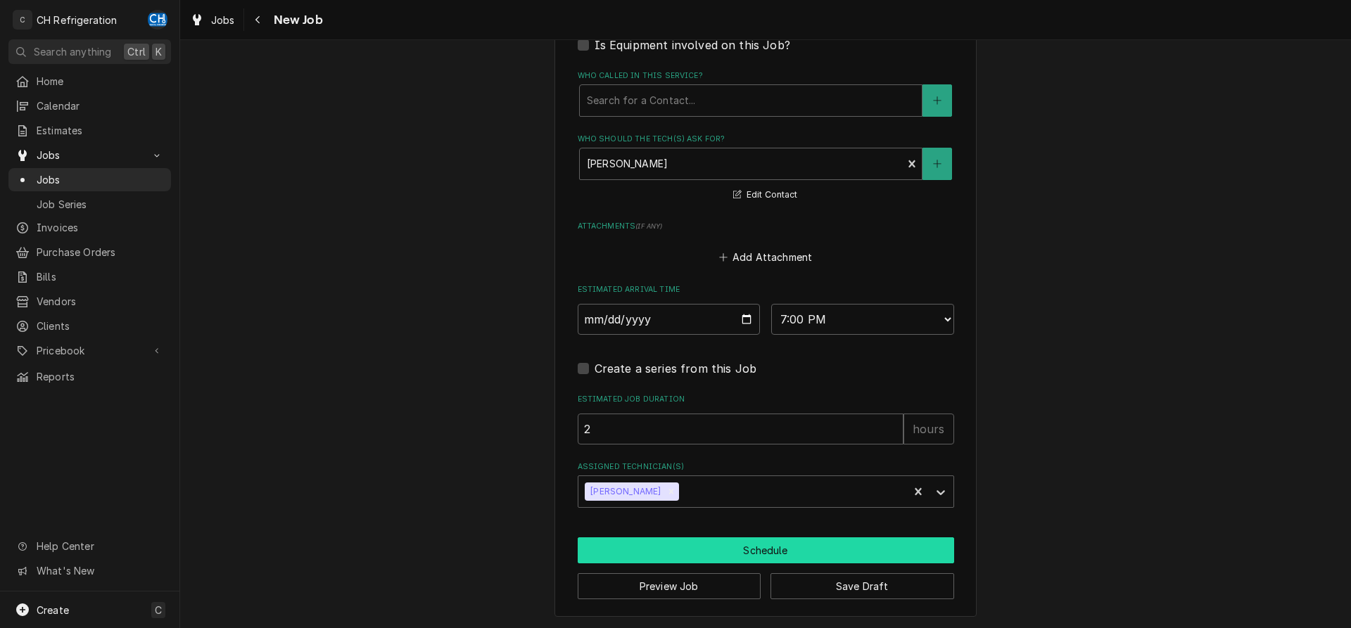
click at [702, 552] on button "Schedule" at bounding box center [766, 551] width 376 height 26
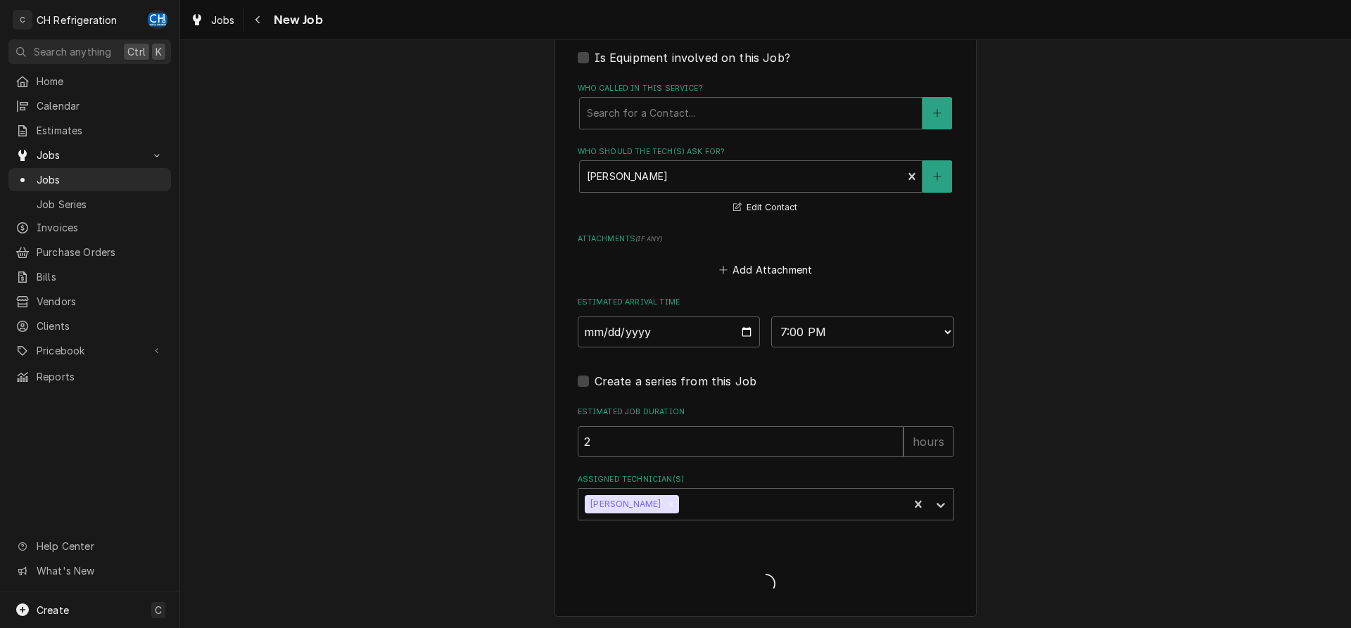
type textarea "x"
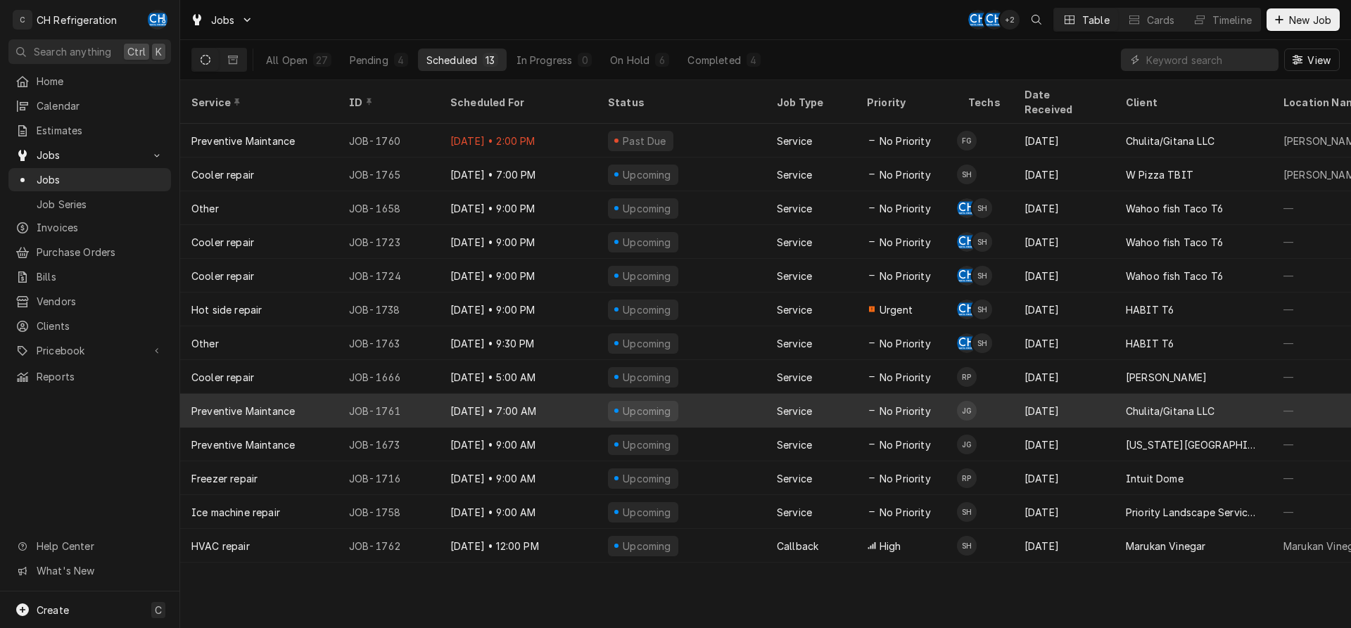
click at [1082, 396] on div "Aug 20" at bounding box center [1063, 411] width 101 height 34
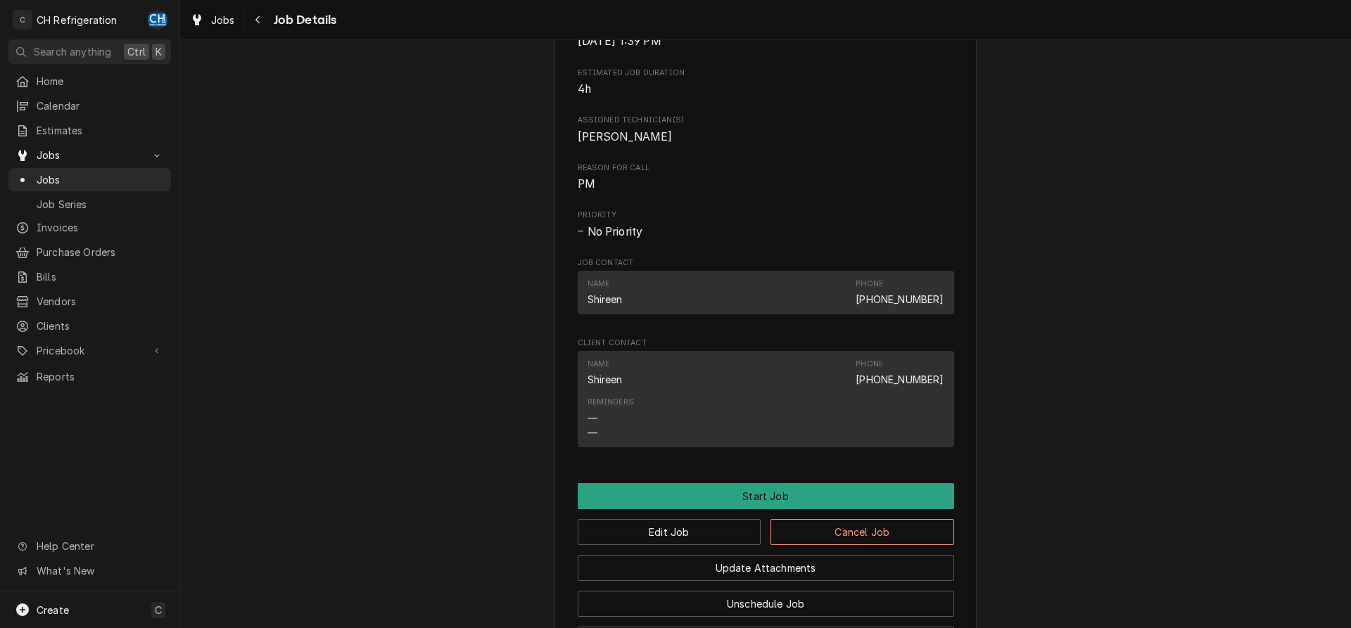
scroll to position [707, 0]
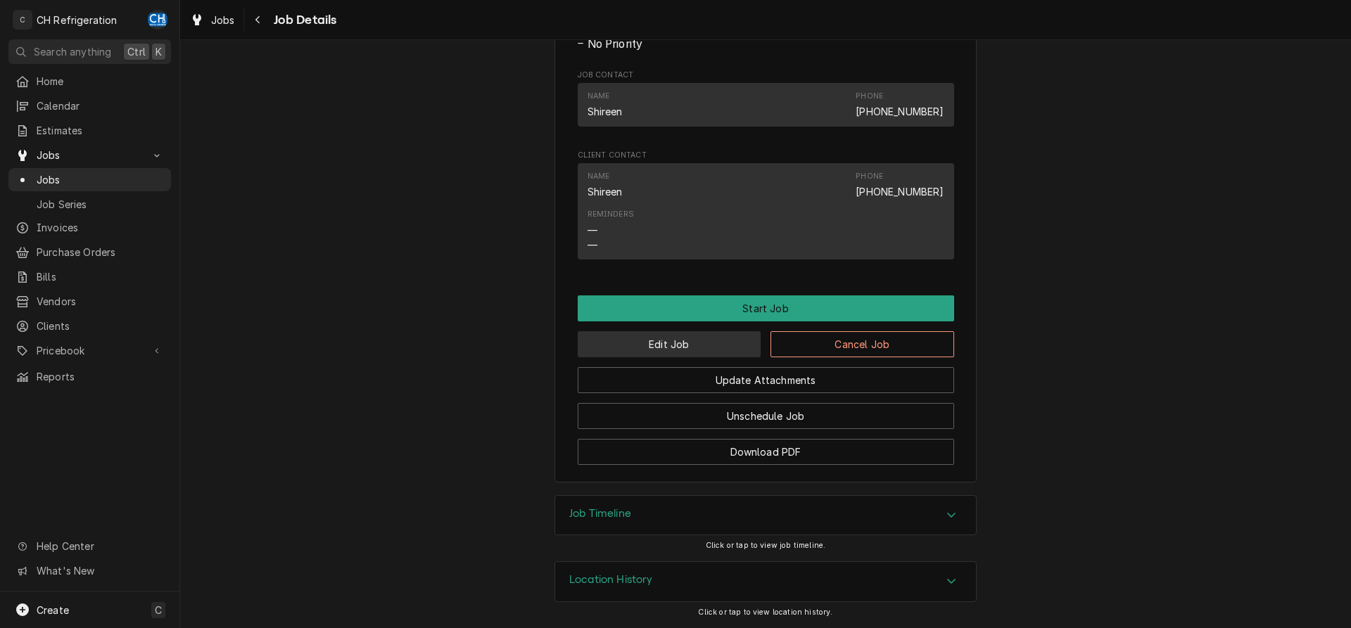
click at [659, 342] on button "Edit Job" at bounding box center [670, 344] width 184 height 26
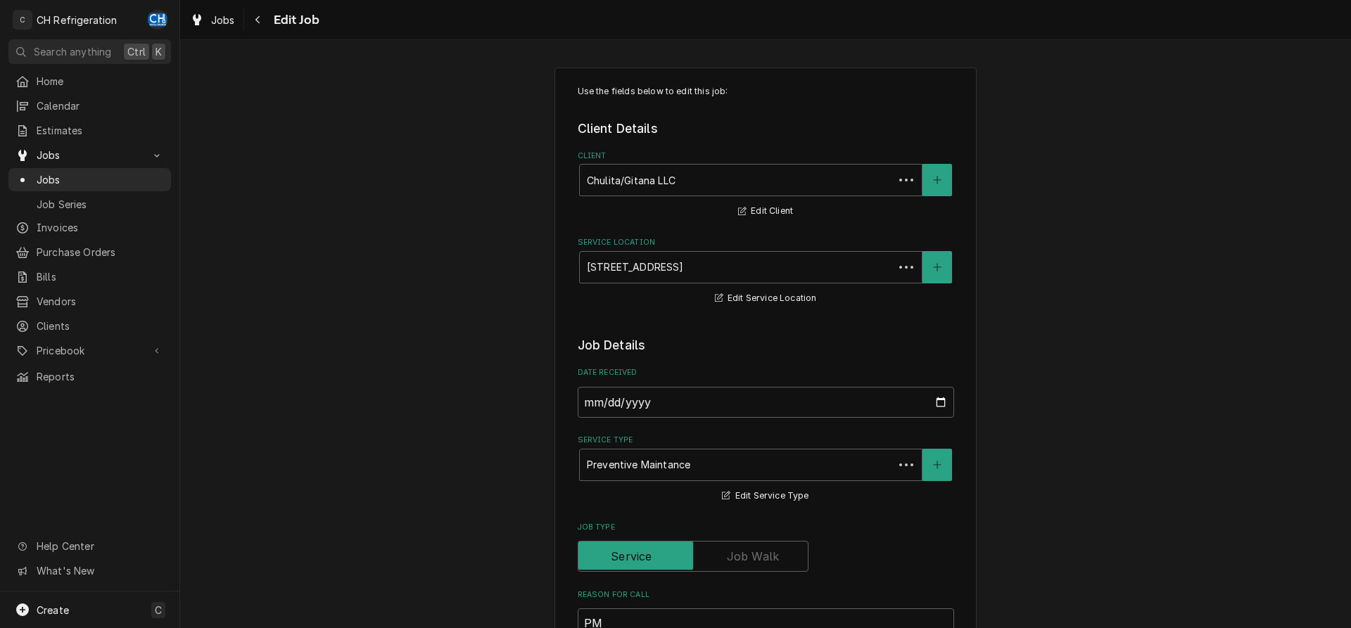
type textarea "x"
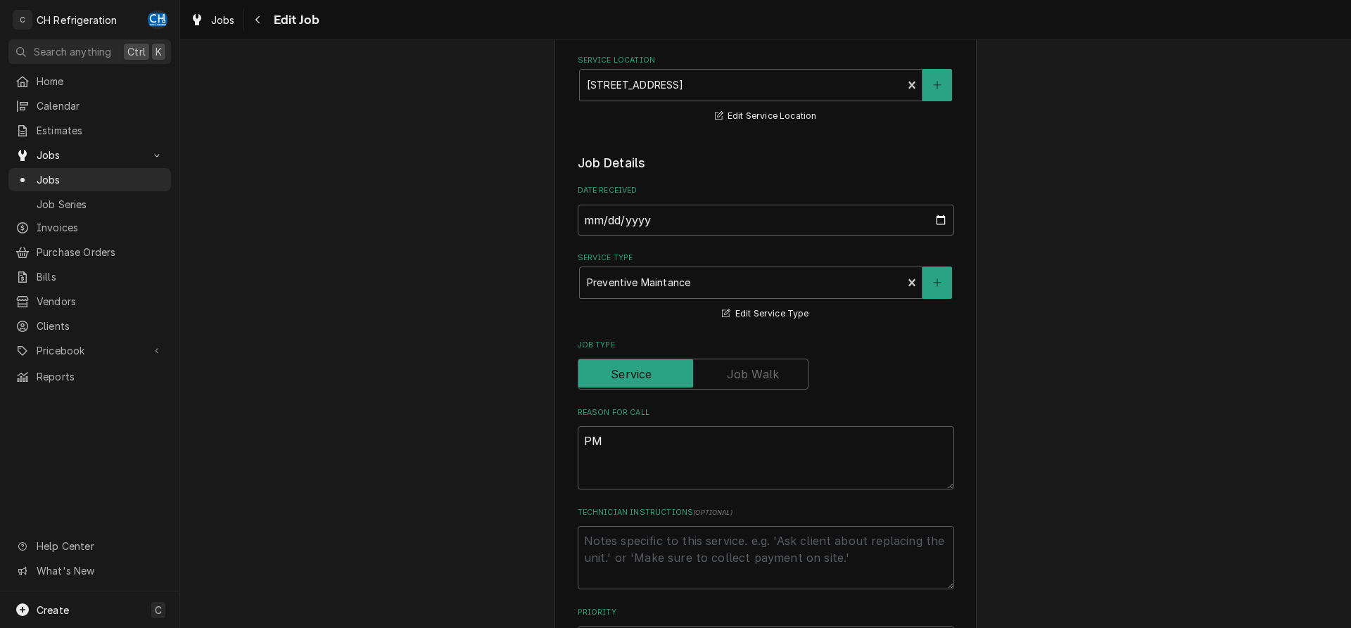
scroll to position [215, 0]
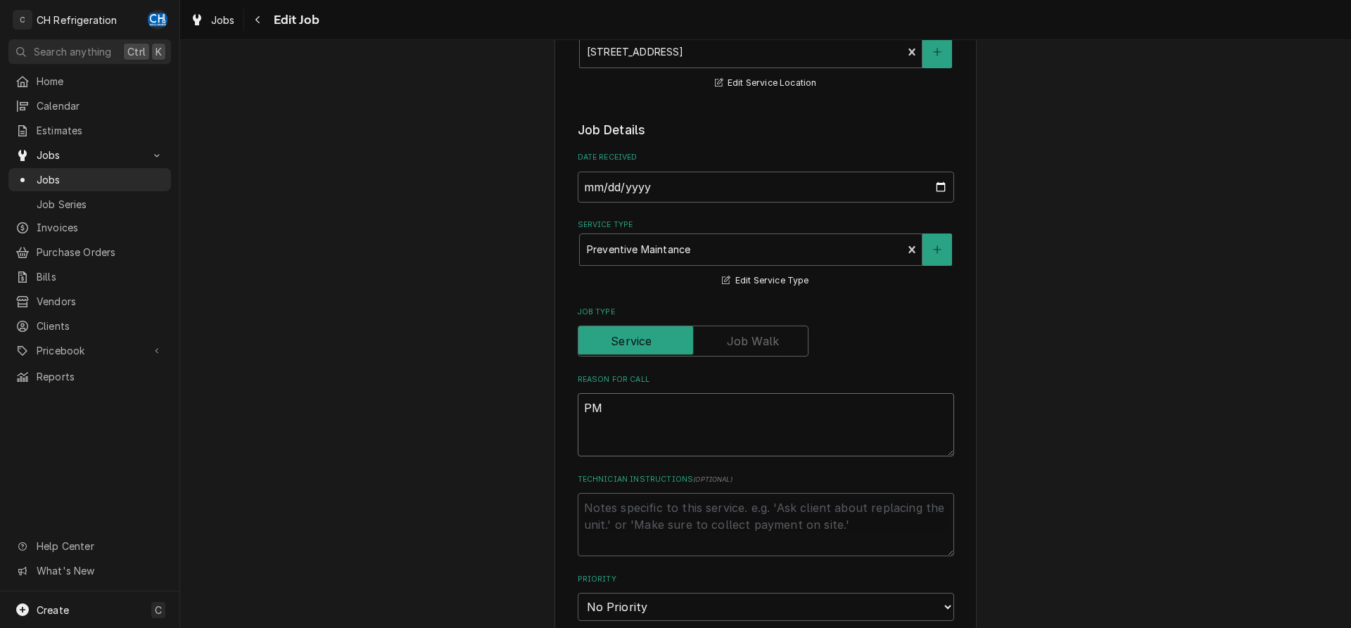
click at [641, 421] on textarea "PM" at bounding box center [766, 424] width 376 height 63
type textarea "PM"
type textarea "x"
paste textarea "Ice Machine - complete a OEM recommended cleaning to ice machine and wash the r…"
type textarea "PM Ice Machine - complete a OEM recommended cleaning to ice machine and wash th…"
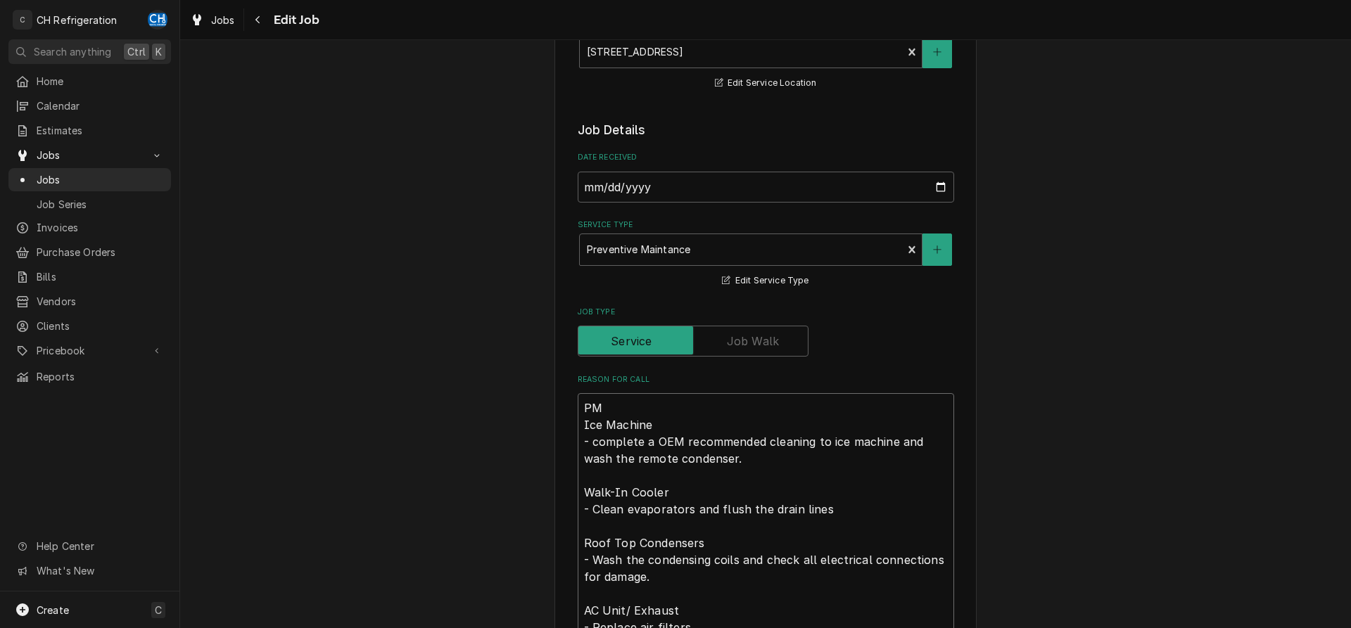
scroll to position [493, 0]
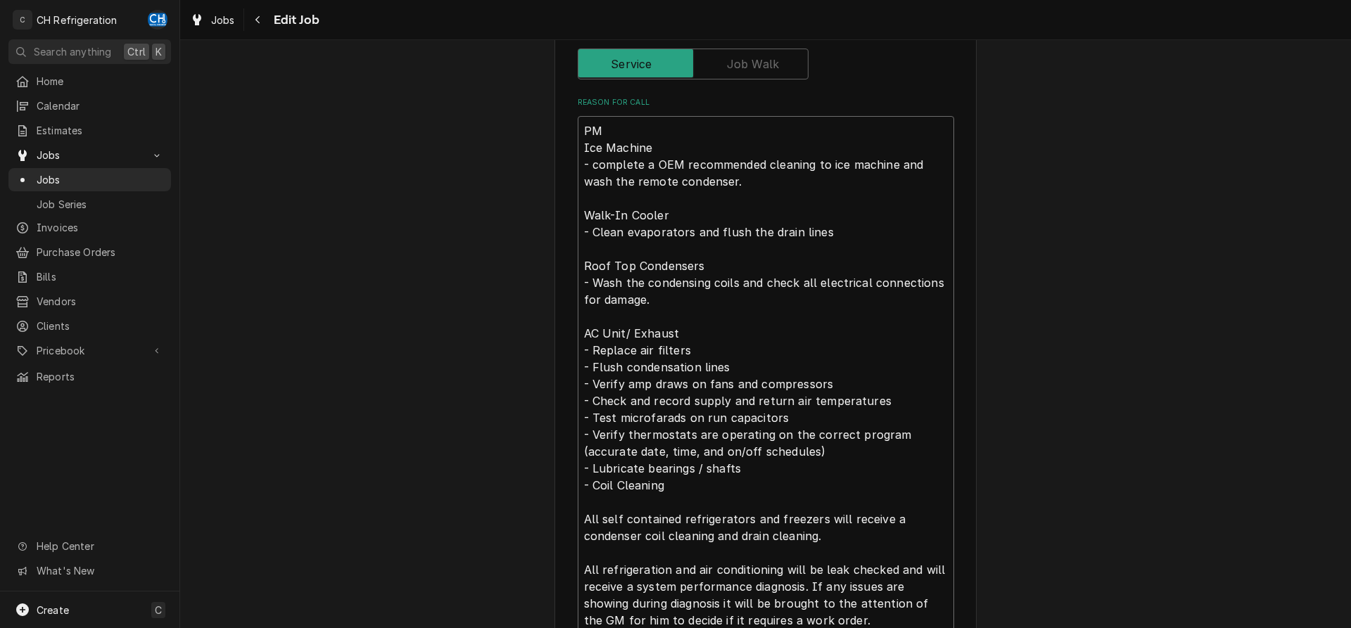
type textarea "x"
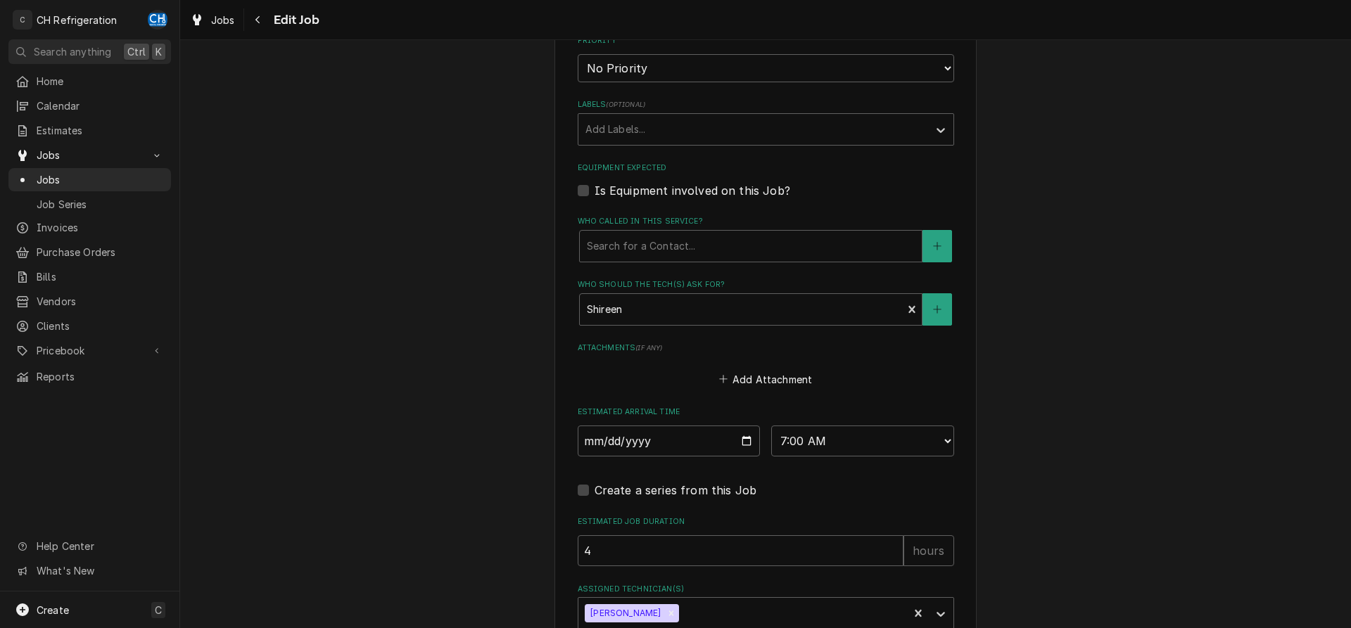
scroll to position [1296, 0]
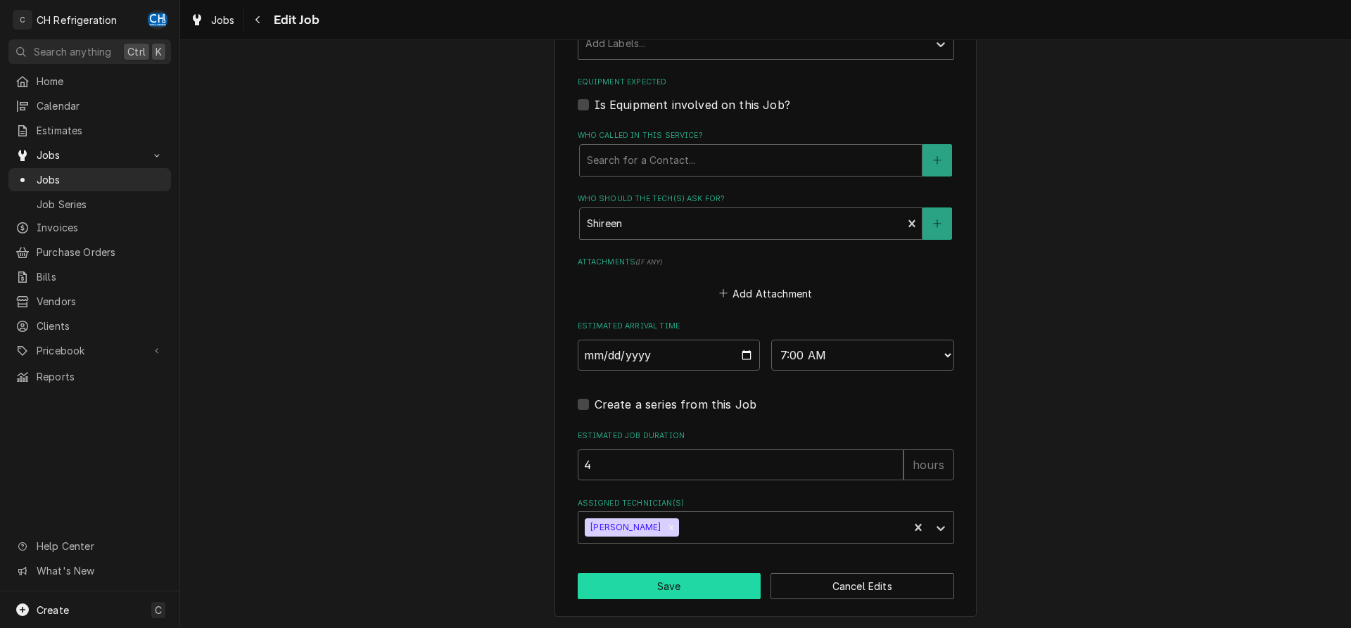
type textarea "PM Ice Machine - complete a OEM recommended cleaning to ice machine and wash th…"
drag, startPoint x: 688, startPoint y: 580, endPoint x: 694, endPoint y: 576, distance: 7.2
click at [687, 580] on button "Save" at bounding box center [670, 586] width 184 height 26
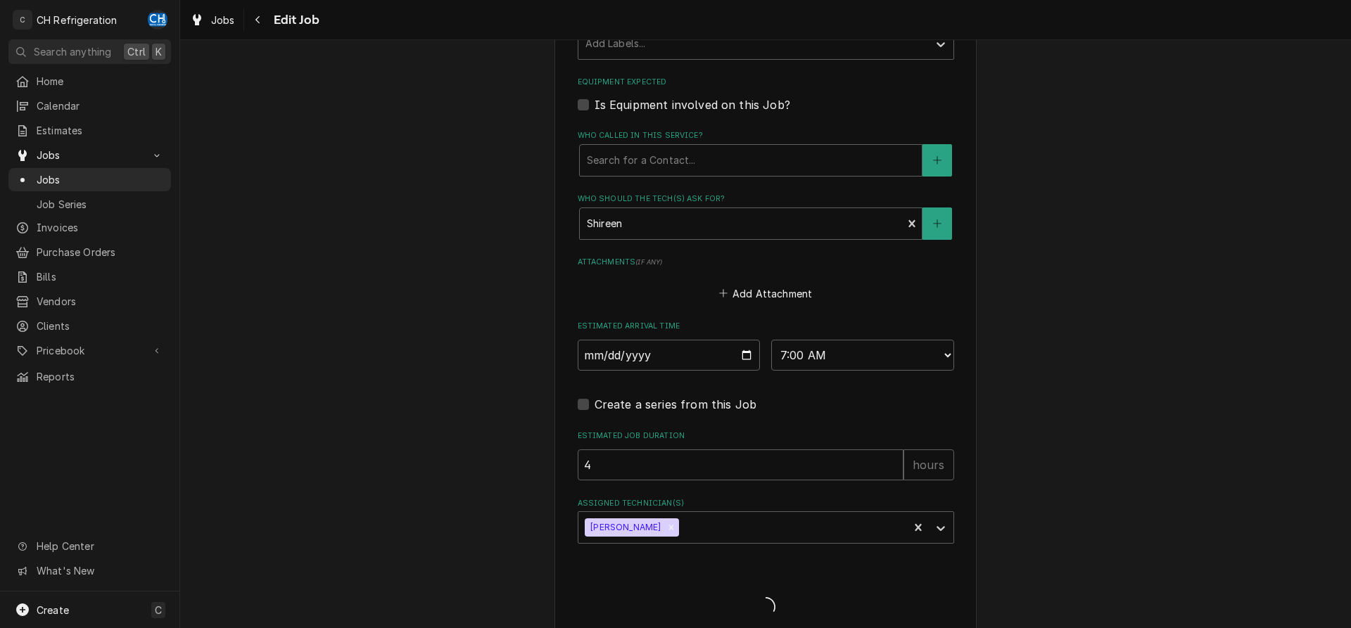
type textarea "x"
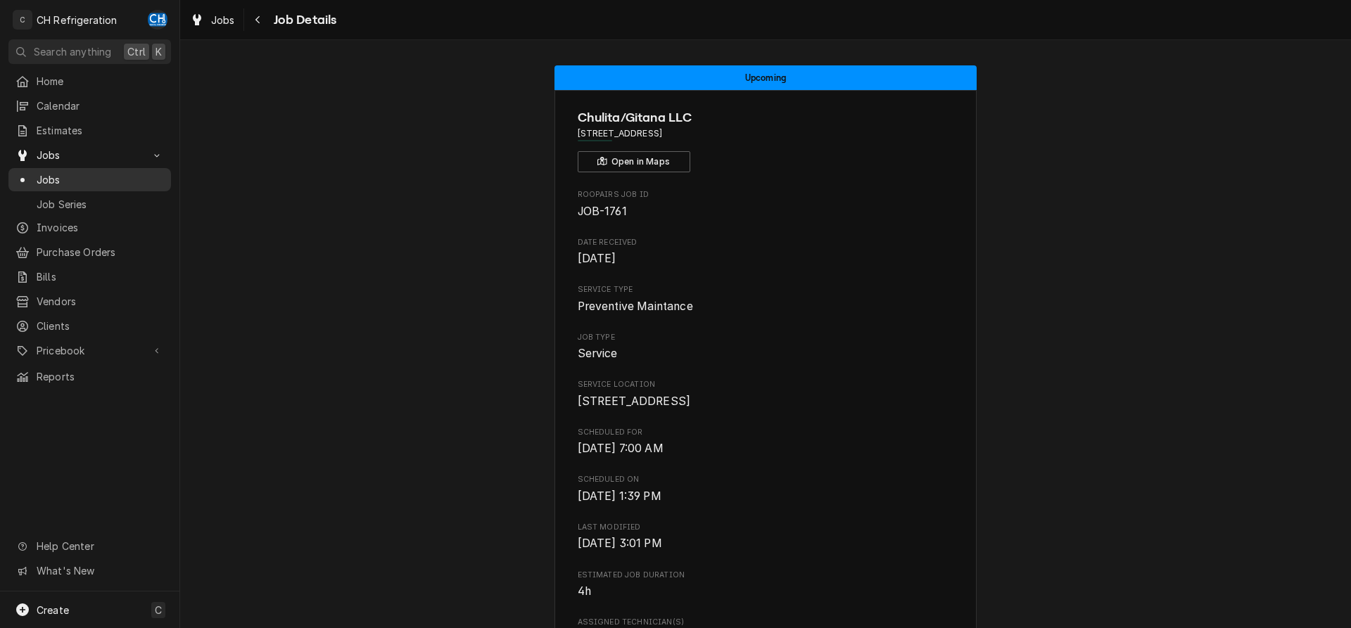
click at [94, 173] on span "Jobs" at bounding box center [100, 179] width 127 height 15
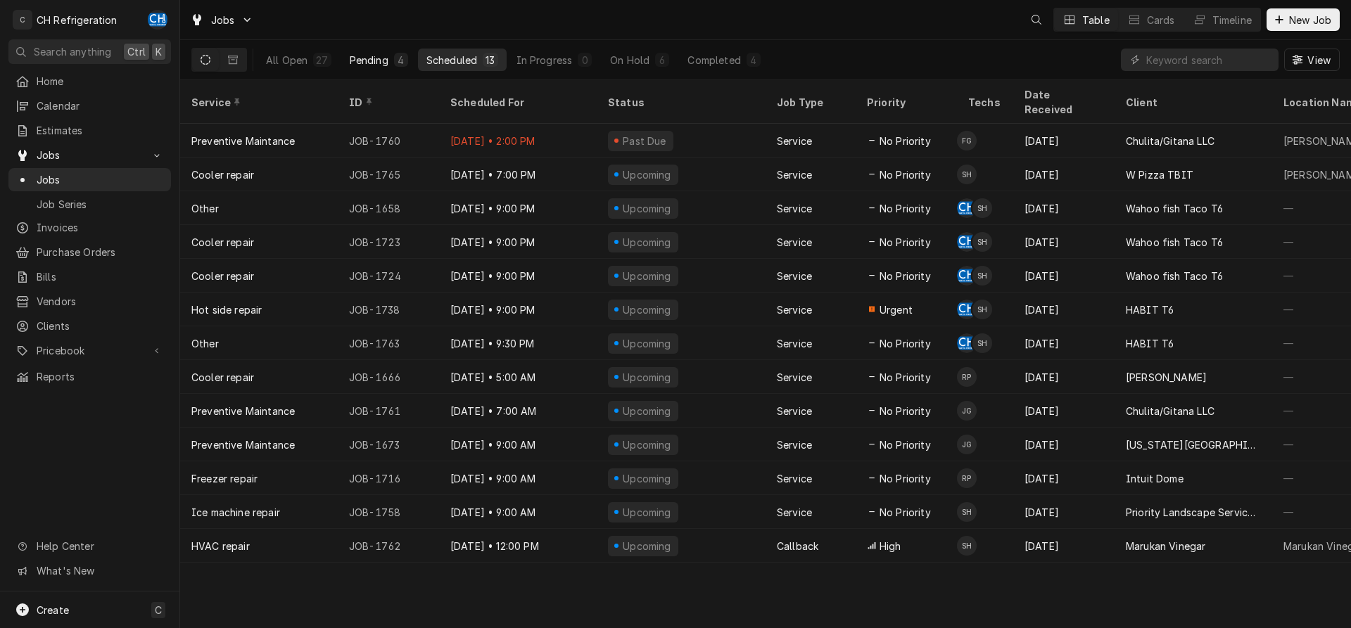
click at [390, 58] on button "Pending 4" at bounding box center [378, 60] width 75 height 23
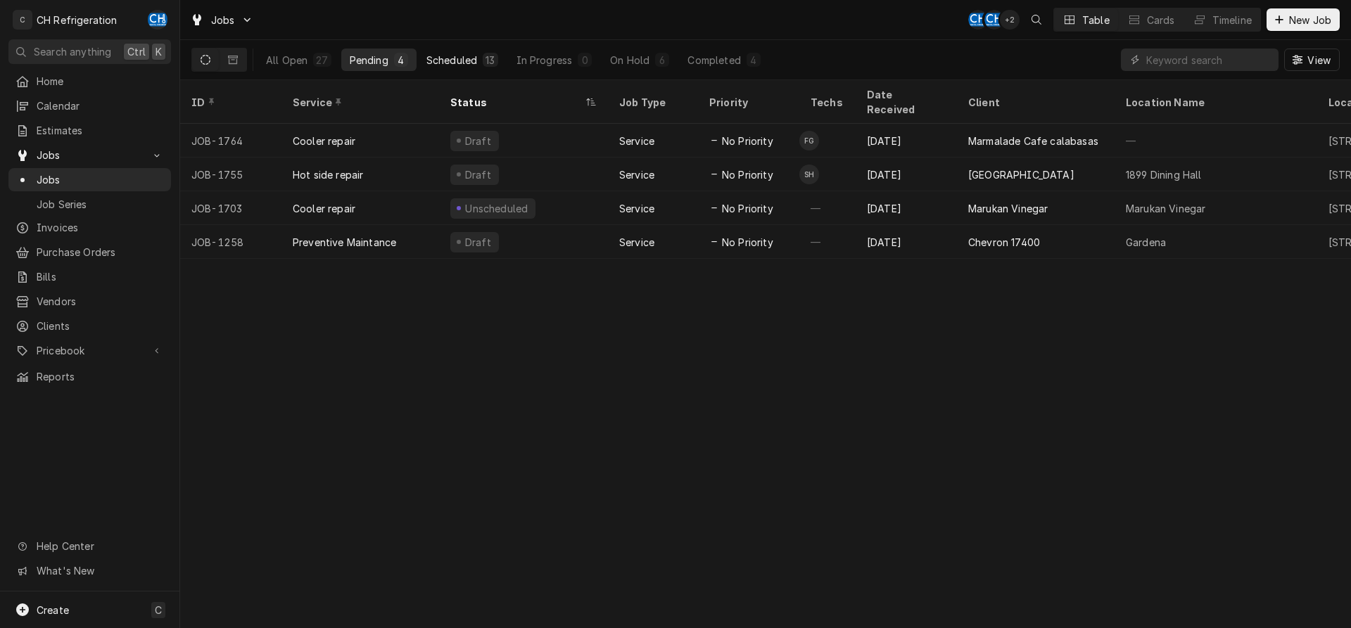
click at [443, 58] on div "Scheduled" at bounding box center [451, 60] width 51 height 15
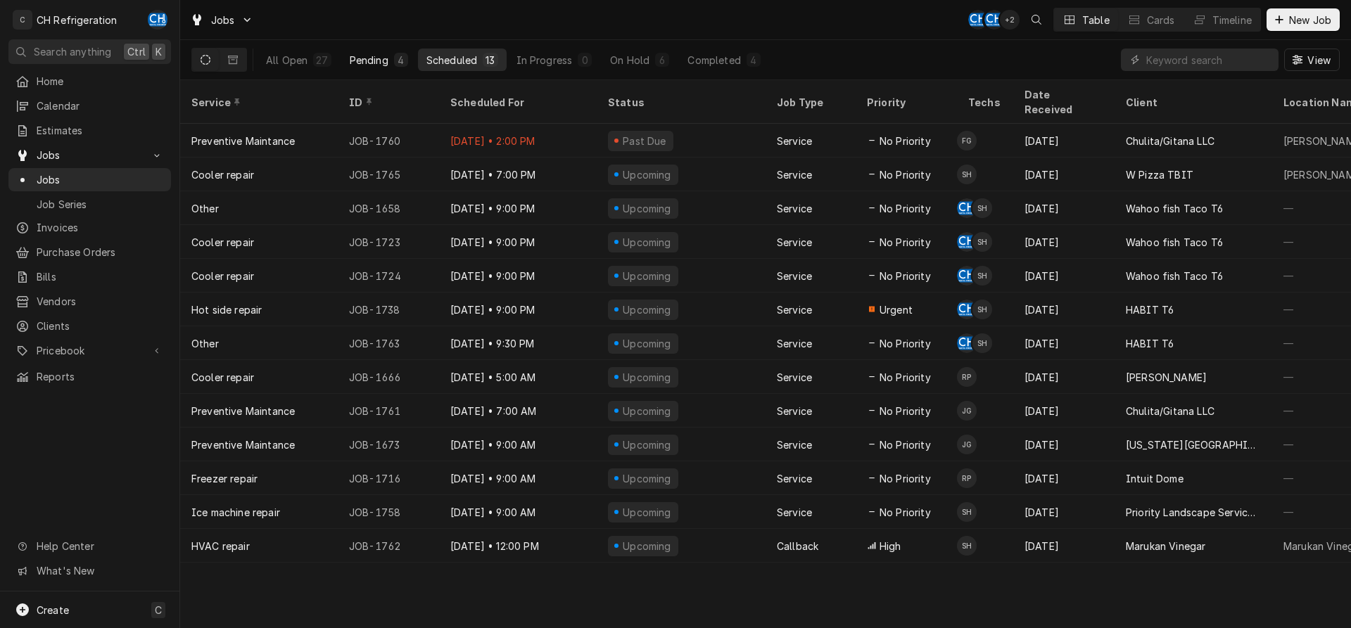
click at [370, 59] on div "Pending" at bounding box center [369, 60] width 39 height 15
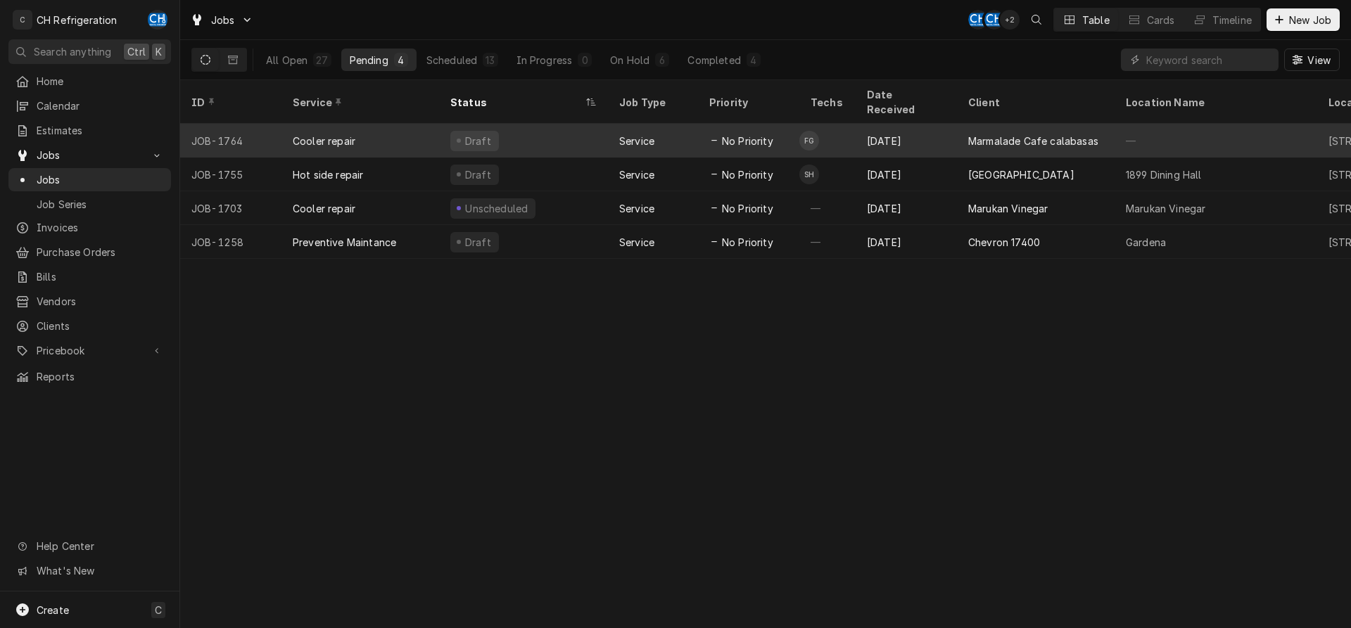
click at [973, 134] on div "Marmalade Cafe calabasas" at bounding box center [1033, 141] width 130 height 15
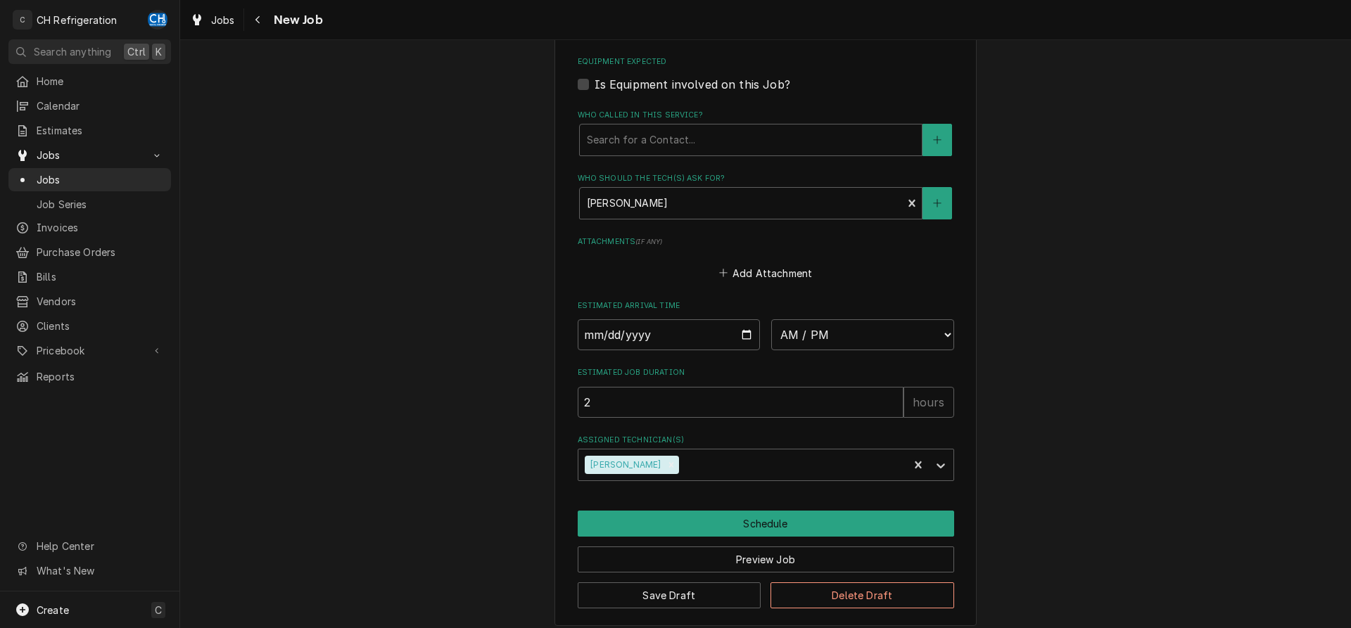
scroll to position [861, 0]
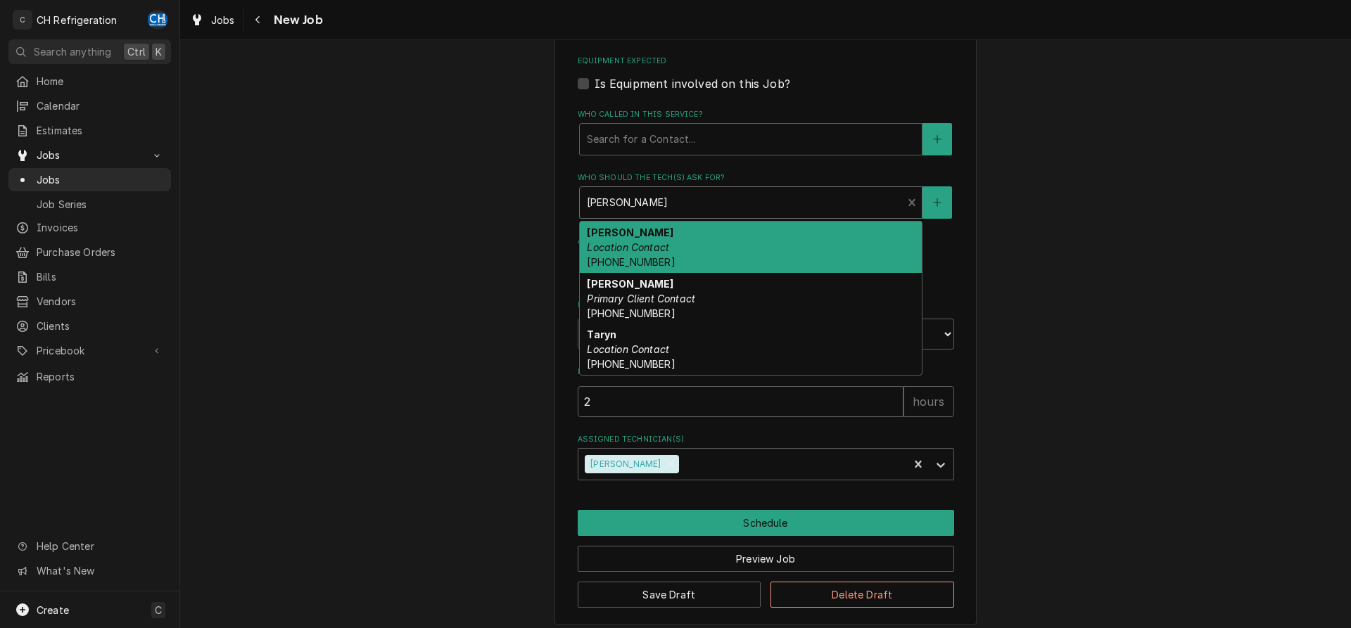
type textarea "x"
click at [732, 208] on div "Who should the tech(s) ask for?" at bounding box center [741, 202] width 309 height 25
click at [842, 209] on div "Who should the tech(s) ask for?" at bounding box center [741, 202] width 309 height 25
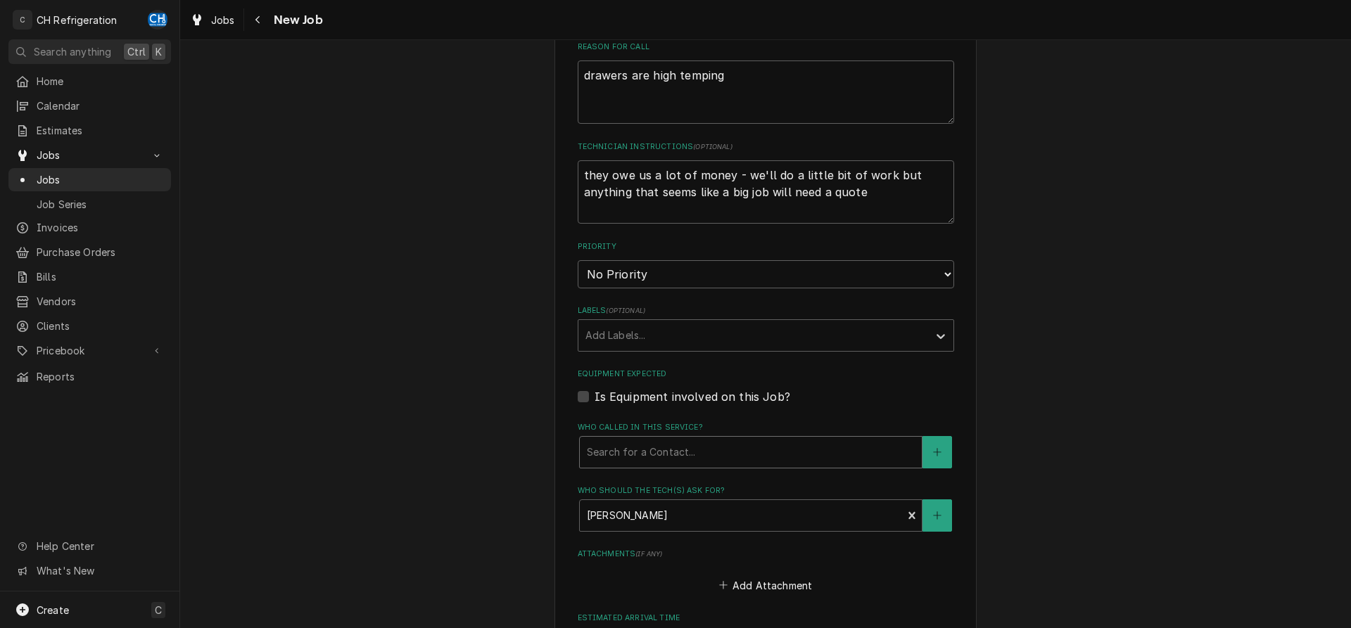
scroll to position [583, 0]
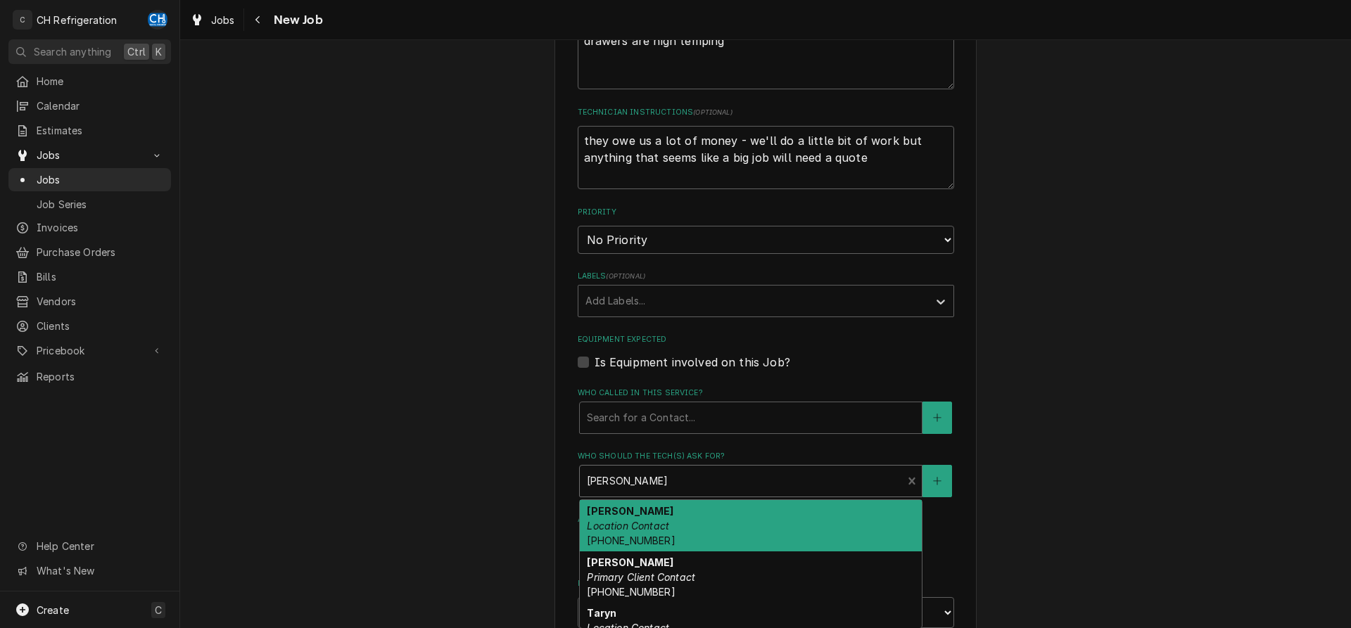
click at [646, 479] on div "Who should the tech(s) ask for?" at bounding box center [741, 481] width 309 height 25
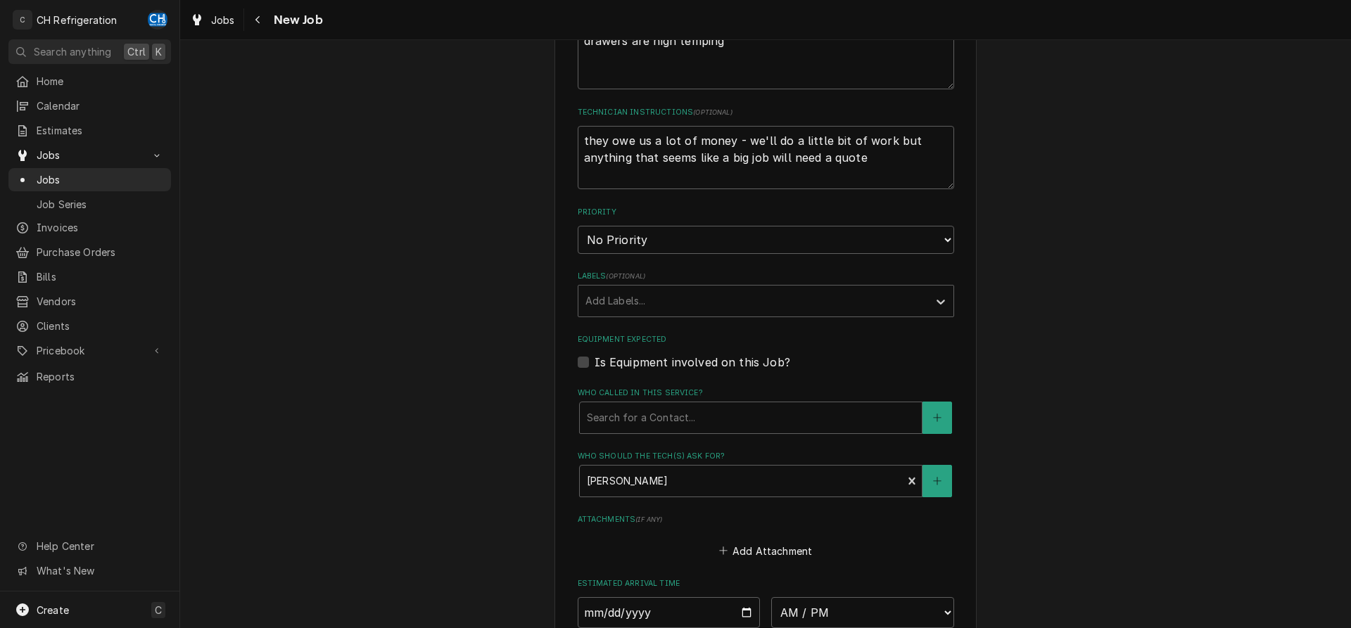
scroll to position [870, 0]
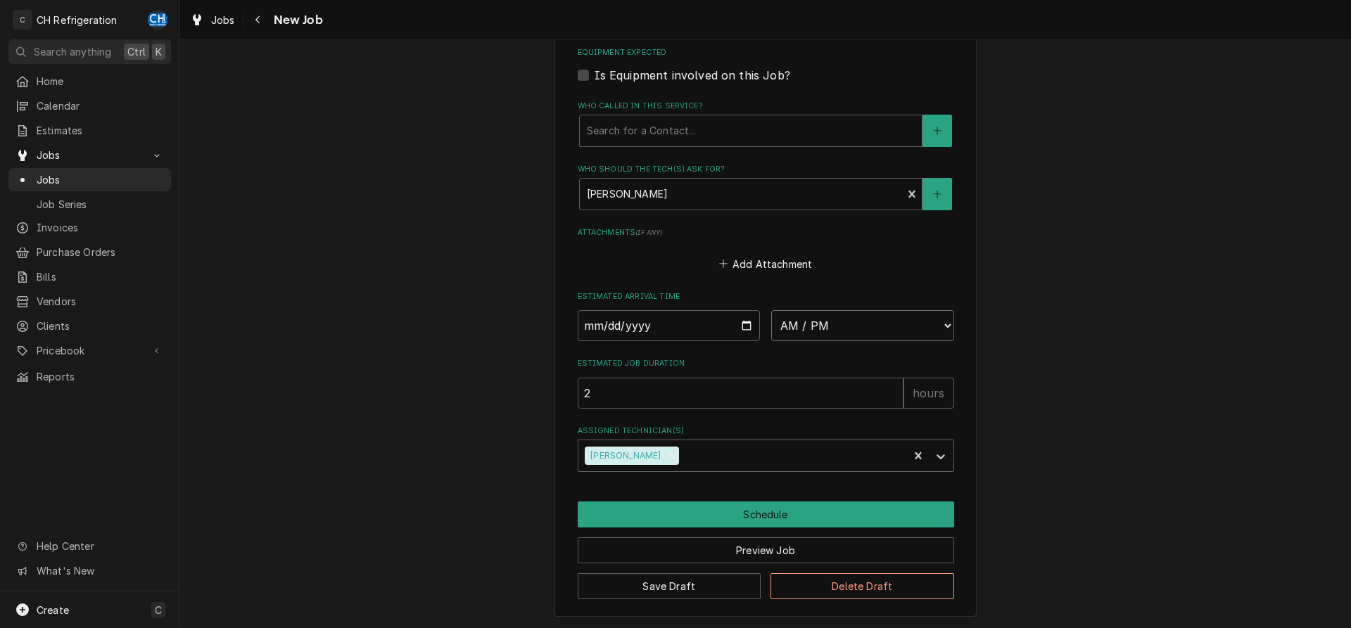
click at [771, 310] on select "AM / PM 6:00 AM 6:15 AM 6:30 AM 6:45 AM 7:00 AM 7:15 AM 7:30 AM 7:45 AM 8:00 AM…" at bounding box center [862, 325] width 183 height 31
select select "09:00:00"
click option "9:00 AM" at bounding box center [0, 0] width 0 height 0
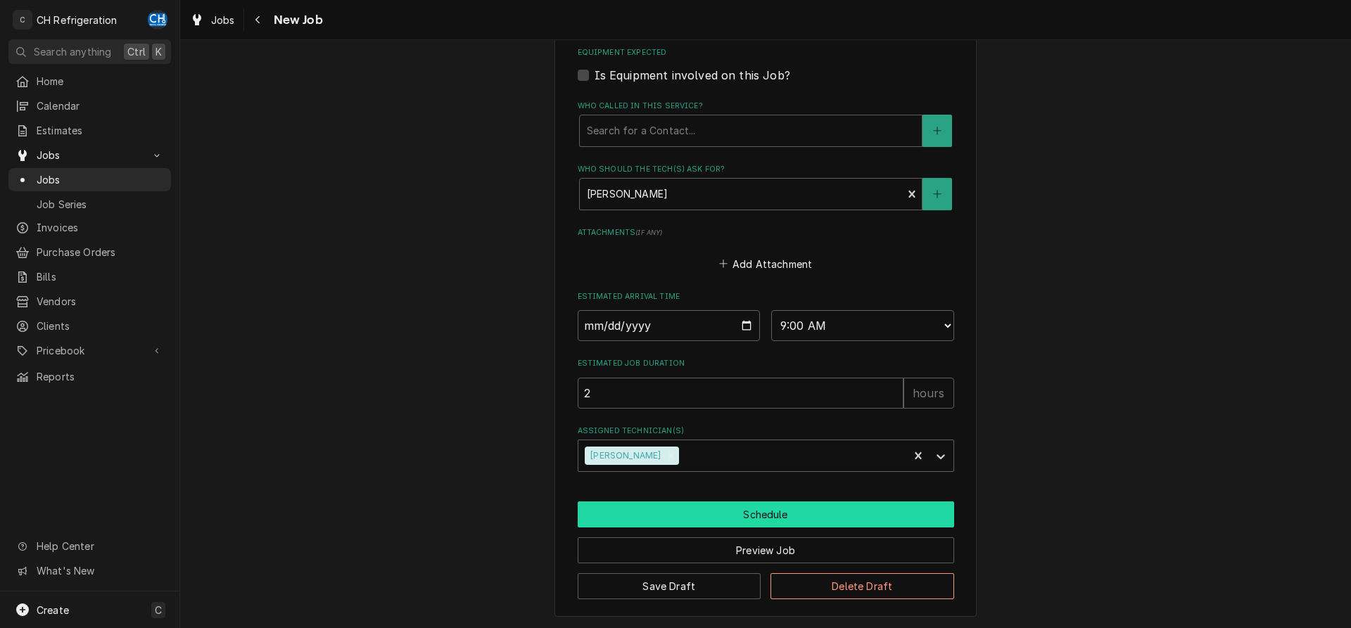
click at [733, 514] on button "Schedule" at bounding box center [766, 515] width 376 height 26
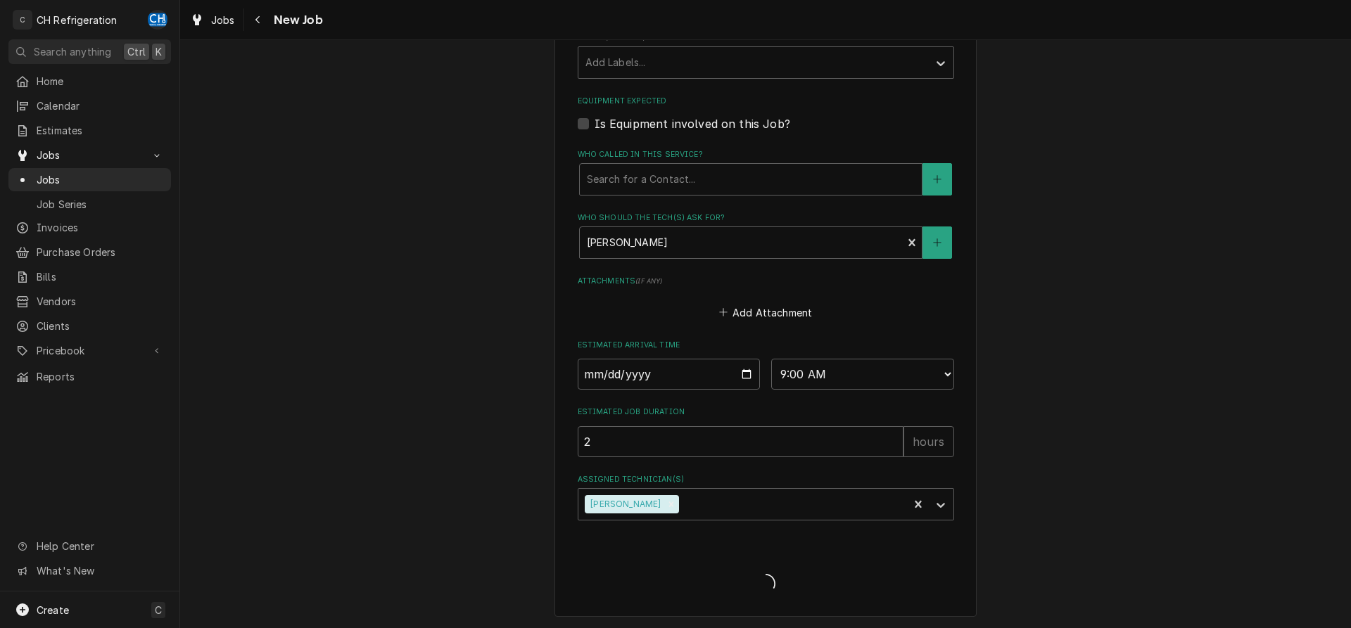
type textarea "x"
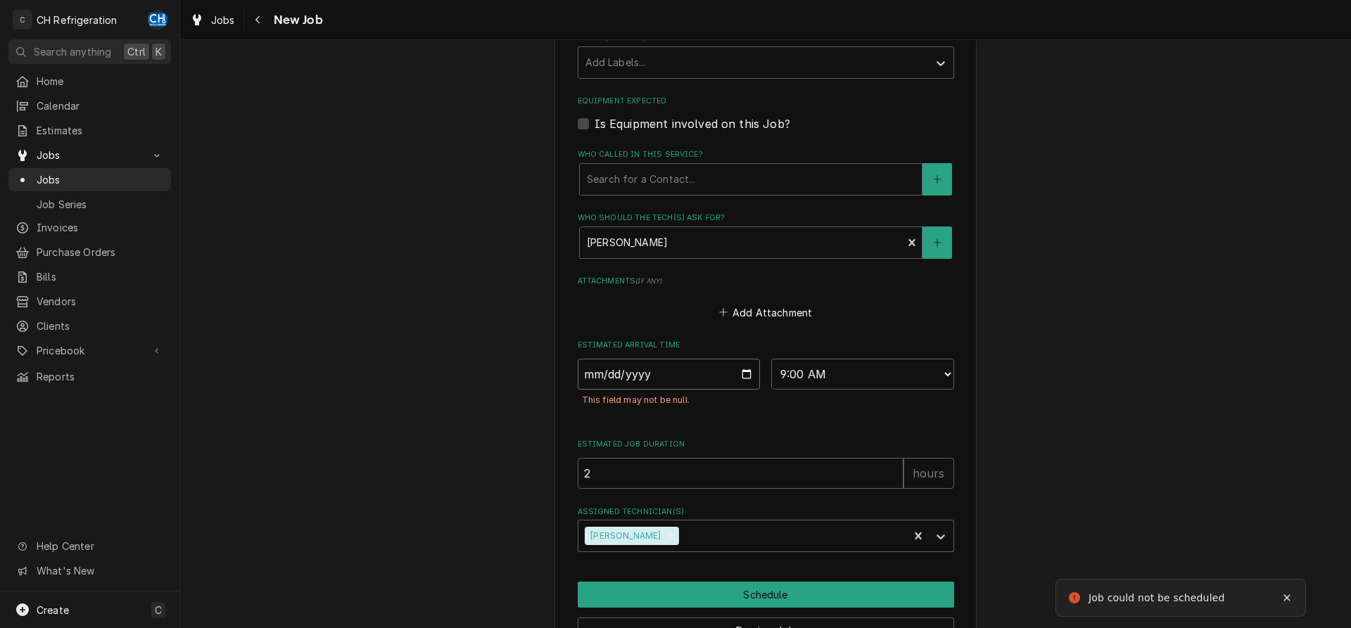
click at [742, 371] on input "Date" at bounding box center [669, 374] width 183 height 31
type input "2025-08-21"
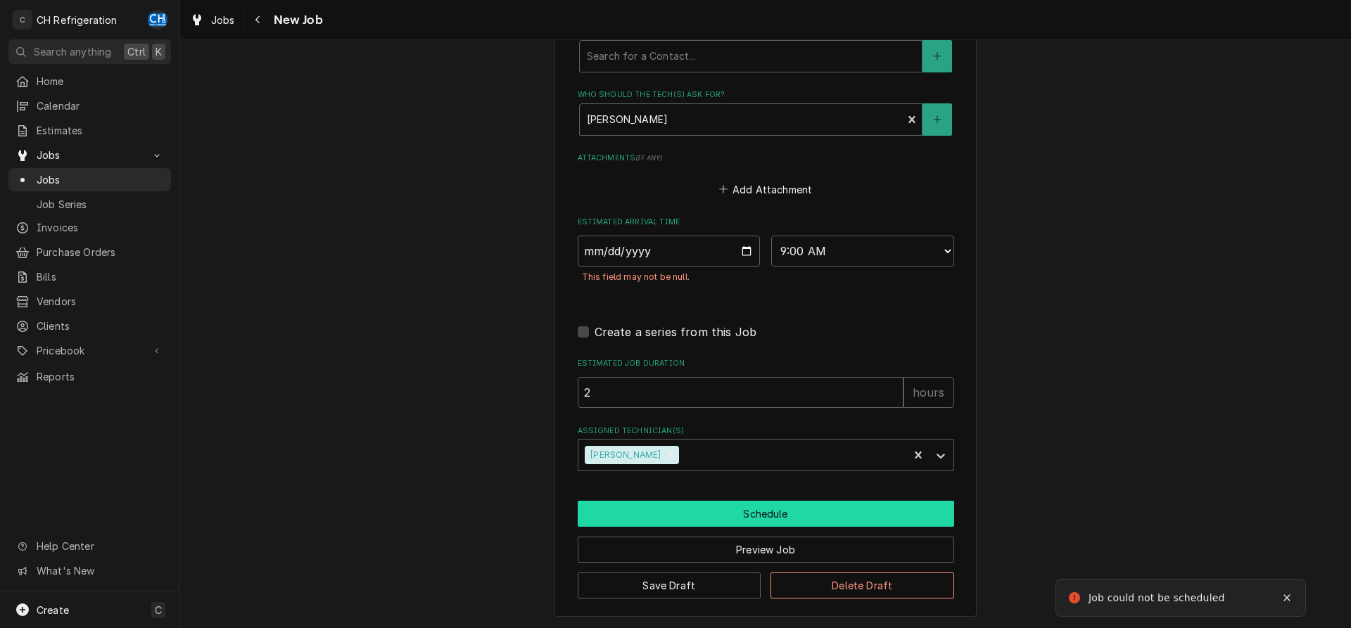
click at [792, 511] on button "Schedule" at bounding box center [766, 514] width 376 height 26
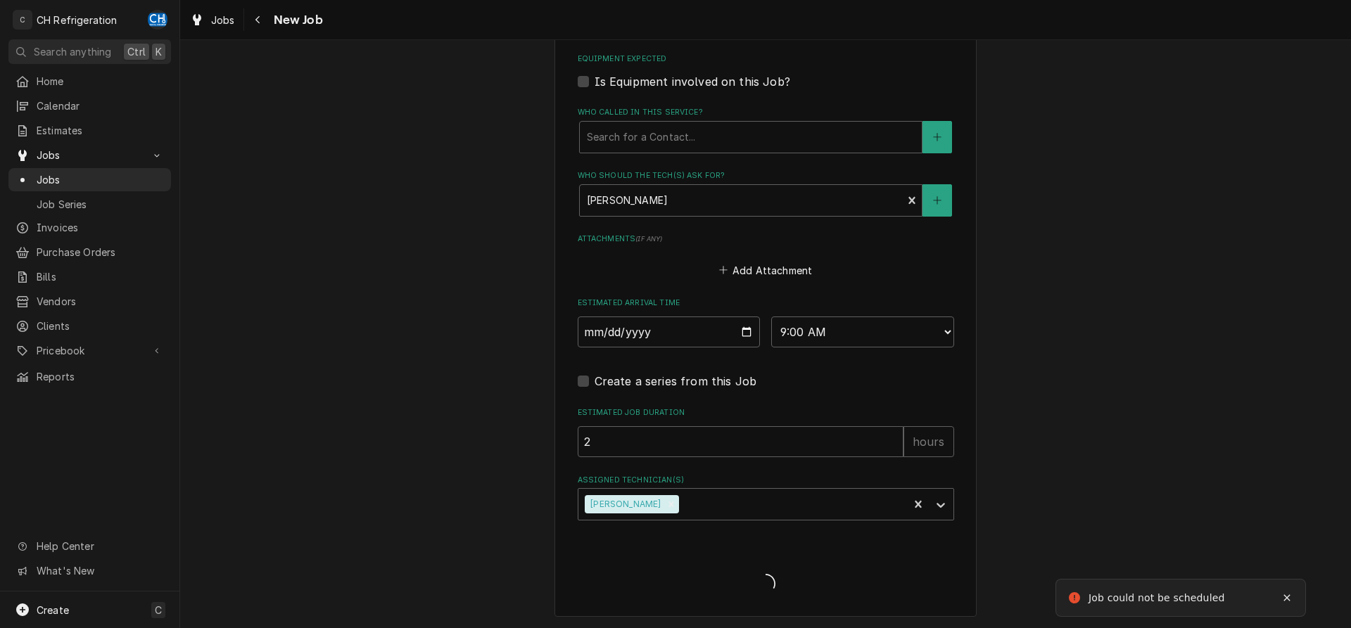
type textarea "x"
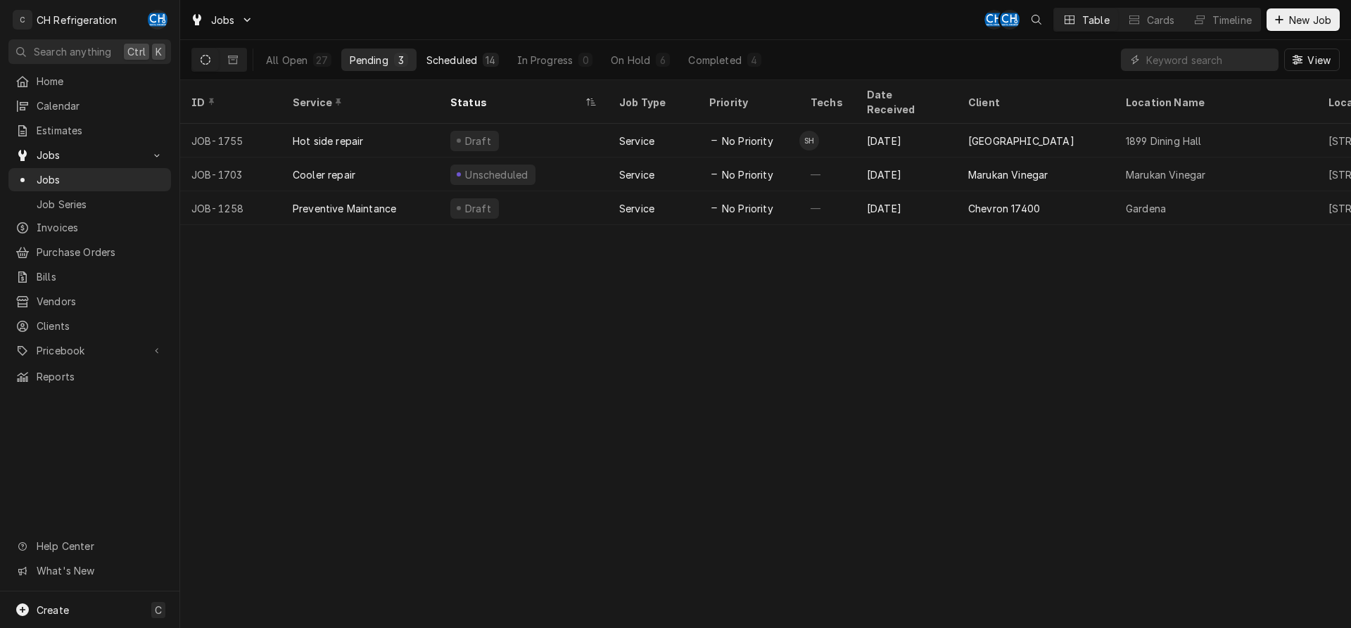
click at [479, 67] on button "Scheduled 14" at bounding box center [462, 60] width 89 height 23
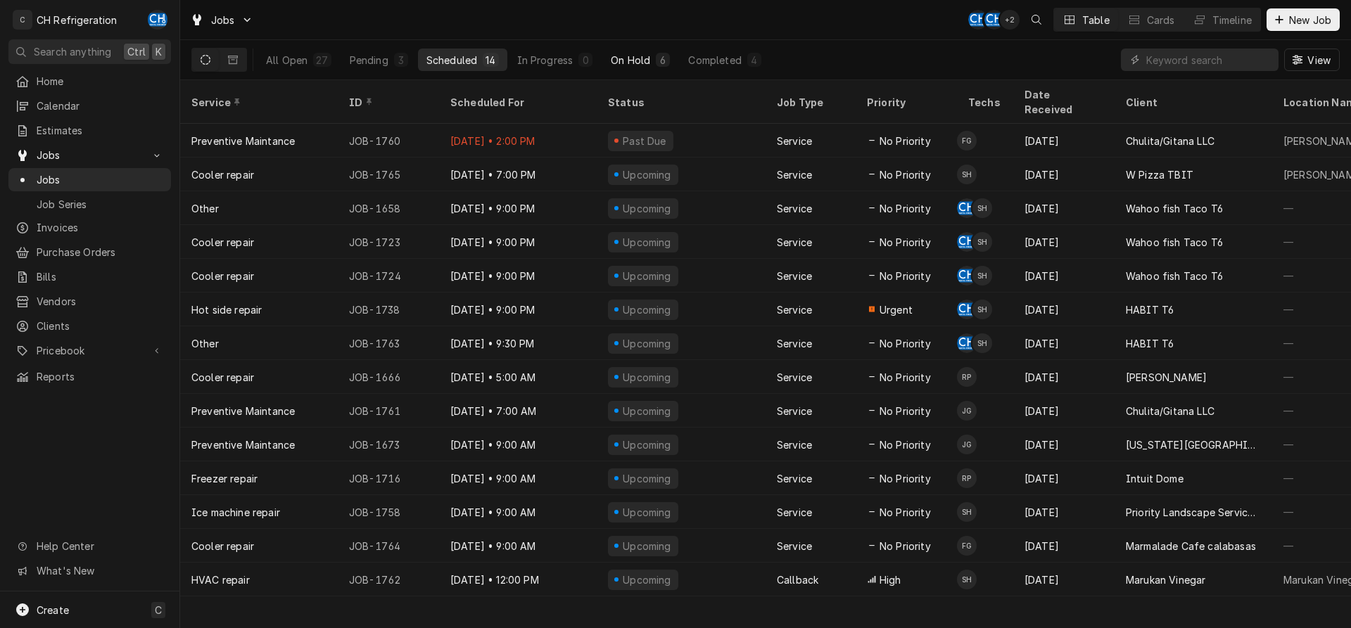
click at [620, 56] on div "On Hold" at bounding box center [630, 60] width 39 height 15
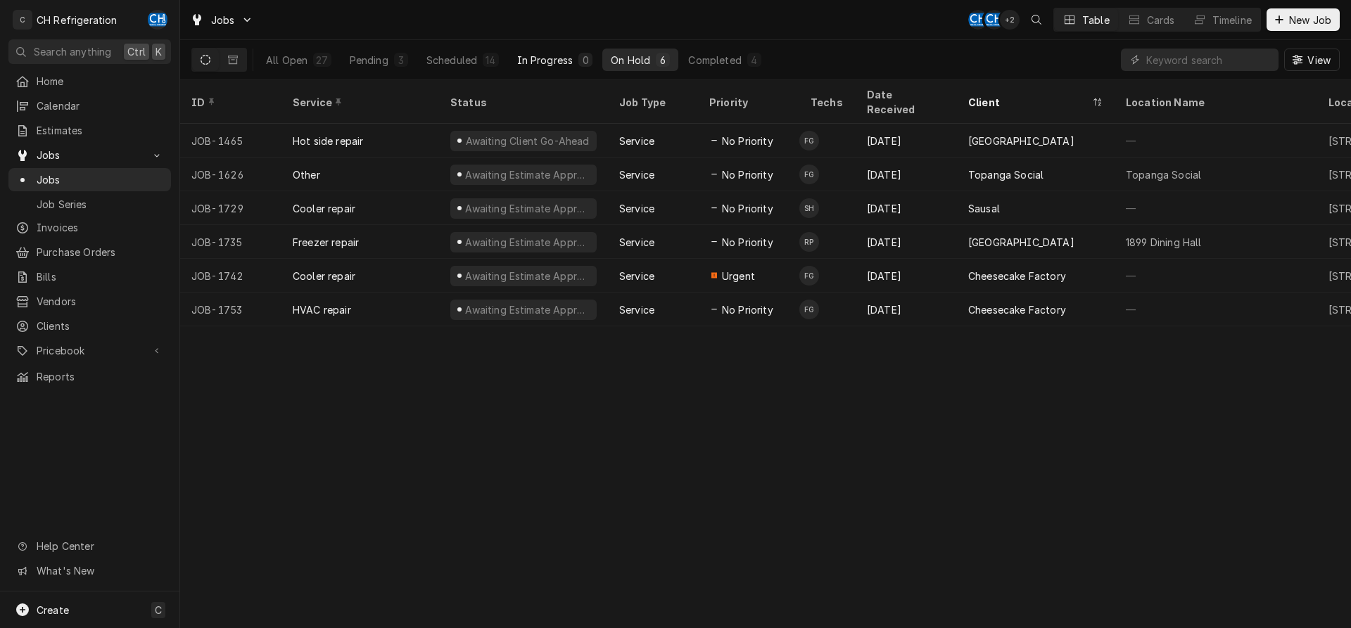
click at [538, 50] on button "In Progress 0" at bounding box center [555, 60] width 93 height 23
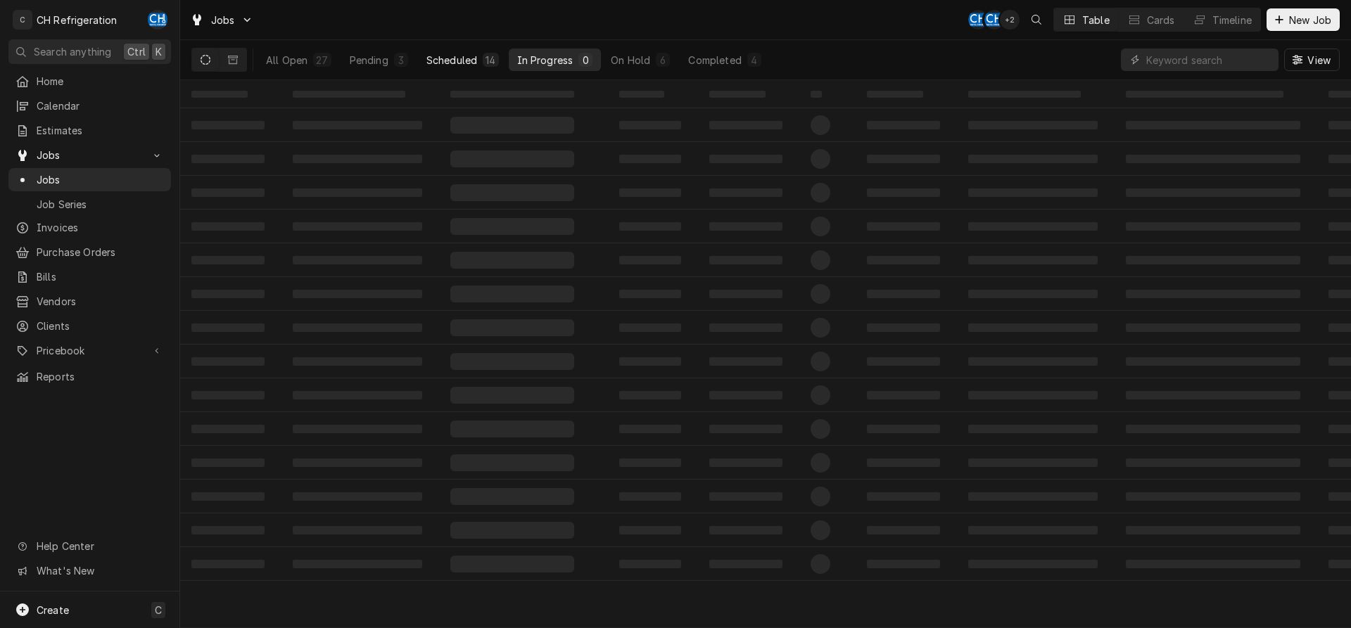
click at [483, 51] on button "Scheduled 14" at bounding box center [462, 60] width 89 height 23
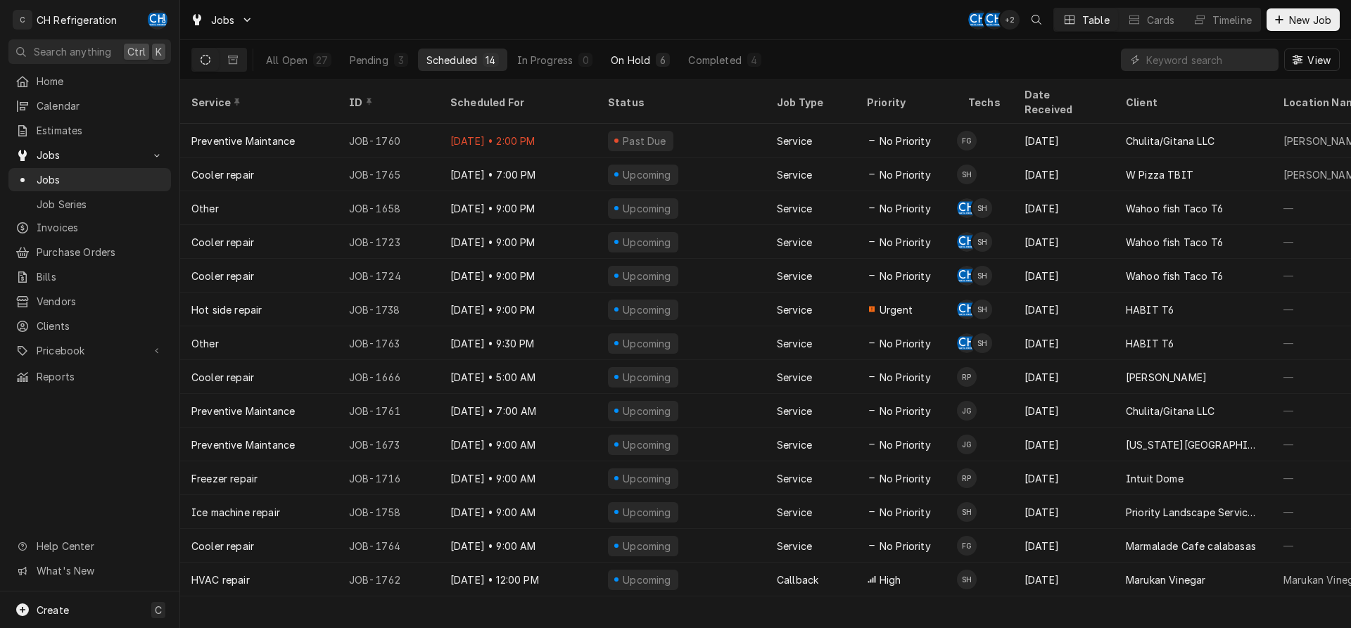
click at [668, 52] on button "On Hold 6" at bounding box center [640, 60] width 76 height 23
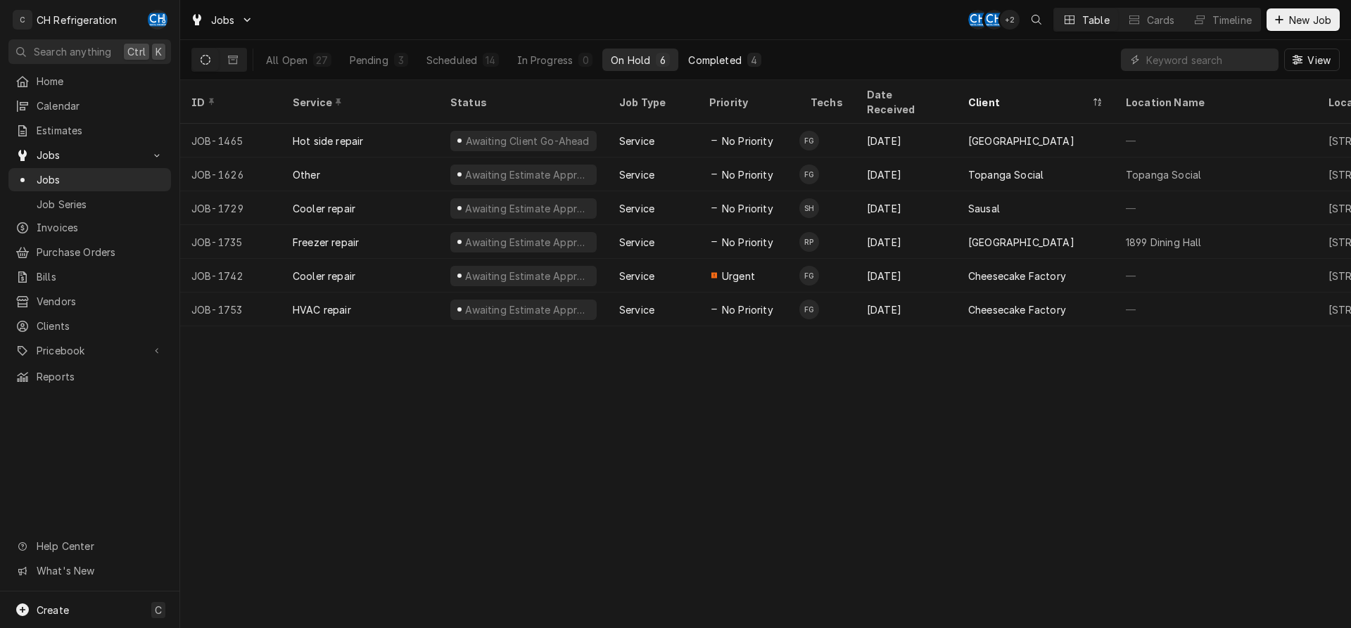
click at [723, 60] on div "Completed" at bounding box center [714, 60] width 53 height 15
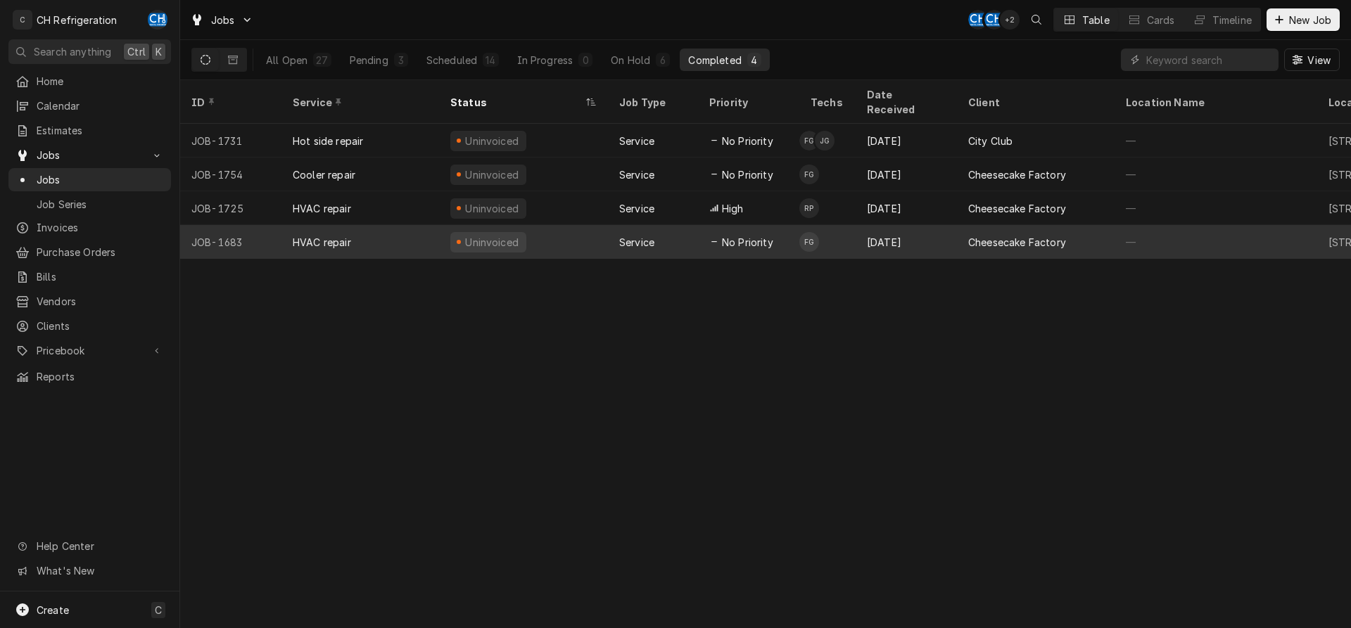
click at [988, 235] on div "Cheesecake Factory" at bounding box center [1017, 242] width 98 height 15
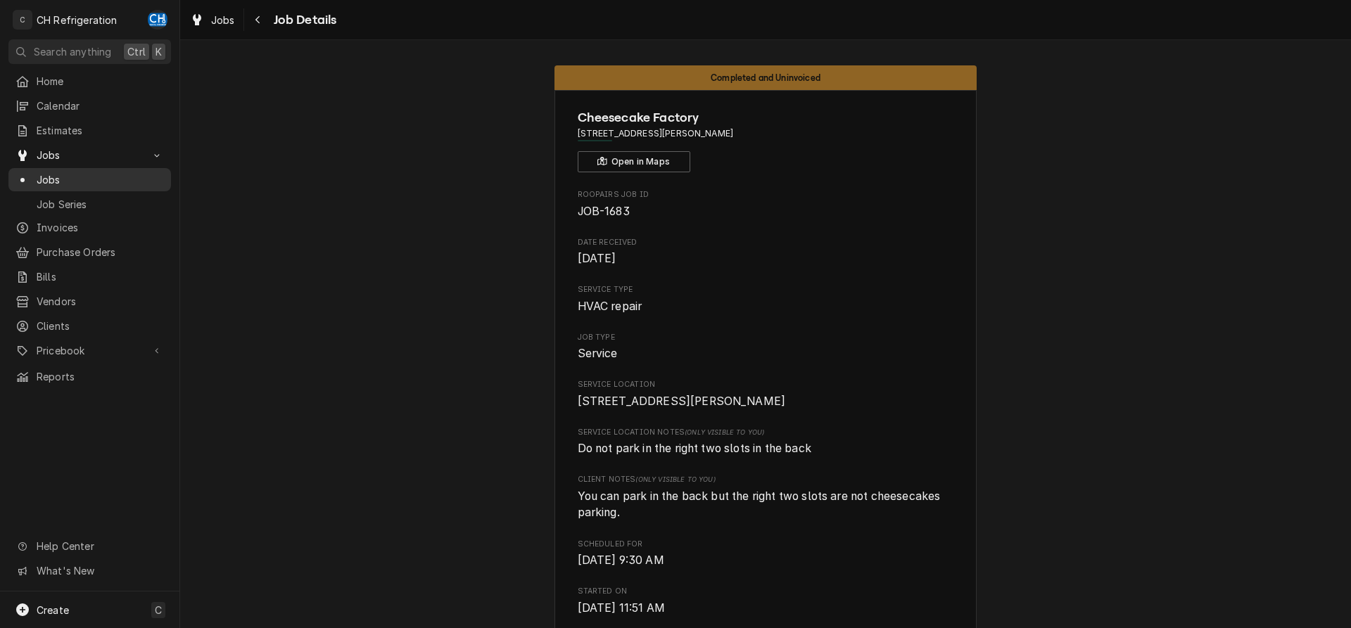
click at [75, 172] on span "Jobs" at bounding box center [100, 179] width 127 height 15
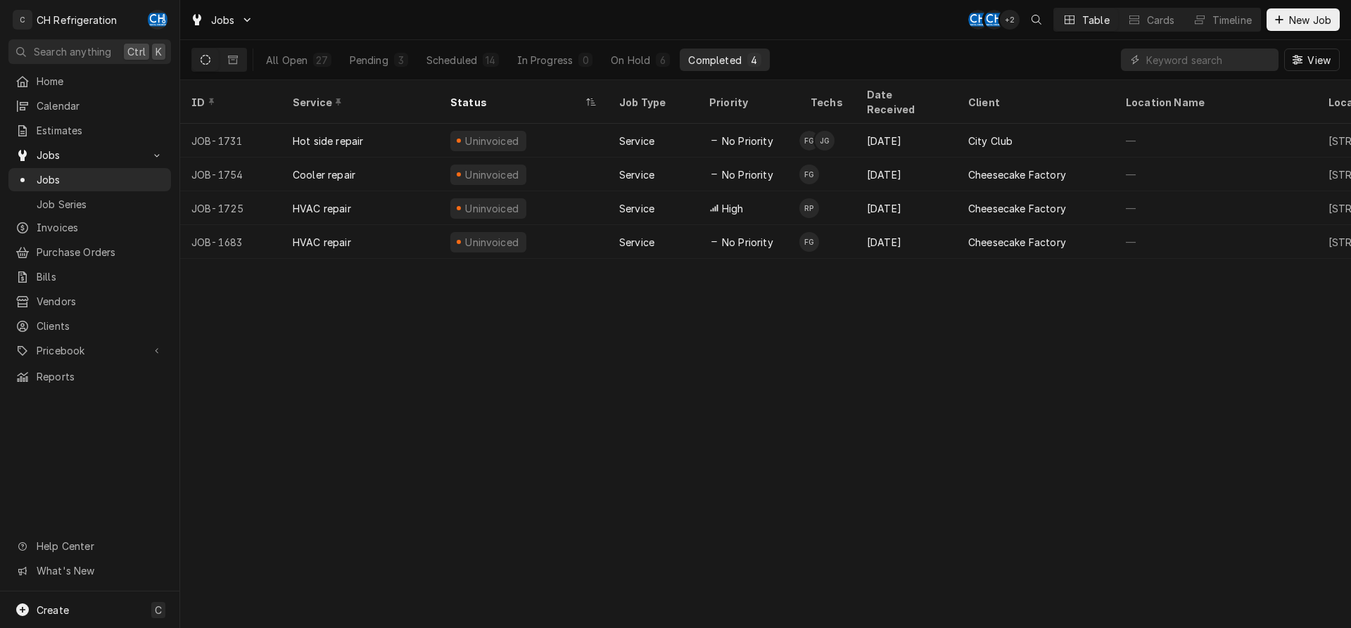
click at [1299, 20] on span "New Job" at bounding box center [1310, 20] width 48 height 15
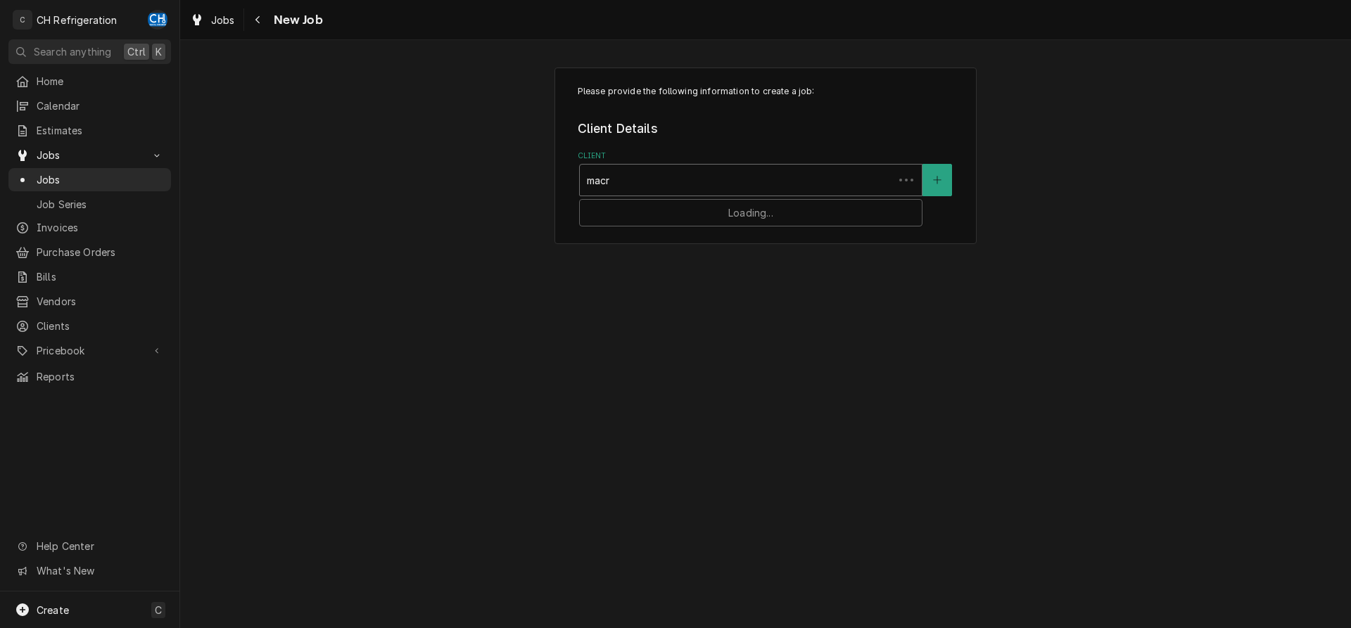
type input "macro"
click at [628, 215] on strong "Macrofit Meal Prep" at bounding box center [637, 210] width 100 height 12
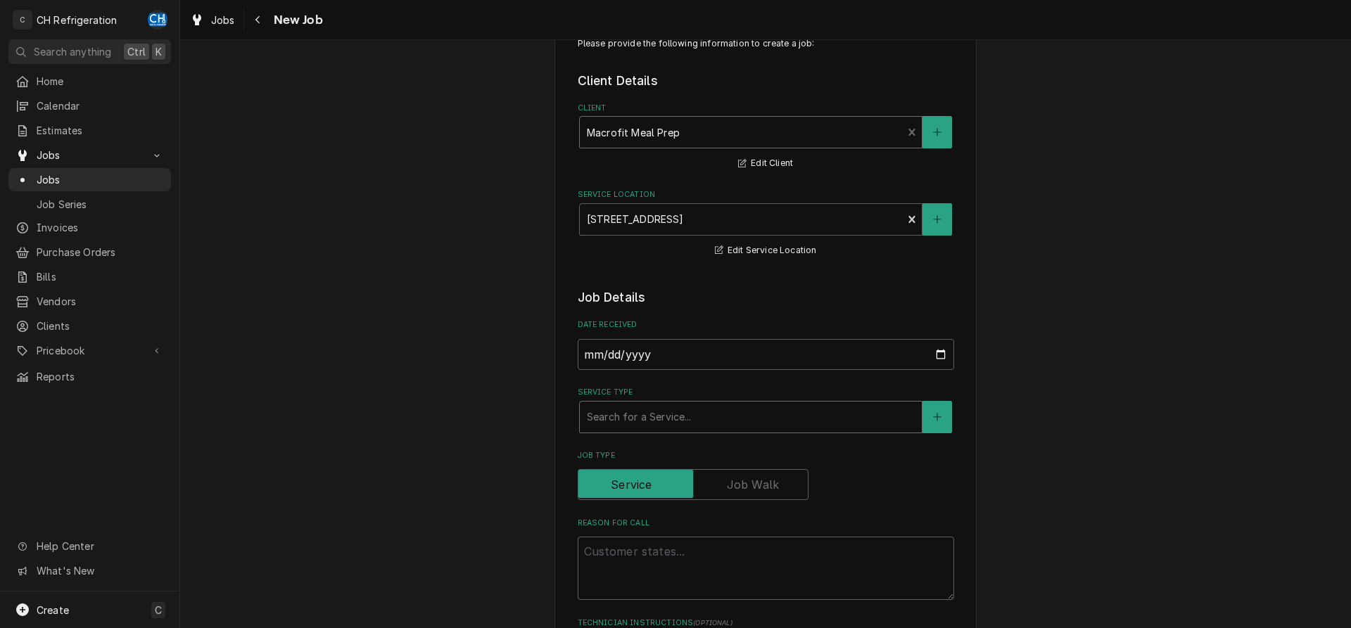
scroll to position [72, 0]
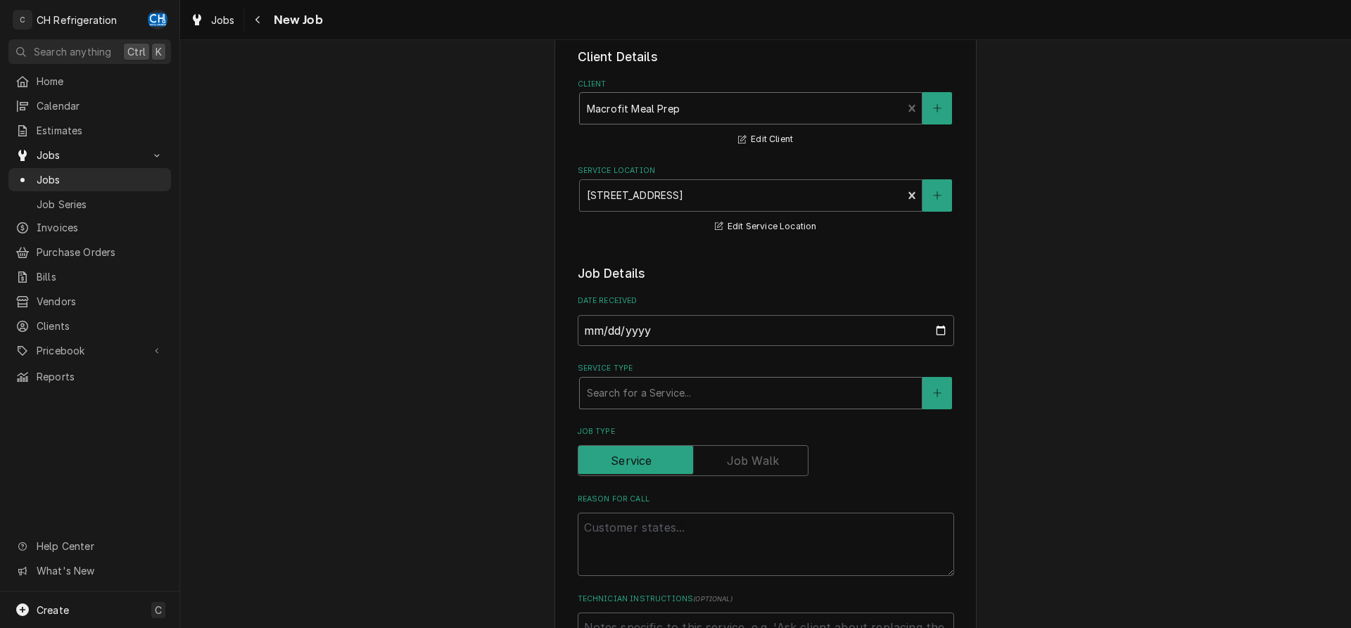
click at [710, 381] on div "Service Type" at bounding box center [751, 393] width 328 height 25
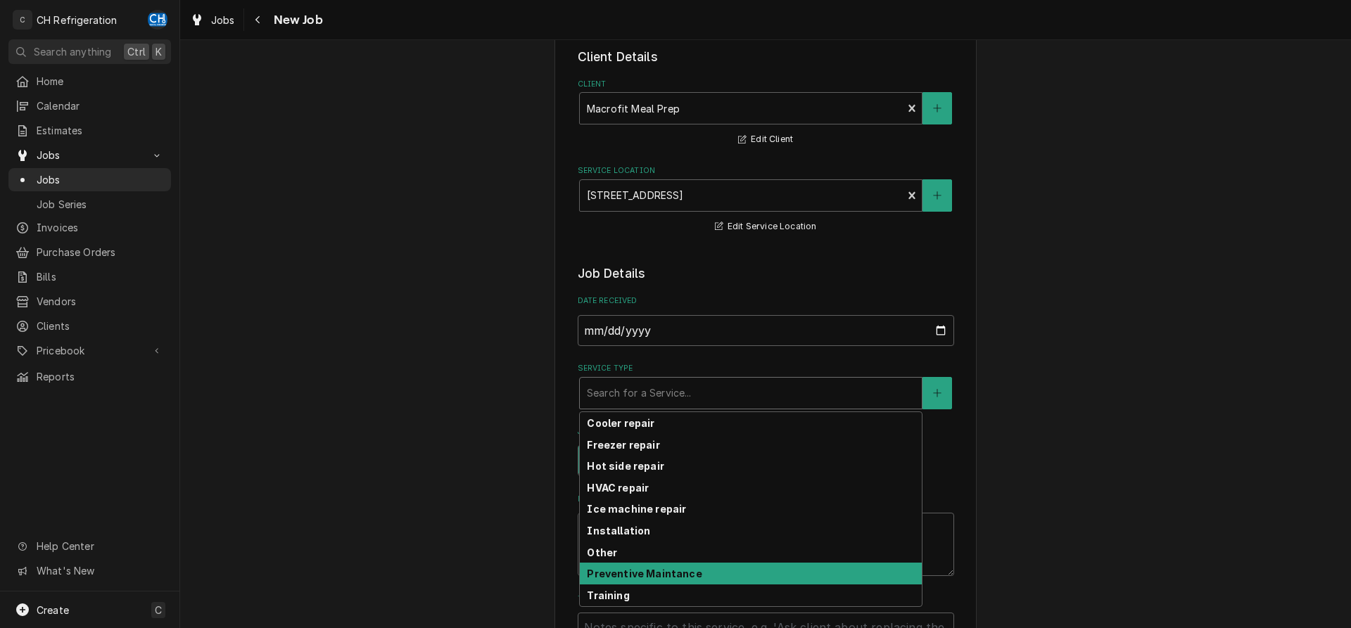
click at [643, 572] on strong "Preventive Maintance" at bounding box center [644, 574] width 115 height 12
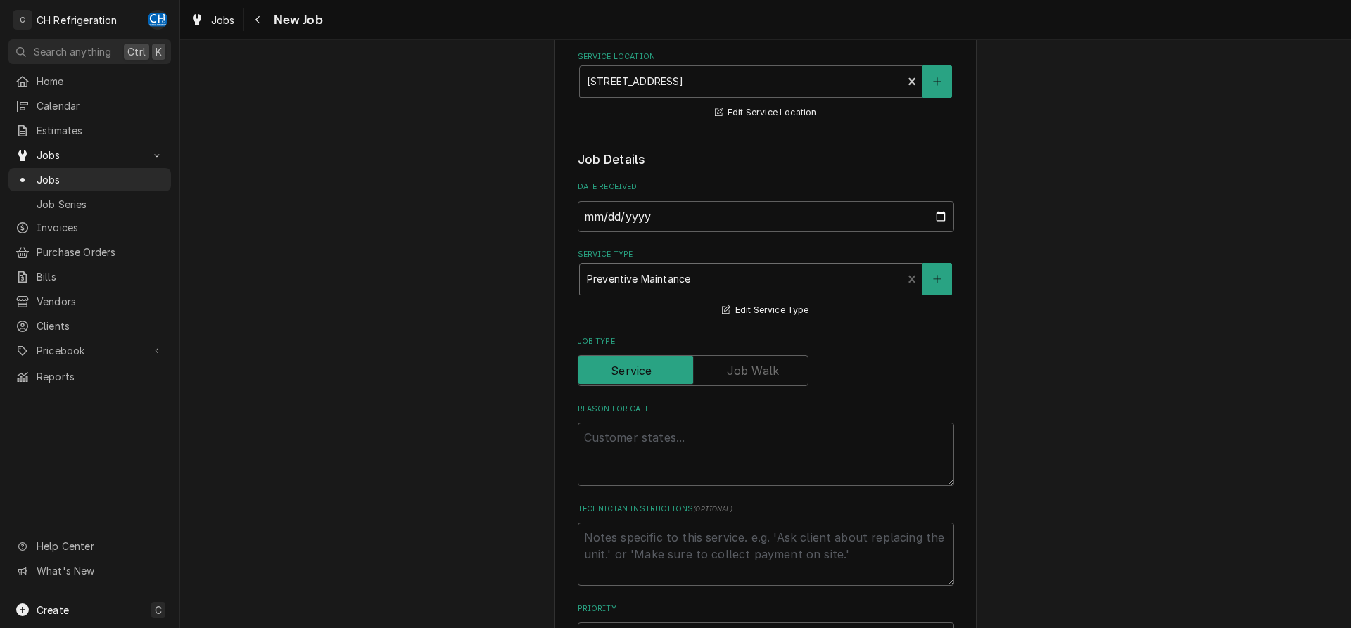
scroll to position [359, 0]
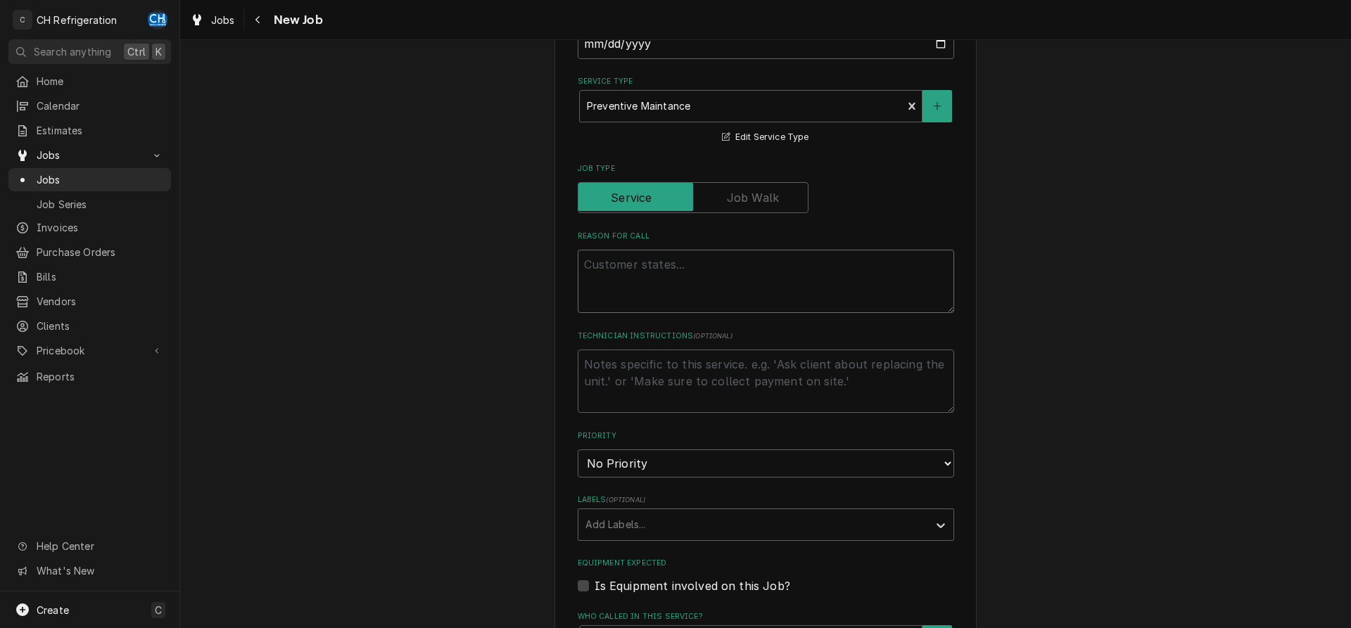
click at [680, 285] on textarea "Reason For Call" at bounding box center [766, 281] width 376 height 63
type textarea "x"
type textarea "P"
type textarea "x"
type textarea "PM"
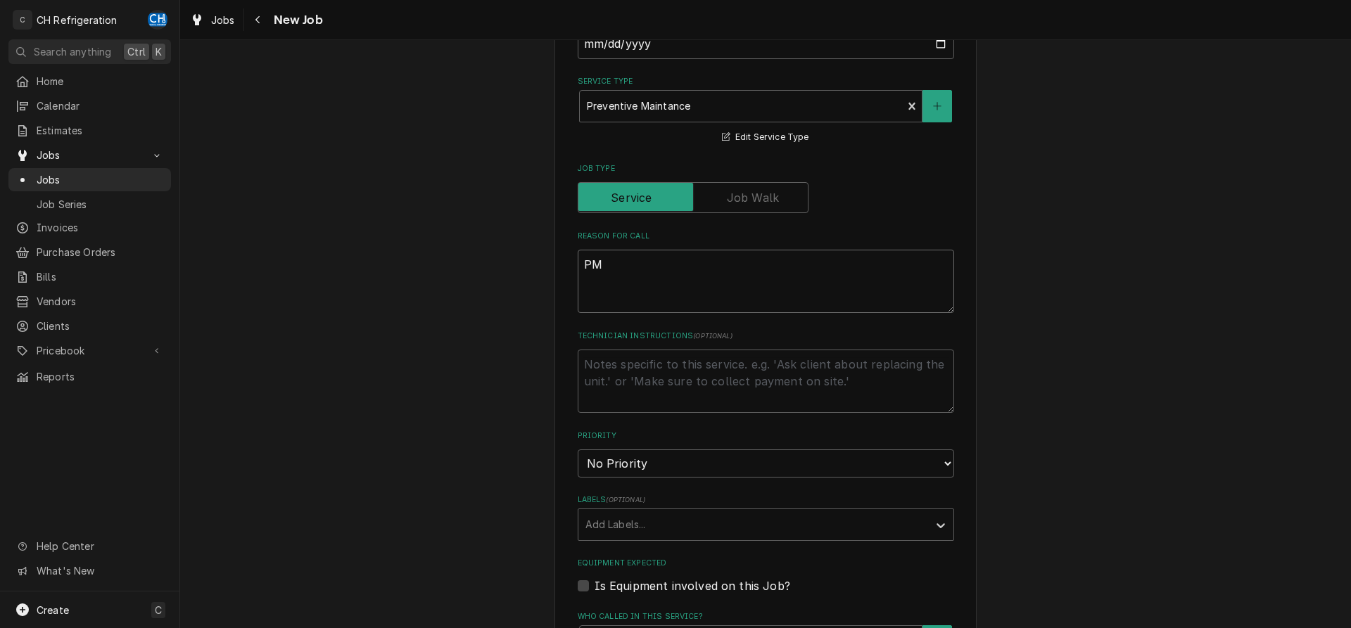
type textarea "x"
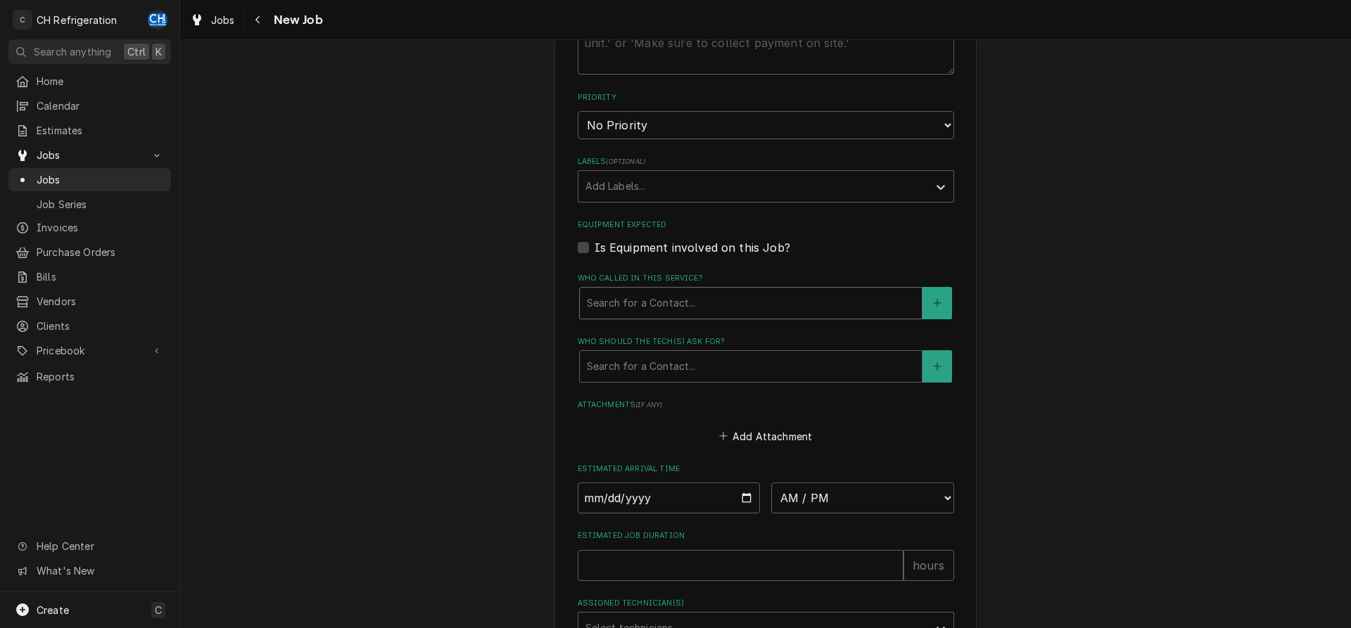
scroll to position [718, 0]
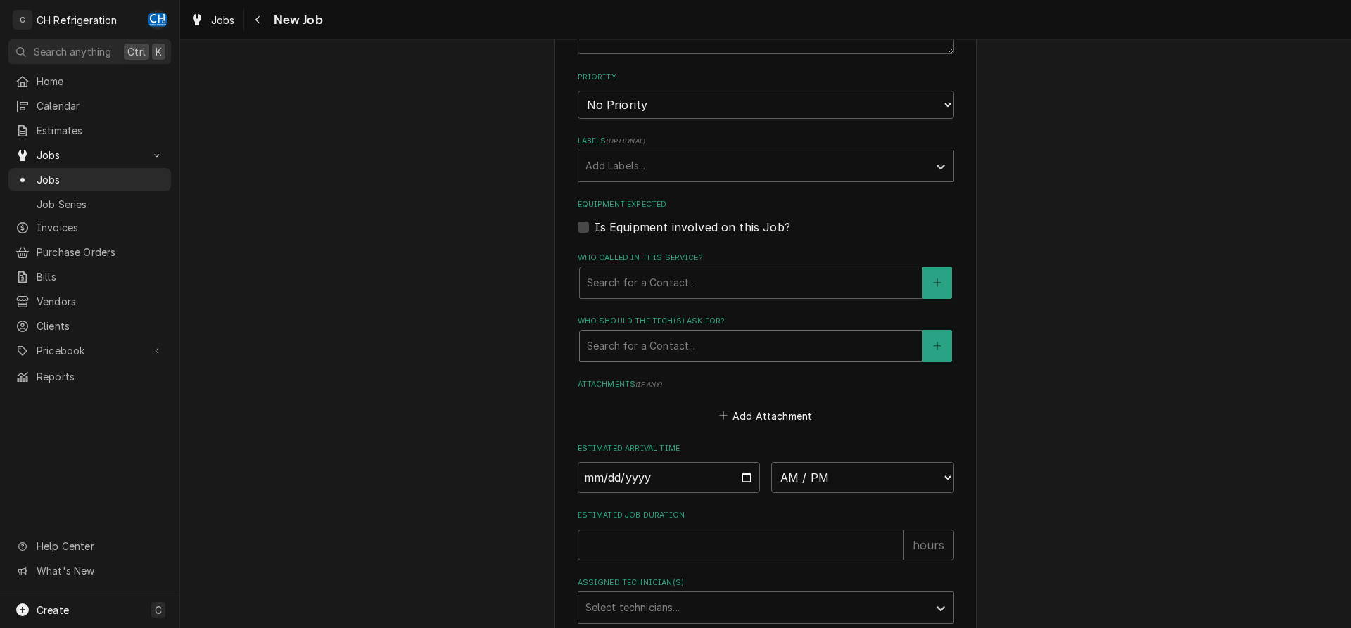
type textarea "PM"
click at [708, 338] on div "Who should the tech(s) ask for?" at bounding box center [751, 345] width 328 height 25
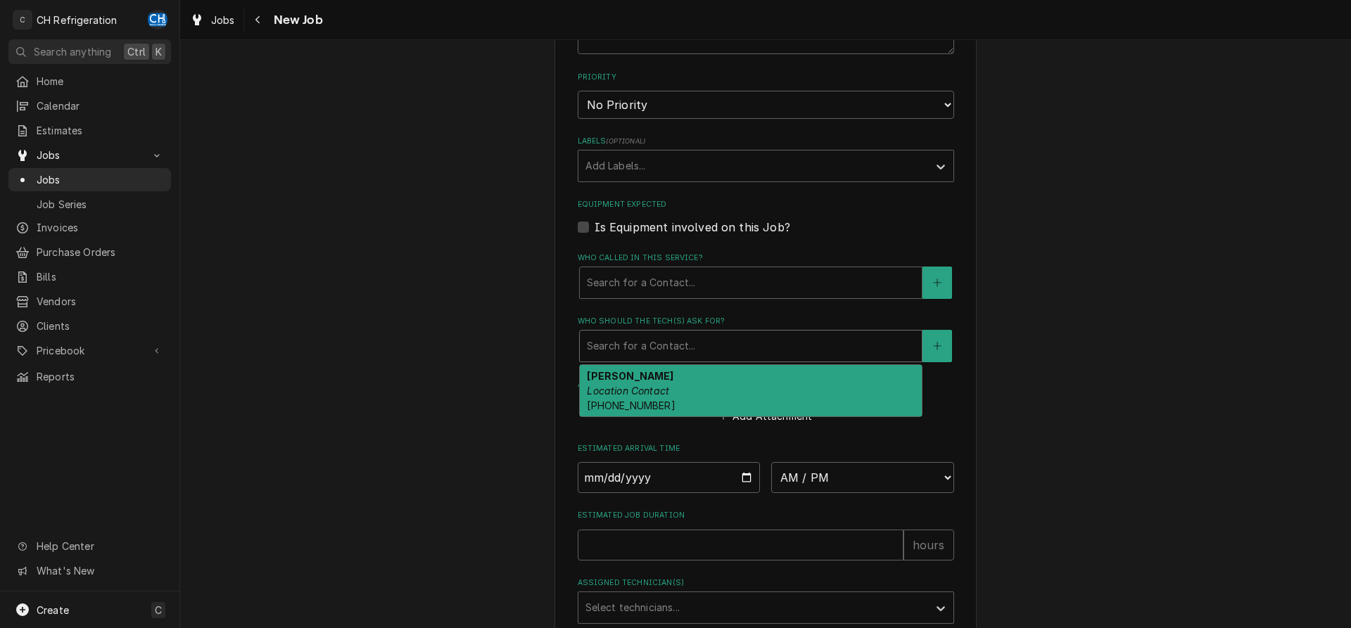
click at [688, 381] on div "[PERSON_NAME] Location Contact [PHONE_NUMBER]" at bounding box center [751, 390] width 342 height 51
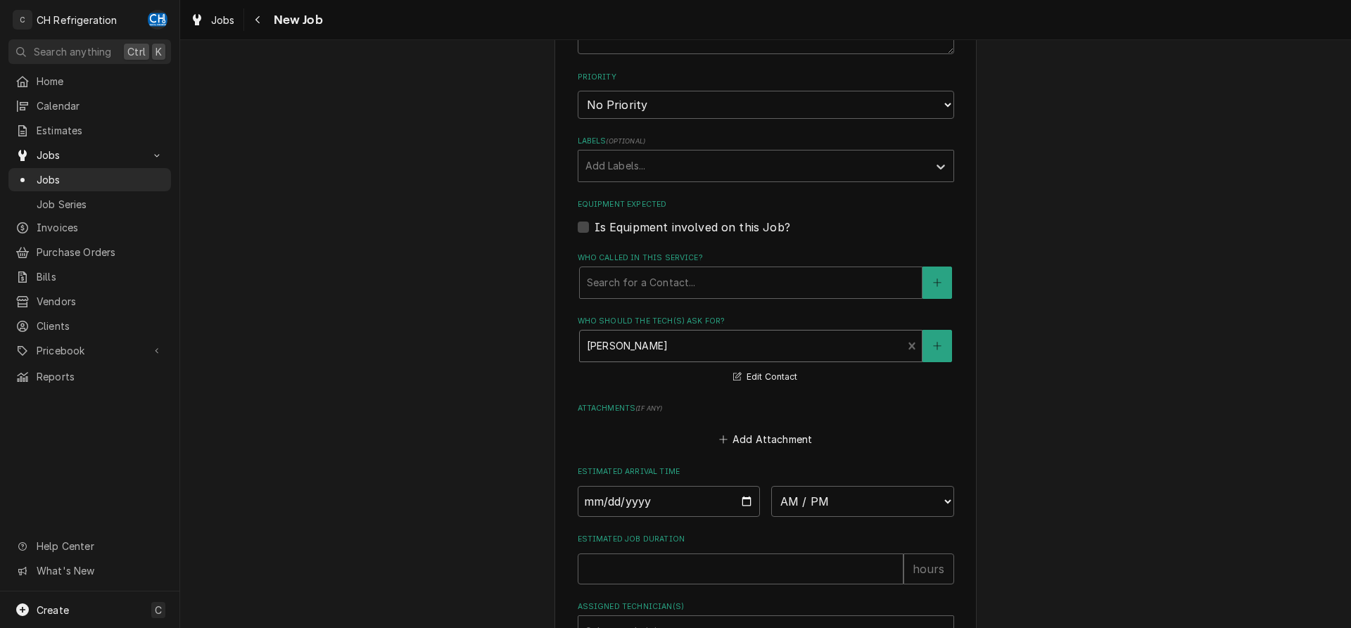
type textarea "x"
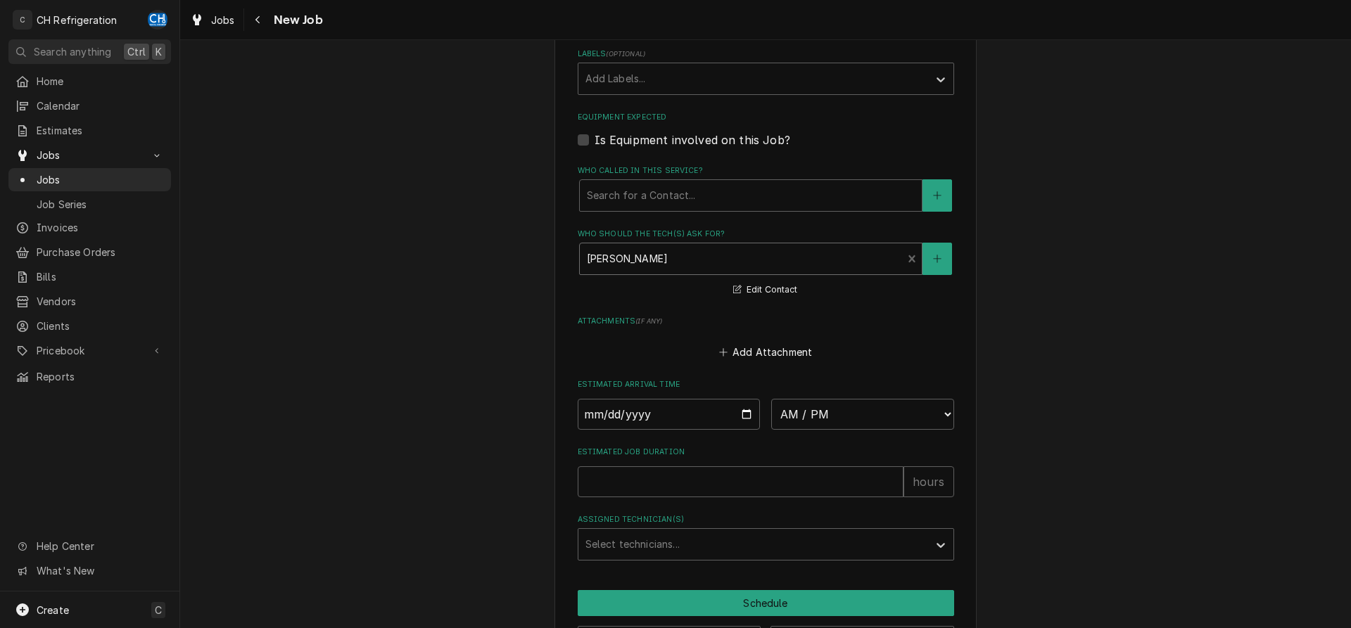
scroll to position [858, 0]
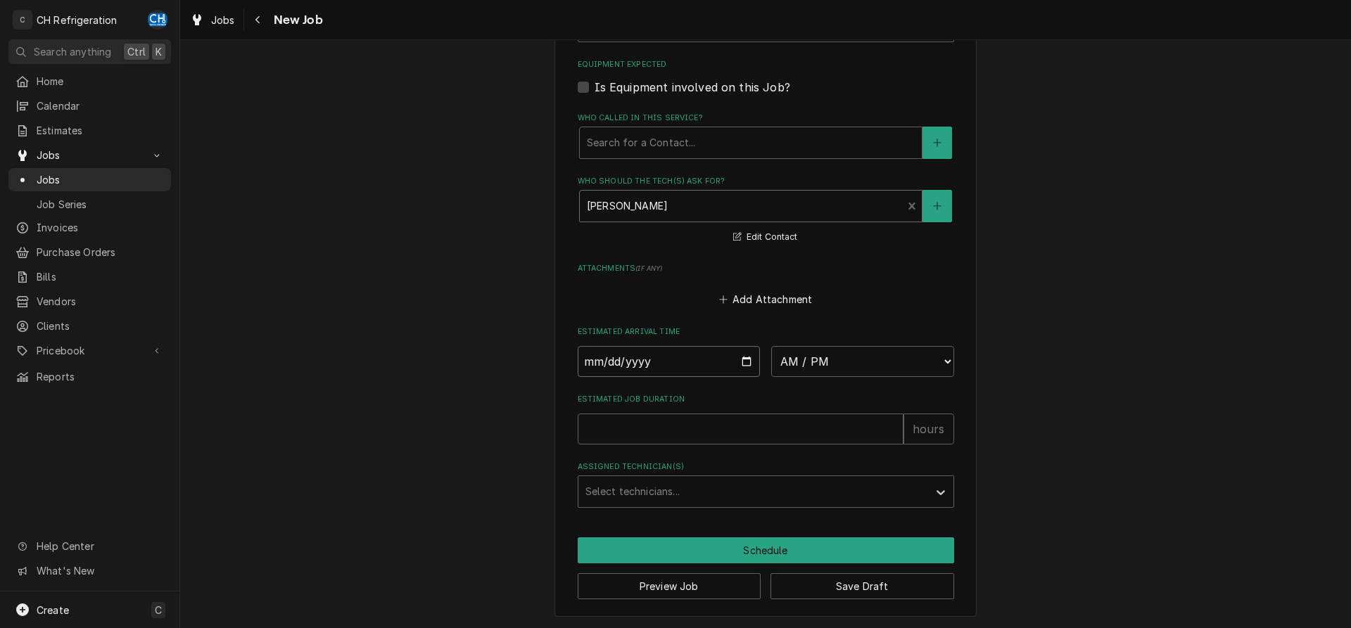
click at [740, 358] on input "Date" at bounding box center [669, 361] width 183 height 31
type input "[DATE]"
click at [713, 428] on input "Estimated Job Duration" at bounding box center [741, 429] width 326 height 31
type textarea "x"
type input "3"
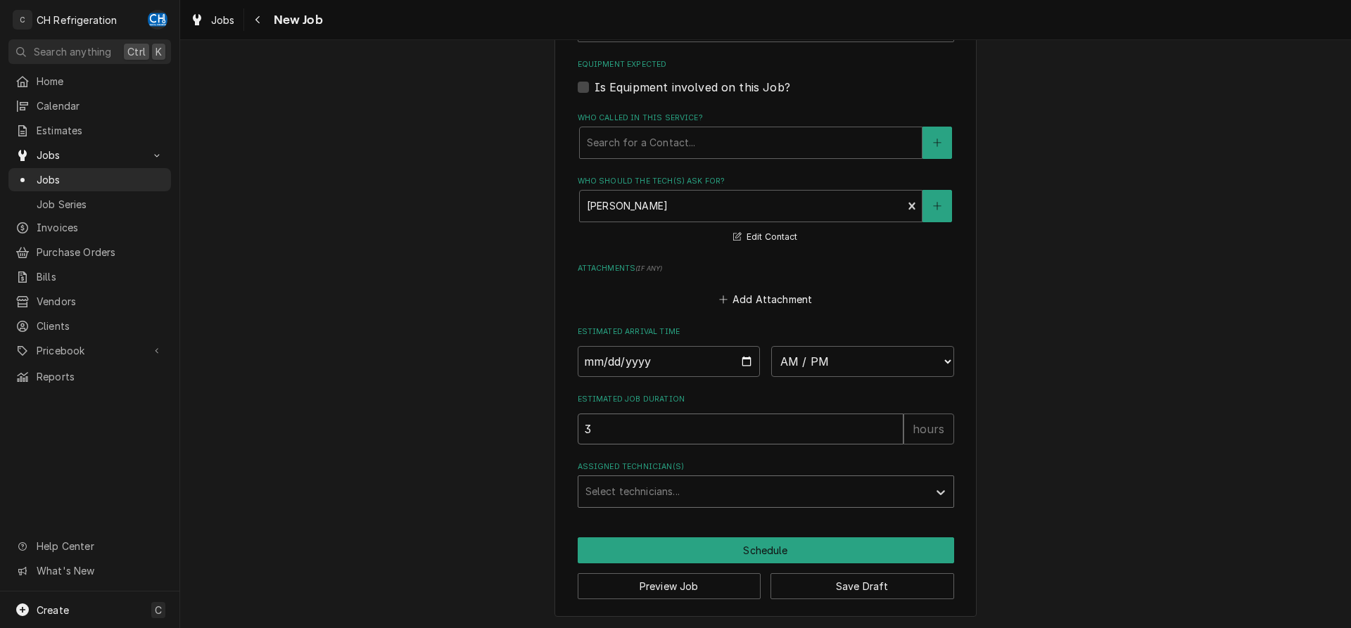
type textarea "x"
type input "3"
click at [822, 586] on button "Save Draft" at bounding box center [862, 586] width 184 height 26
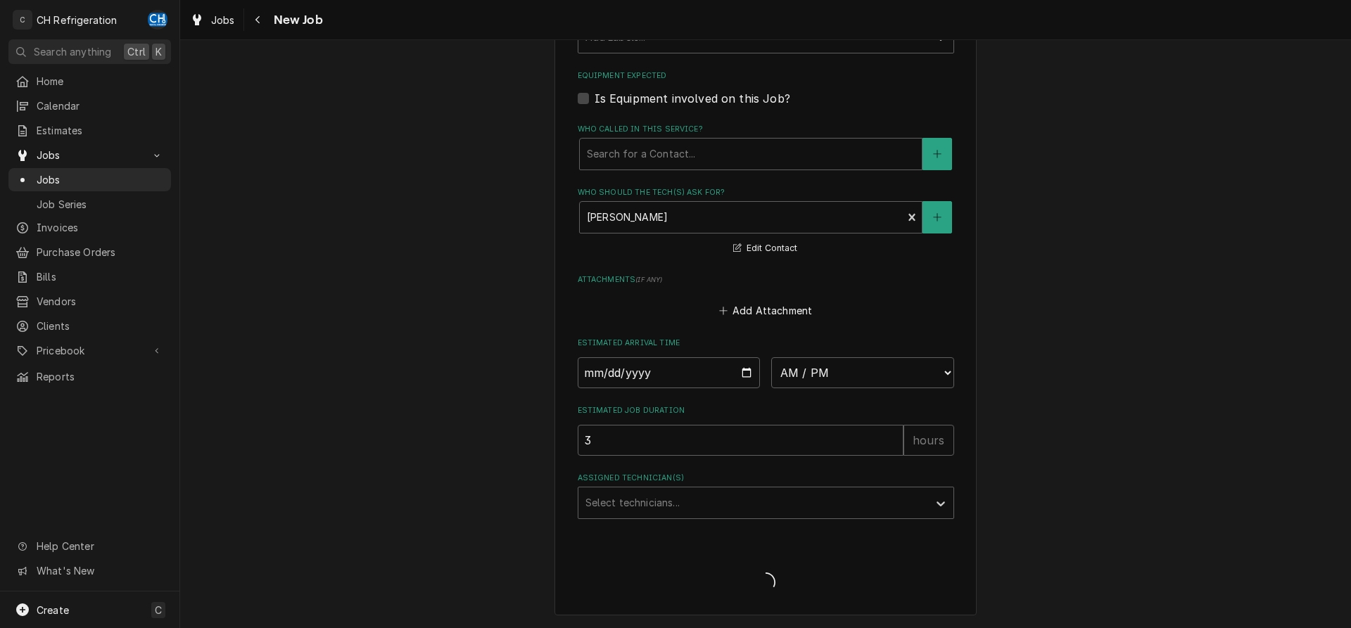
scroll to position [845, 0]
type textarea "x"
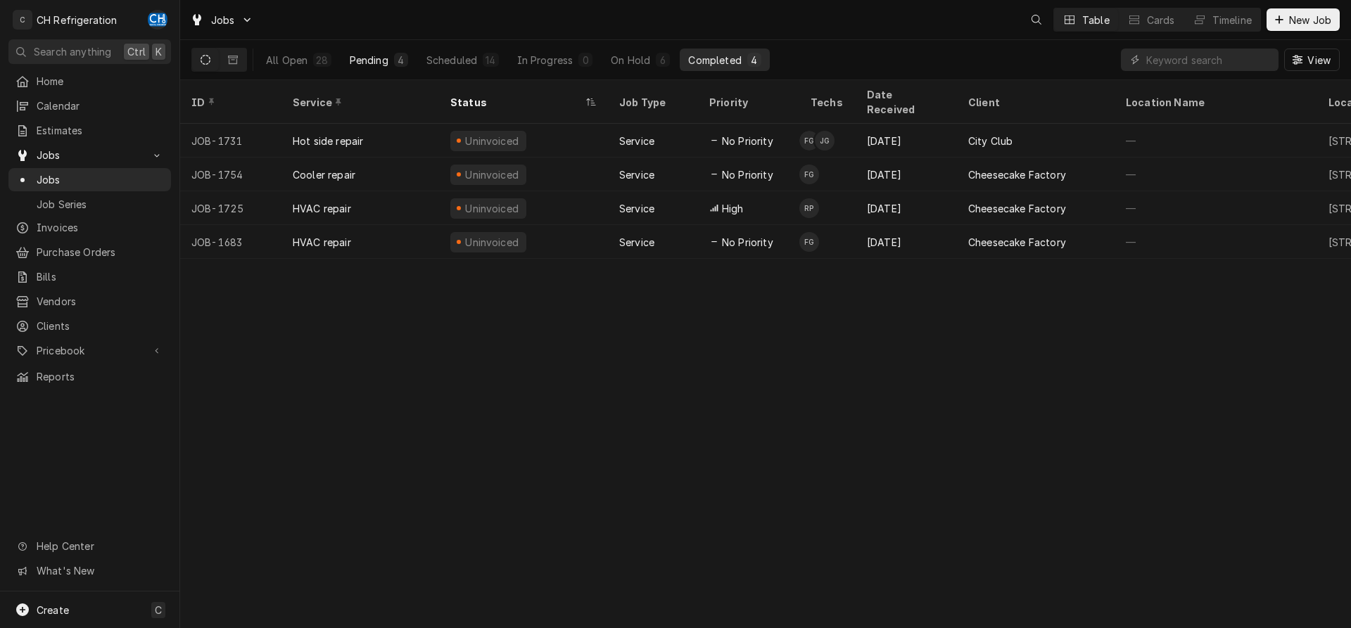
click at [379, 57] on div "Pending" at bounding box center [369, 60] width 39 height 15
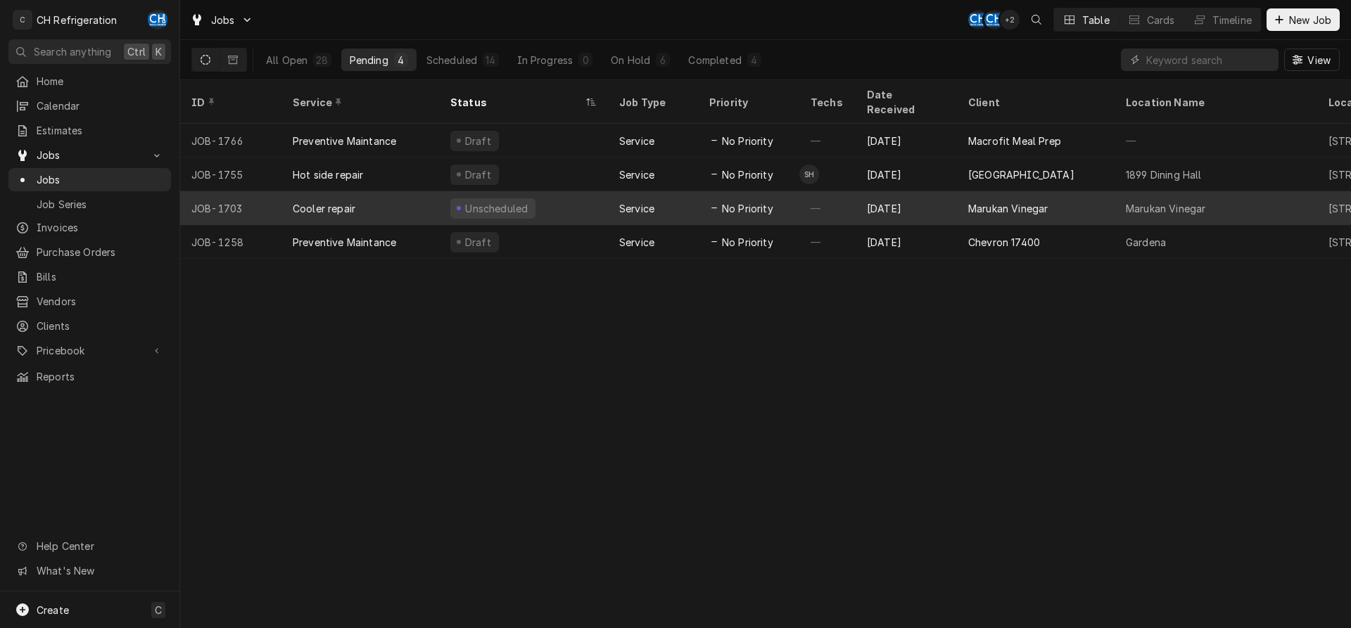
click at [611, 193] on div "Service" at bounding box center [653, 208] width 90 height 34
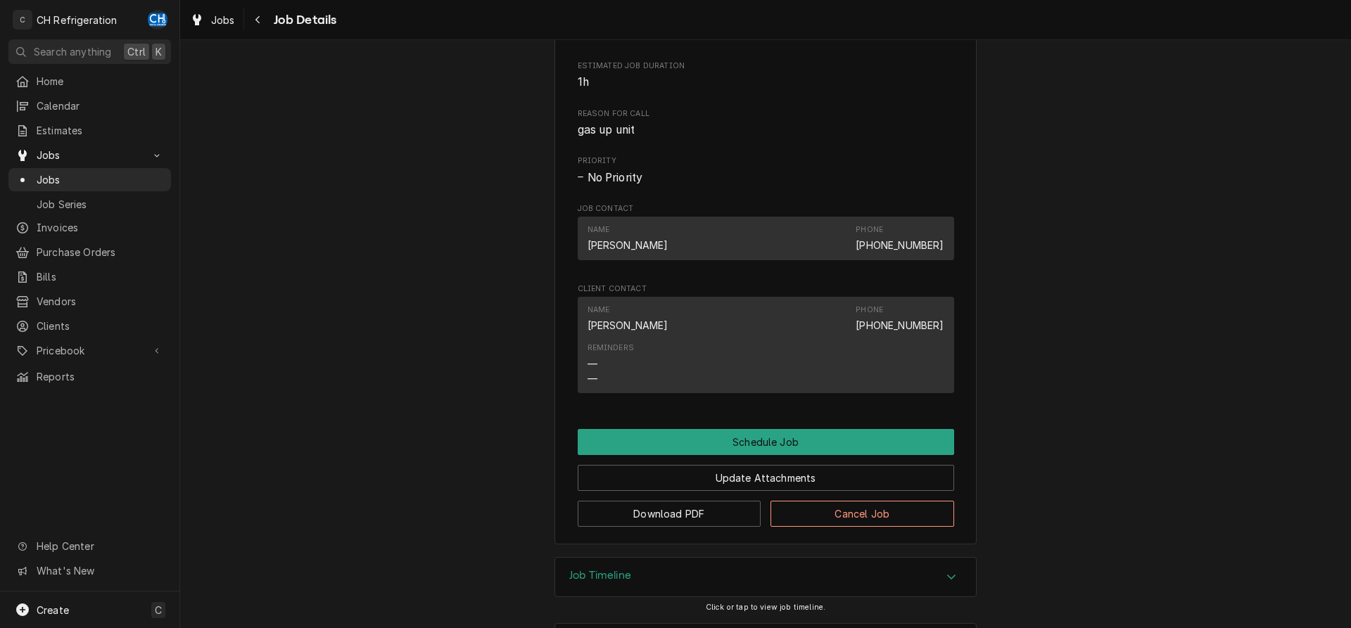
scroll to position [509, 0]
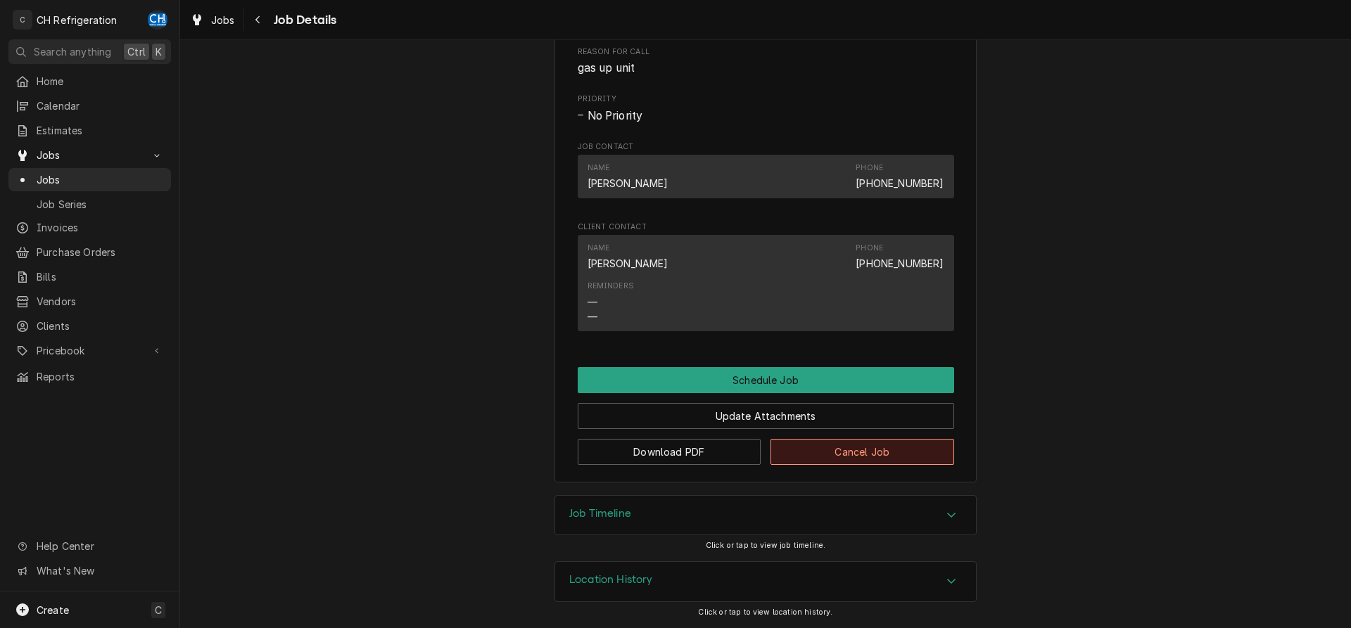
click at [870, 456] on button "Cancel Job" at bounding box center [862, 452] width 184 height 26
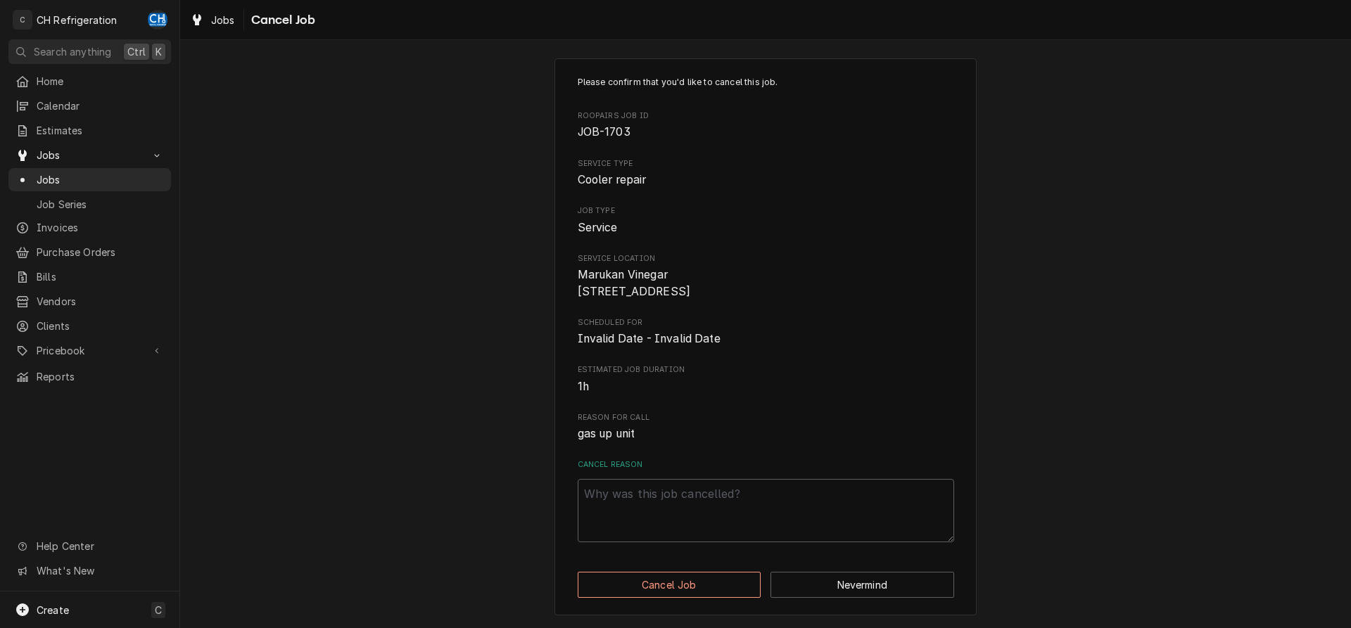
scroll to position [26, 0]
click at [696, 590] on button "Cancel Job" at bounding box center [670, 585] width 184 height 26
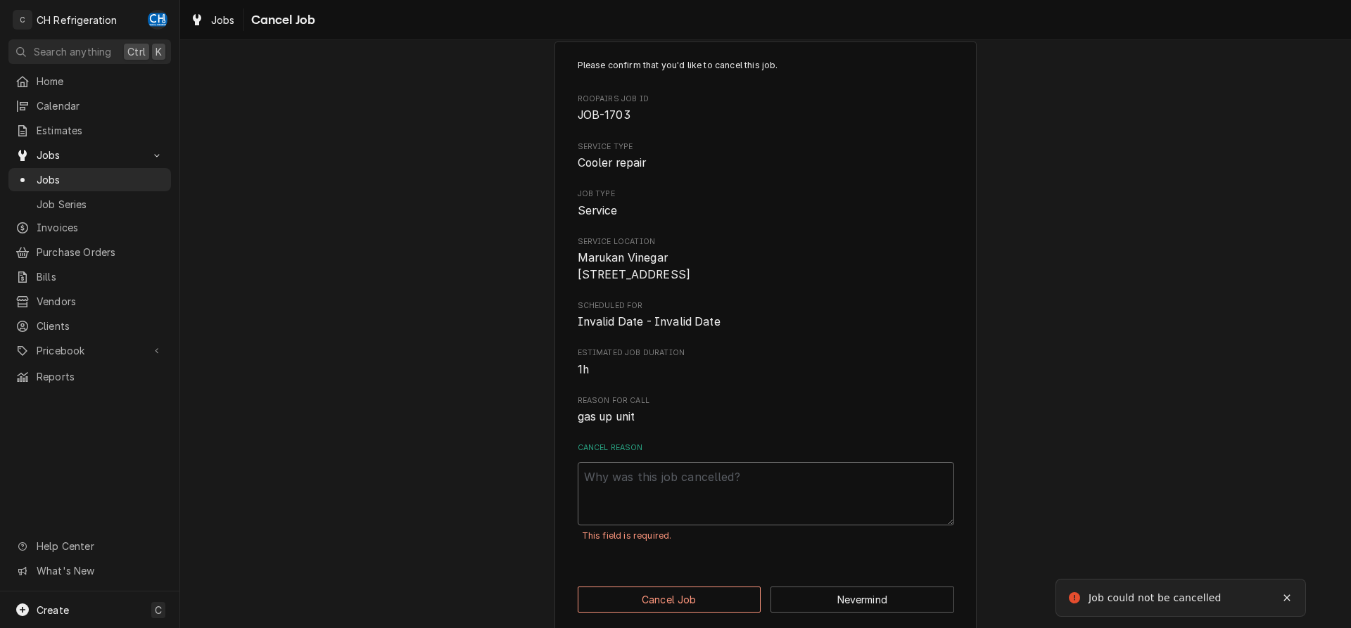
click at [809, 499] on textarea "Cancel Reason" at bounding box center [766, 493] width 376 height 63
type textarea "x"
type textarea "a"
type textarea "x"
type textarea "al"
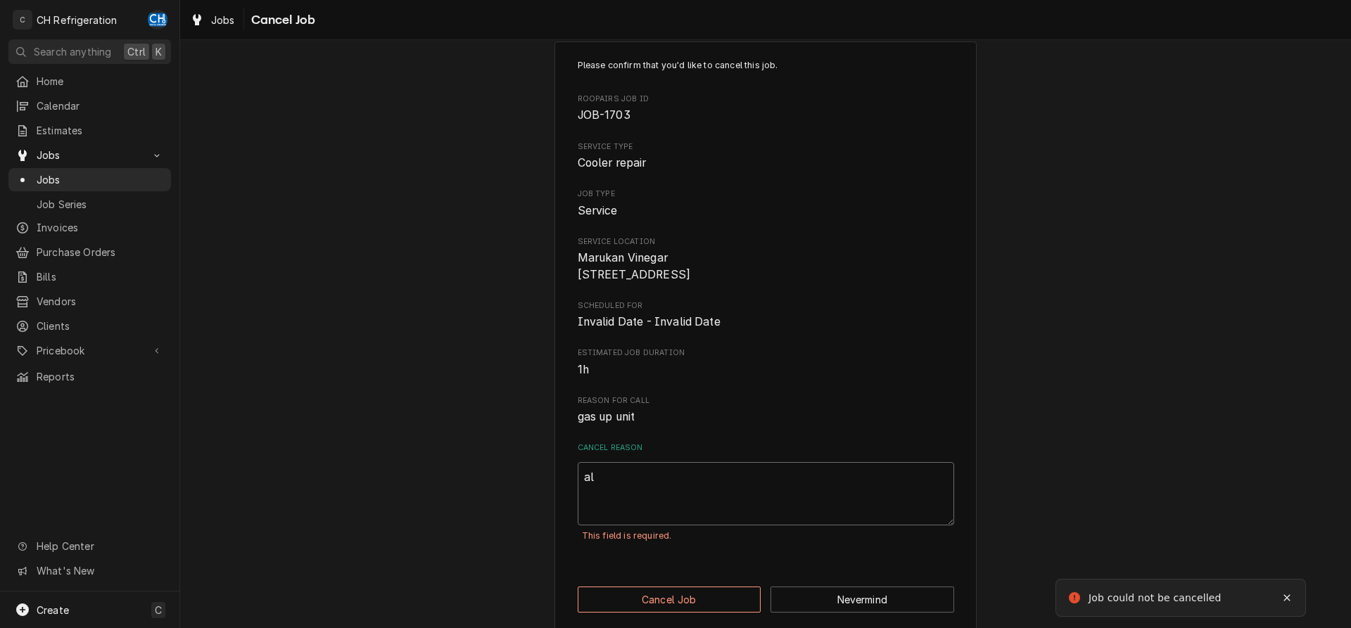
type textarea "x"
type textarea "alr"
type textarea "x"
type textarea "alre"
type textarea "x"
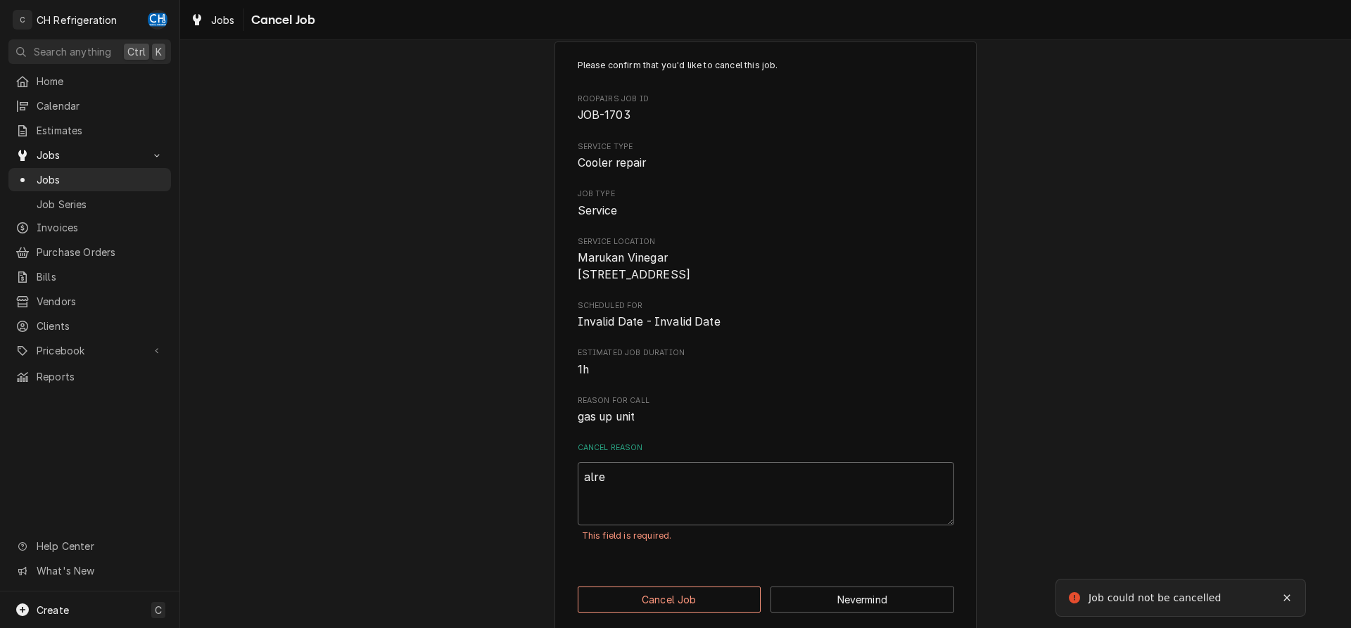
type textarea "alrea"
type textarea "x"
type textarea "alread"
type textarea "x"
type textarea "already"
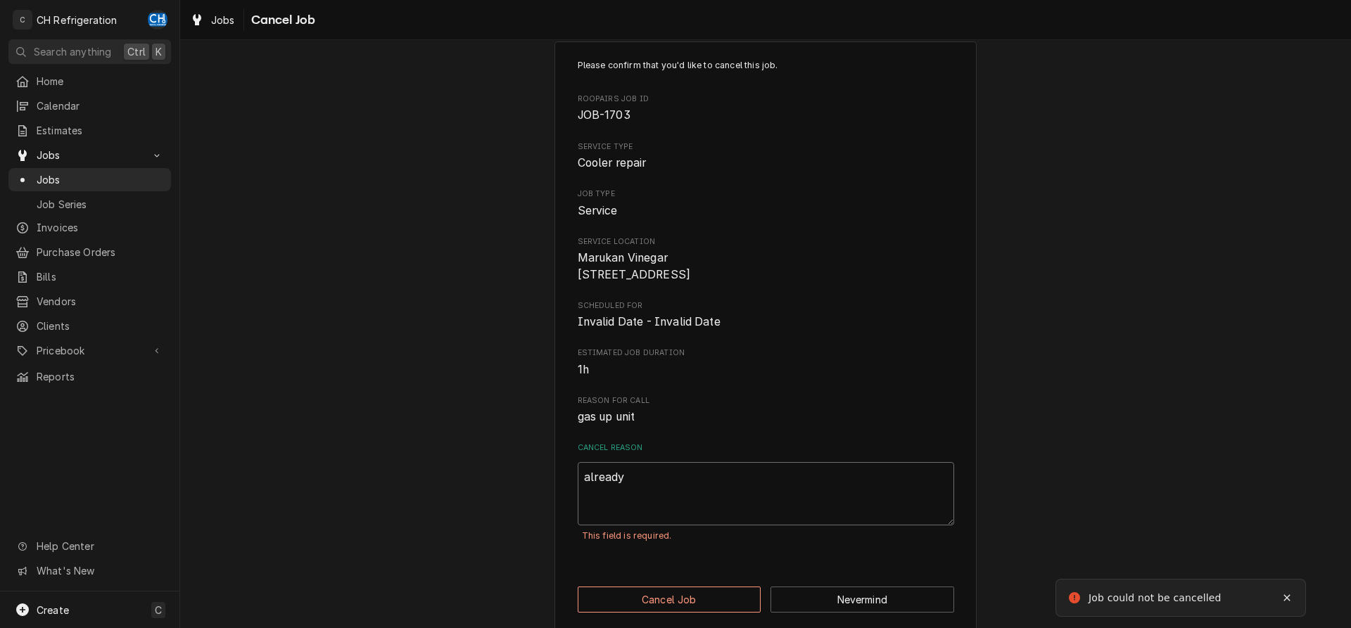
type textarea "x"
type textarea "already"
type textarea "x"
type textarea "already d"
type textarea "x"
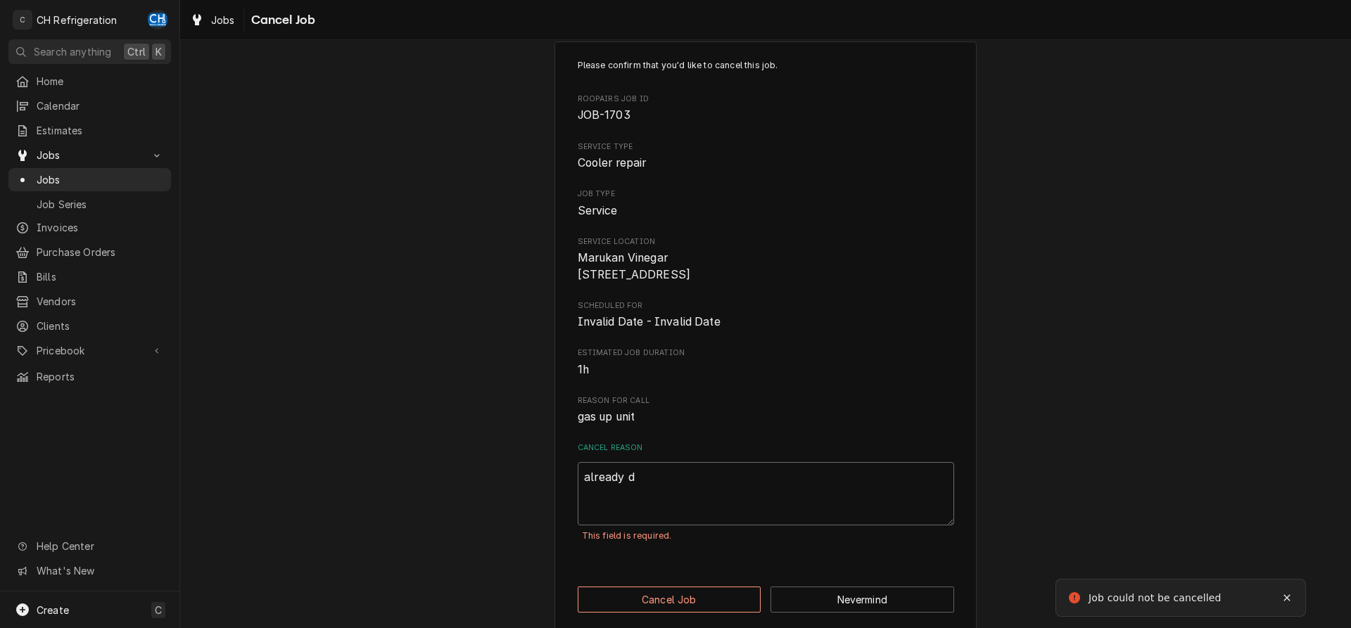
type textarea "already do"
type textarea "x"
type textarea "already don"
type textarea "x"
type textarea "already done"
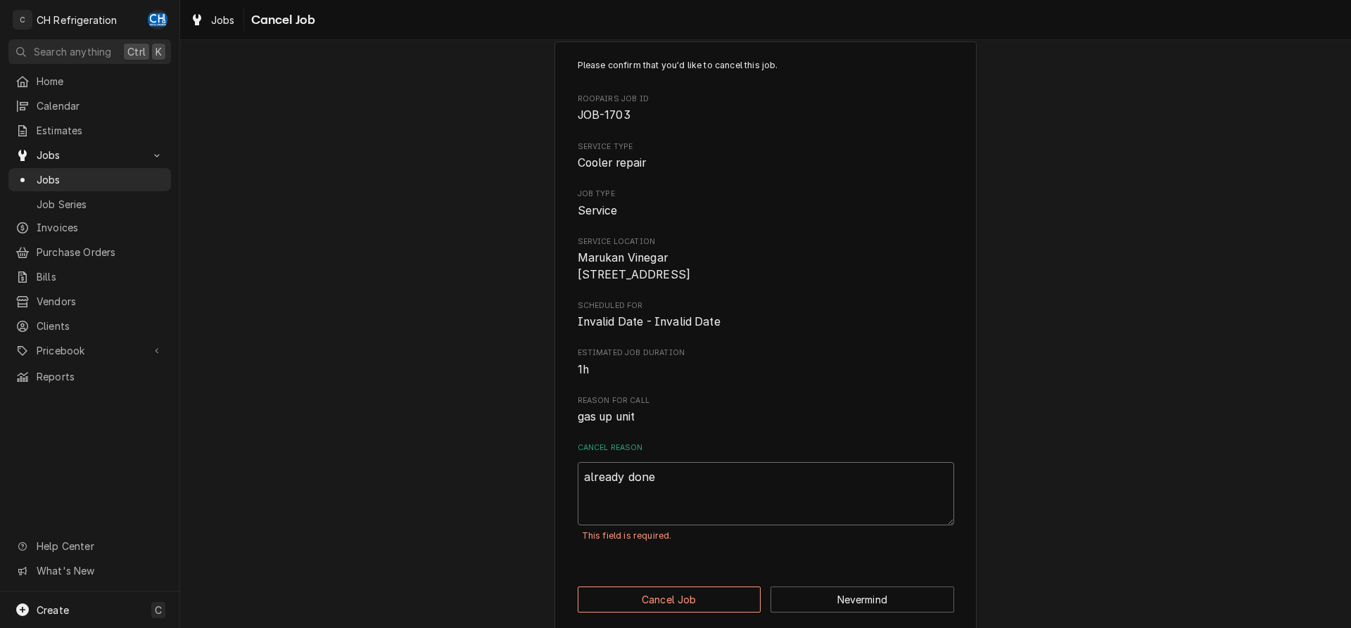
type textarea "x"
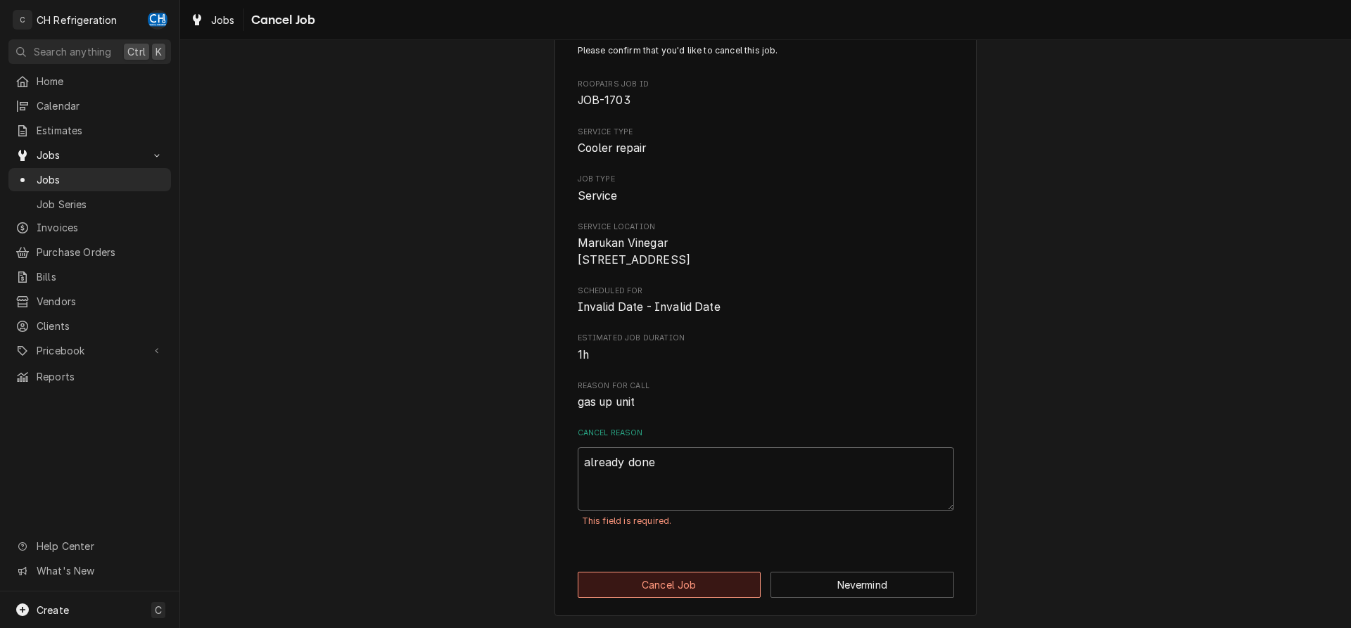
type textarea "already done"
click at [656, 597] on button "Cancel Job" at bounding box center [670, 585] width 184 height 26
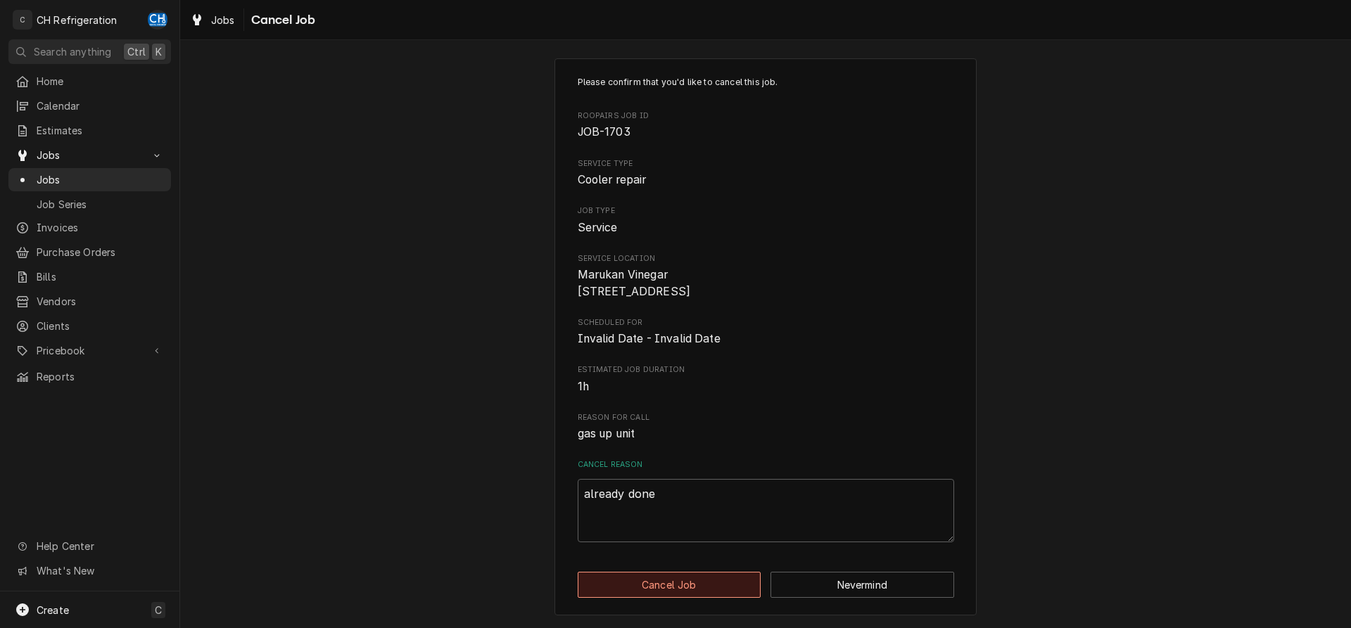
type textarea "x"
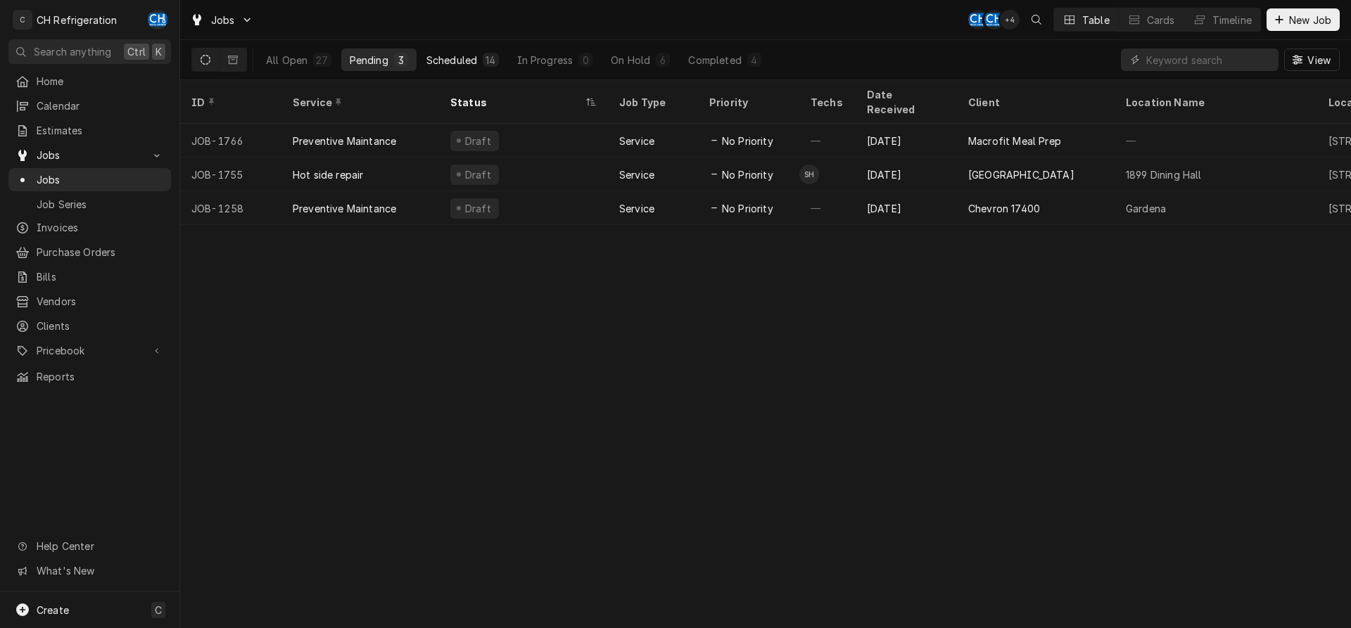
click at [458, 58] on div "Scheduled" at bounding box center [451, 60] width 51 height 15
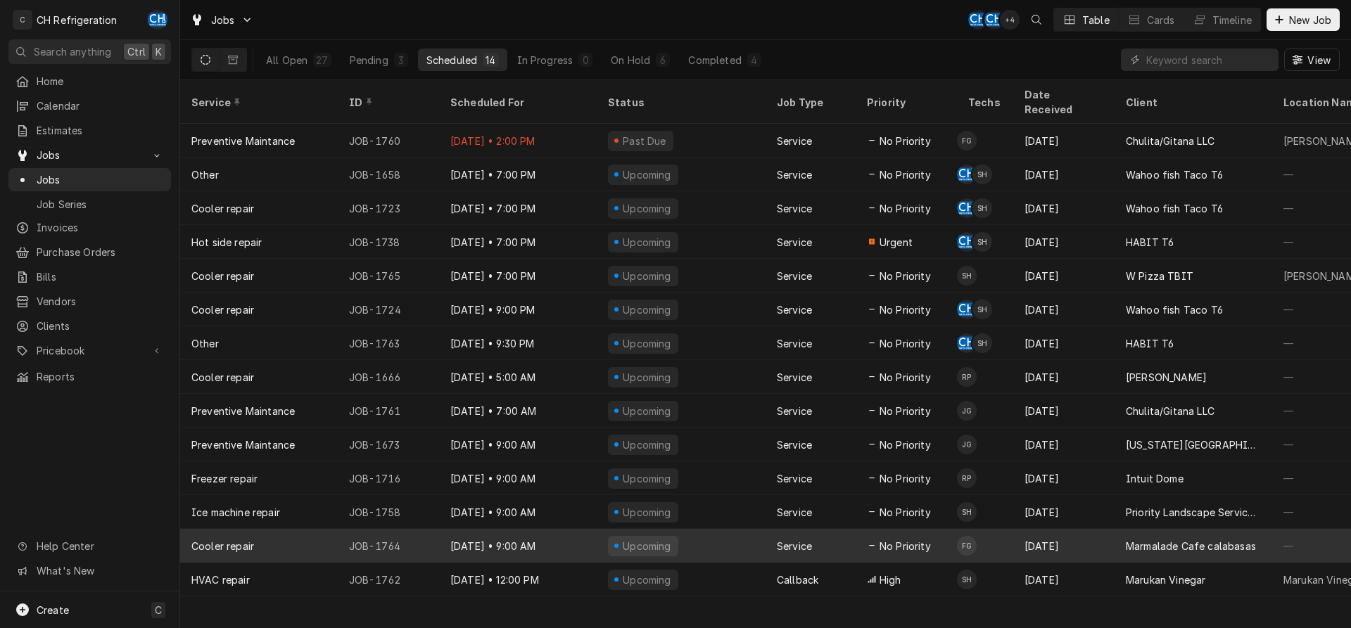
click at [1078, 535] on div "[DATE]" at bounding box center [1063, 546] width 101 height 34
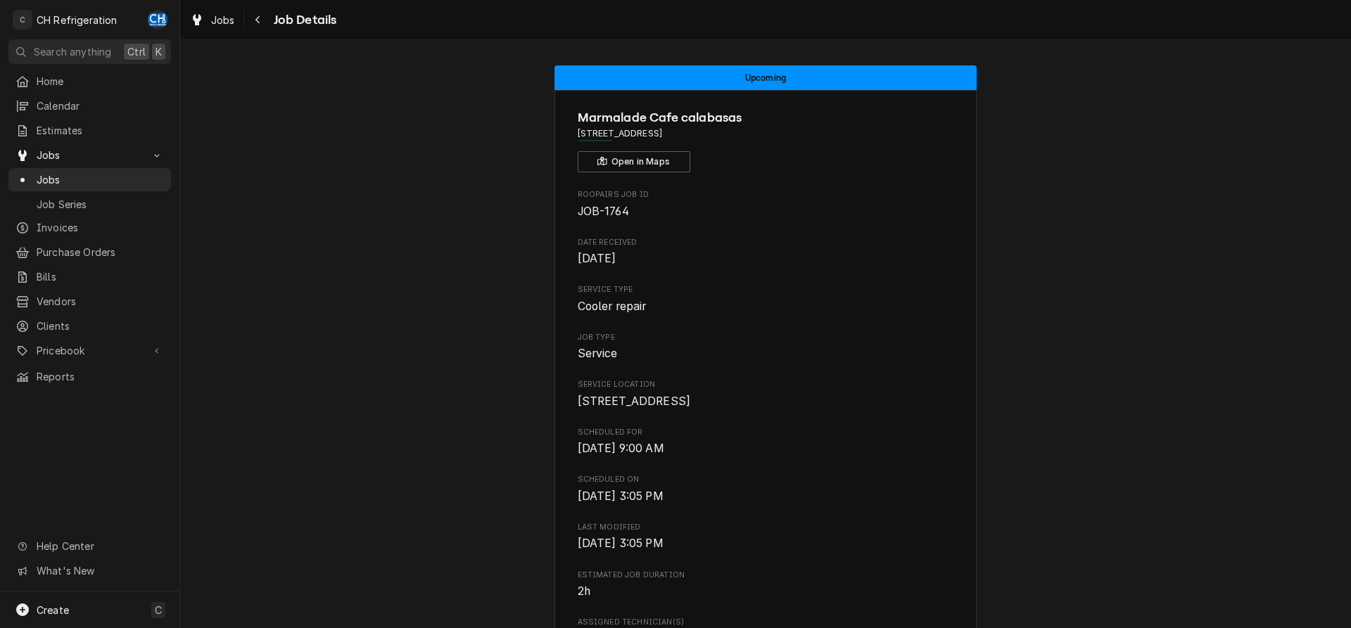
scroll to position [771, 0]
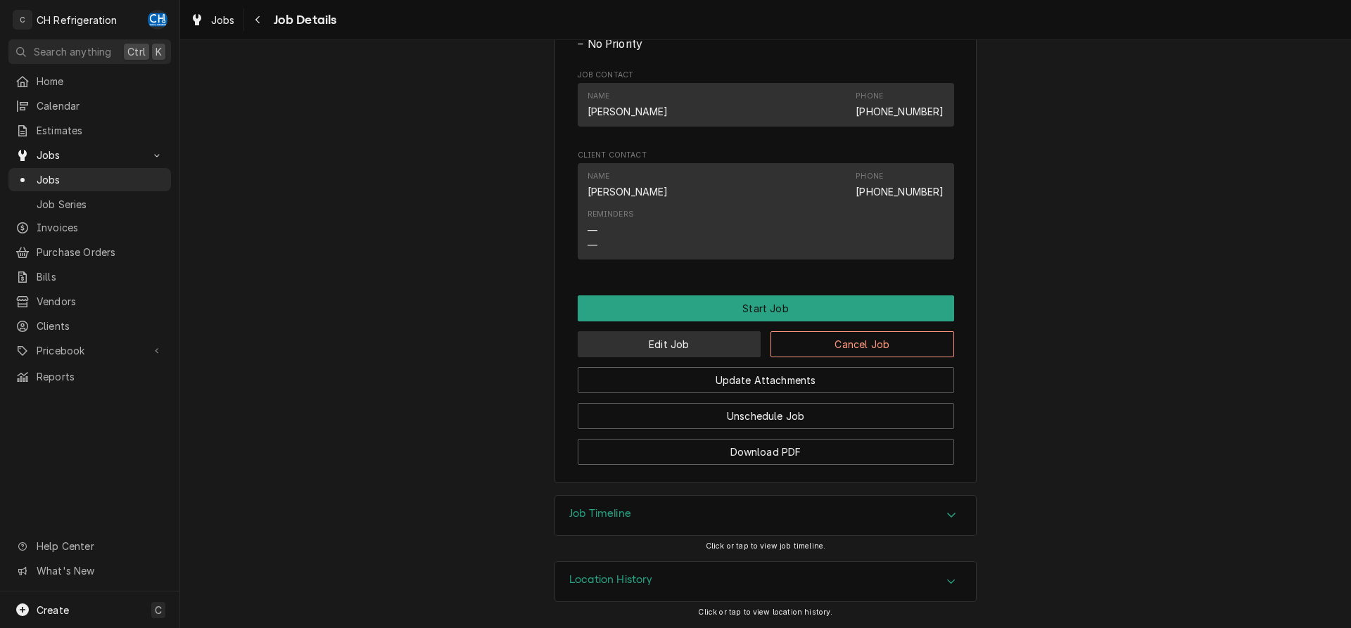
click at [679, 338] on button "Edit Job" at bounding box center [670, 344] width 184 height 26
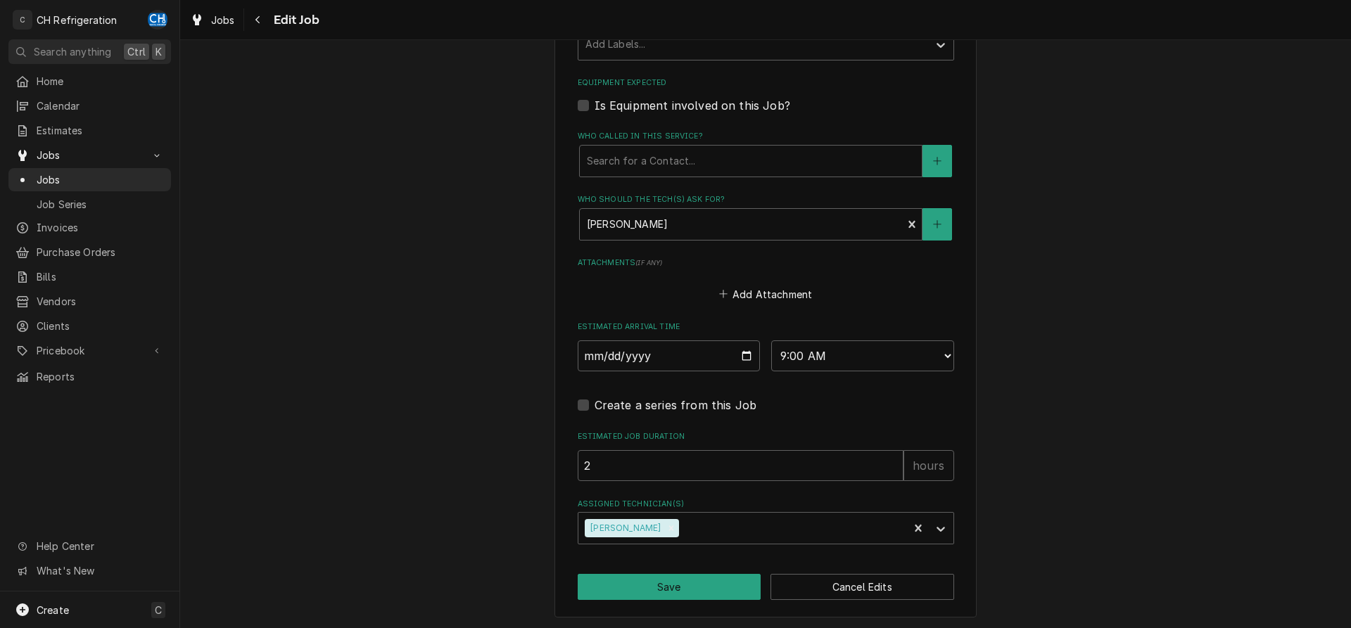
scroll to position [840, 0]
click at [771, 340] on select "AM / PM 6:00 AM 6:15 AM 6:30 AM 6:45 AM 7:00 AM 7:15 AM 7:30 AM 7:45 AM 8:00 AM…" at bounding box center [862, 355] width 183 height 31
select select "07:00:00"
click option "7:00 AM" at bounding box center [0, 0] width 0 height 0
click at [668, 576] on button "Save" at bounding box center [670, 586] width 184 height 26
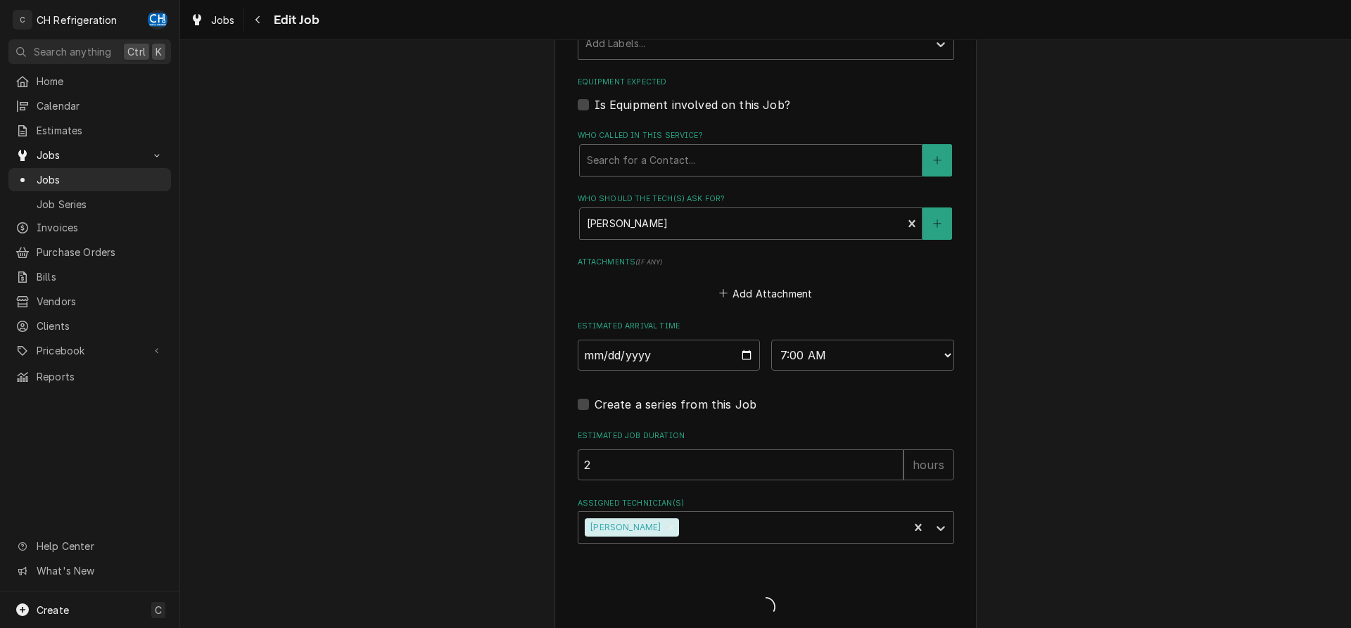
type textarea "x"
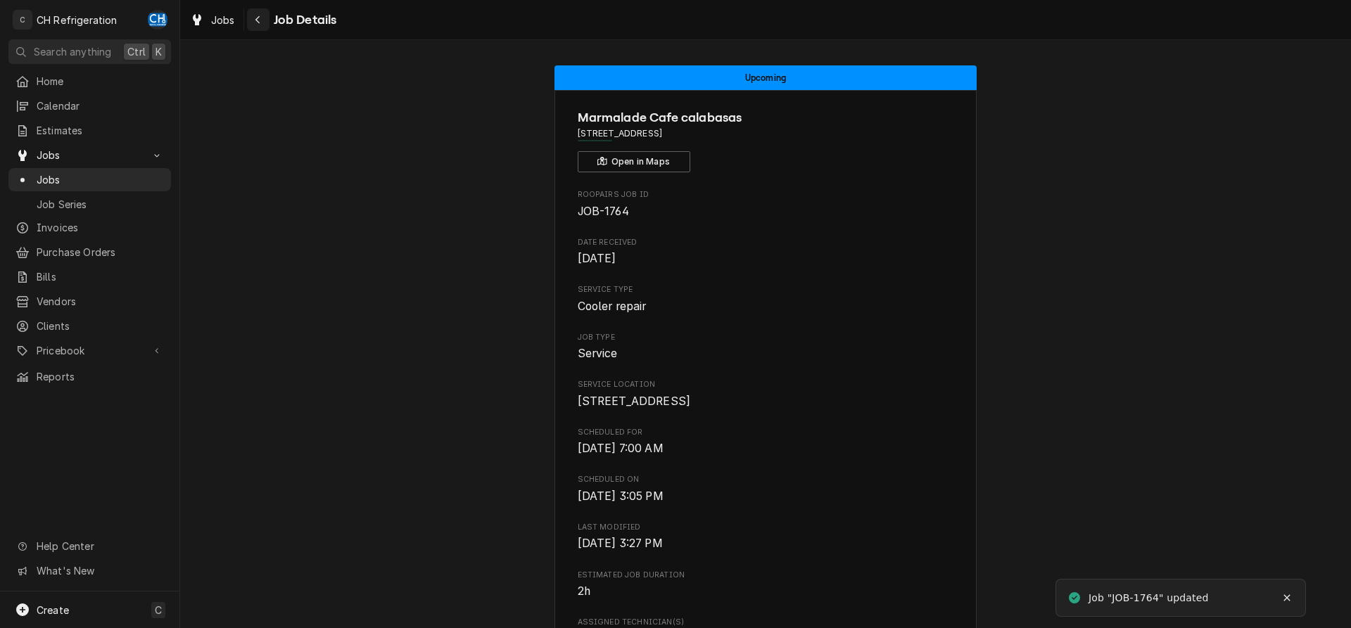
click at [253, 8] on button "Navigate back" at bounding box center [258, 19] width 23 height 23
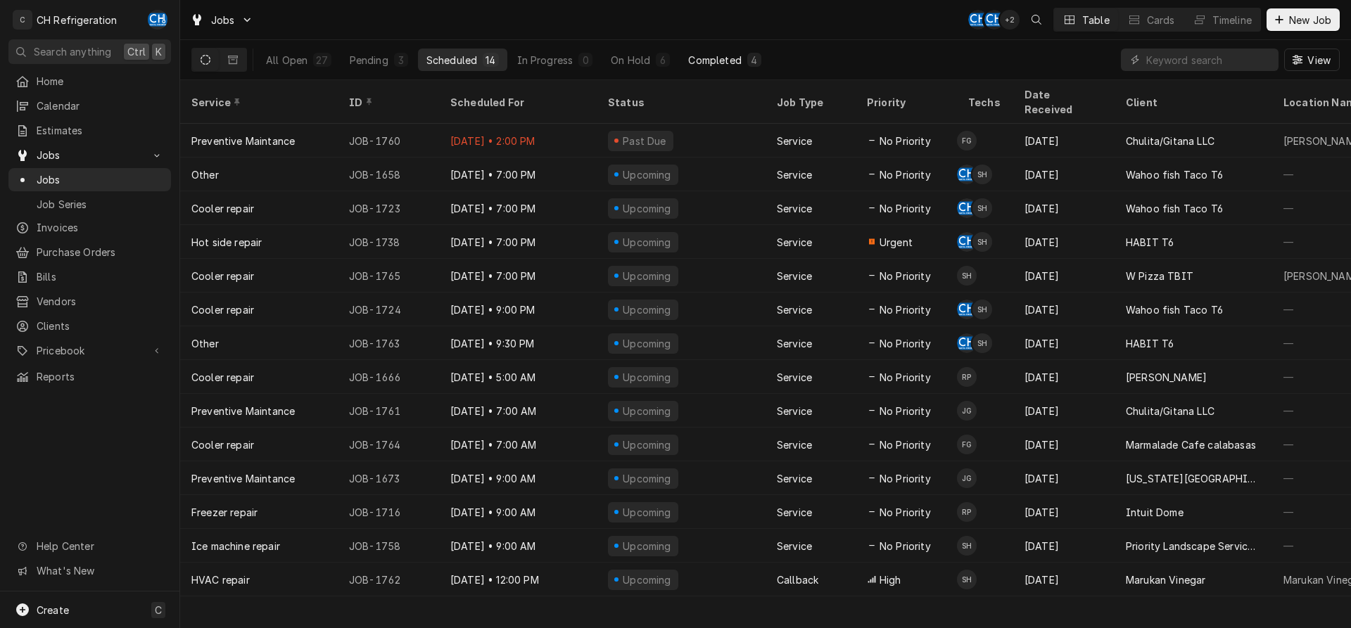
click at [727, 68] on button "Completed 4" at bounding box center [724, 60] width 89 height 23
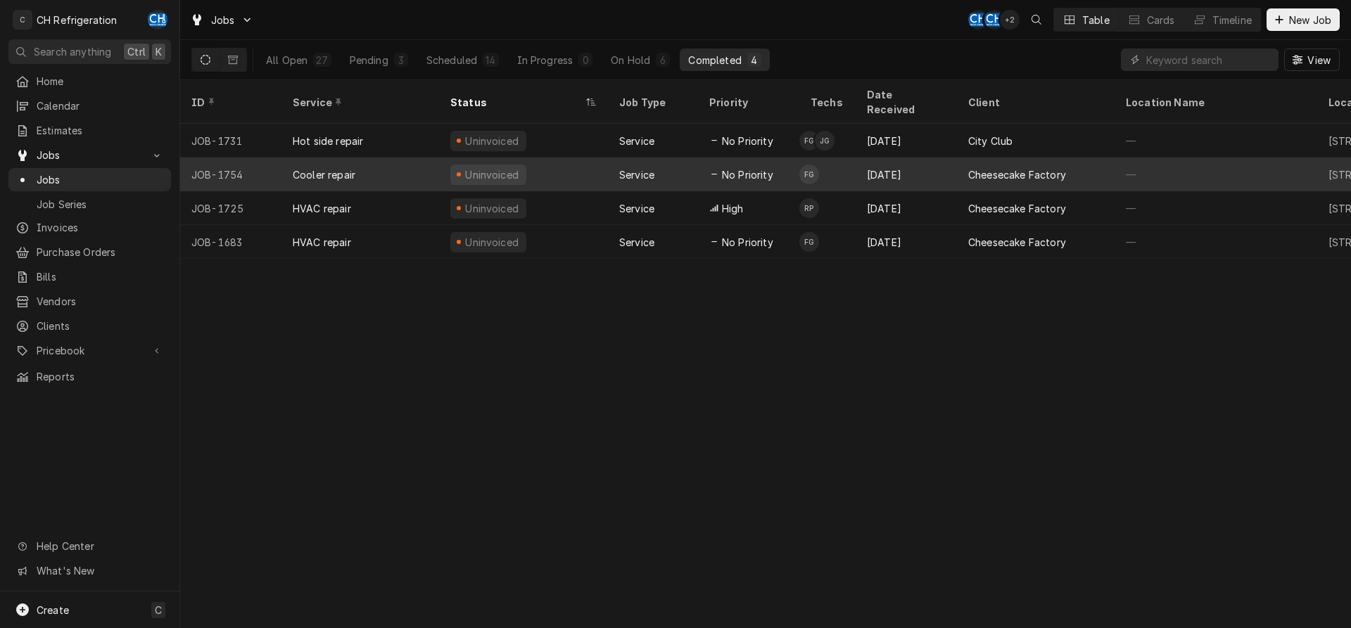
click at [711, 171] on icon "Dynamic Content Wrapper" at bounding box center [714, 174] width 6 height 7
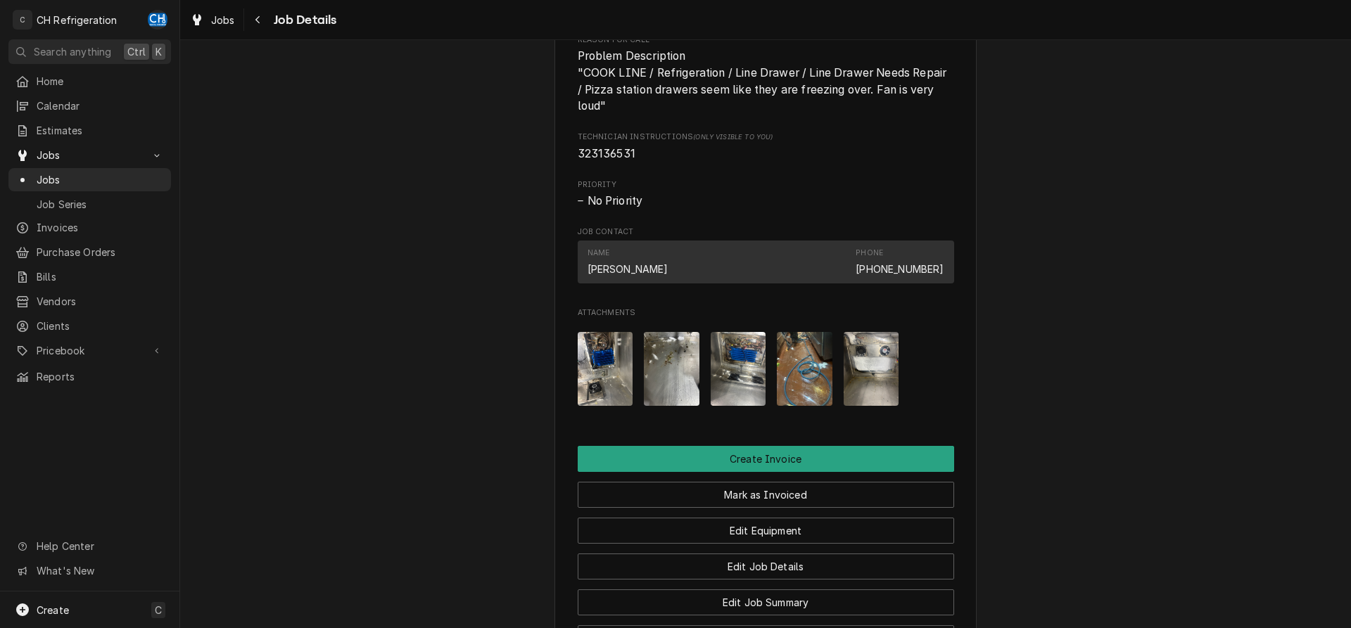
scroll to position [1131, 0]
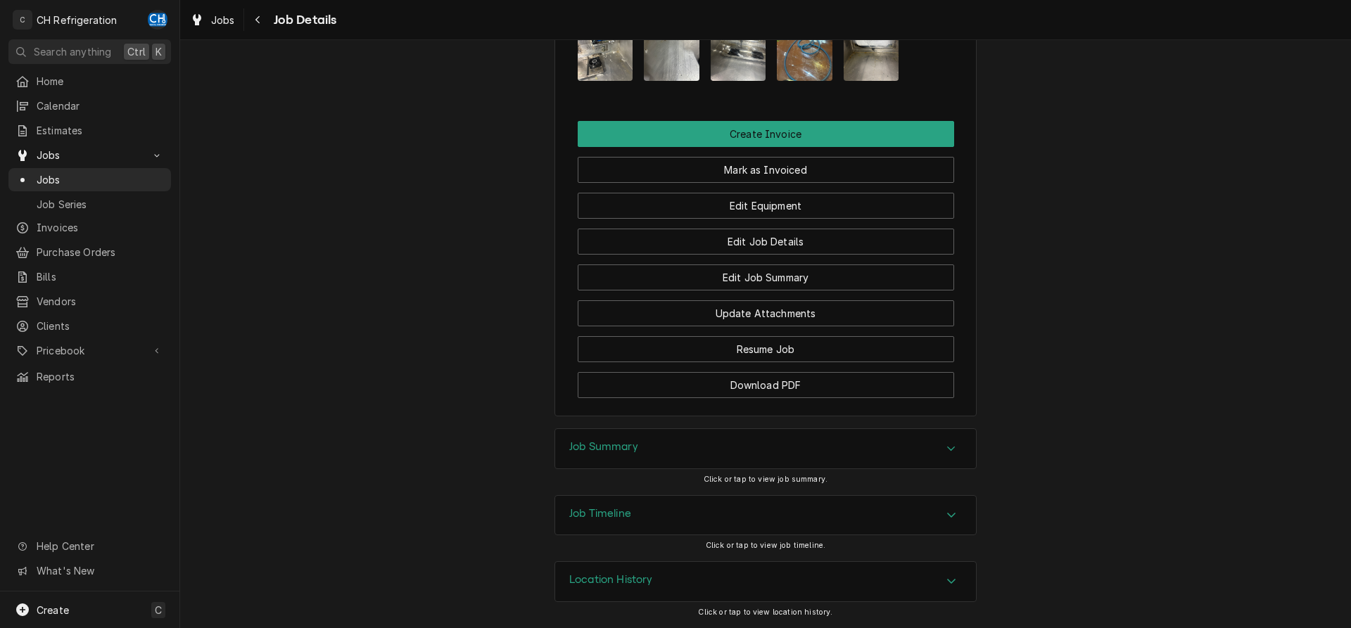
click at [844, 445] on div "Job Summary" at bounding box center [765, 448] width 421 height 39
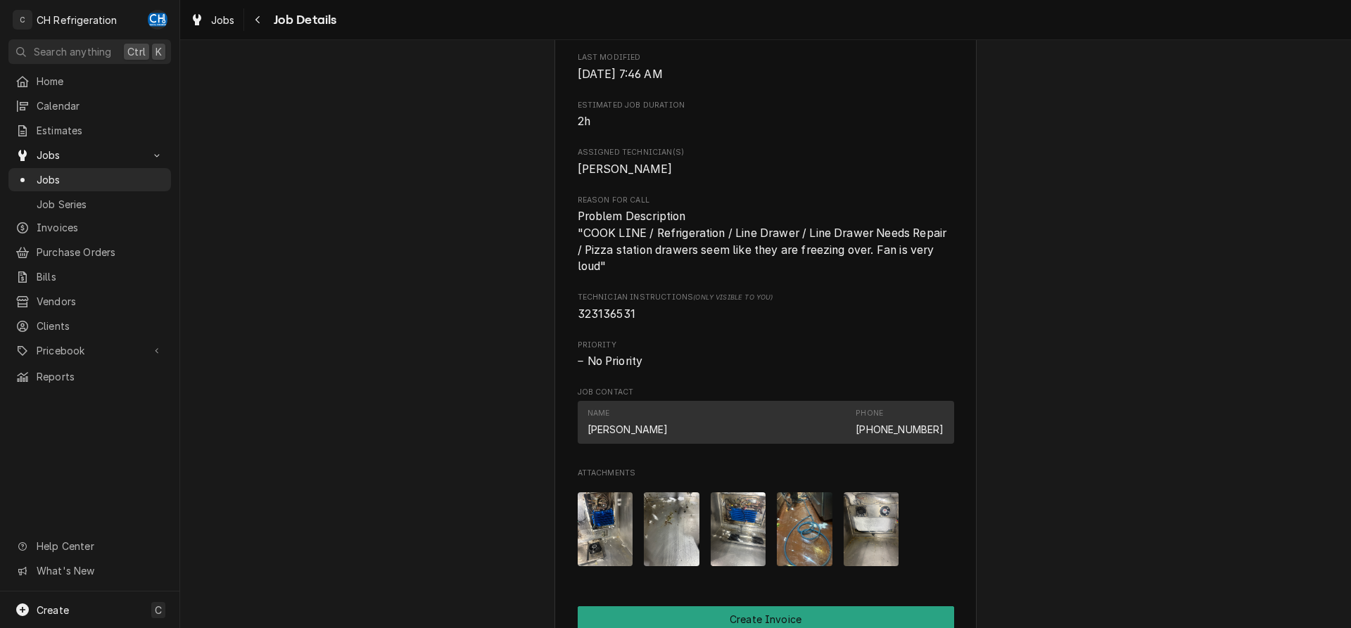
scroll to position [198, 0]
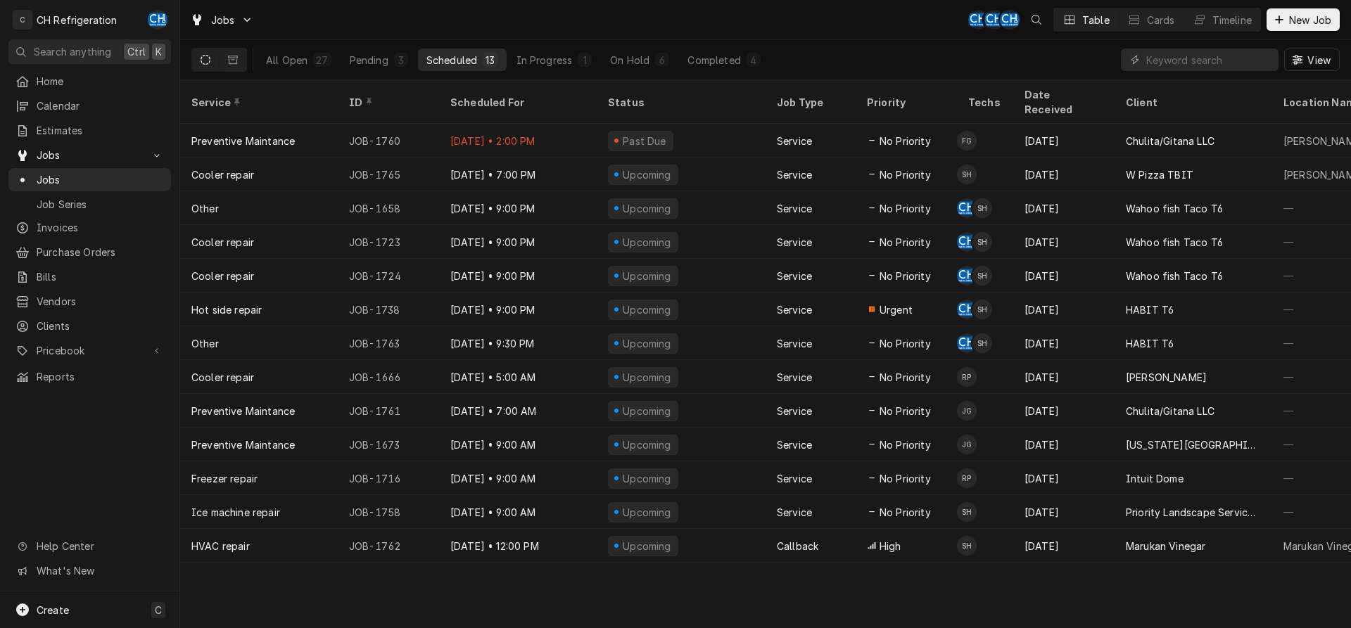
click at [711, 71] on div "All Open 27 Pending 3 Scheduled 13 In Progress 1 On Hold 6 Completed 4" at bounding box center [513, 59] width 511 height 39
click at [726, 56] on div "Completed" at bounding box center [713, 60] width 53 height 15
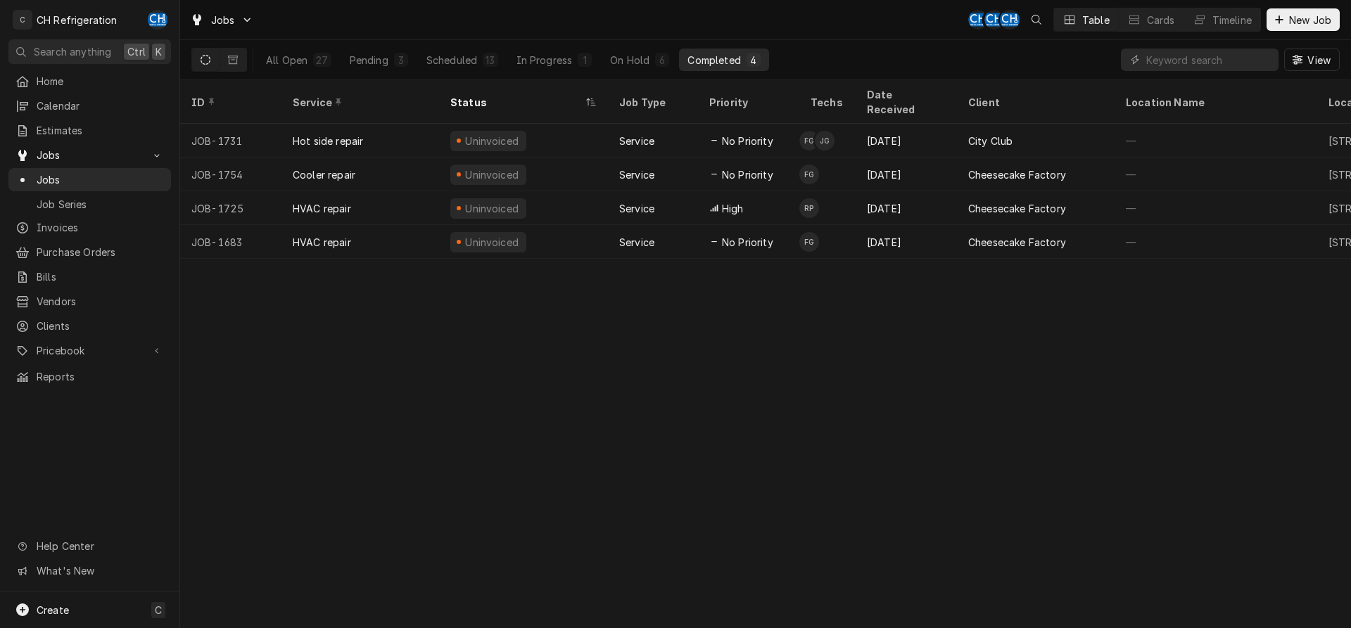
click at [454, 72] on div "All Open 27 Pending 3 Scheduled 13 In Progress 1 On Hold 6 Completed 4" at bounding box center [513, 59] width 511 height 39
click at [457, 59] on div "Scheduled" at bounding box center [451, 60] width 51 height 15
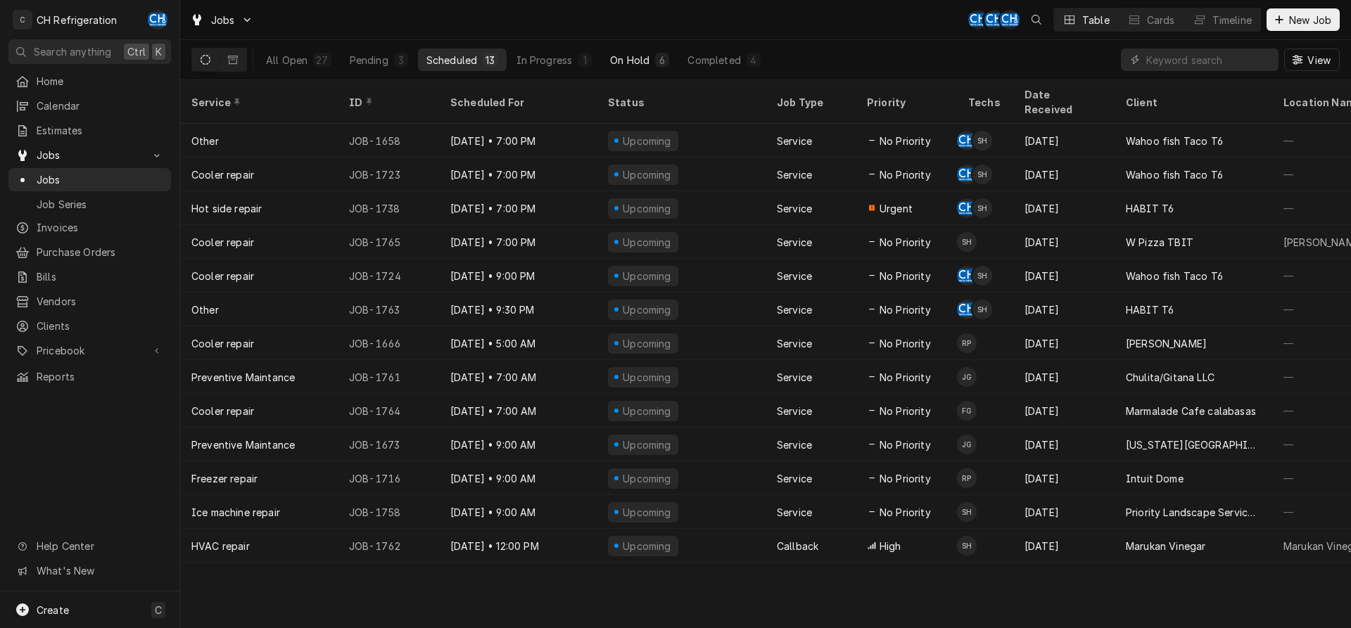
click at [662, 56] on div "6" at bounding box center [662, 60] width 8 height 15
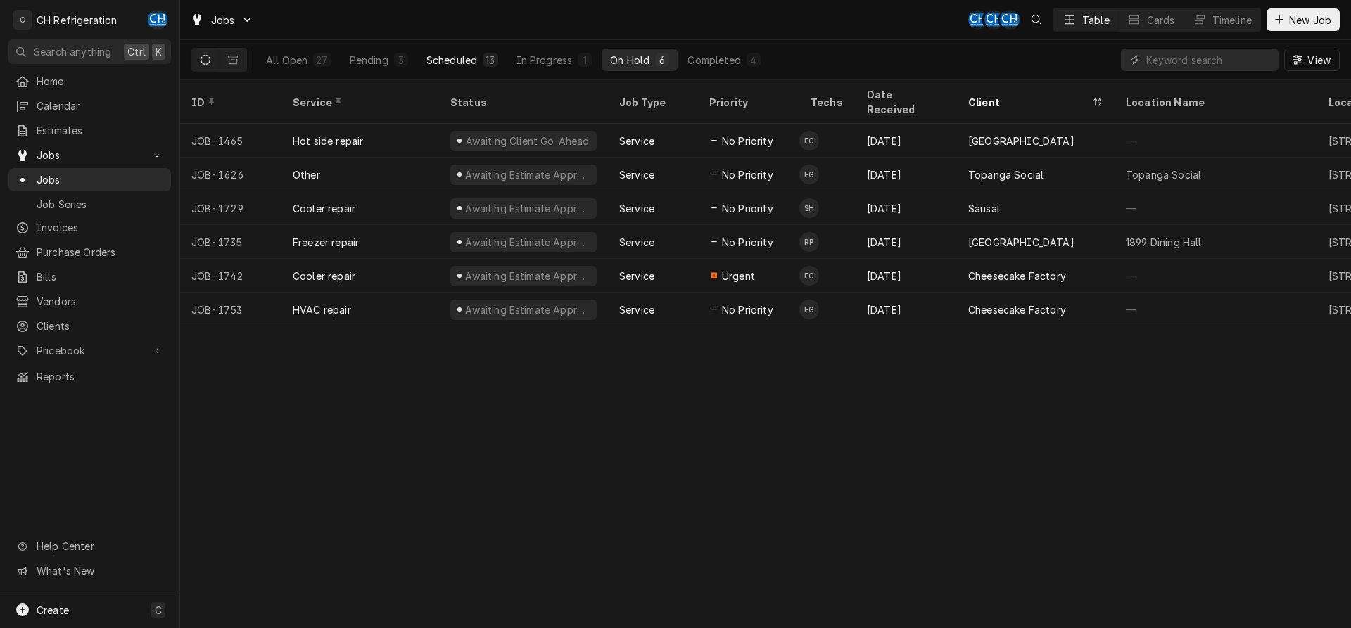
click at [464, 50] on button "Scheduled 13" at bounding box center [462, 60] width 89 height 23
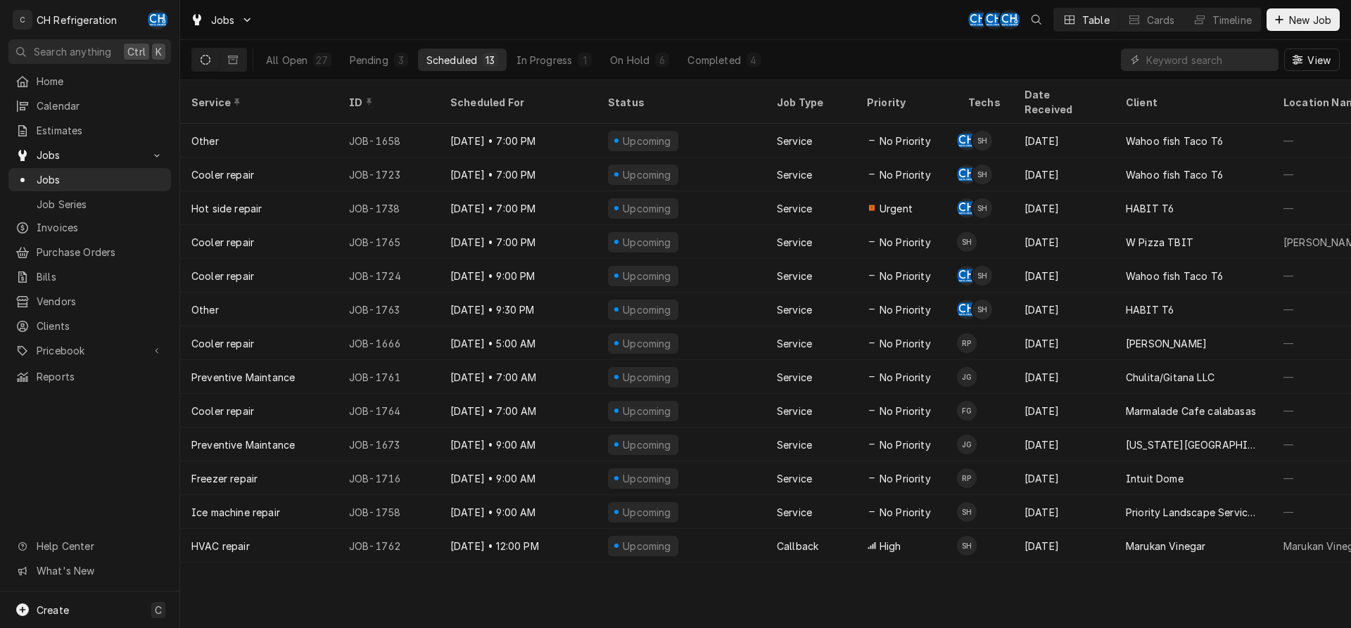
click at [841, 585] on div "Service ID Scheduled For Status Job Type Priority Techs Date Received Client Lo…" at bounding box center [765, 354] width 1171 height 548
click at [1051, 573] on div "Service ID Scheduled For Status Job Type Priority Techs Date Received Client Lo…" at bounding box center [765, 354] width 1171 height 548
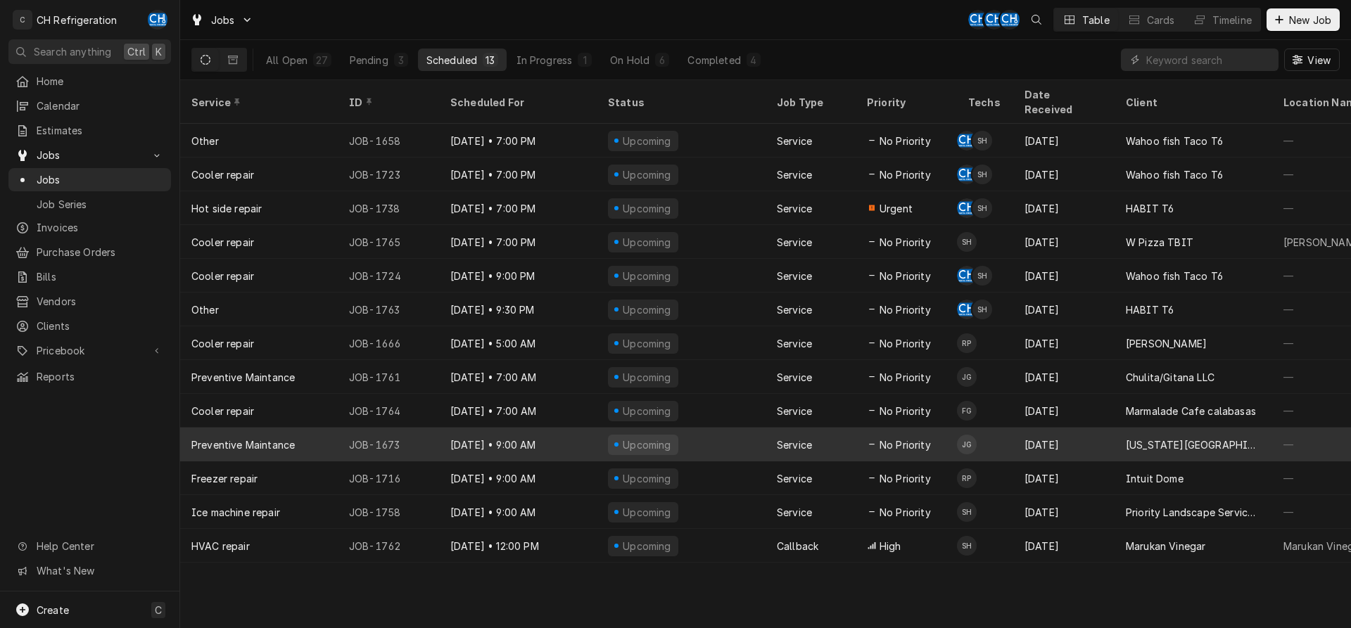
click at [893, 438] on span "No Priority" at bounding box center [904, 445] width 51 height 15
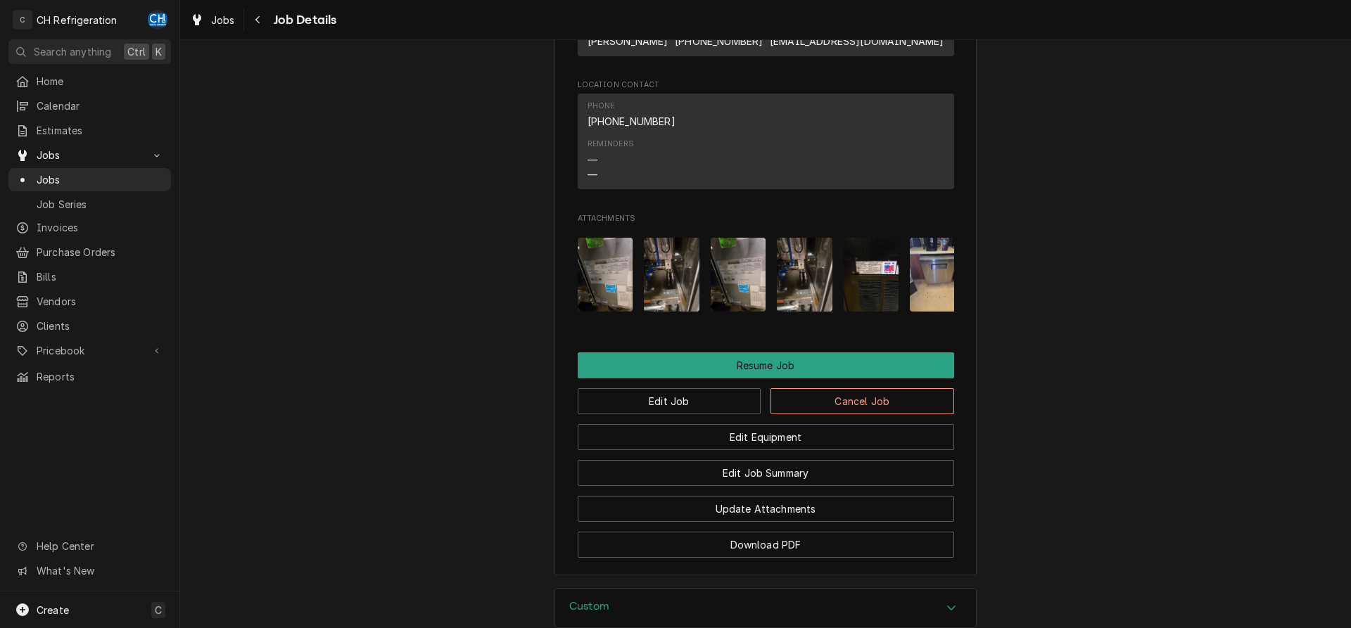
scroll to position [1364, 0]
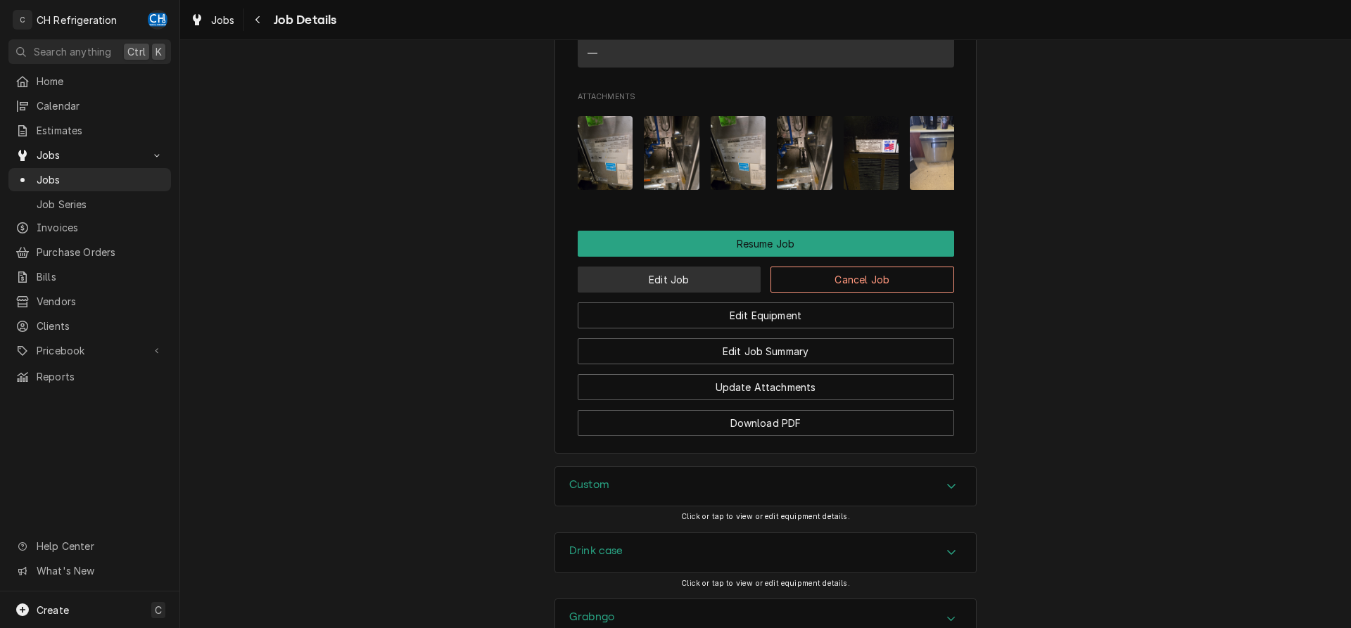
click at [672, 283] on button "Edit Job" at bounding box center [670, 280] width 184 height 26
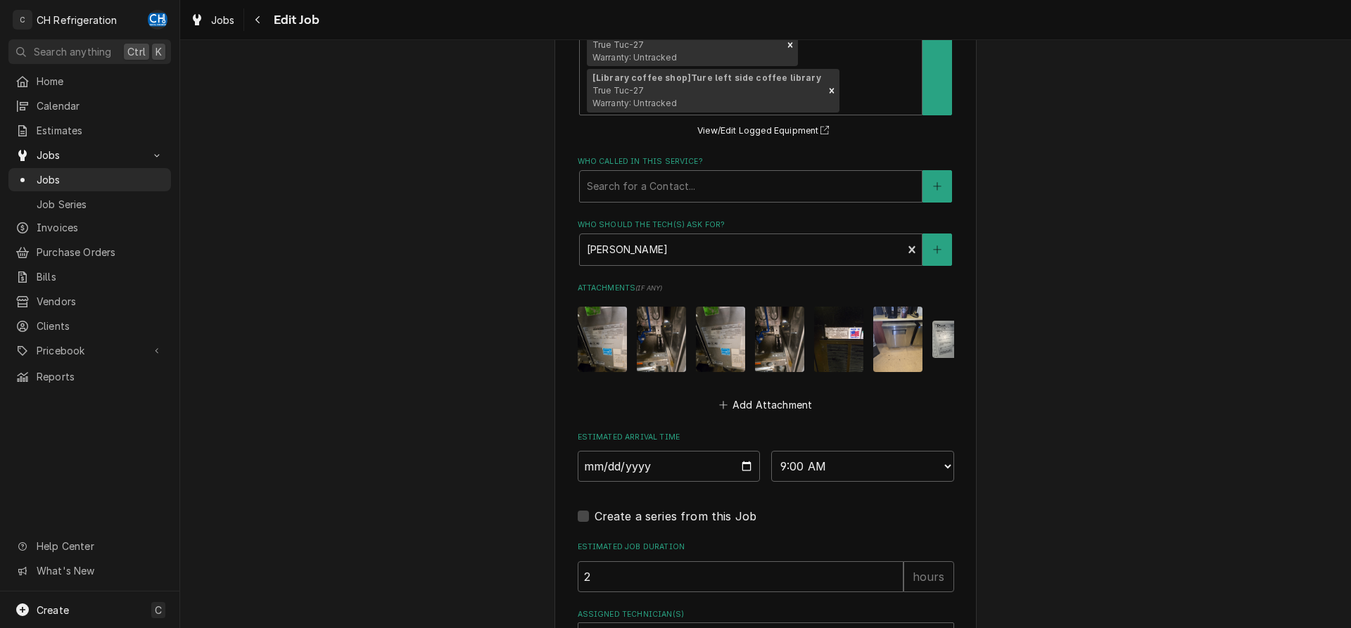
scroll to position [1226, 0]
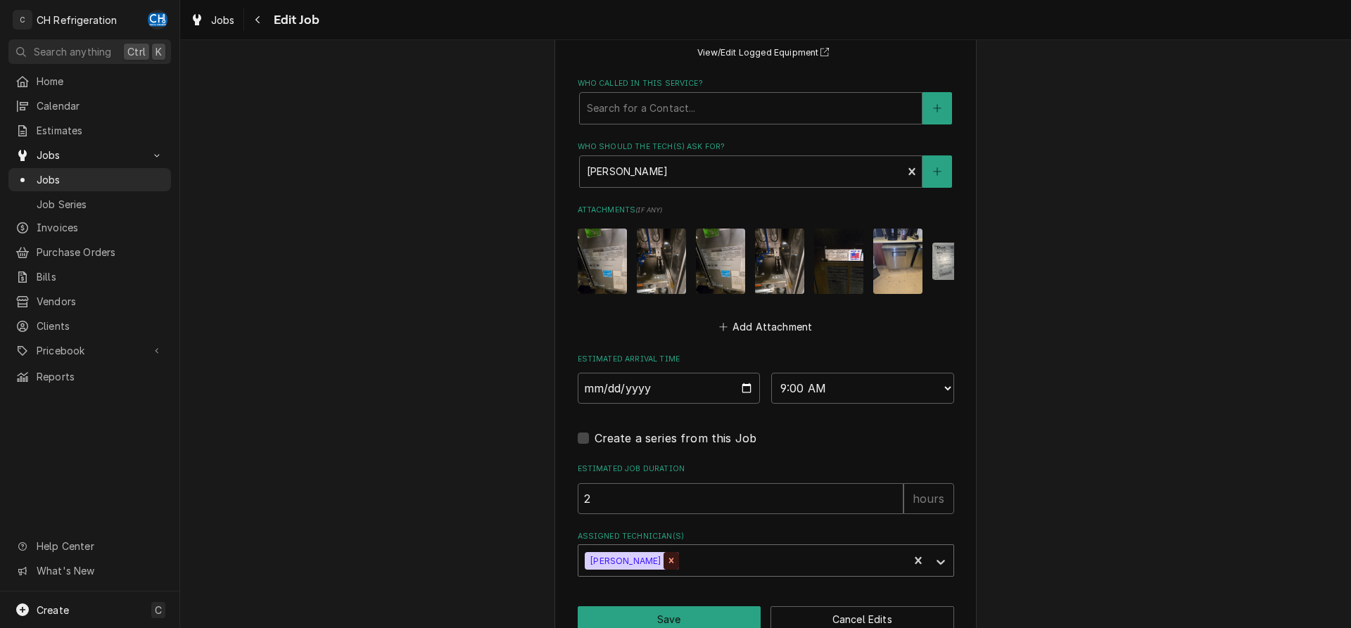
click at [666, 556] on icon "Remove Josh Galindo" at bounding box center [671, 561] width 10 height 10
click at [703, 548] on div "Assigned Technician(s)" at bounding box center [753, 560] width 336 height 25
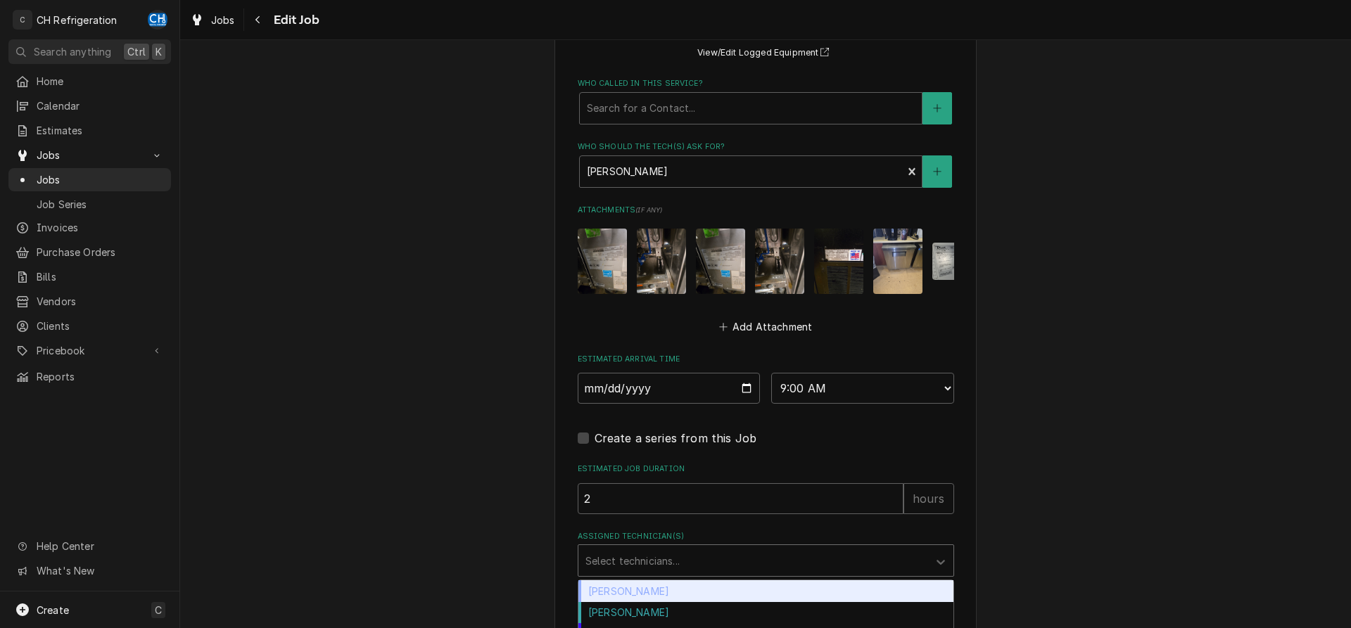
click at [676, 548] on div "Assigned Technician(s)" at bounding box center [753, 560] width 336 height 25
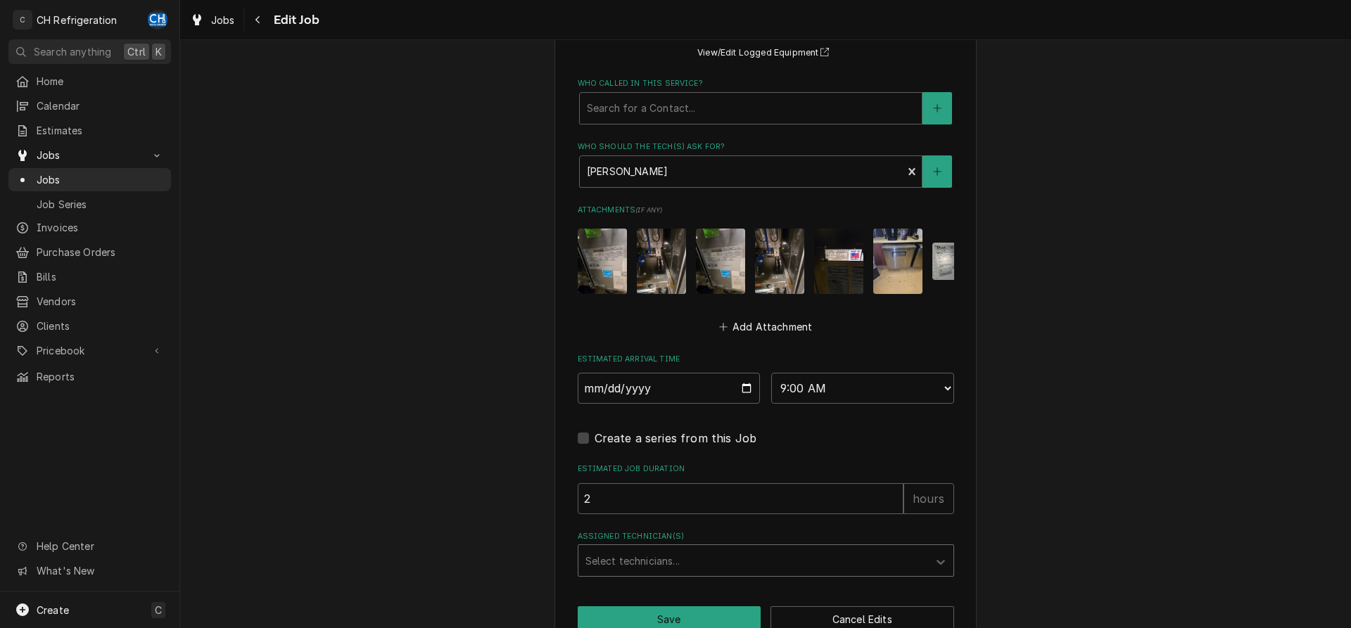
click at [711, 548] on div "Assigned Technician(s)" at bounding box center [753, 560] width 336 height 25
click at [652, 623] on div "[PERSON_NAME]" at bounding box center [765, 634] width 375 height 22
click at [771, 373] on select "AM / PM 6:00 AM 6:15 AM 6:30 AM 6:45 AM 7:00 AM 7:15 AM 7:30 AM 7:45 AM 8:00 AM…" at bounding box center [862, 388] width 183 height 31
type textarea "x"
click at [744, 373] on input "2025-08-21" at bounding box center [669, 388] width 183 height 31
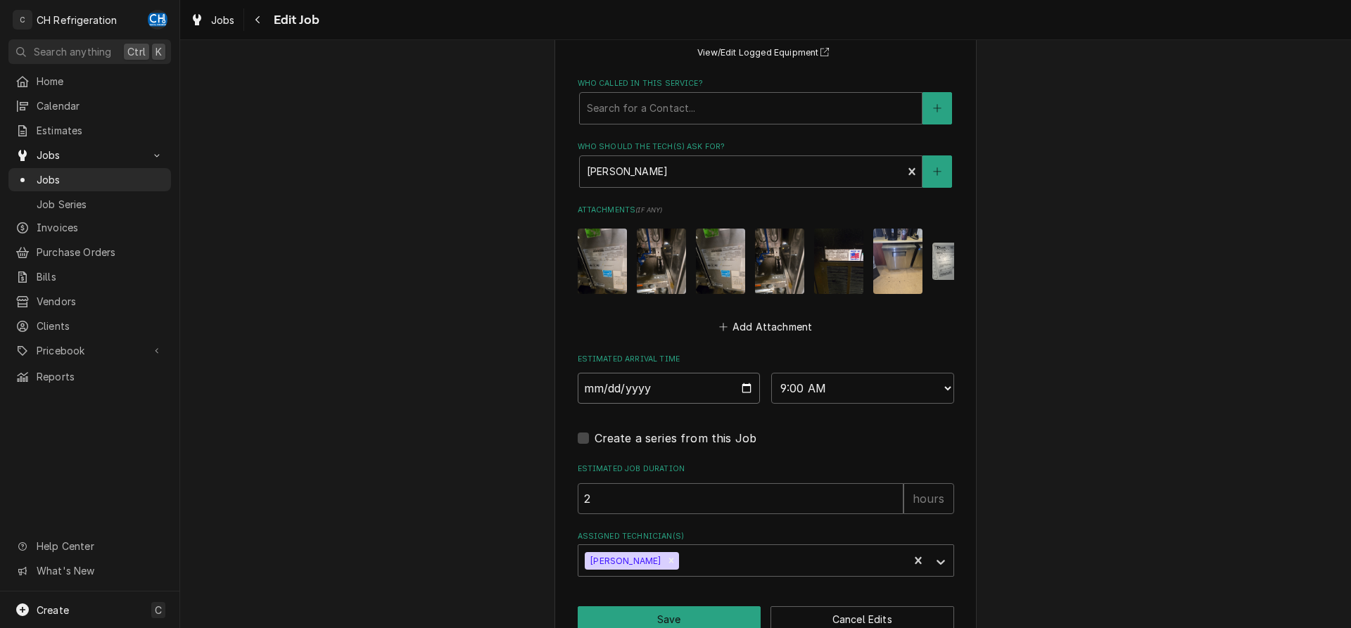
type input "2025-08-22"
click at [713, 606] on button "Save" at bounding box center [670, 619] width 184 height 26
type textarea "x"
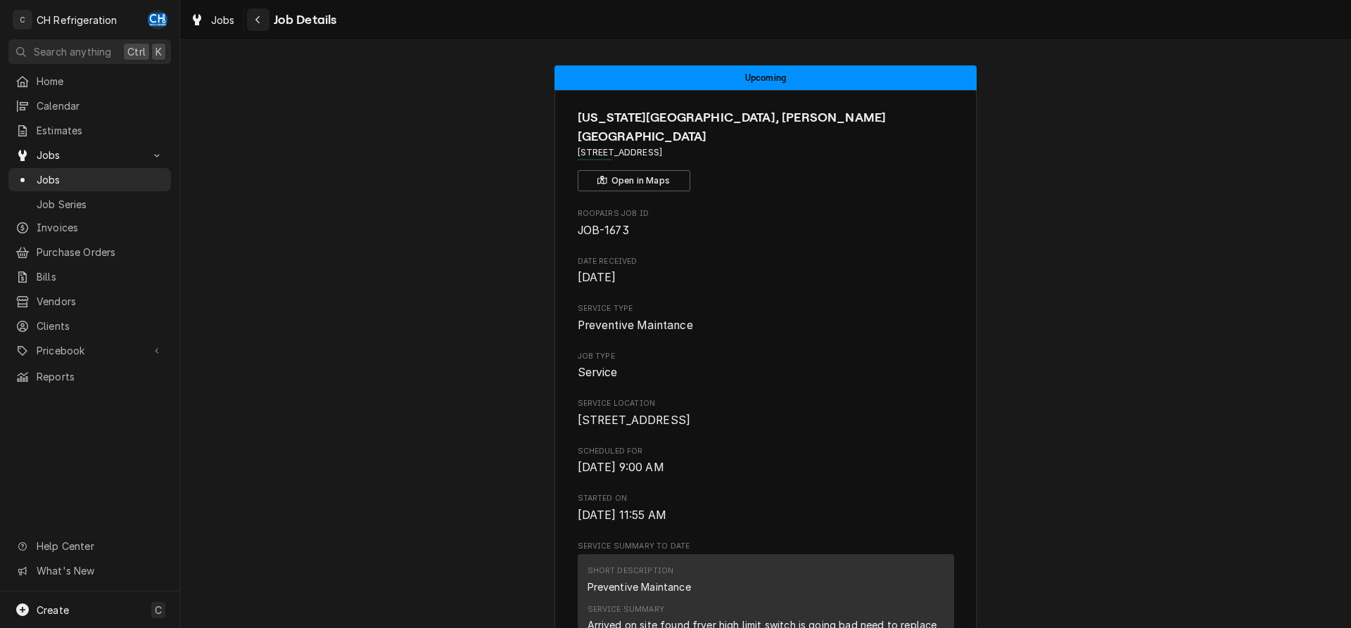
click at [248, 22] on button "Navigate back" at bounding box center [258, 19] width 23 height 23
